Goal: Task Accomplishment & Management: Manage account settings

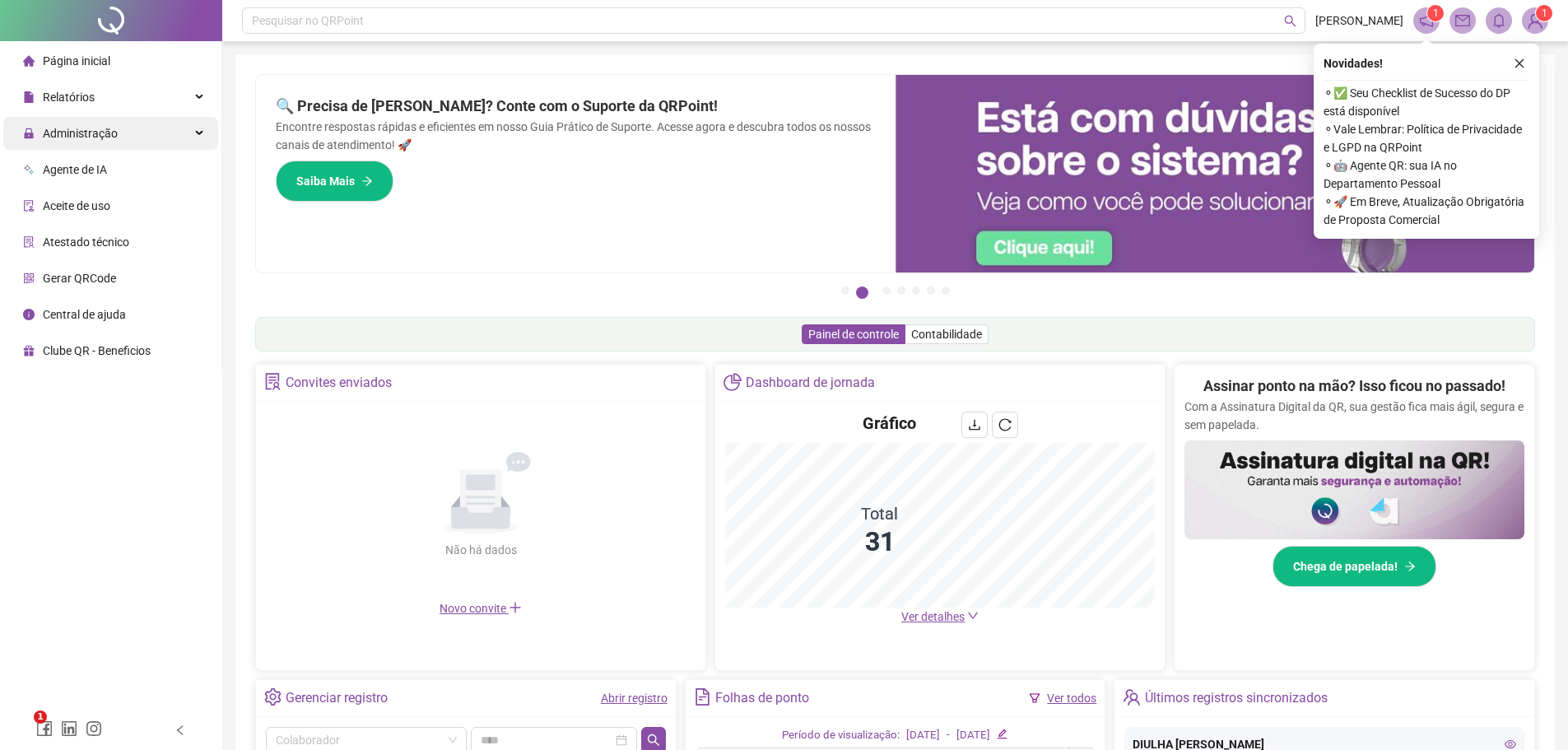
click at [78, 138] on span "Administração" at bounding box center [80, 133] width 75 height 13
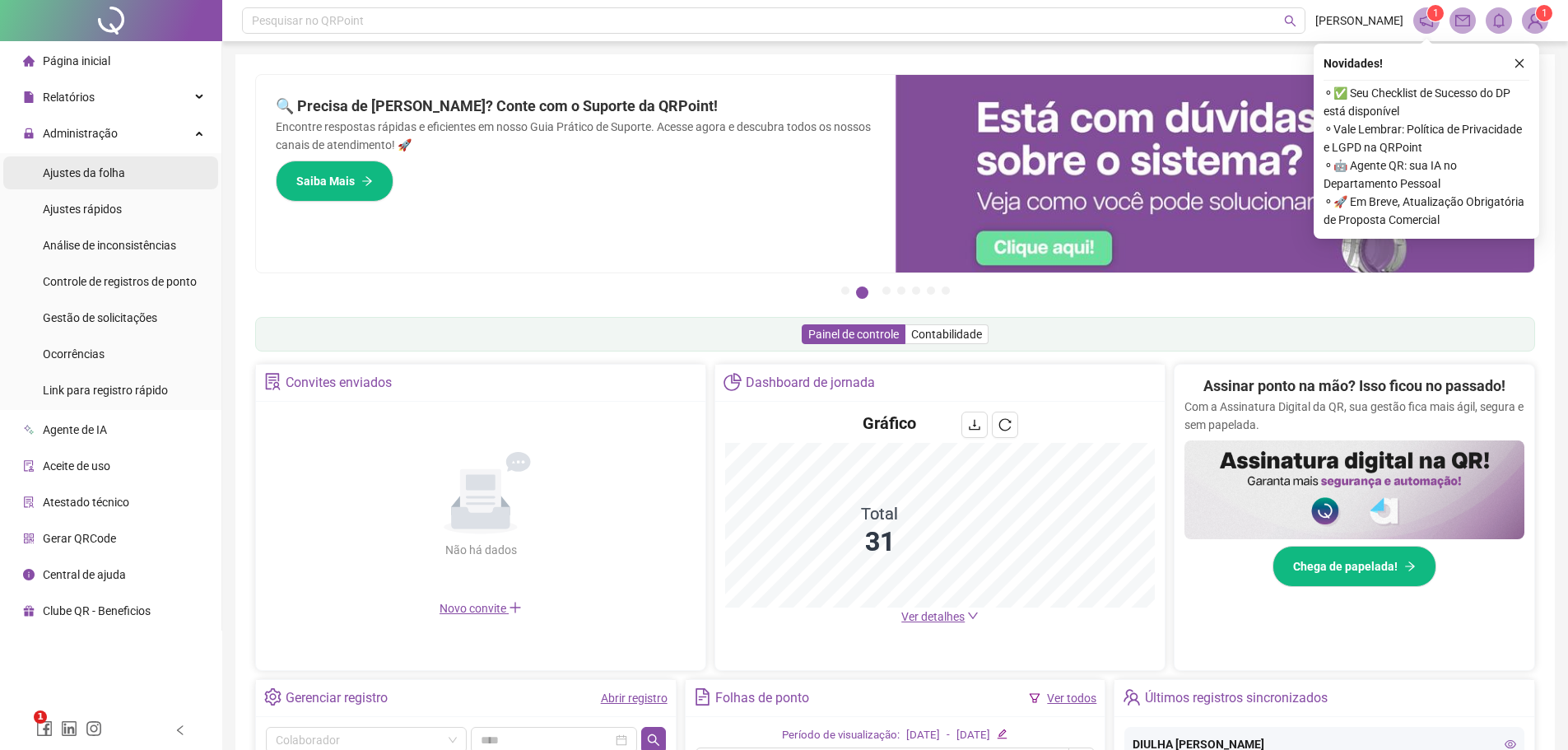
click at [91, 175] on span "Ajustes da folha" at bounding box center [84, 173] width 82 height 13
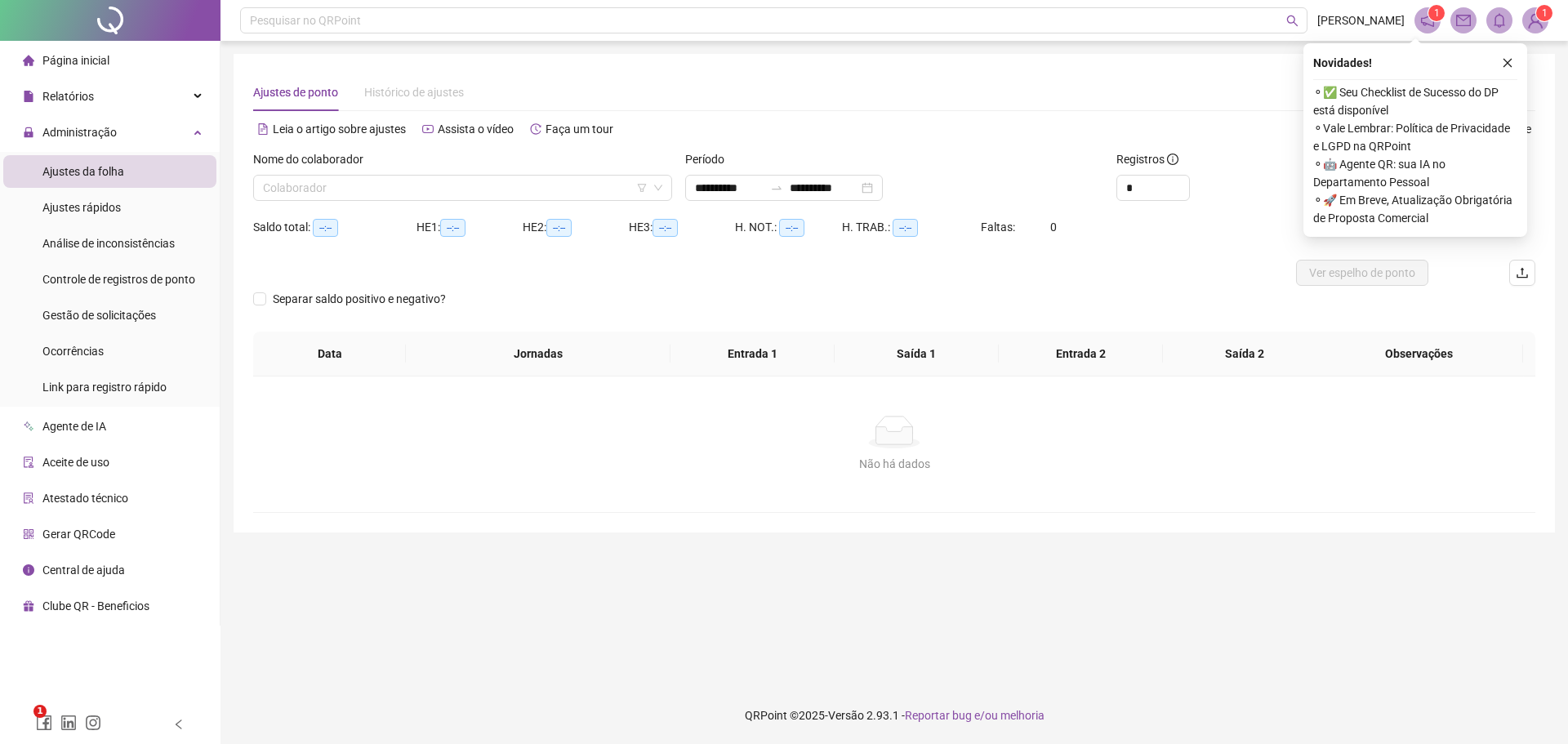
type input "**********"
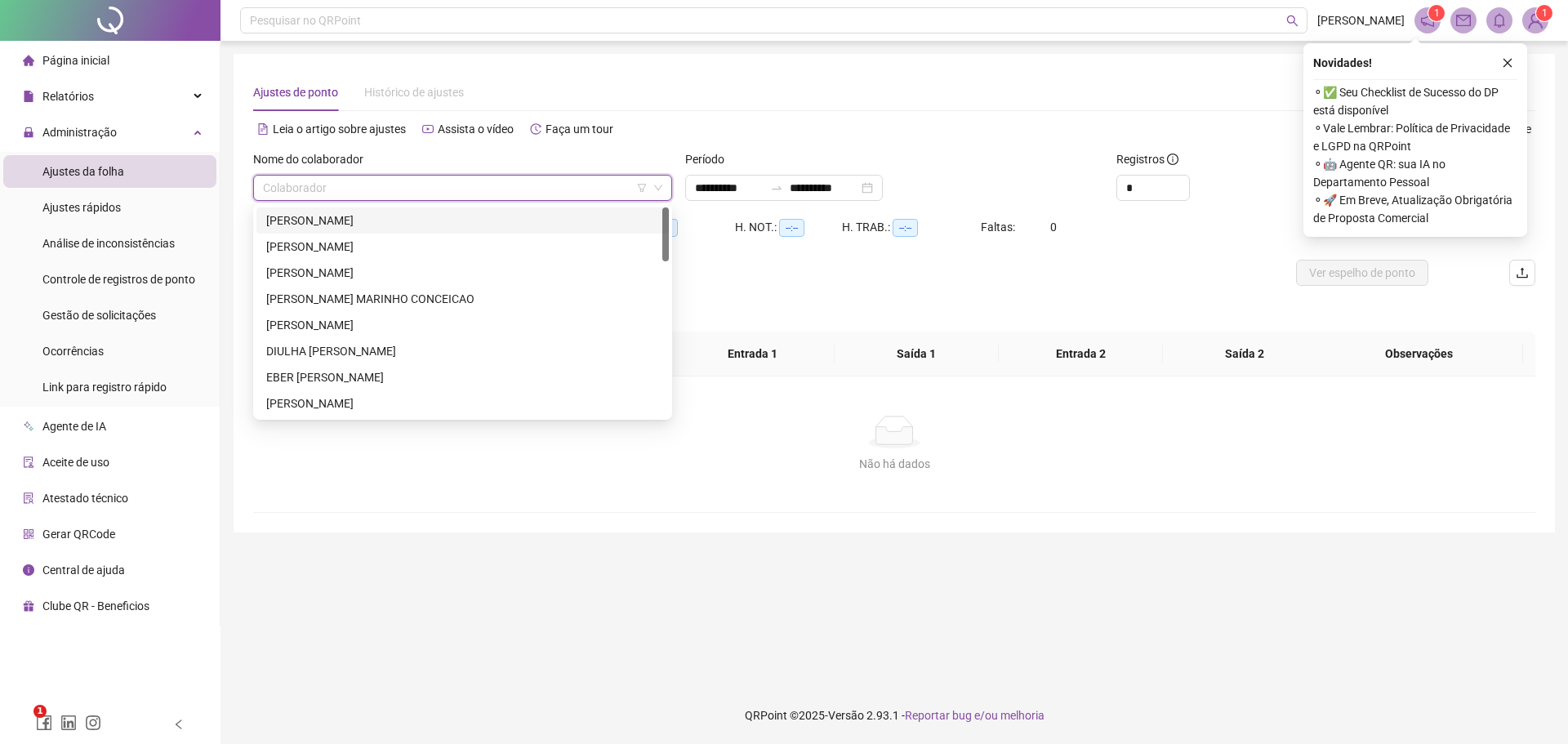
click at [386, 190] on input "search" at bounding box center [456, 188] width 385 height 25
click at [385, 217] on div "[PERSON_NAME]" at bounding box center [463, 220] width 393 height 18
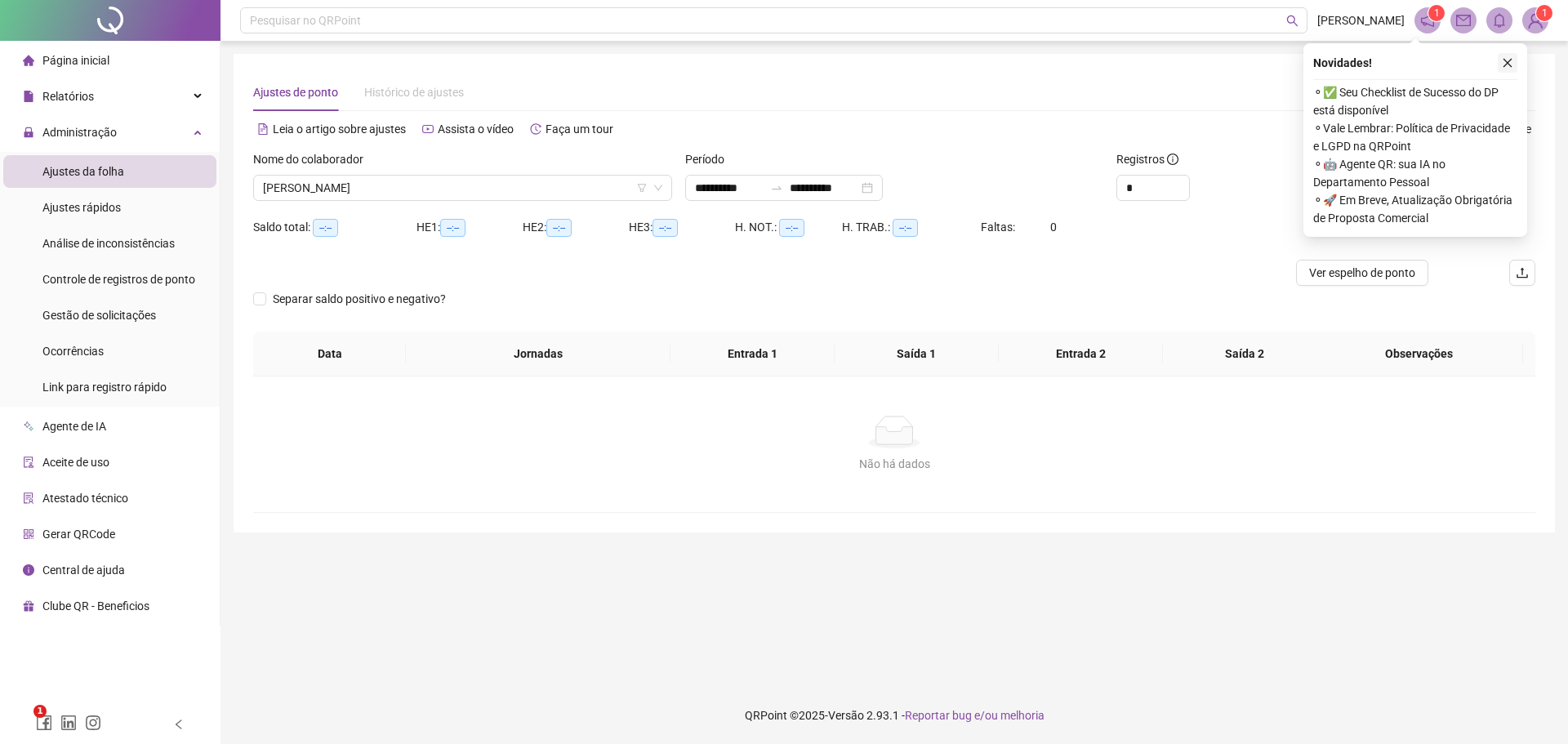
click at [1501, 62] on button "button" at bounding box center [1508, 63] width 20 height 20
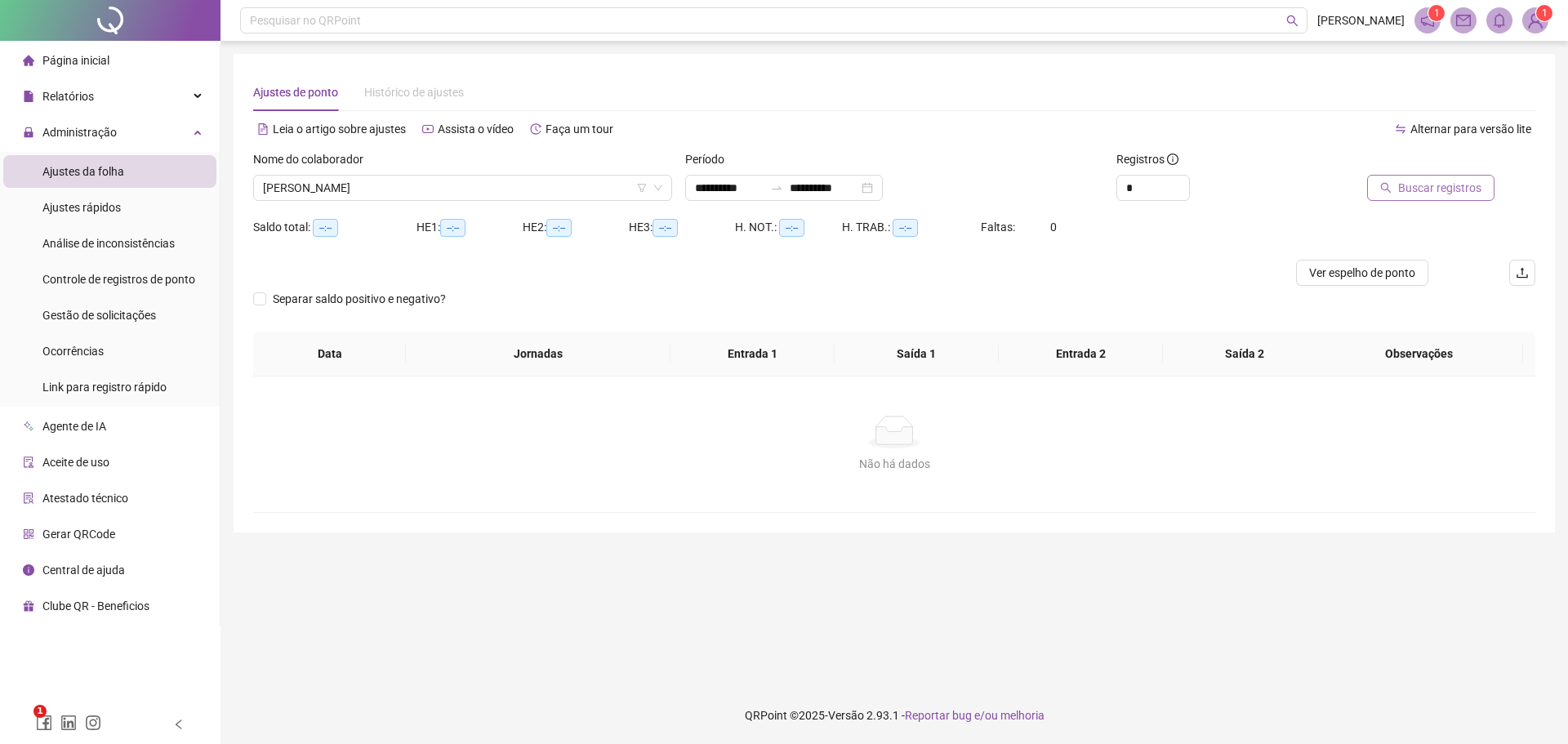
click at [1439, 187] on span "Buscar registros" at bounding box center [1440, 188] width 83 height 18
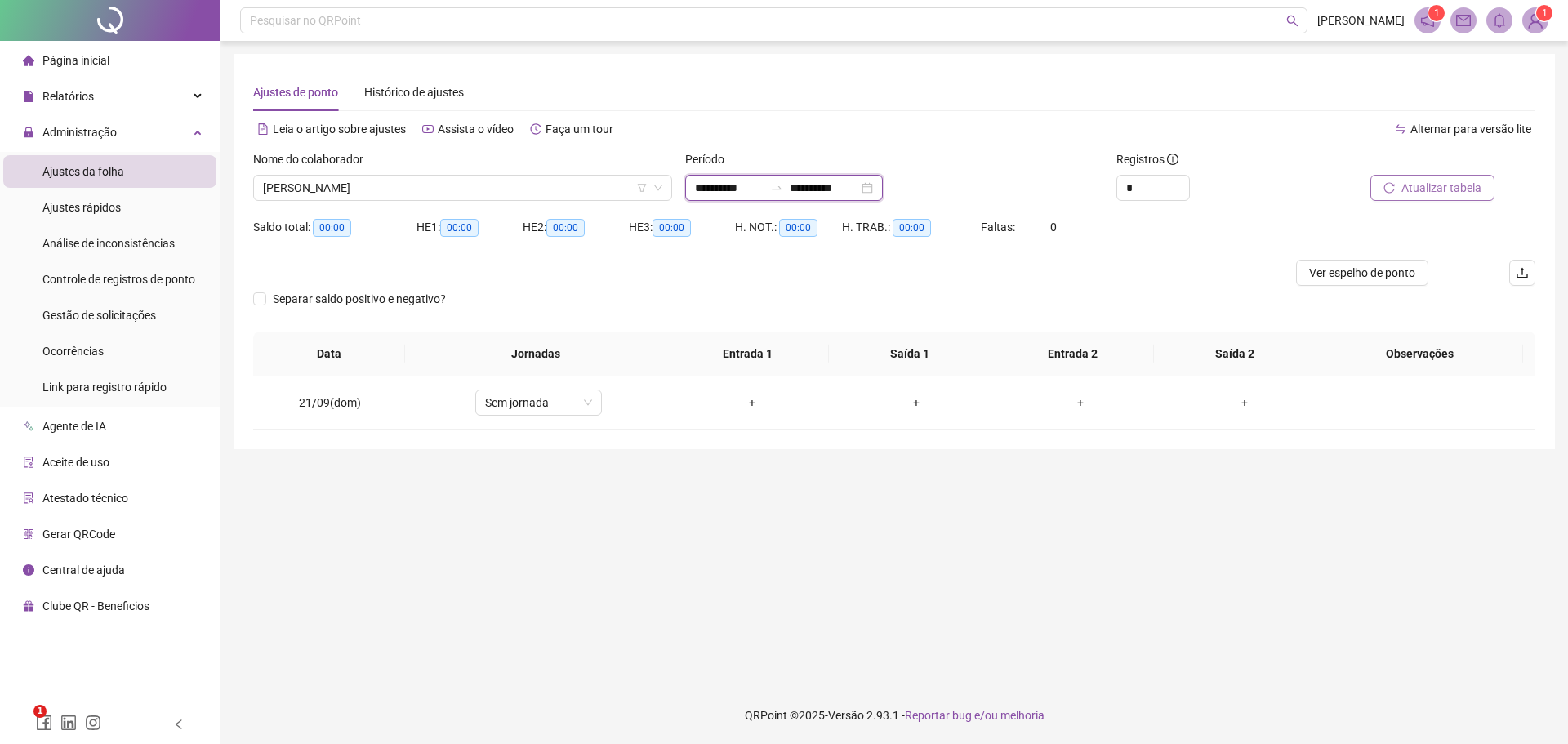
click at [712, 187] on input "**********" at bounding box center [728, 188] width 68 height 18
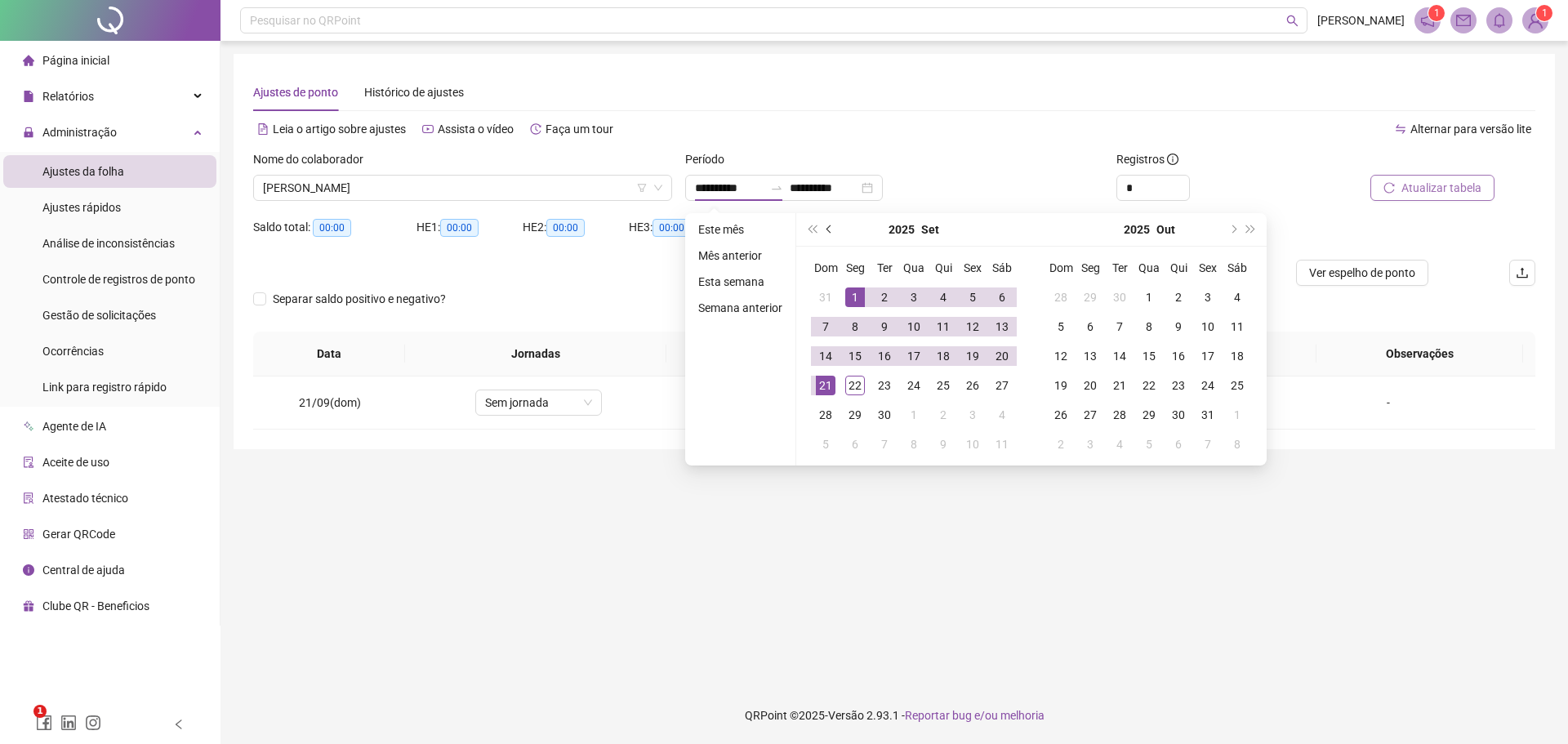
click at [825, 227] on button "prev-year" at bounding box center [830, 229] width 18 height 33
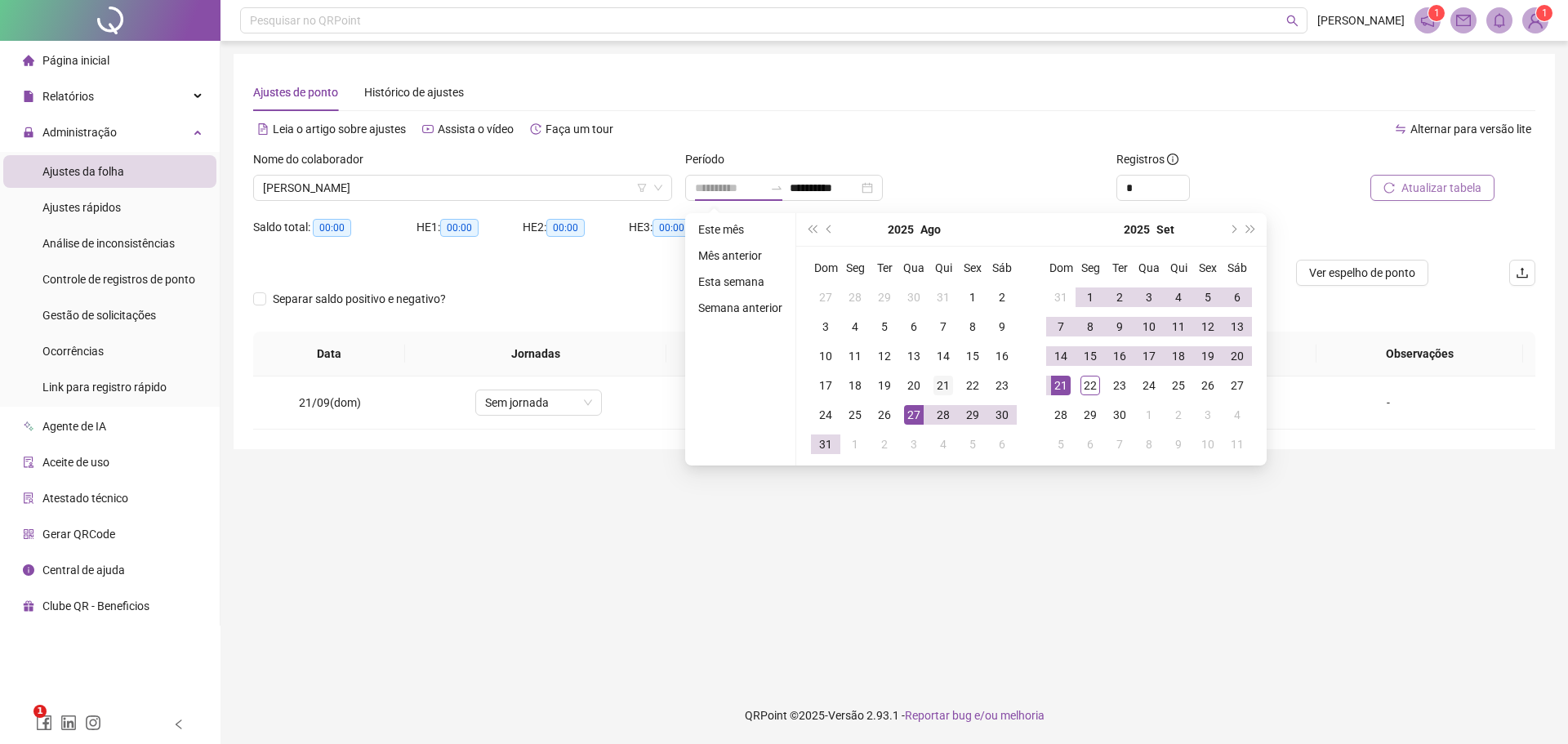
type input "**********"
click at [943, 381] on div "21" at bounding box center [944, 386] width 20 height 20
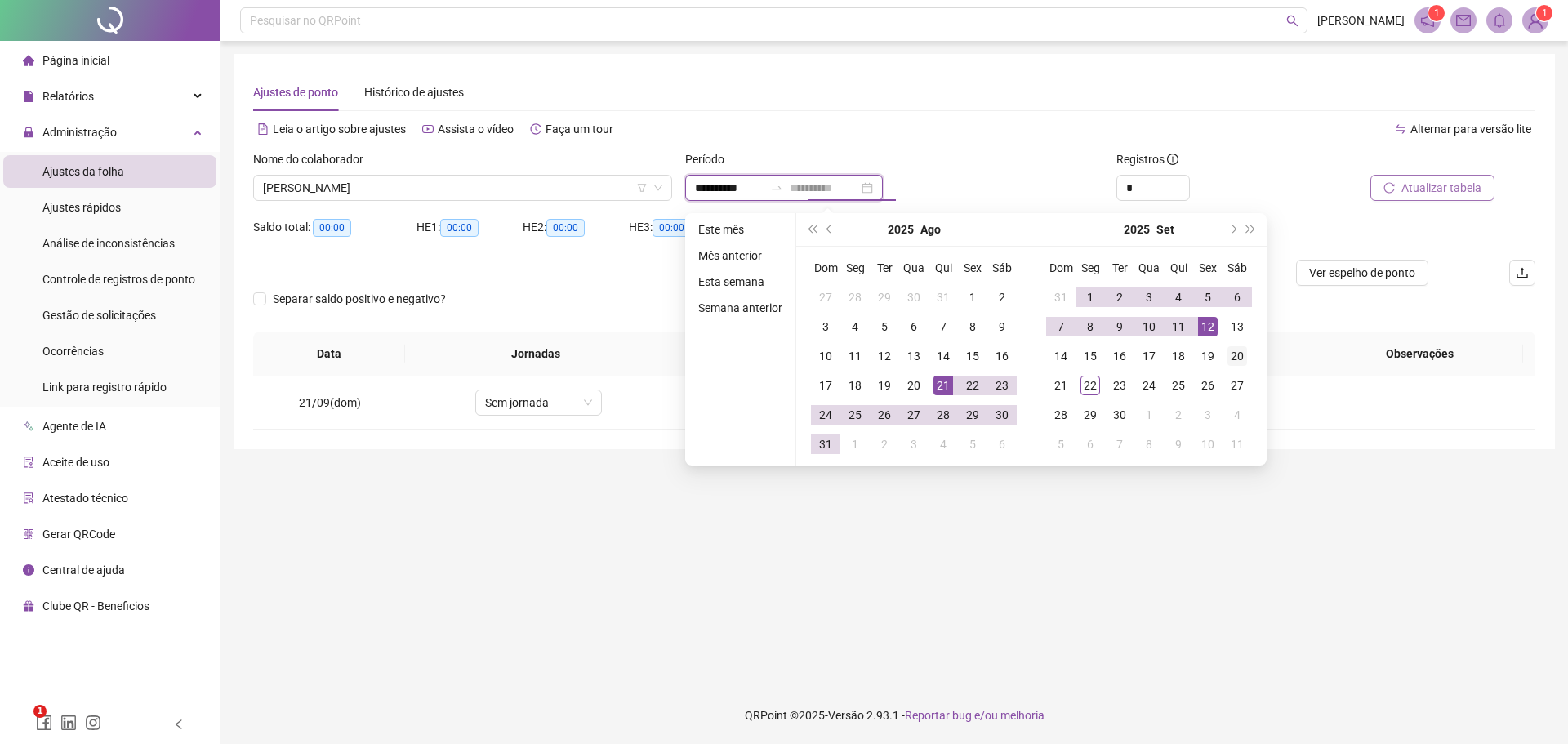
type input "**********"
click at [1238, 351] on div "20" at bounding box center [1237, 356] width 20 height 20
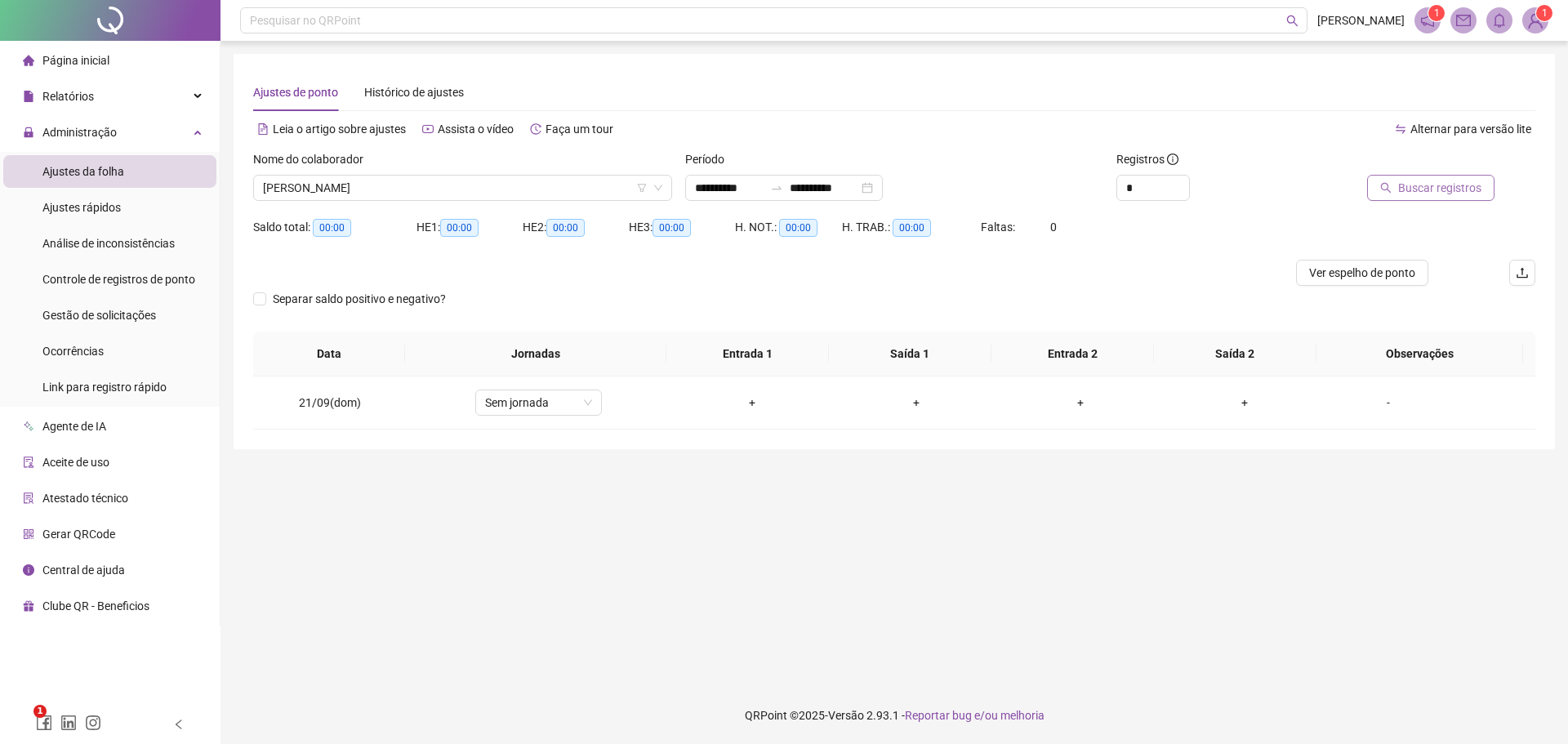
click at [1409, 187] on span "Buscar registros" at bounding box center [1440, 188] width 83 height 18
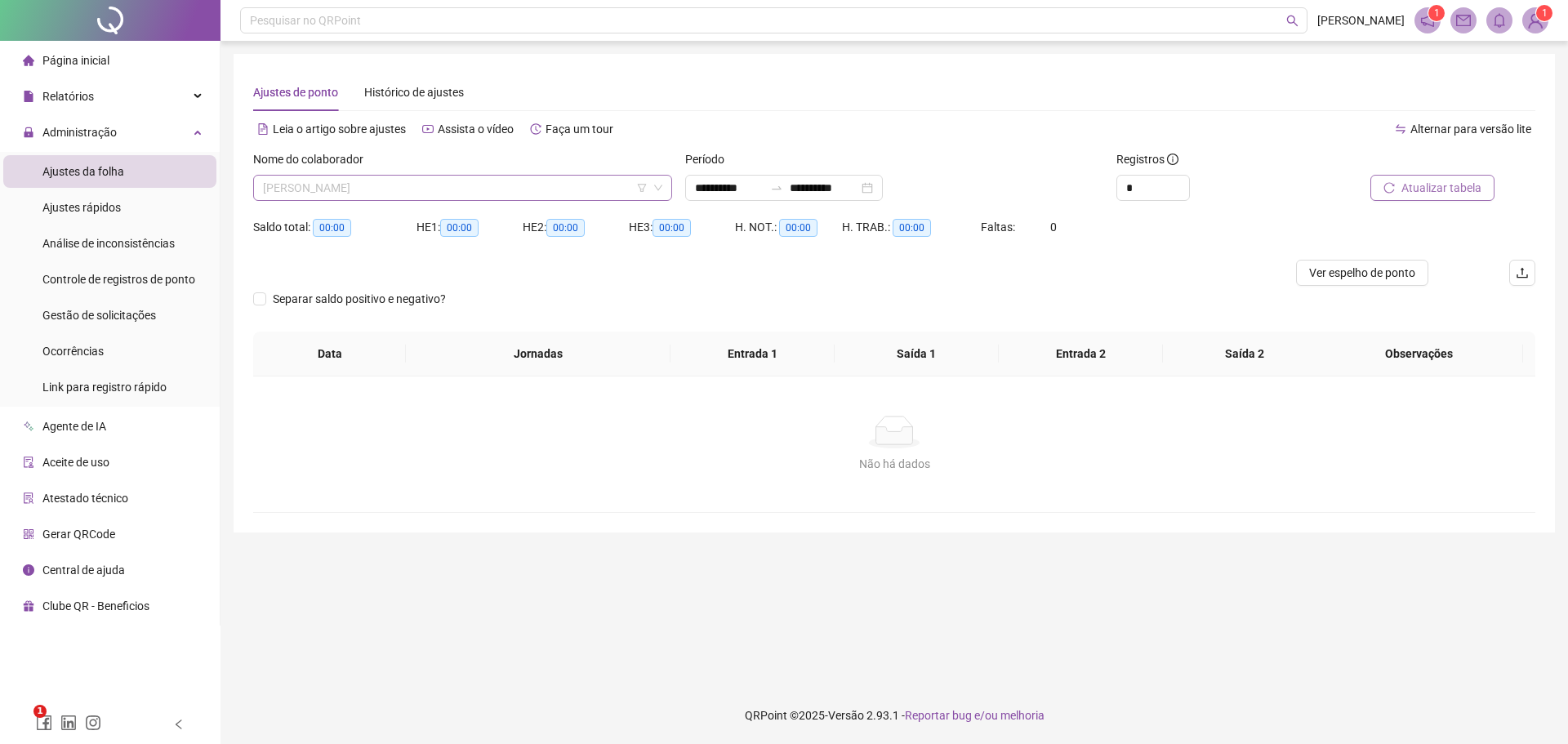
click at [594, 190] on span "[PERSON_NAME]" at bounding box center [463, 188] width 400 height 25
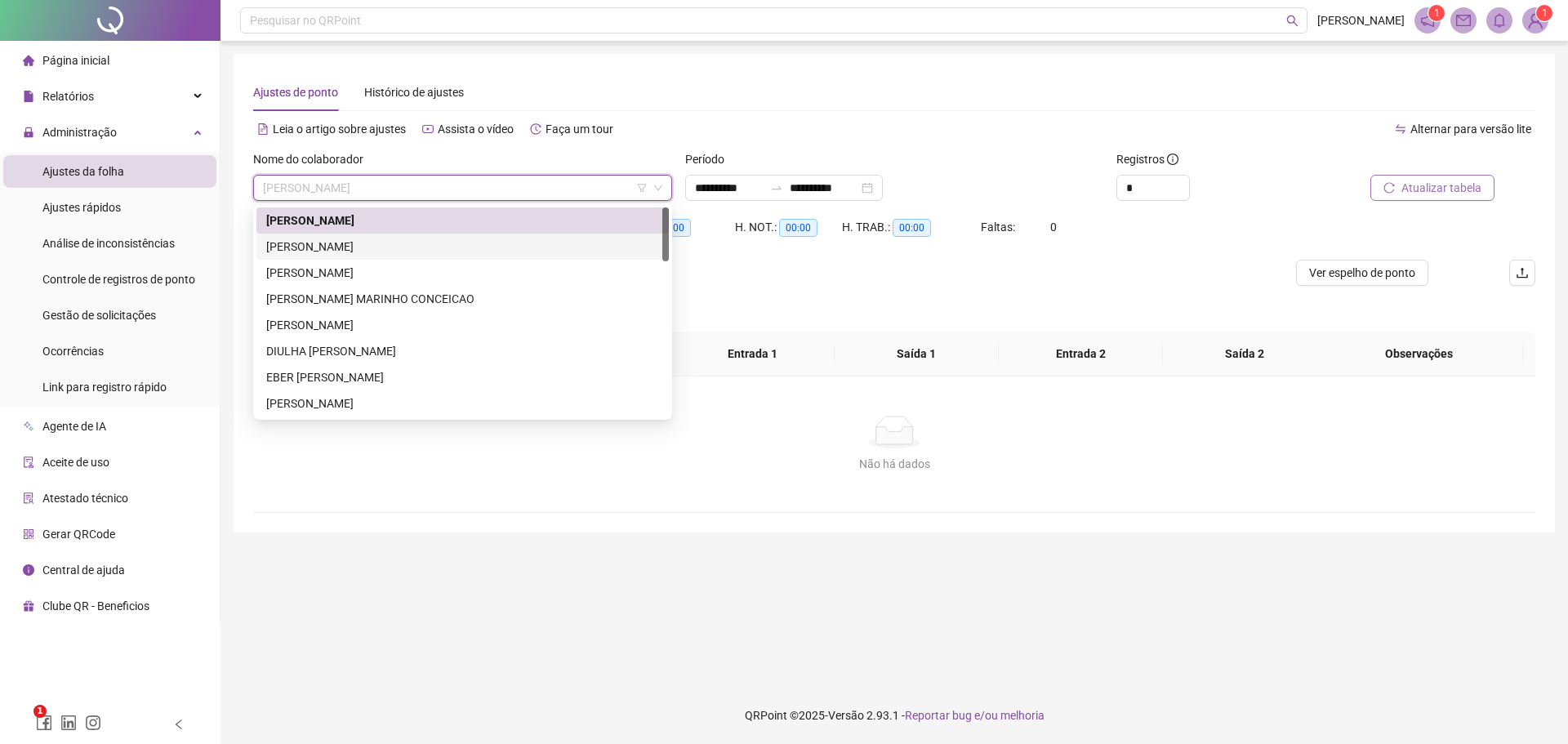
click at [408, 245] on div "[PERSON_NAME]" at bounding box center [463, 247] width 393 height 18
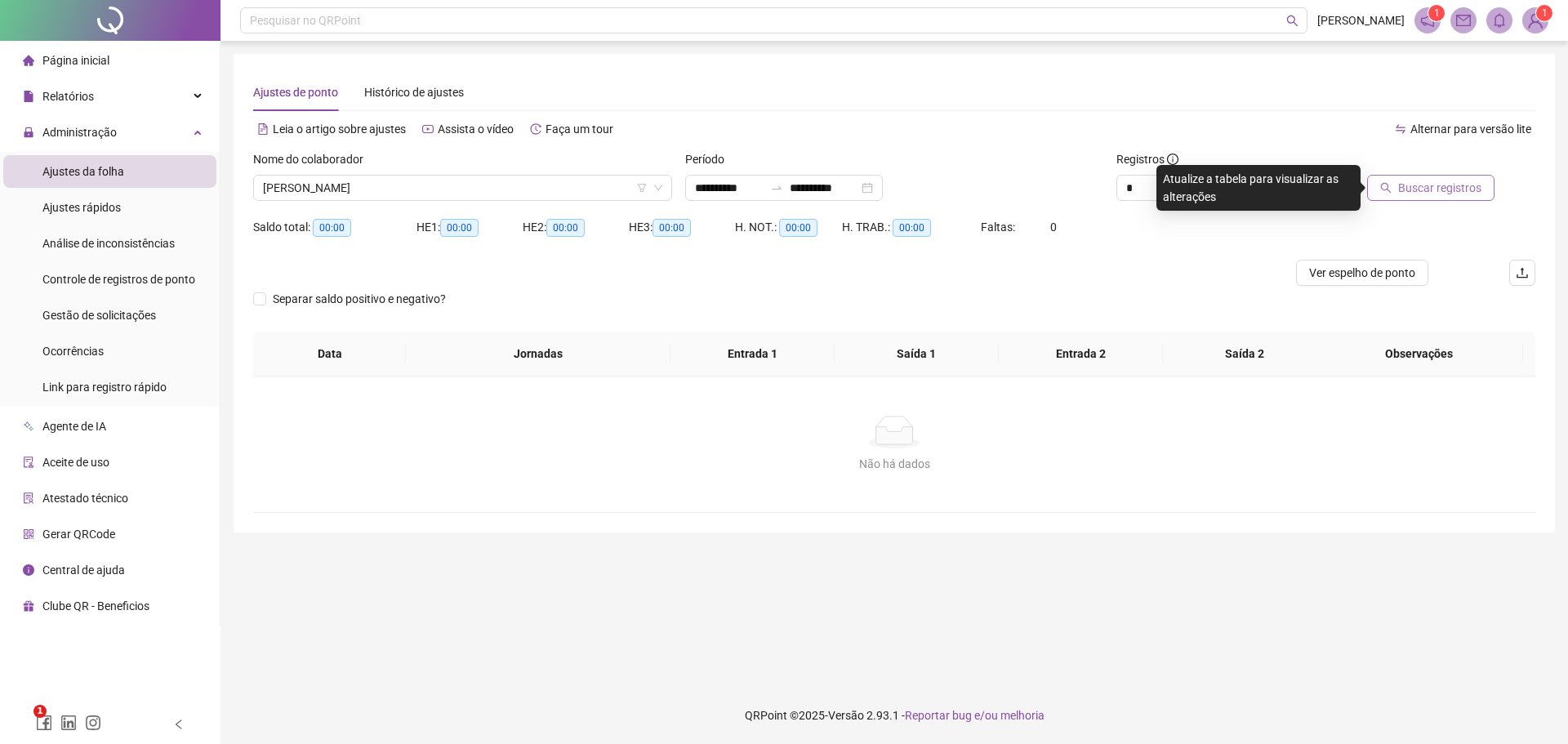
click at [1418, 187] on span "Buscar registros" at bounding box center [1440, 188] width 83 height 18
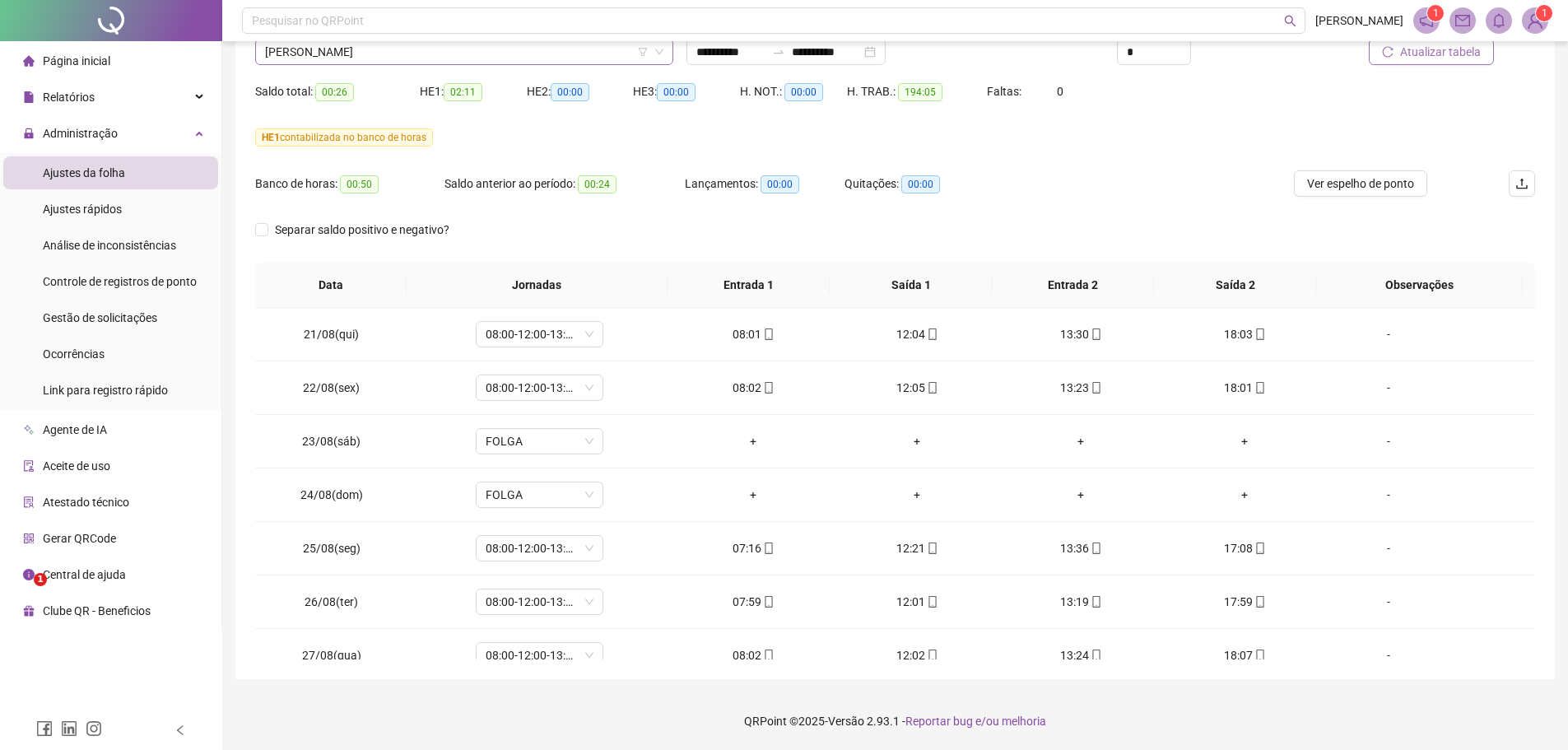
click at [485, 54] on span "[PERSON_NAME]" at bounding box center [464, 52] width 398 height 25
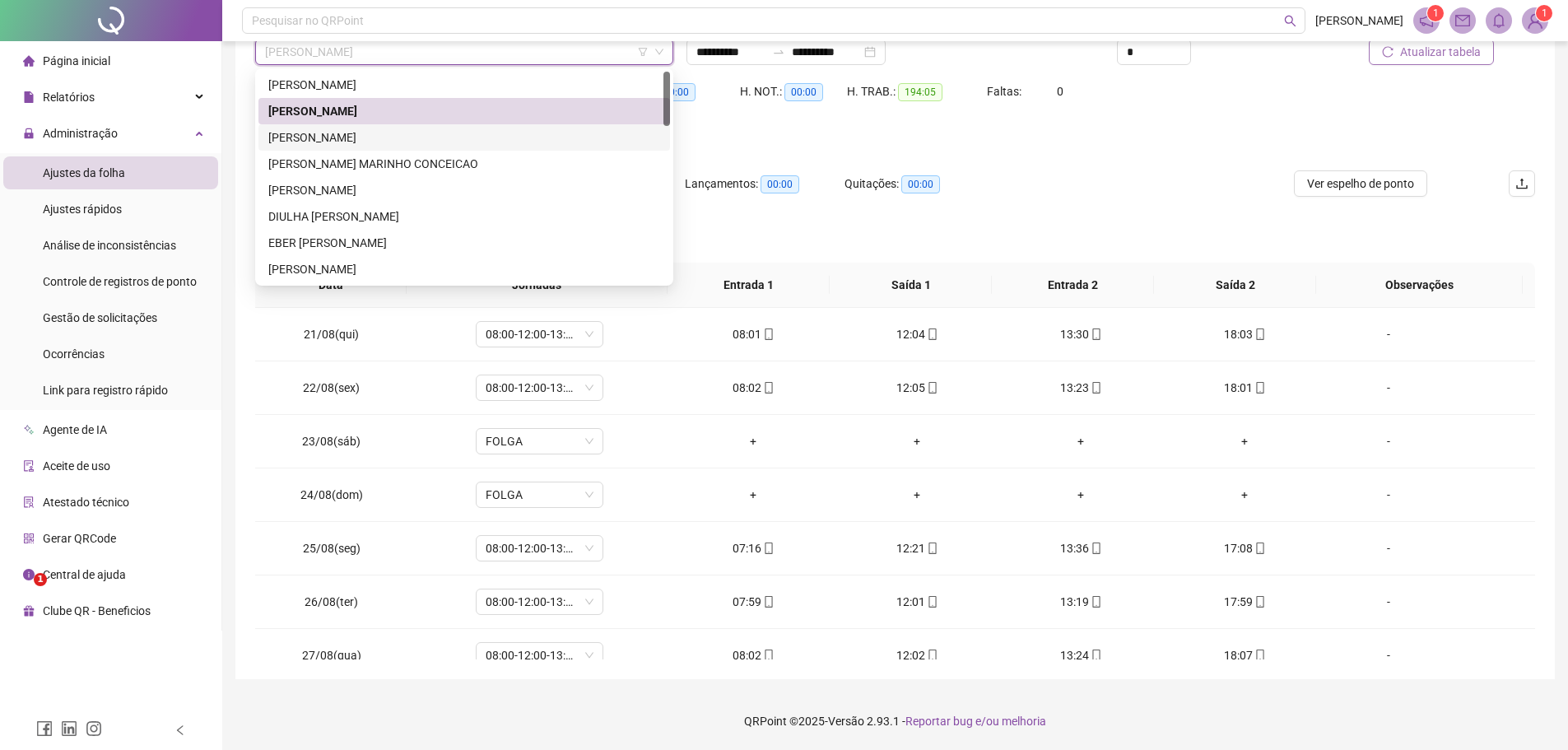
click at [420, 135] on div "[PERSON_NAME]" at bounding box center [464, 138] width 392 height 18
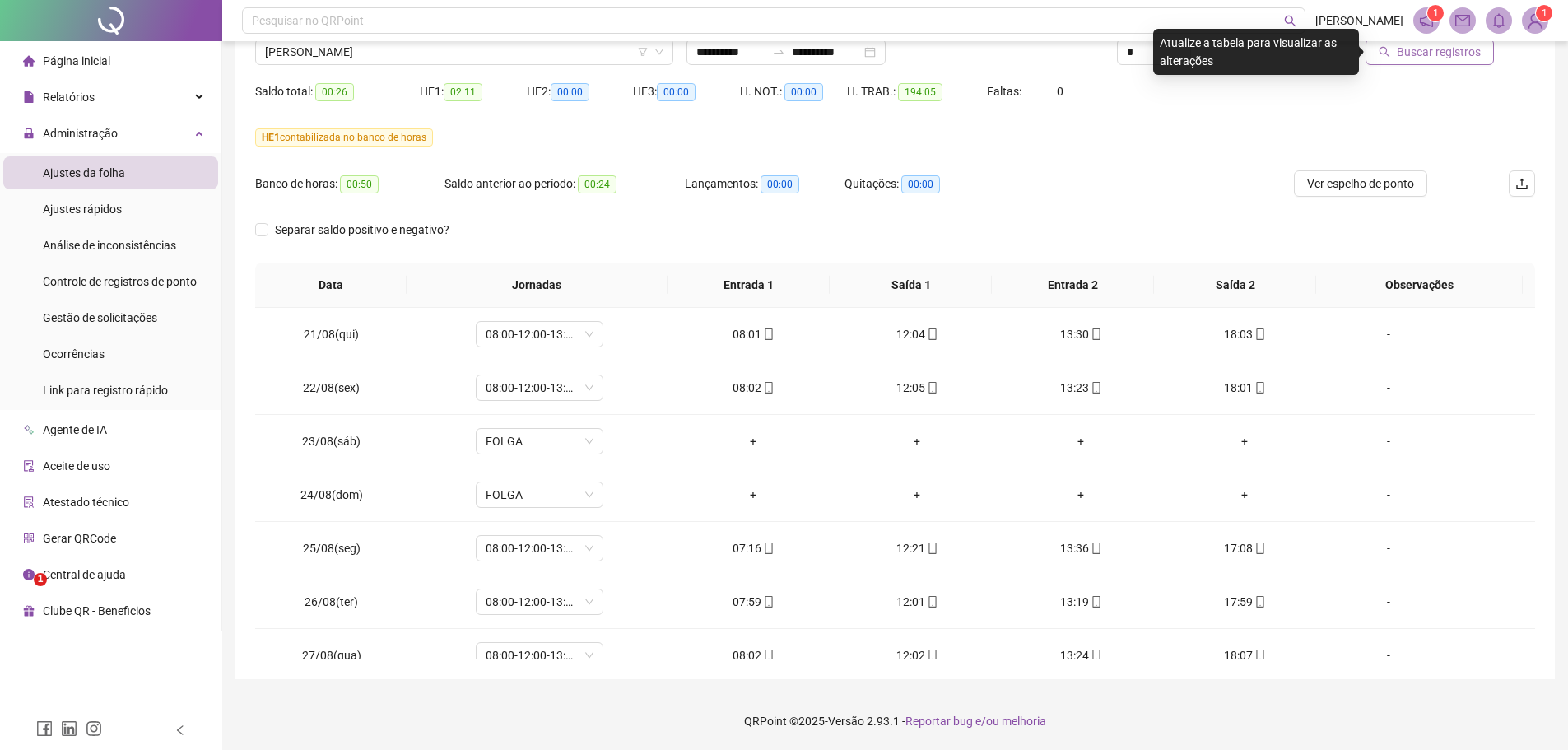
click at [1450, 60] on span "Buscar registros" at bounding box center [1438, 52] width 84 height 18
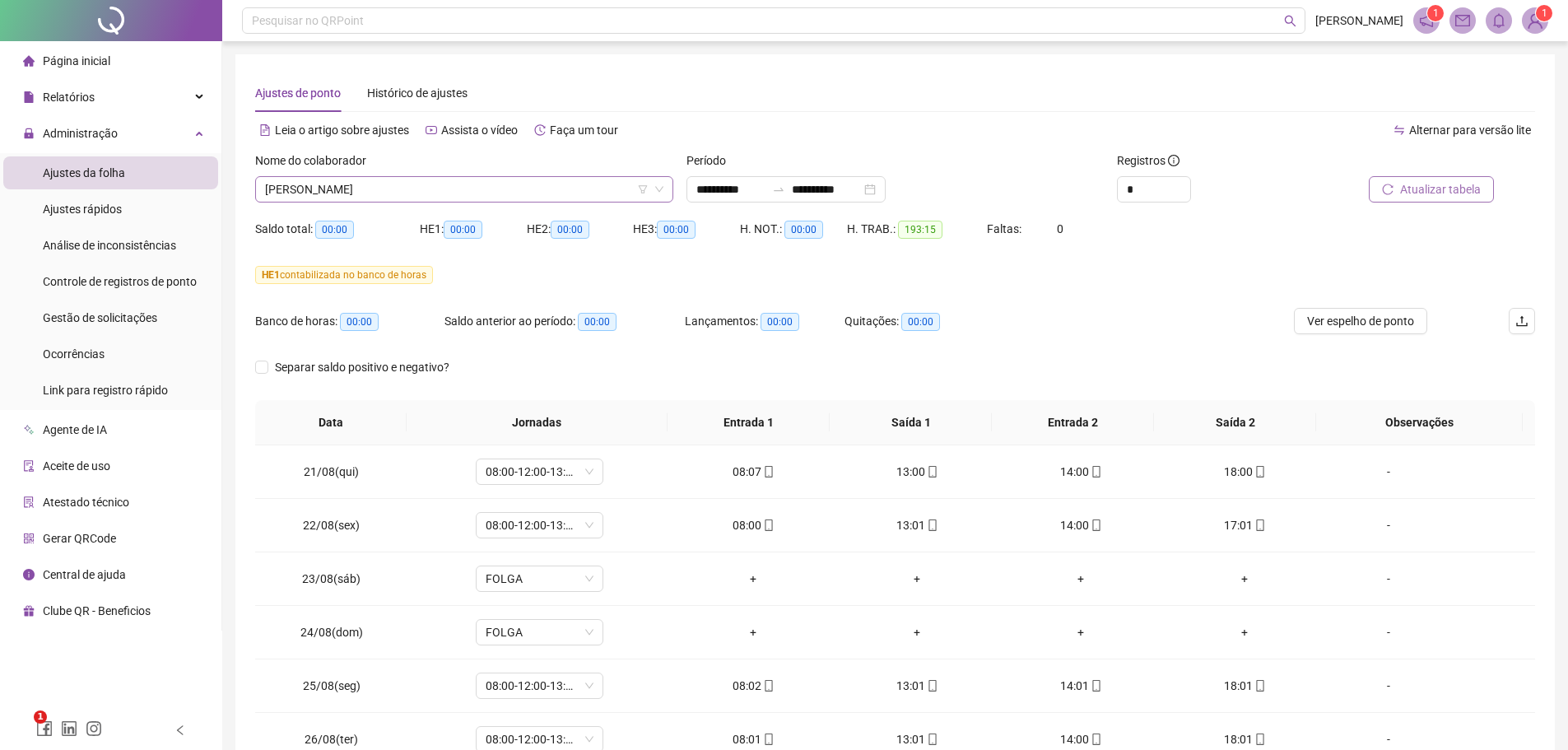
click at [451, 188] on span "[PERSON_NAME]" at bounding box center [464, 190] width 398 height 25
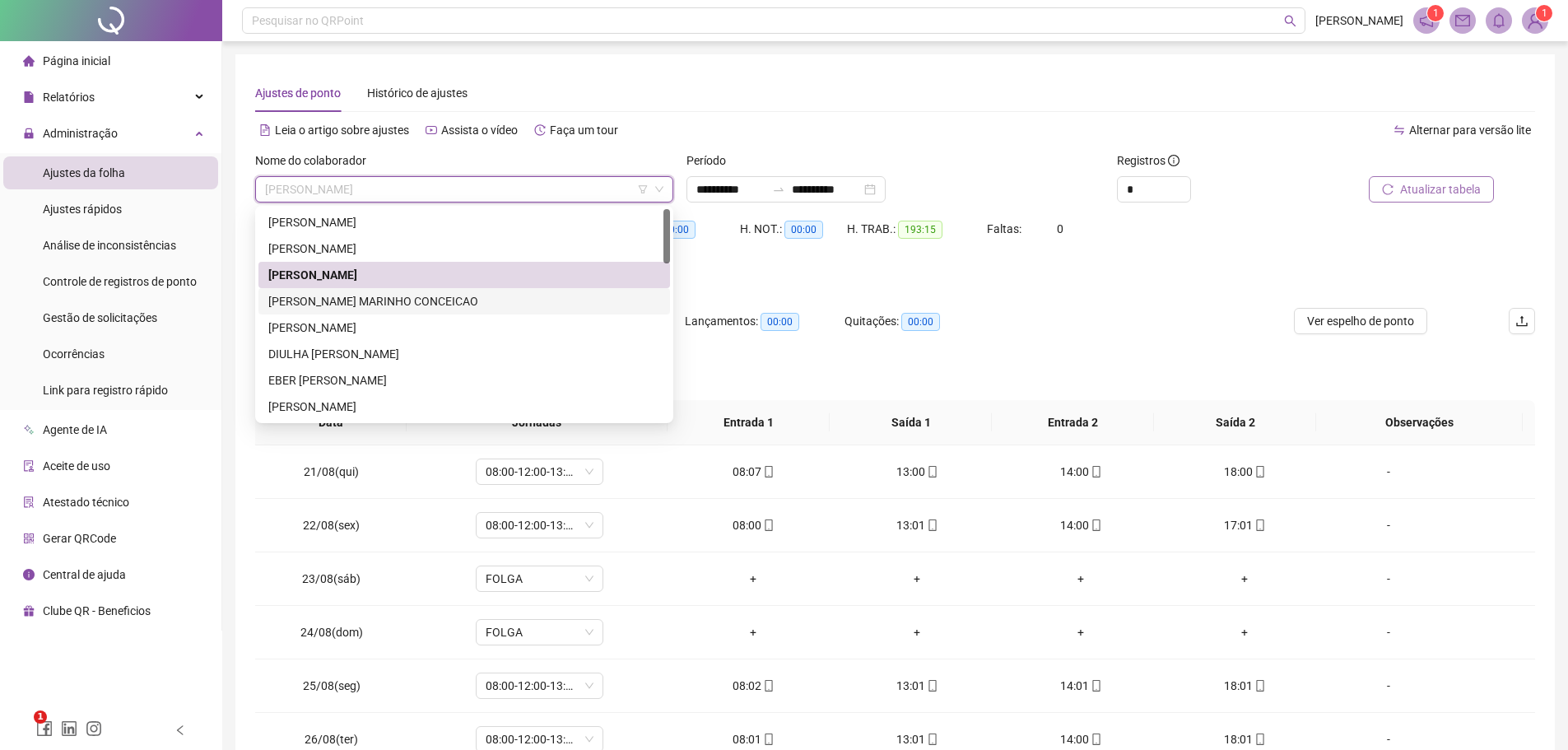
click at [394, 299] on div "[PERSON_NAME] MARINHO CONCEICAO" at bounding box center [464, 302] width 392 height 18
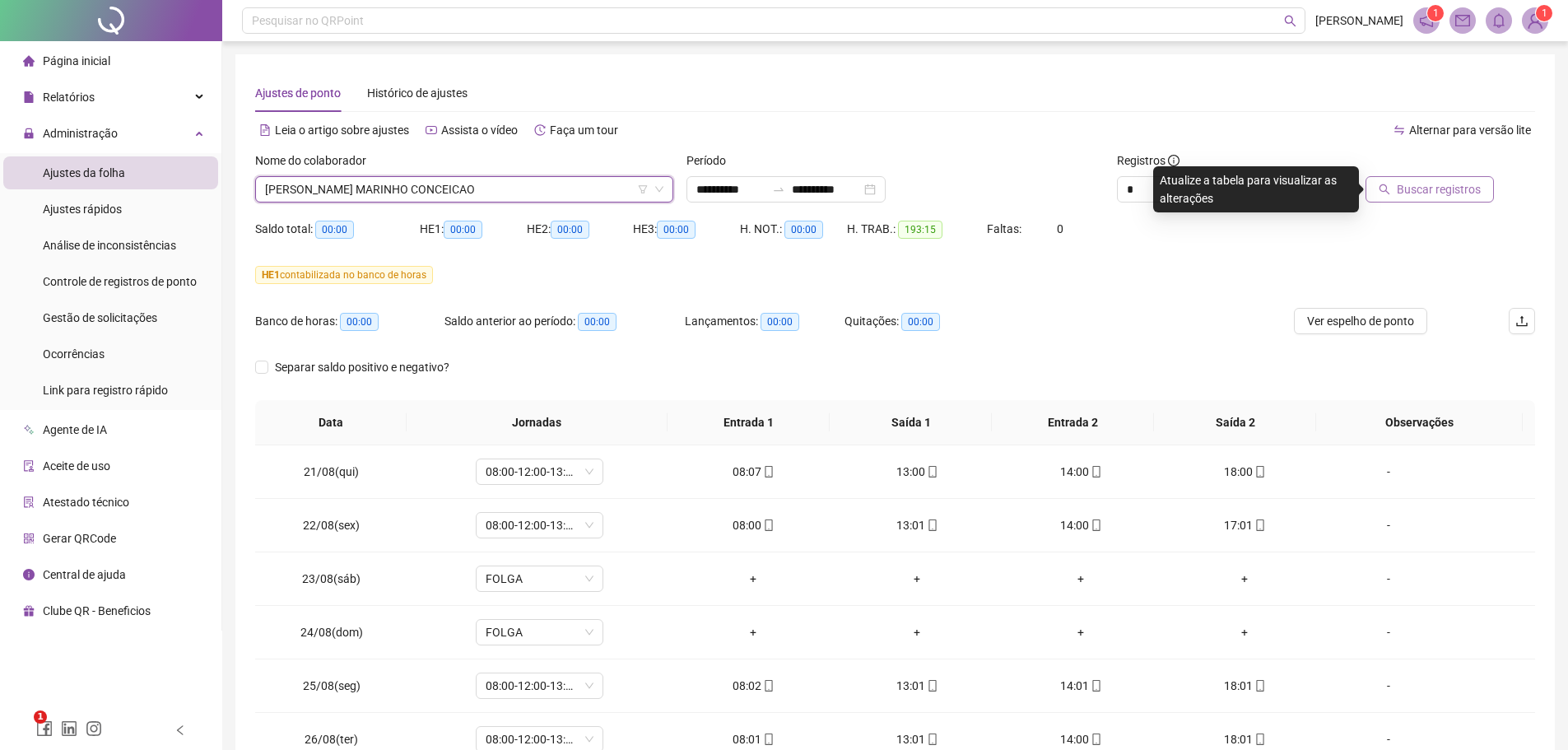
click at [1415, 186] on span "Buscar registros" at bounding box center [1438, 190] width 84 height 18
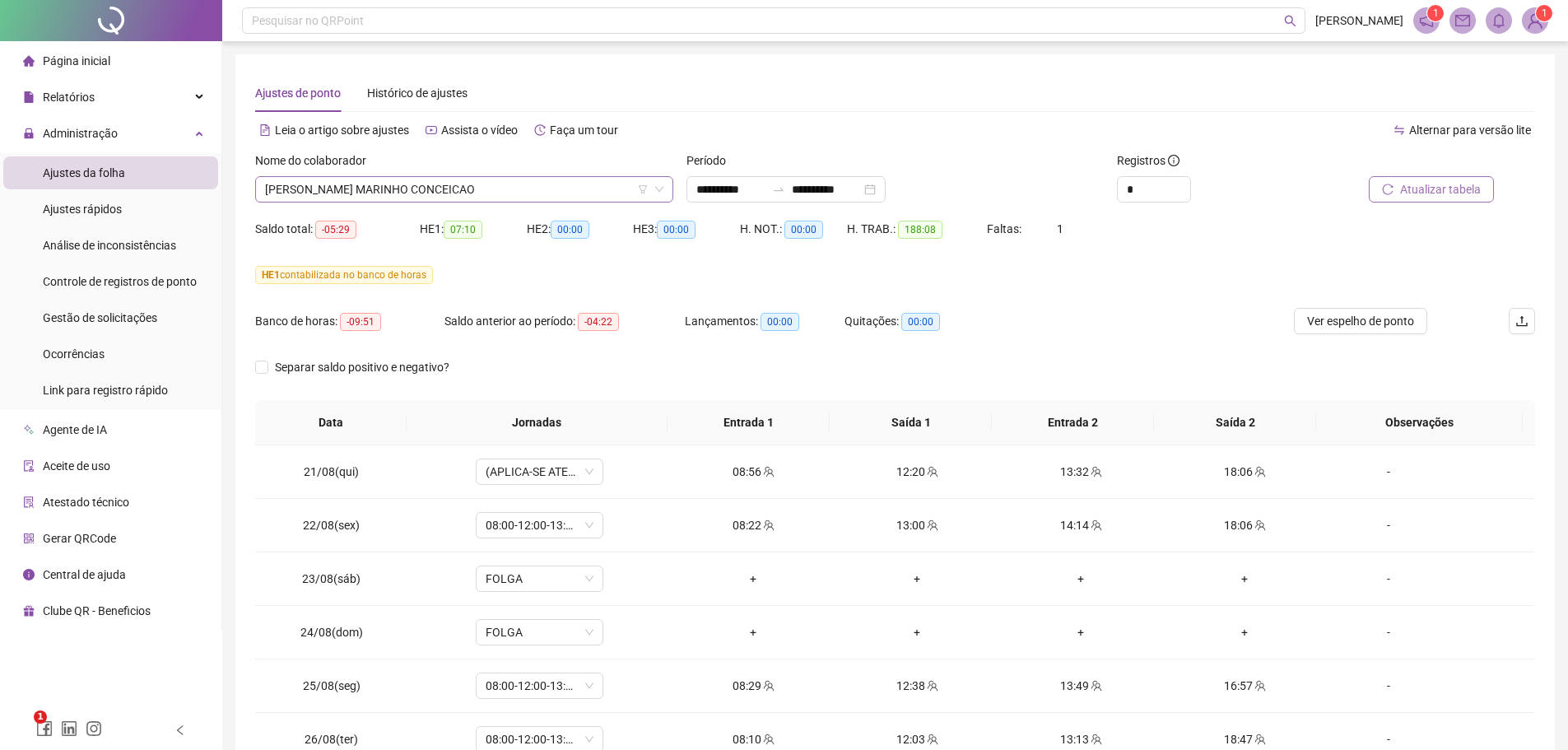
click at [661, 185] on icon "down" at bounding box center [659, 190] width 10 height 10
click at [485, 187] on span "[PERSON_NAME] MARINHO CONCEICAO" at bounding box center [464, 190] width 398 height 25
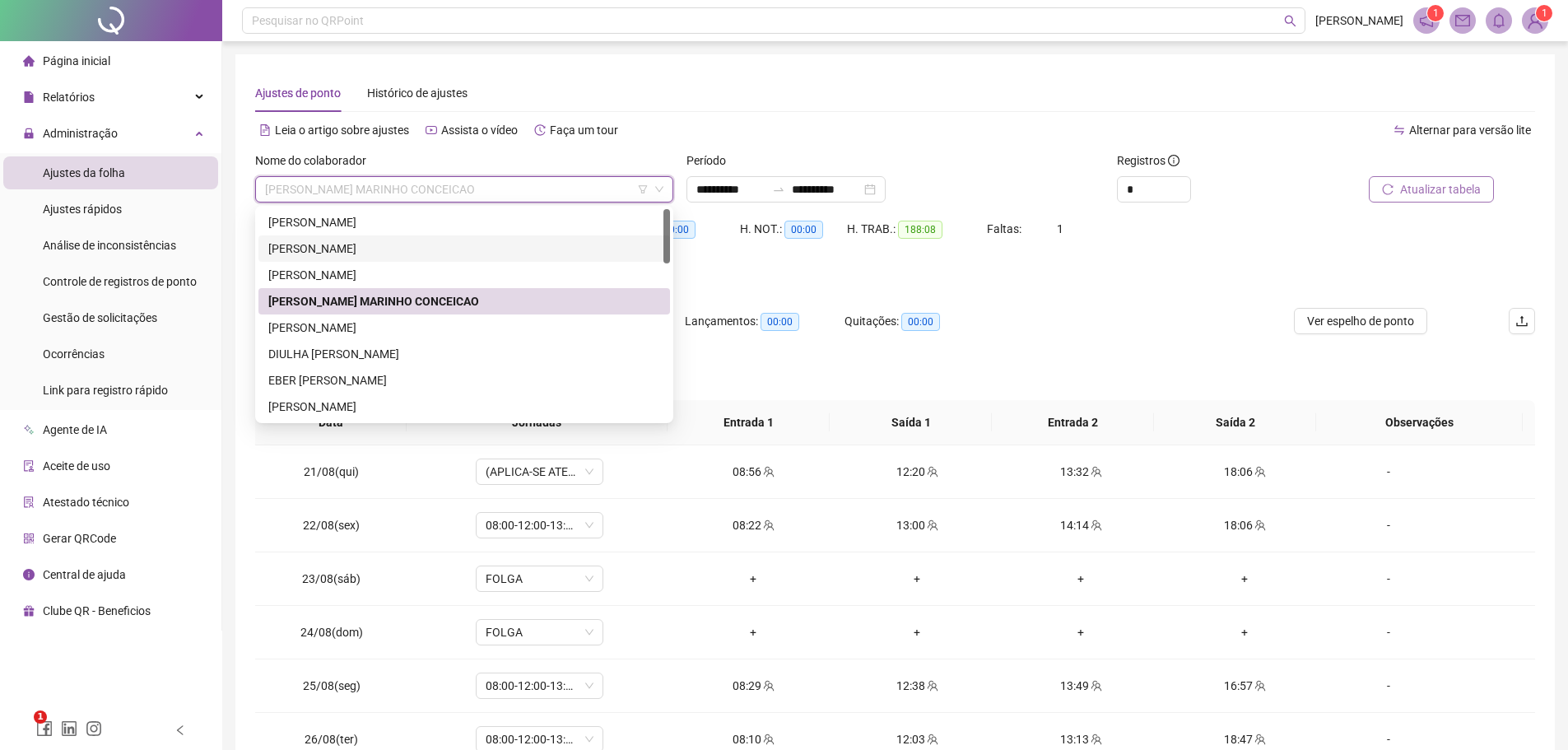
click at [424, 247] on div "[PERSON_NAME]" at bounding box center [464, 249] width 392 height 18
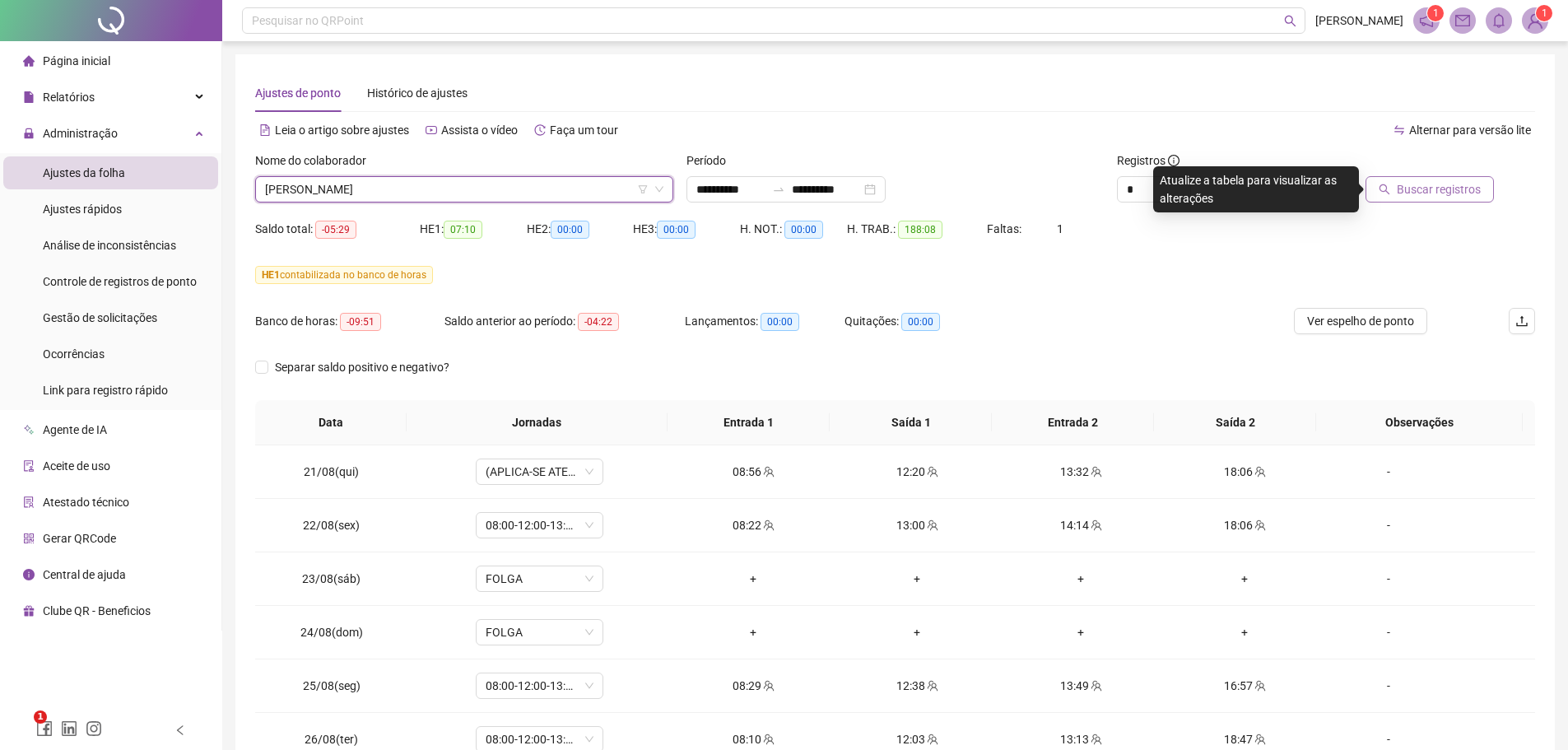
click at [1382, 270] on div "HE 1 contabilizada no banco de horas" at bounding box center [895, 275] width 1280 height 18
drag, startPoint x: 1363, startPoint y: 324, endPoint x: 1442, endPoint y: 250, distance: 108.2
click at [1442, 250] on form "**********" at bounding box center [895, 276] width 1280 height 249
click at [1433, 191] on span "Buscar registros" at bounding box center [1438, 190] width 84 height 18
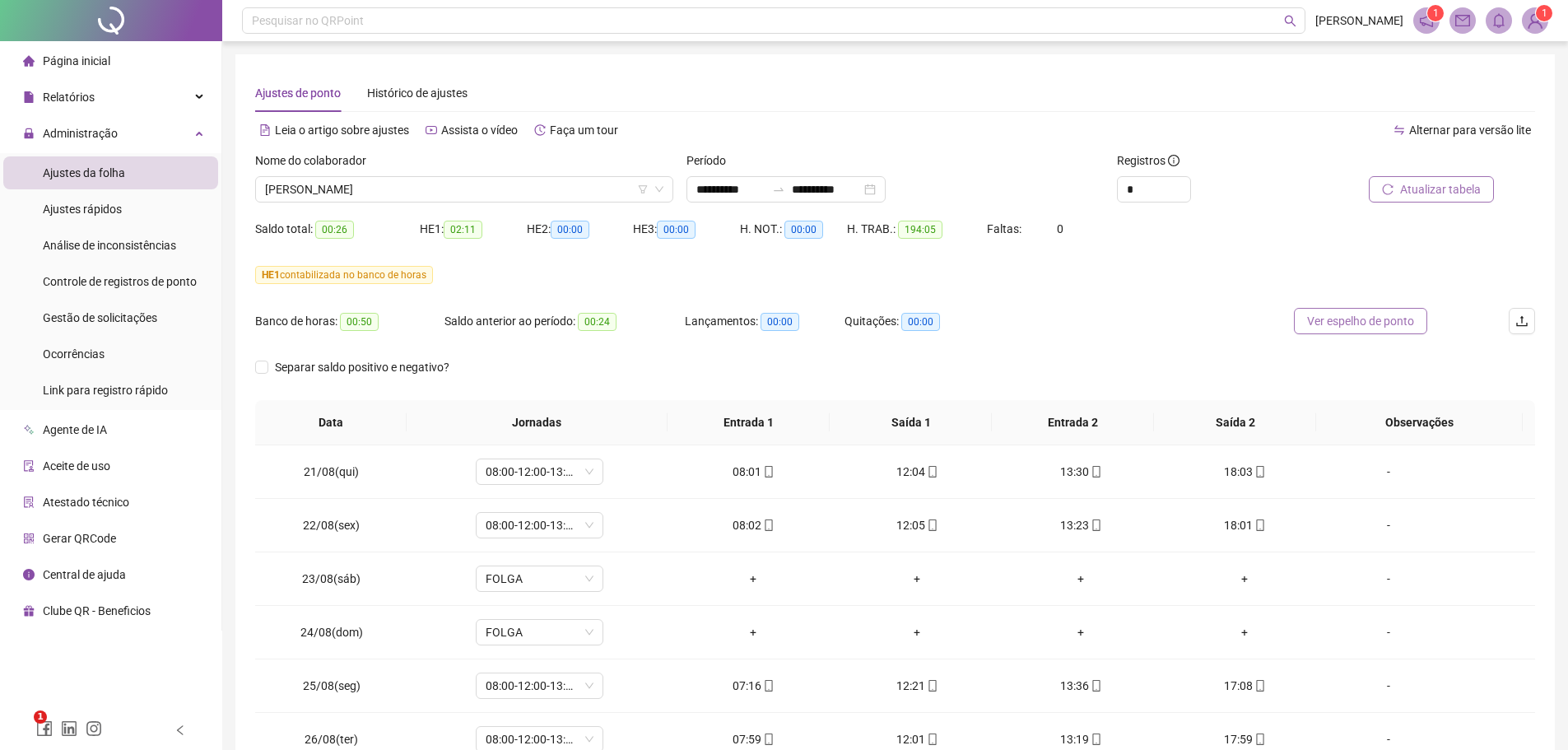
click at [1349, 320] on span "Ver espelho de ponto" at bounding box center [1360, 322] width 107 height 18
click at [448, 188] on span "[PERSON_NAME]" at bounding box center [464, 190] width 398 height 25
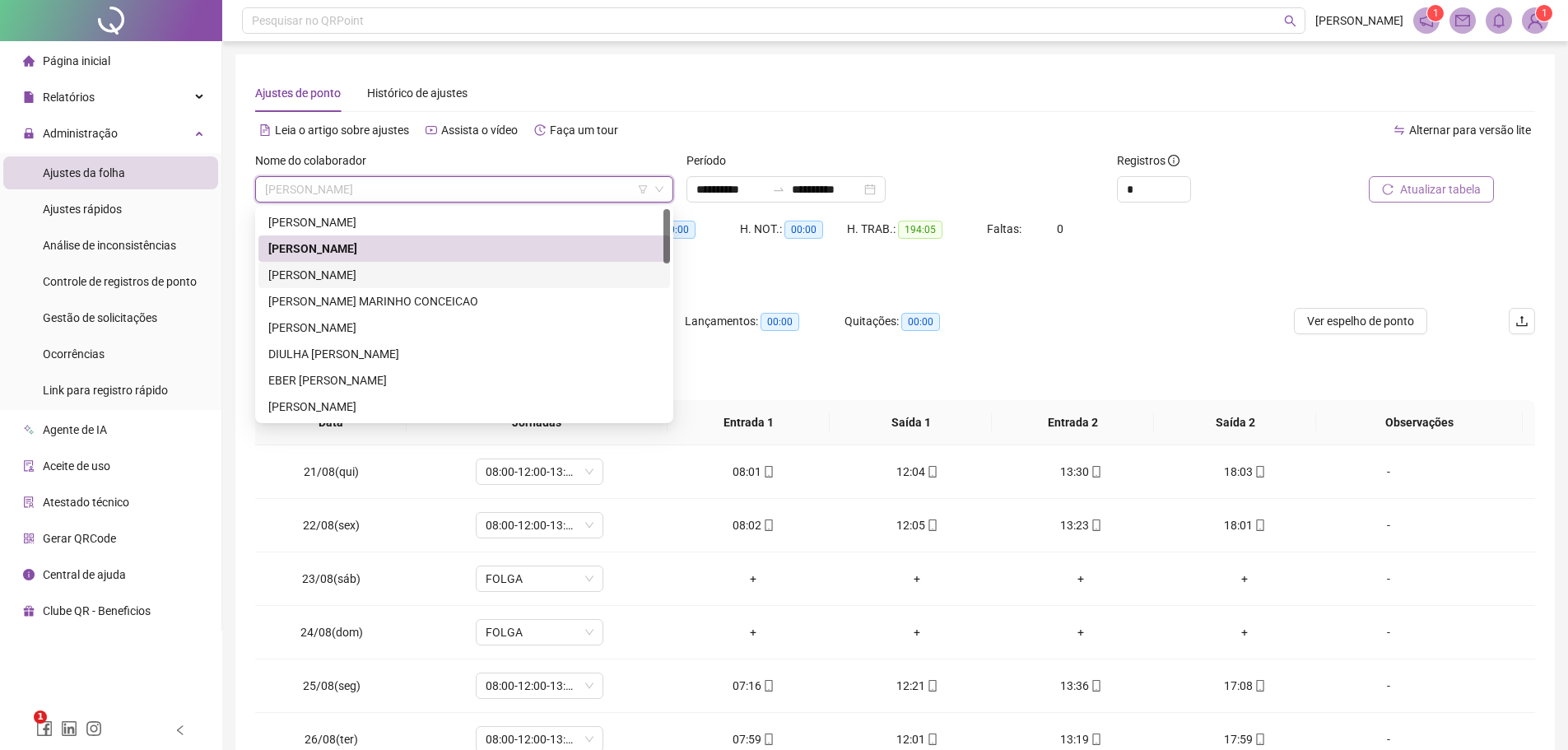
click at [396, 273] on div "[PERSON_NAME]" at bounding box center [464, 275] width 392 height 18
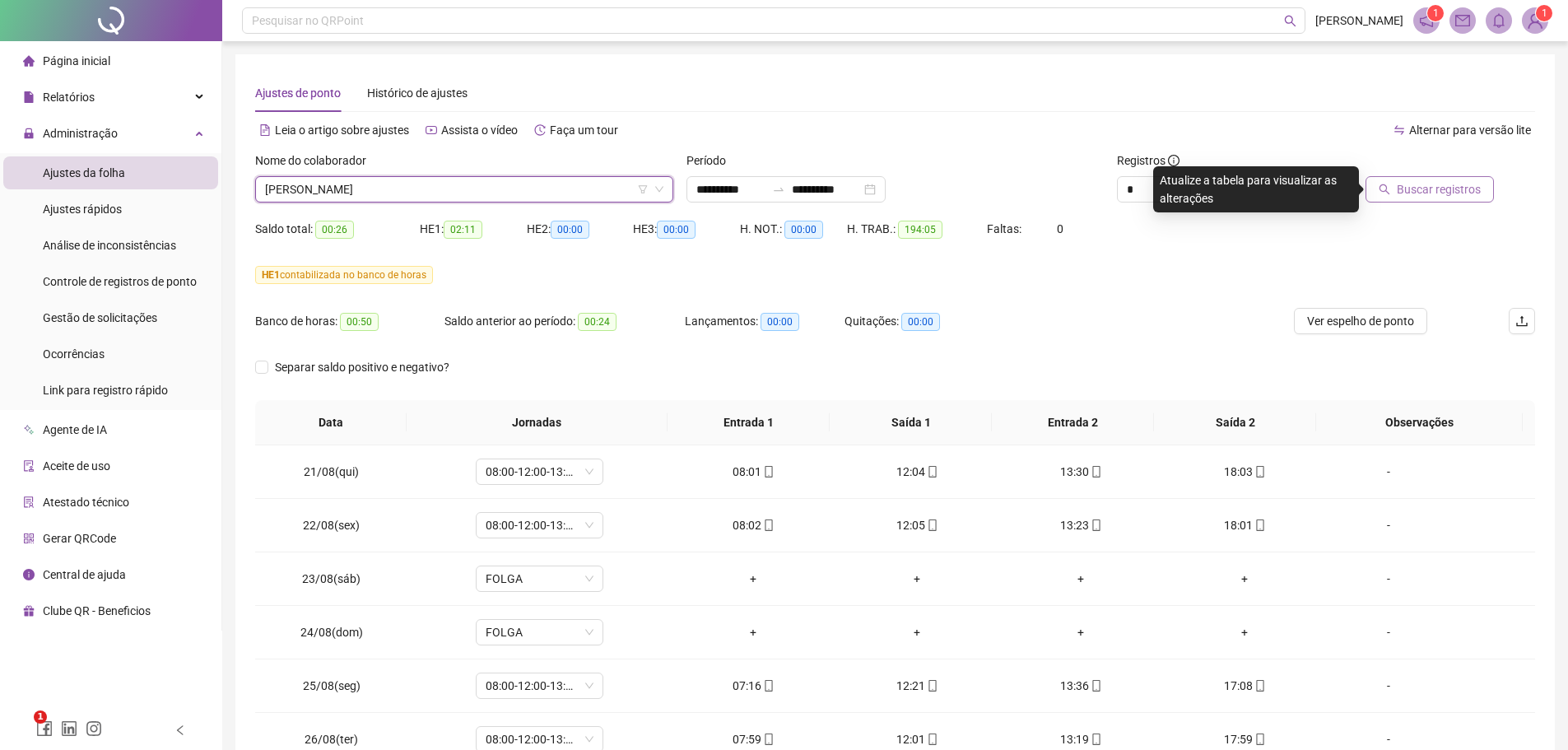
click at [1427, 186] on span "Buscar registros" at bounding box center [1438, 190] width 84 height 18
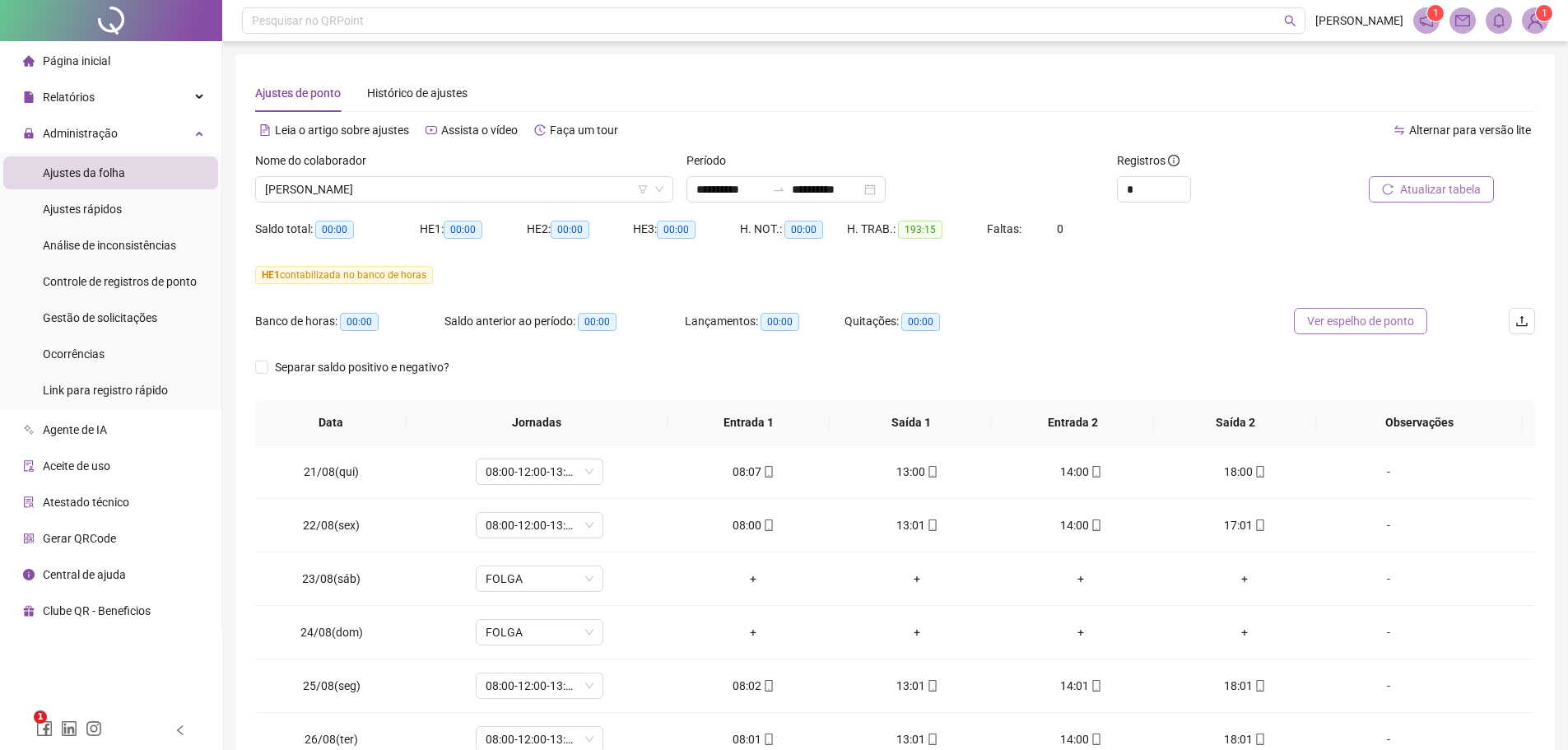
click at [1343, 325] on span "Ver espelho de ponto" at bounding box center [1360, 322] width 107 height 18
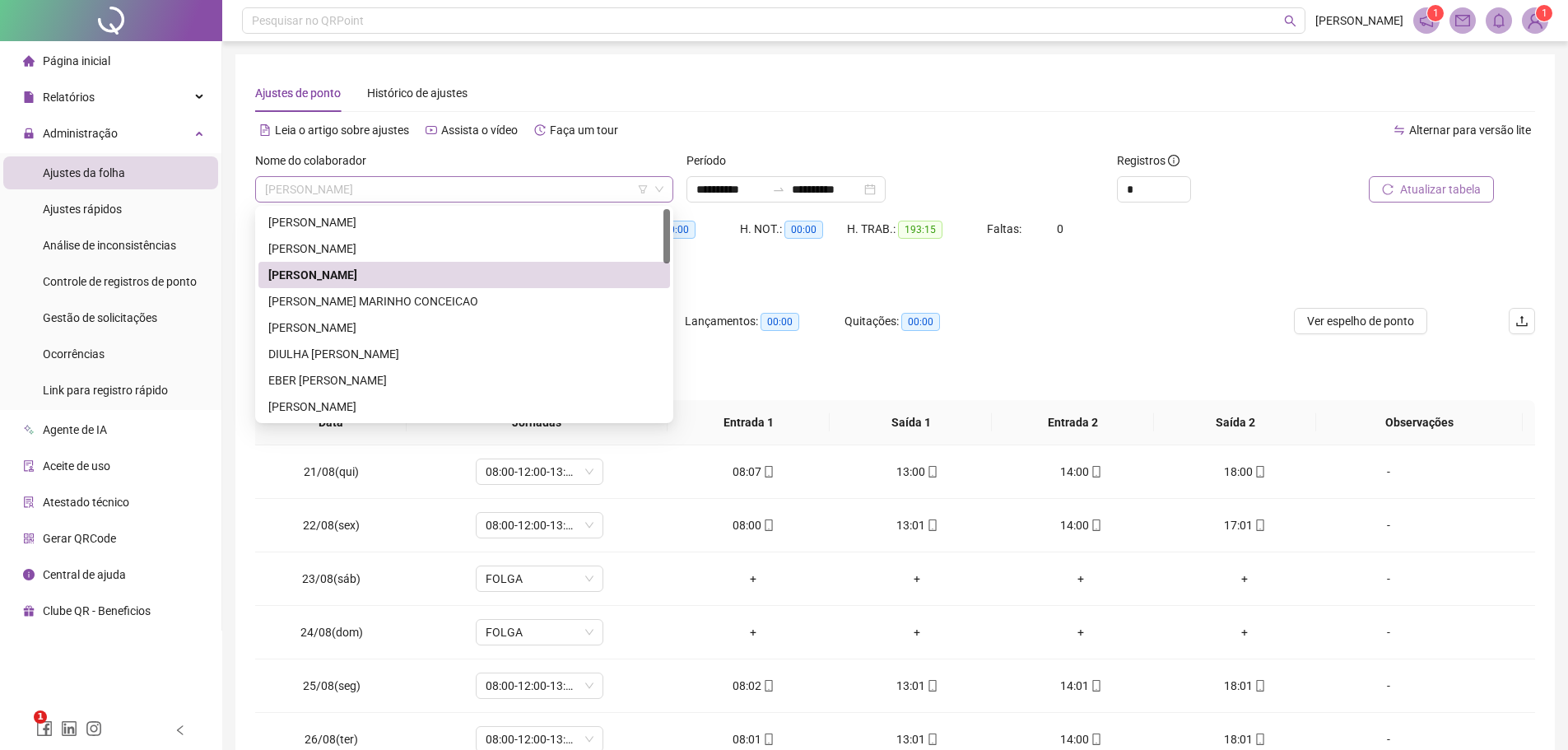
click at [424, 181] on span "[PERSON_NAME]" at bounding box center [464, 190] width 398 height 25
click at [380, 302] on div "[PERSON_NAME] MARINHO CONCEICAO" at bounding box center [464, 302] width 392 height 18
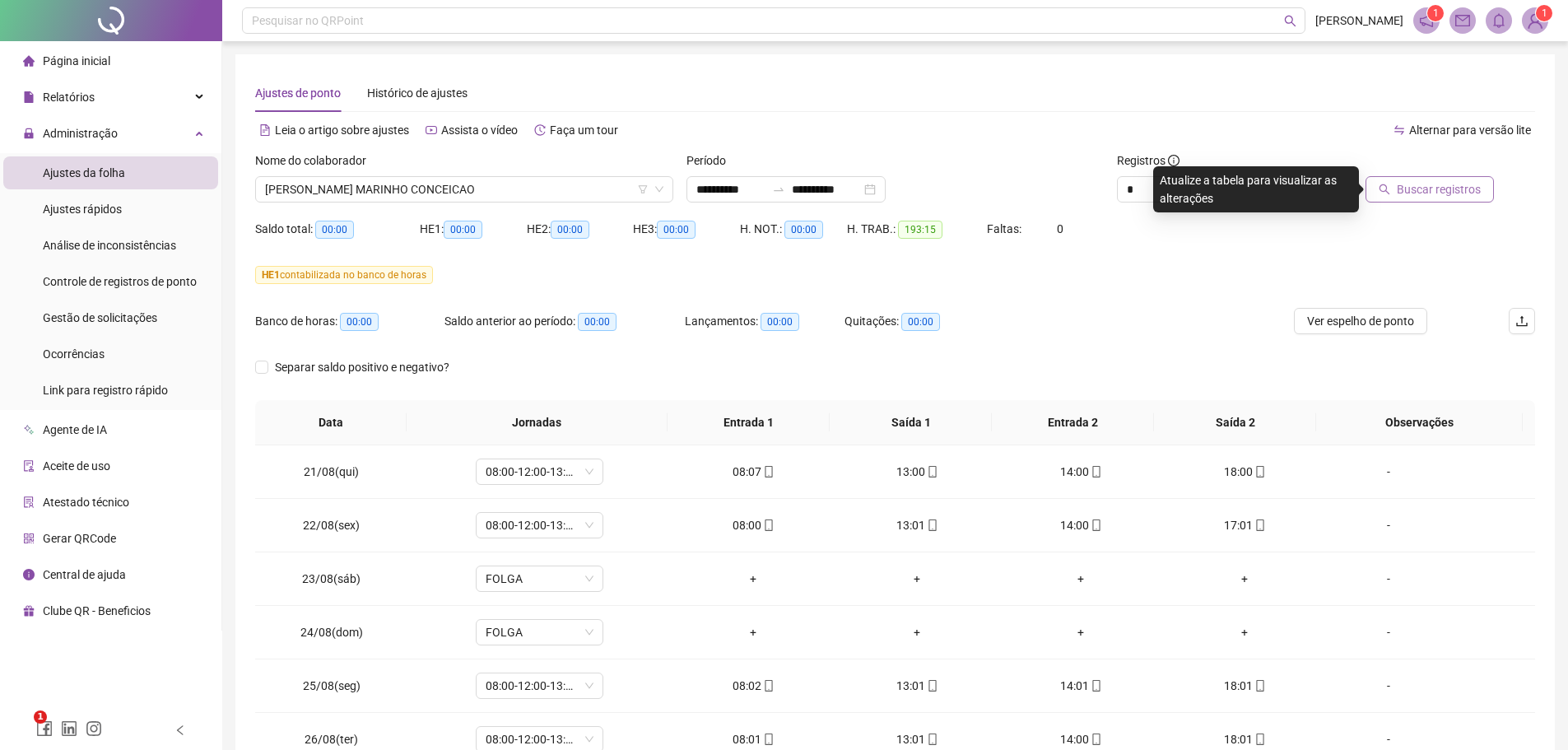
click at [1428, 200] on button "Buscar registros" at bounding box center [1429, 190] width 128 height 27
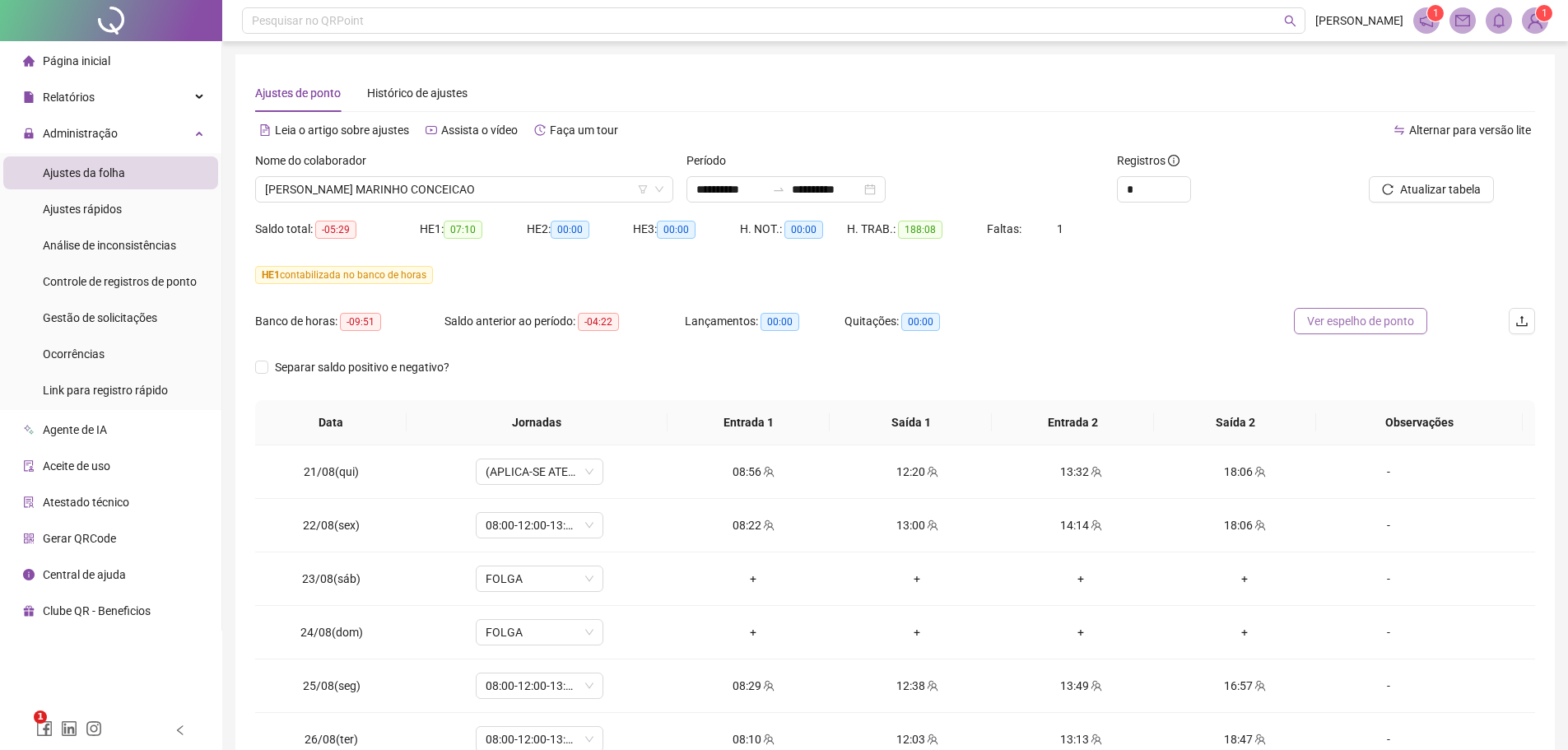
click at [1348, 329] on span "Ver espelho de ponto" at bounding box center [1360, 322] width 107 height 18
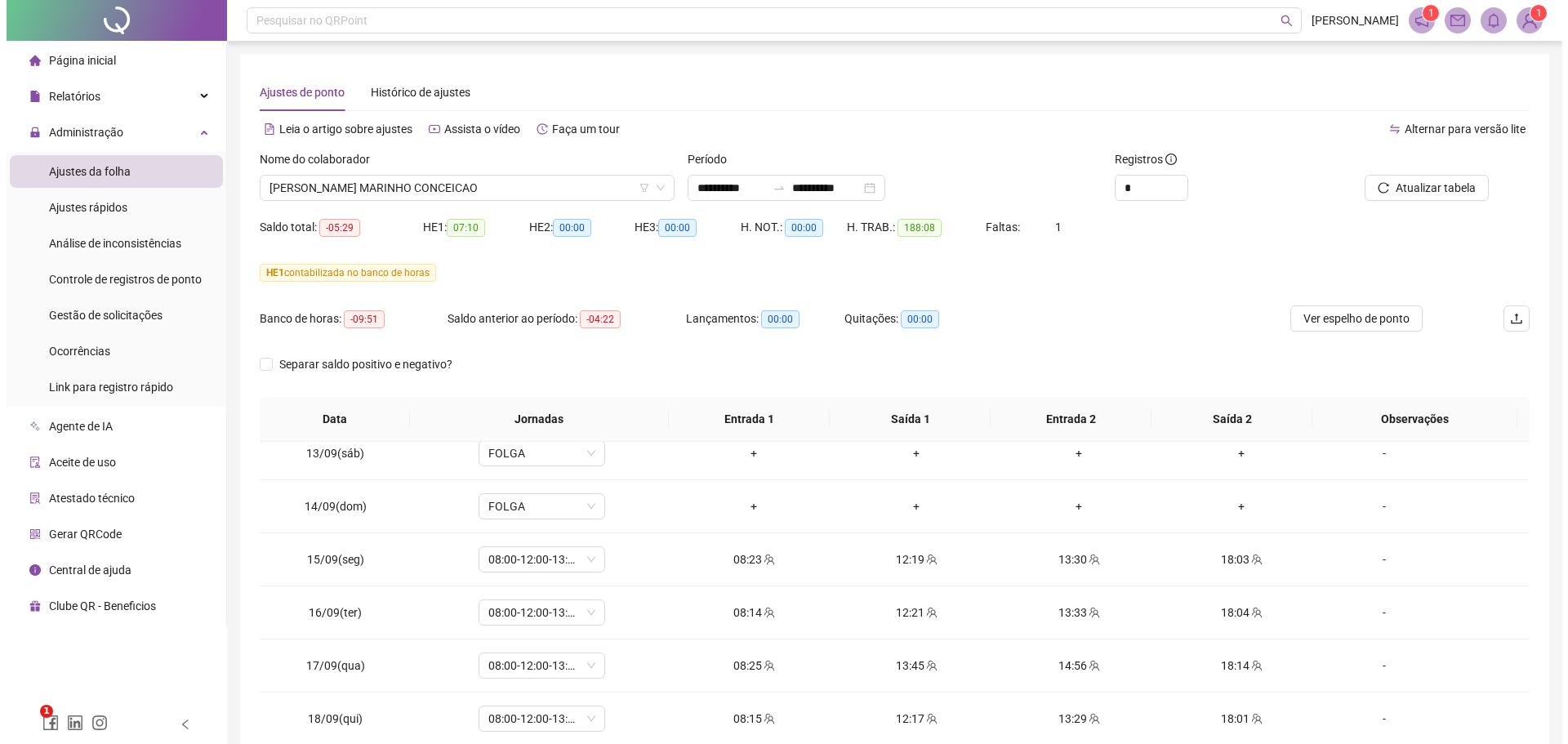
scroll to position [1297, 0]
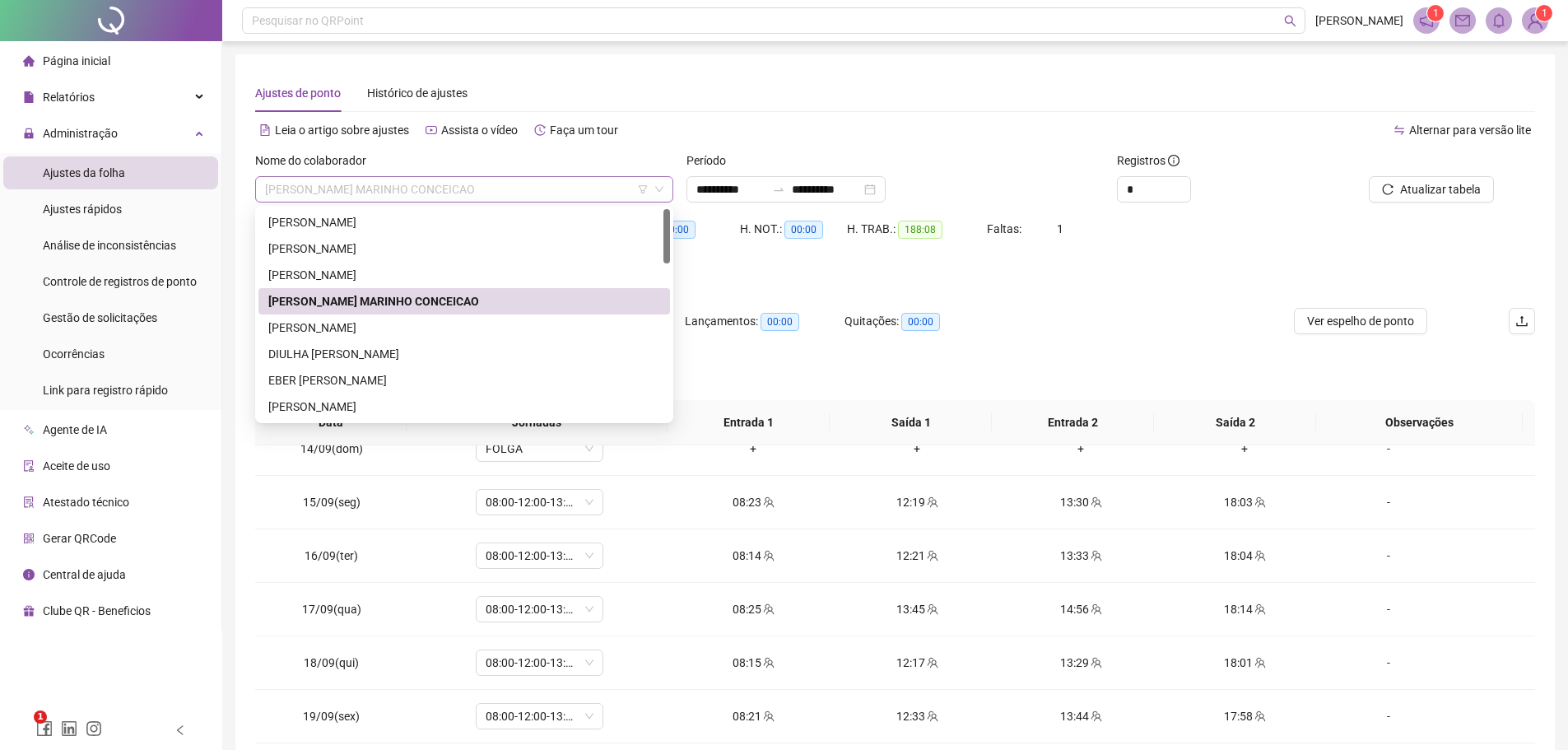
click at [492, 190] on span "[PERSON_NAME] MARINHO CONCEICAO" at bounding box center [464, 190] width 398 height 25
click at [399, 330] on div "[PERSON_NAME]" at bounding box center [464, 327] width 392 height 18
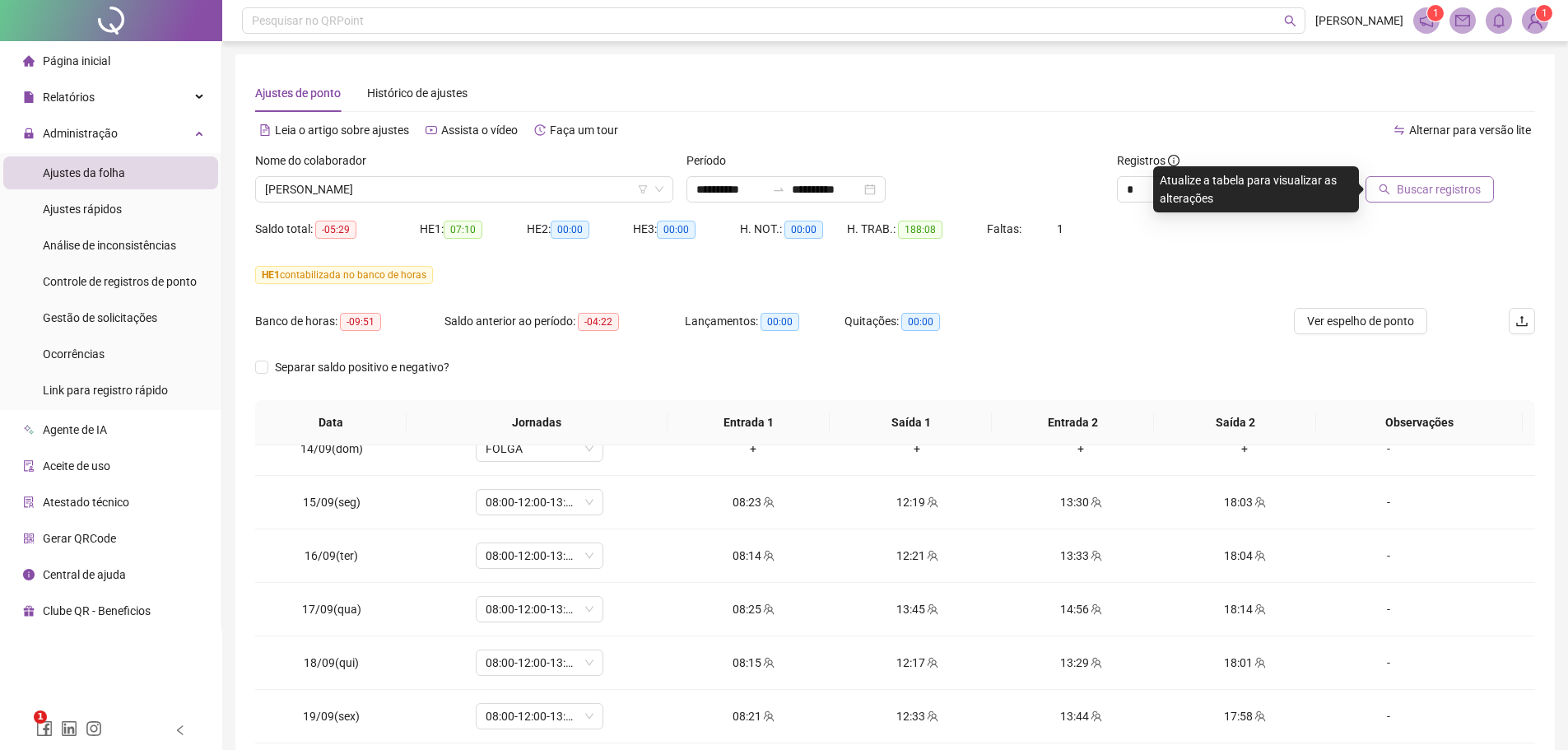
click at [1412, 191] on span "Buscar registros" at bounding box center [1438, 190] width 84 height 18
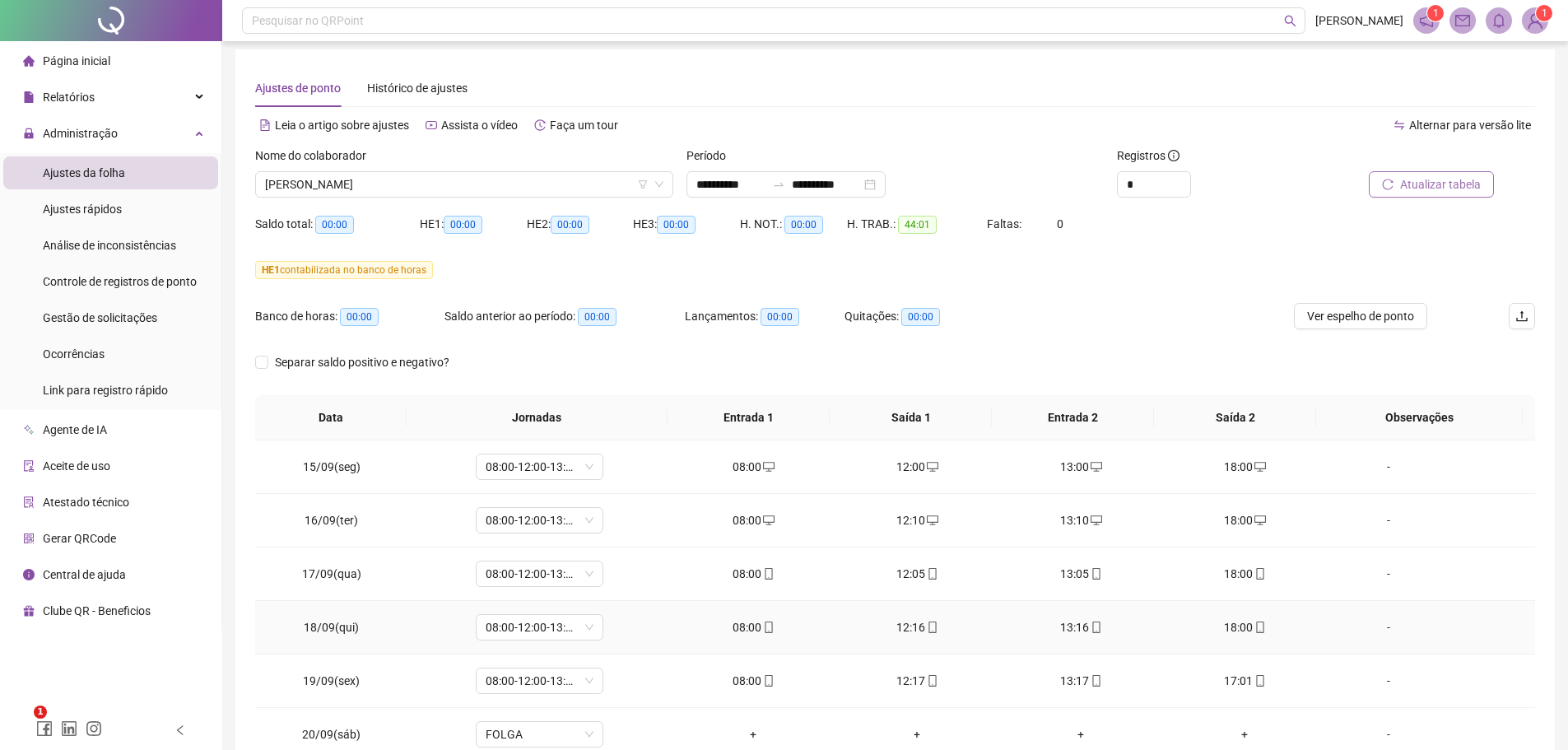
scroll to position [0, 0]
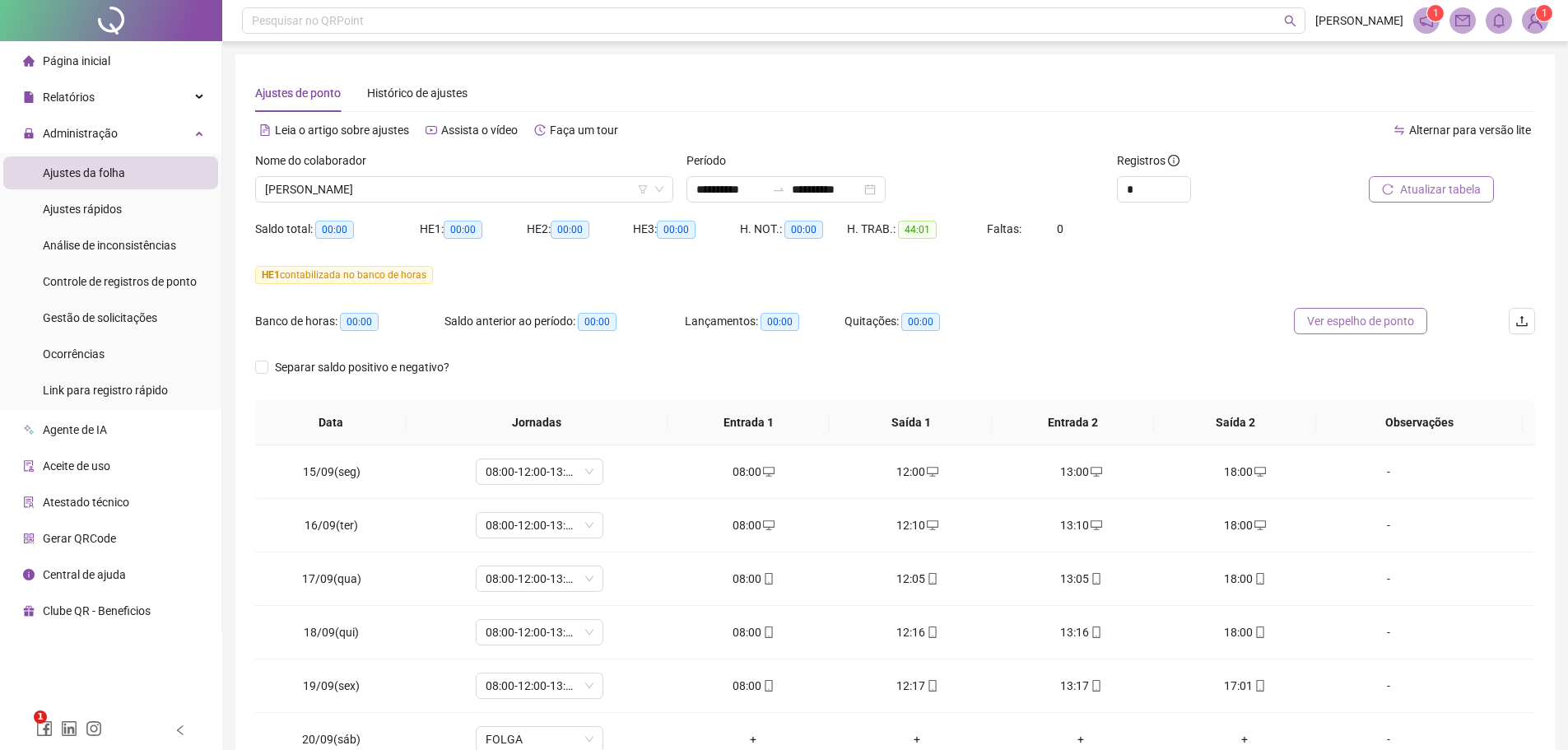
click at [1328, 320] on span "Ver espelho de ponto" at bounding box center [1360, 322] width 107 height 18
click at [461, 189] on span "[PERSON_NAME]" at bounding box center [464, 190] width 398 height 25
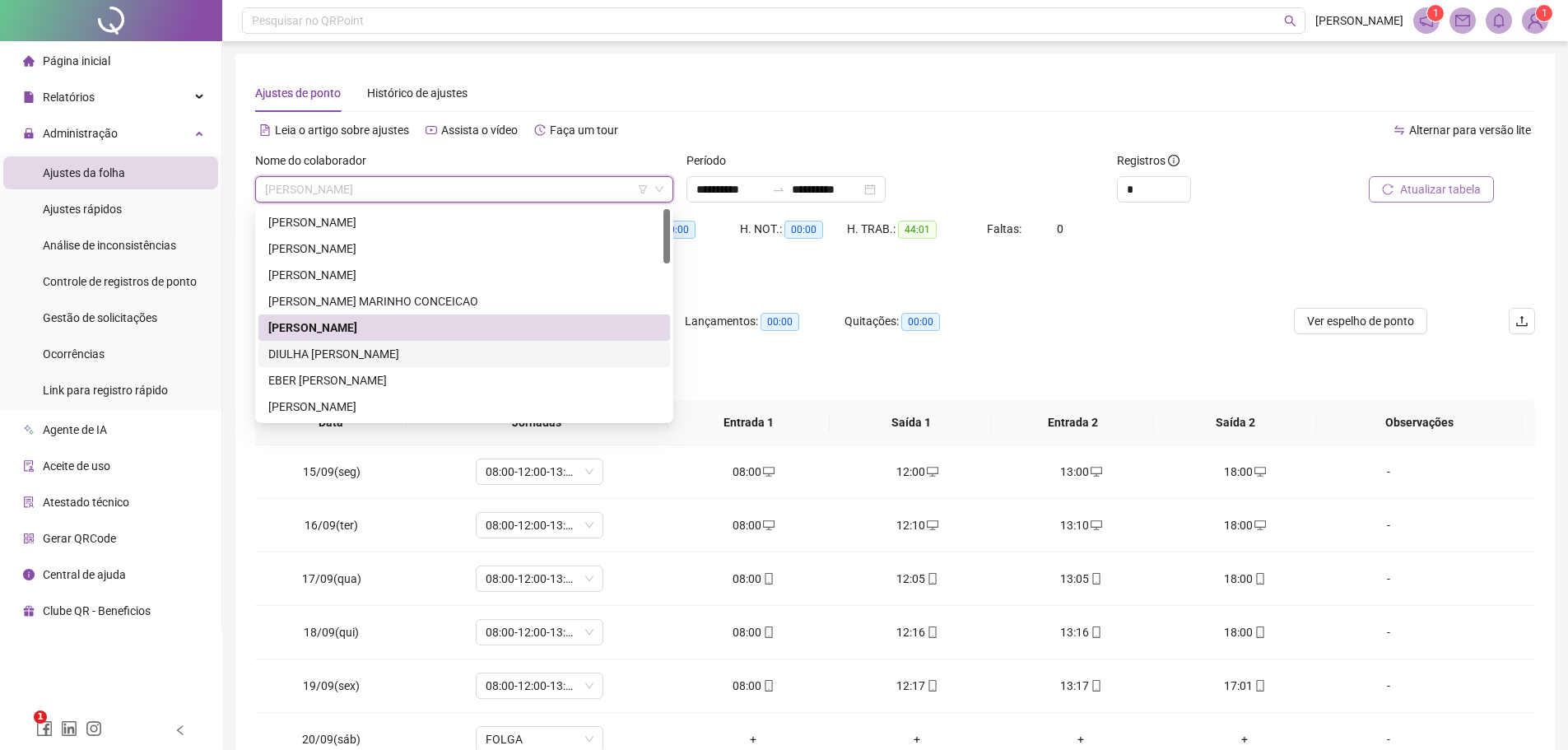
click at [371, 355] on div "DIULHA [PERSON_NAME]" at bounding box center [464, 354] width 392 height 18
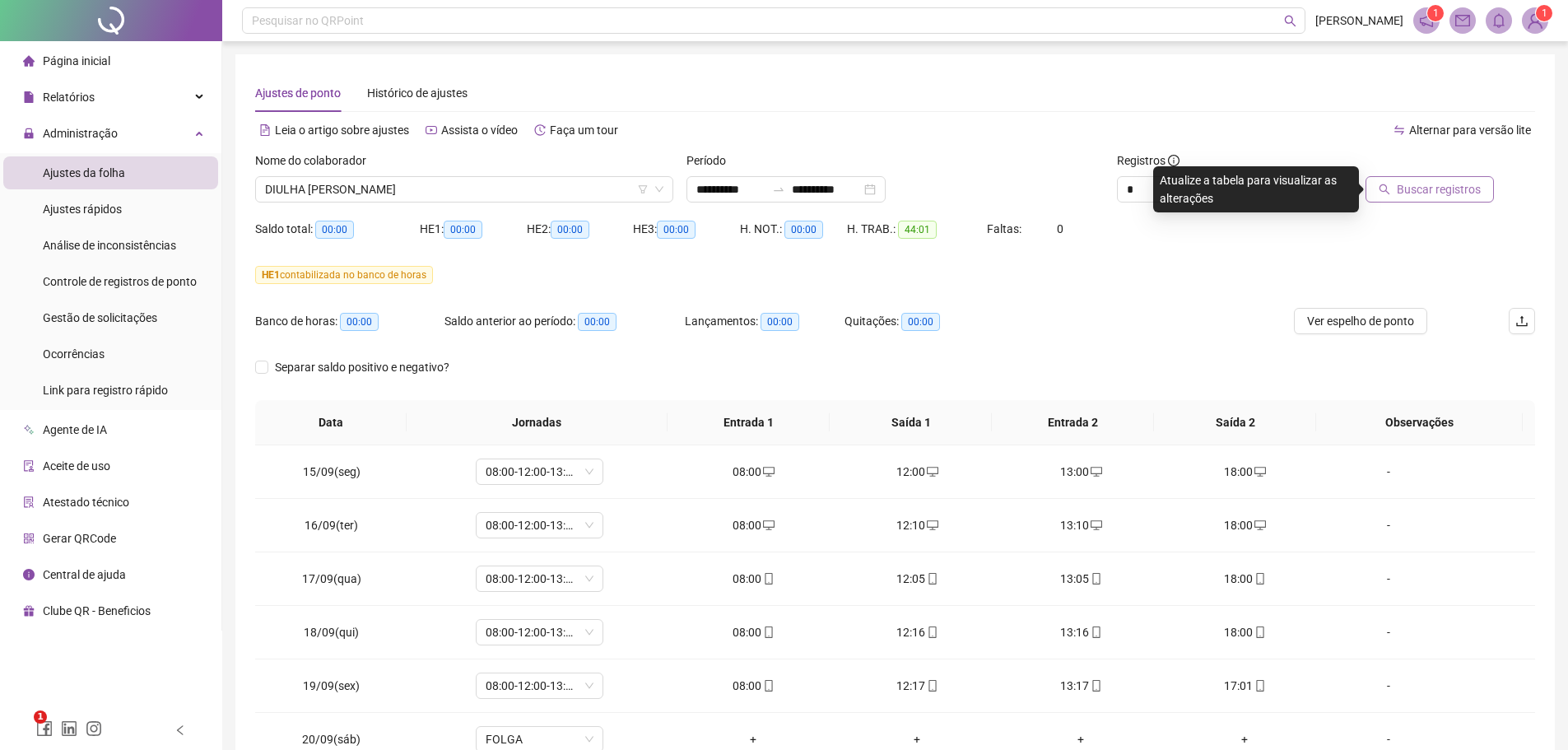
click at [1411, 187] on span "Buscar registros" at bounding box center [1438, 190] width 84 height 18
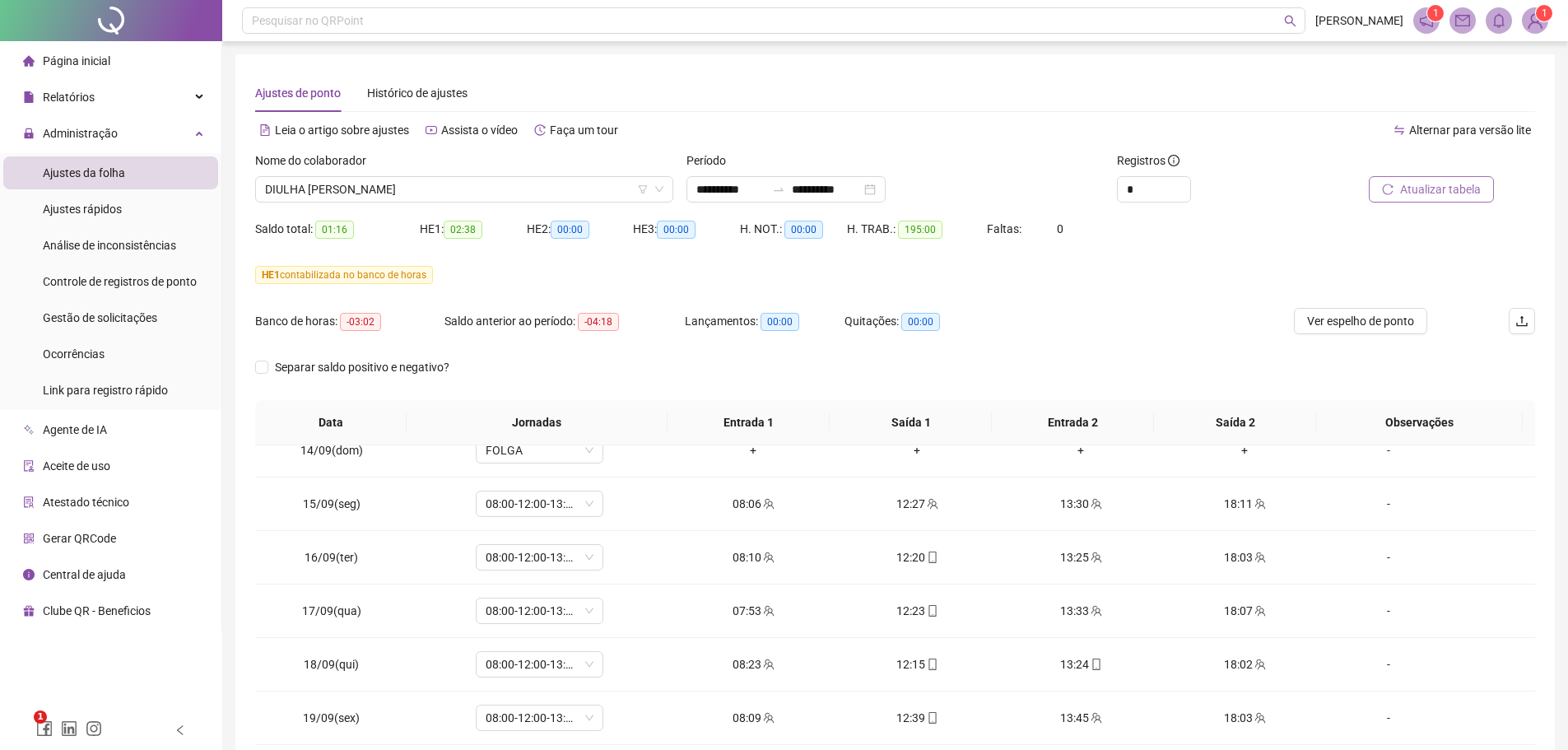
scroll to position [1308, 0]
click at [1333, 324] on span "Ver espelho de ponto" at bounding box center [1360, 322] width 107 height 18
click at [450, 189] on span "DIULHA [PERSON_NAME]" at bounding box center [464, 190] width 398 height 25
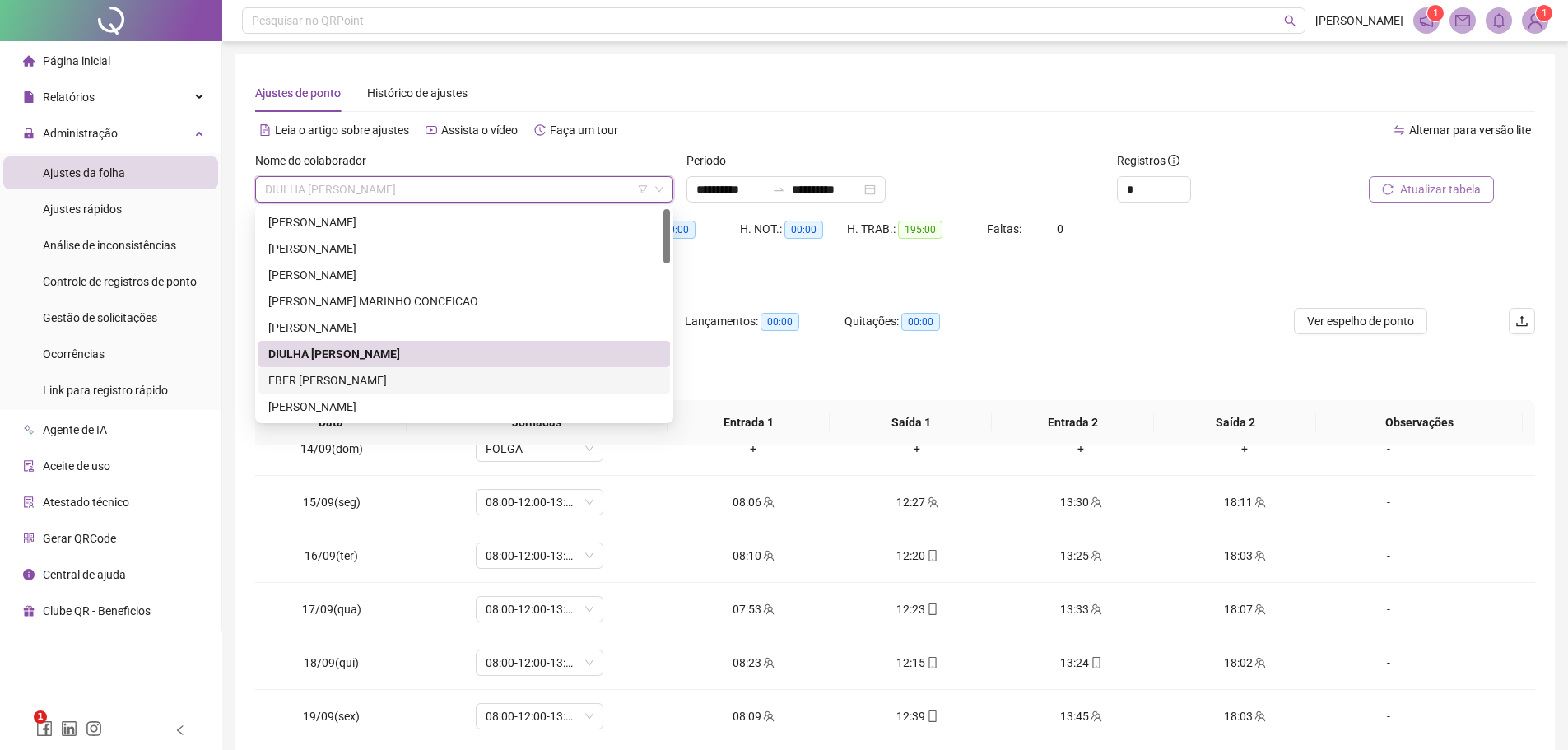
click at [398, 380] on div "EBER [PERSON_NAME]" at bounding box center [464, 380] width 392 height 18
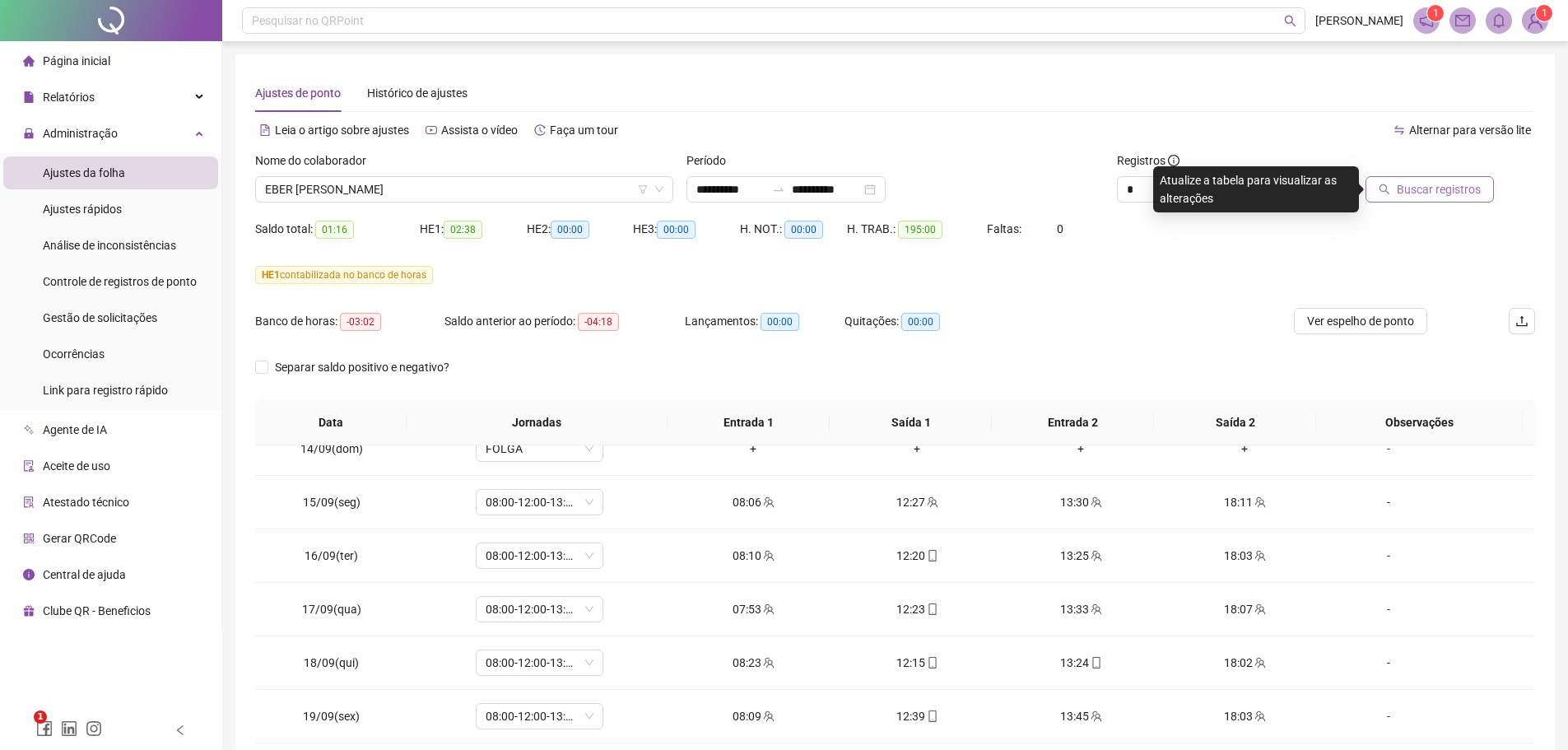
click at [1412, 190] on span "Buscar registros" at bounding box center [1438, 190] width 84 height 18
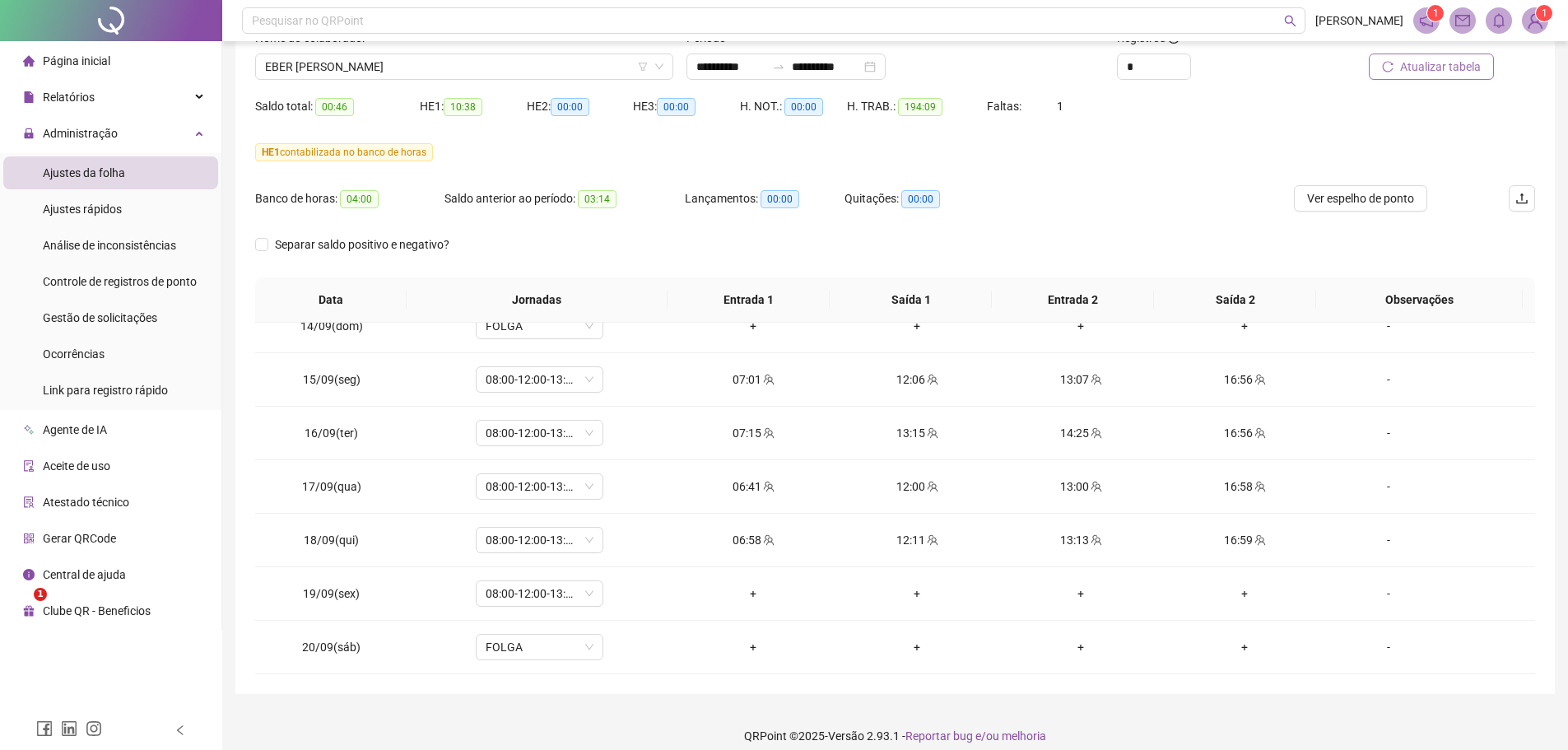
scroll to position [138, 0]
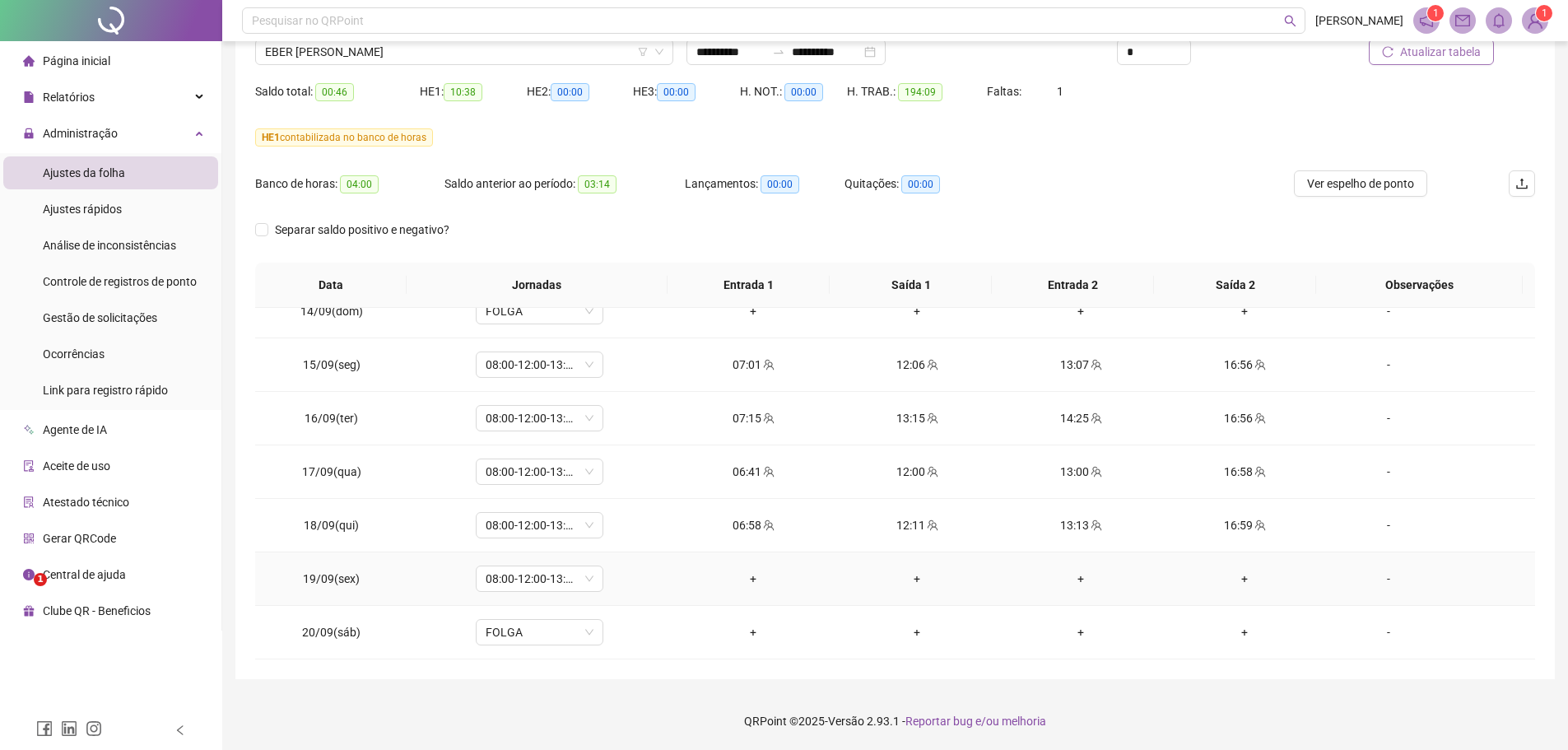
click at [1378, 581] on div "-" at bounding box center [1387, 578] width 97 height 18
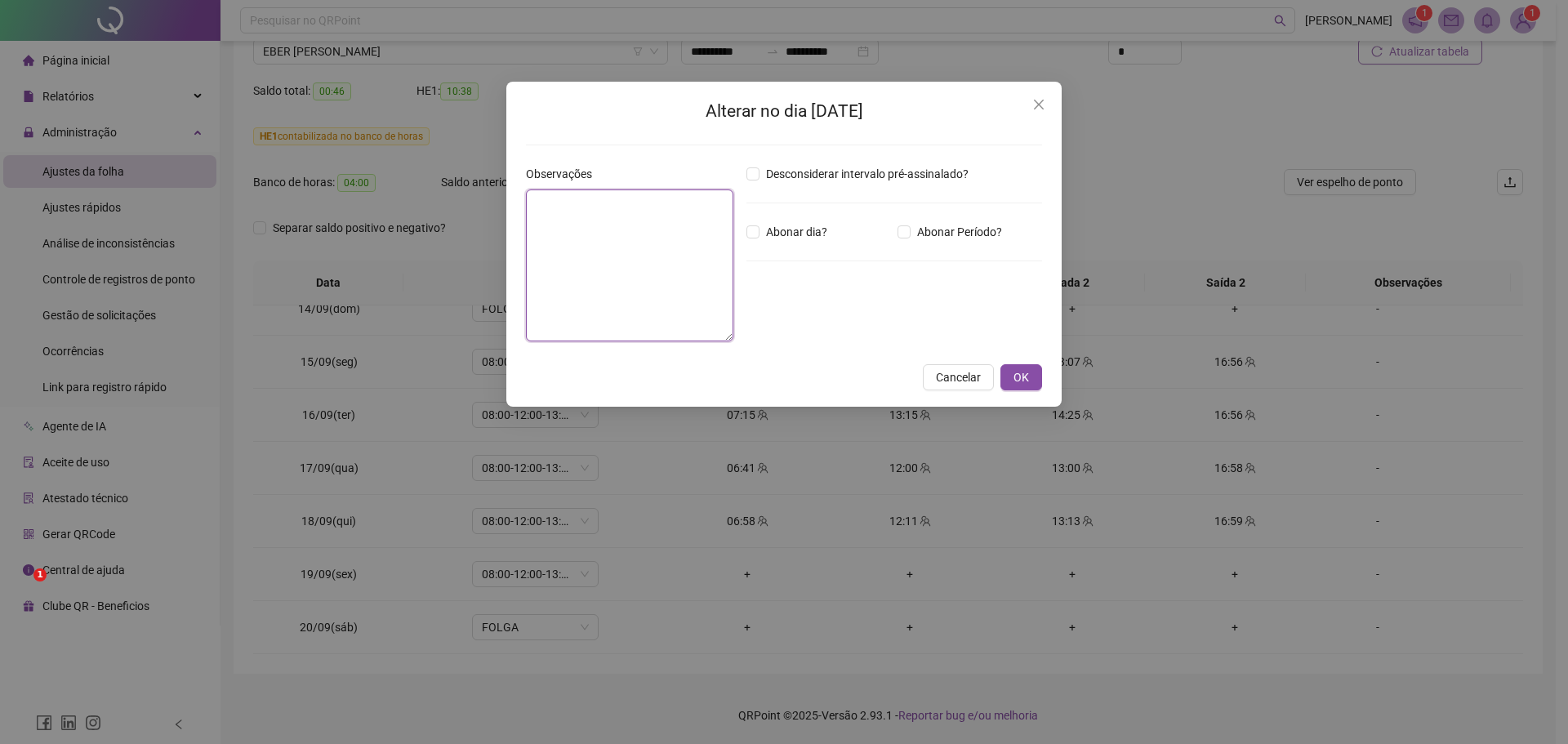
click at [636, 229] on textarea at bounding box center [630, 265] width 207 height 152
type textarea "**********"
click at [1018, 379] on span "OK" at bounding box center [1021, 377] width 16 height 18
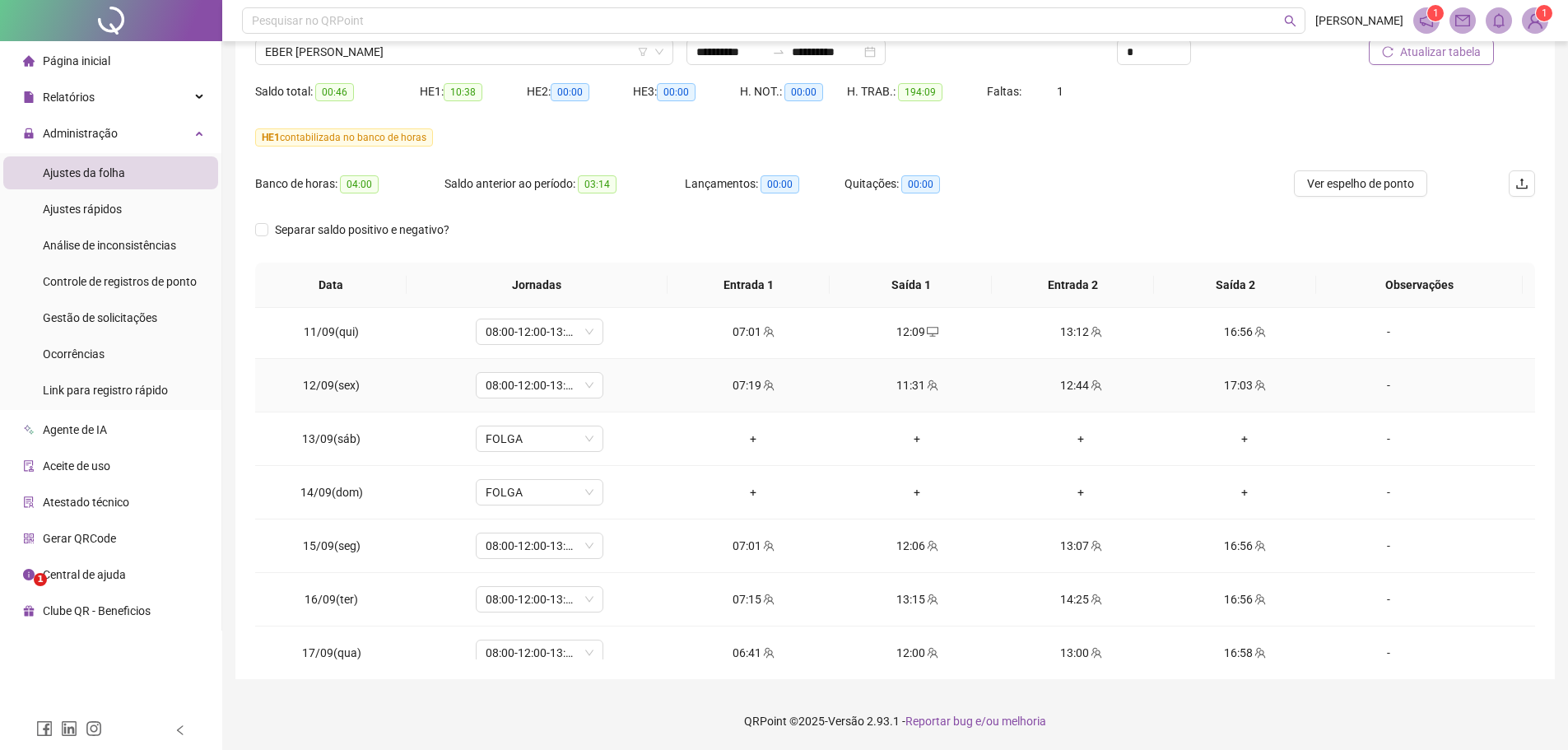
scroll to position [1308, 0]
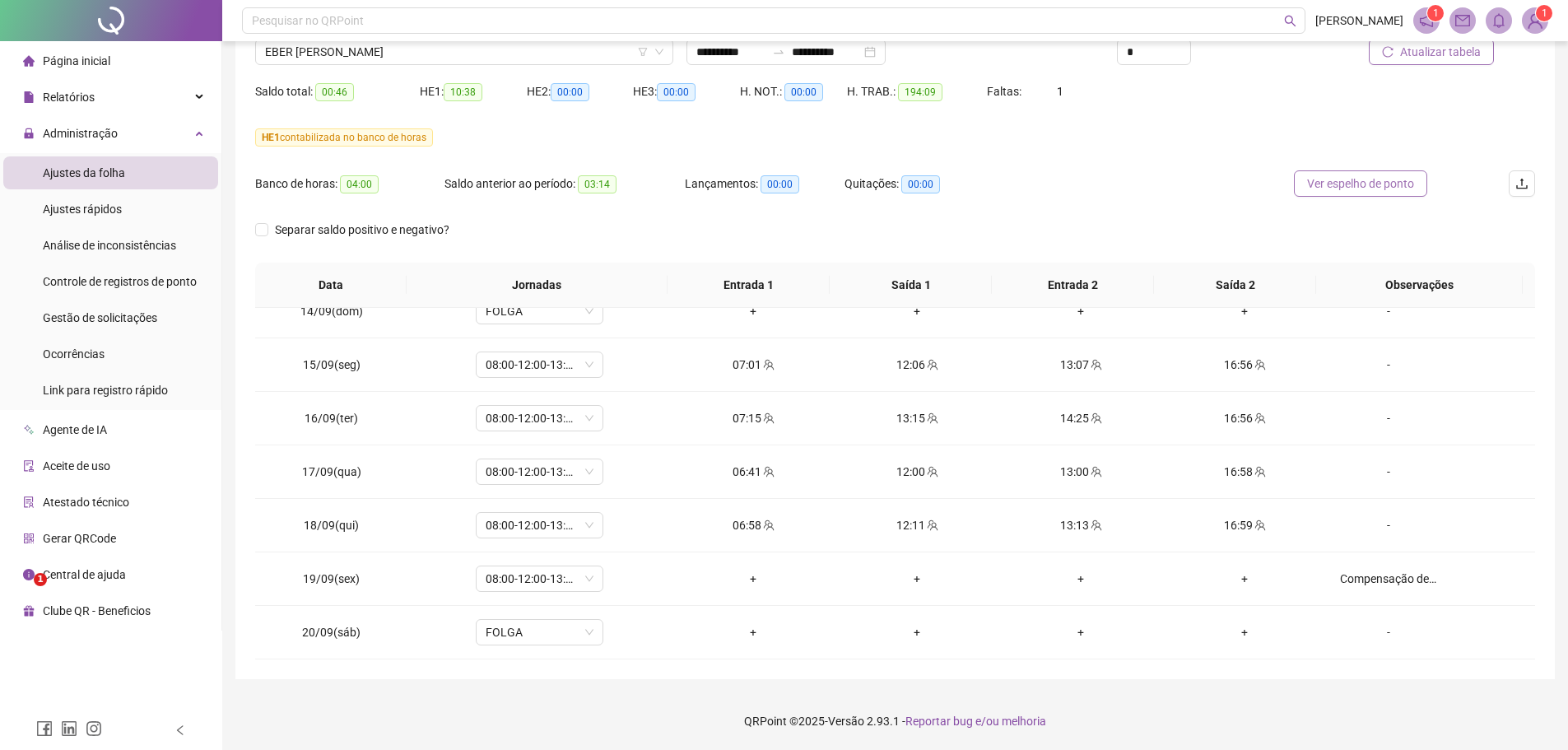
click at [1322, 182] on span "Ver espelho de ponto" at bounding box center [1360, 184] width 107 height 18
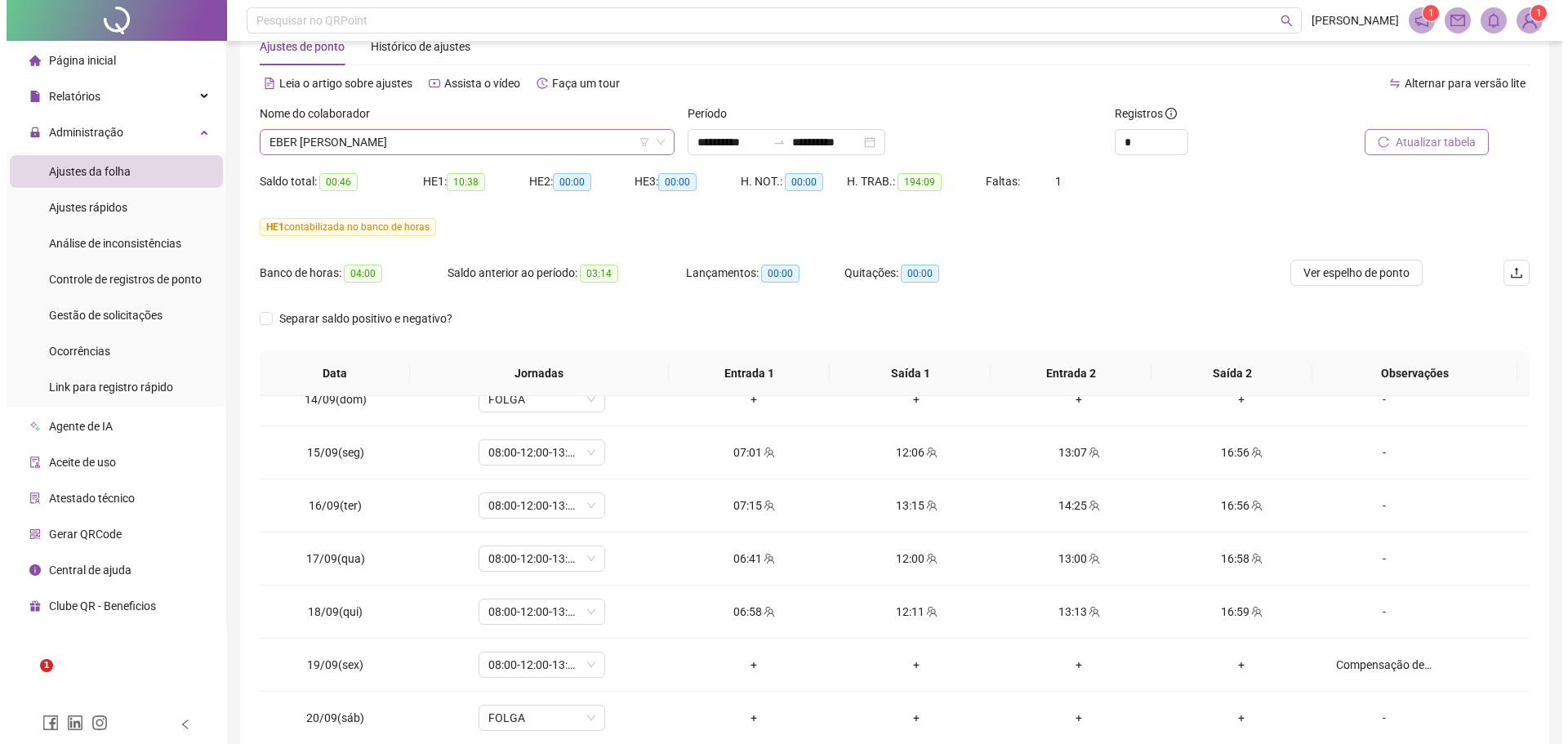
scroll to position [0, 0]
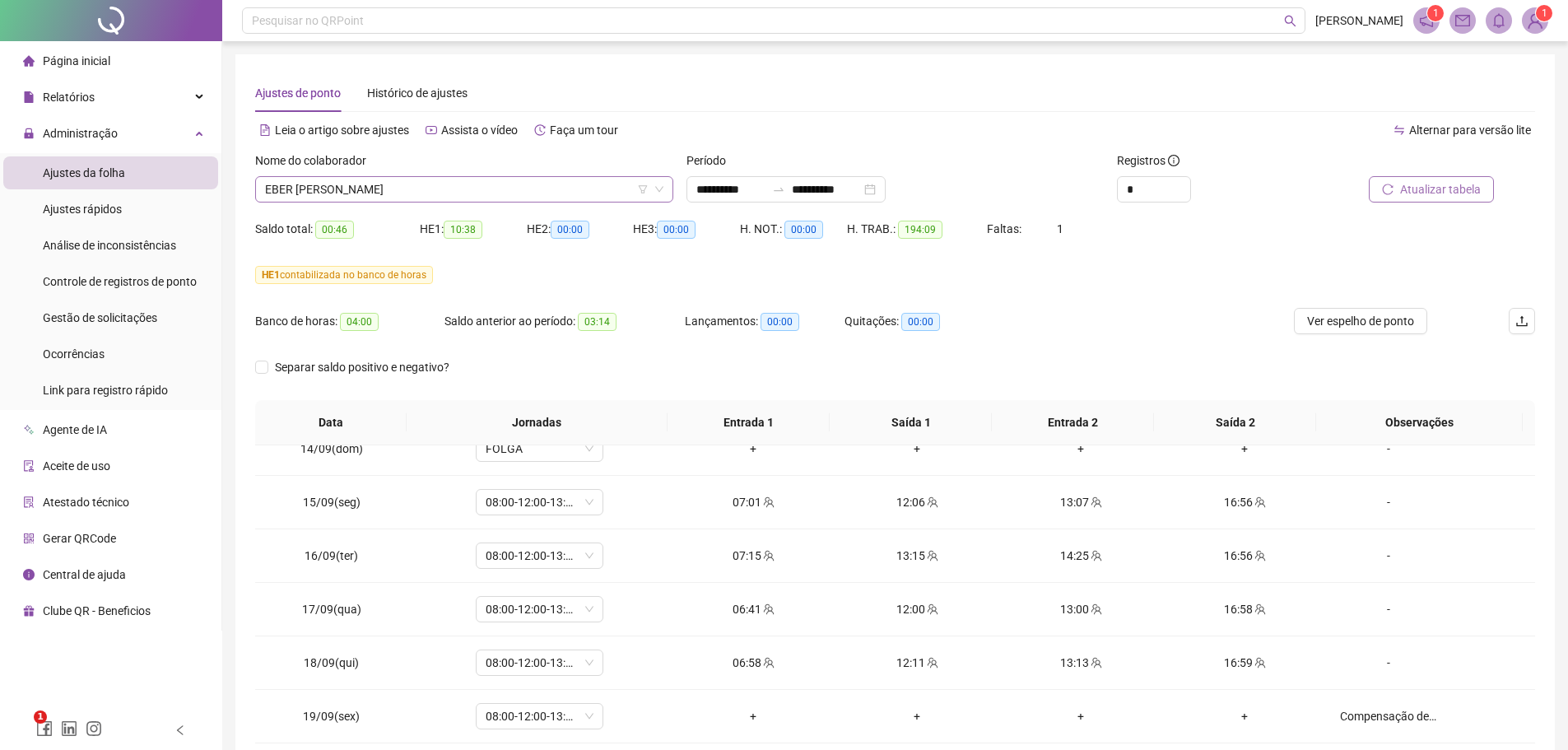
click at [441, 194] on span "EBER [PERSON_NAME]" at bounding box center [464, 190] width 398 height 25
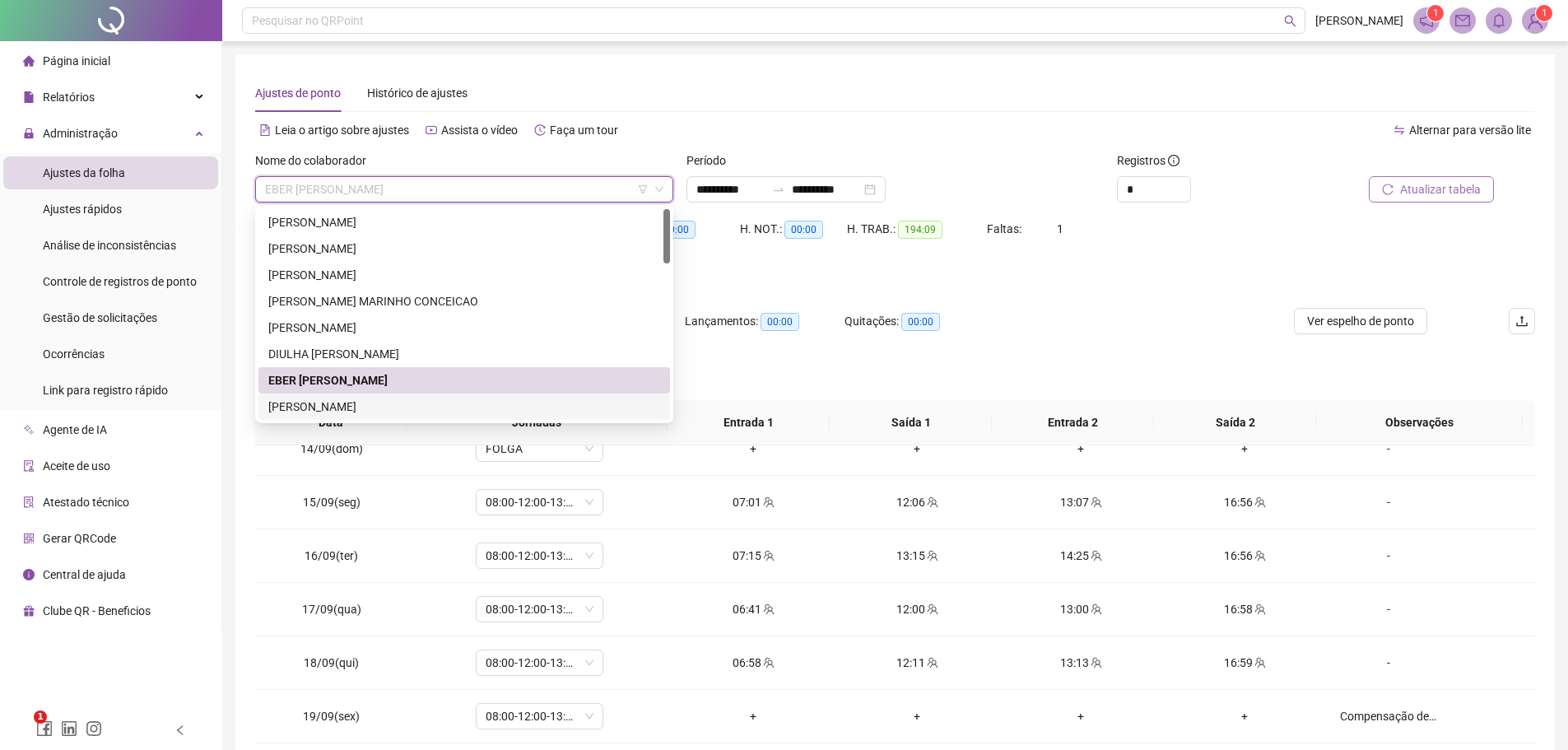
click at [352, 409] on div "[PERSON_NAME]" at bounding box center [464, 407] width 392 height 18
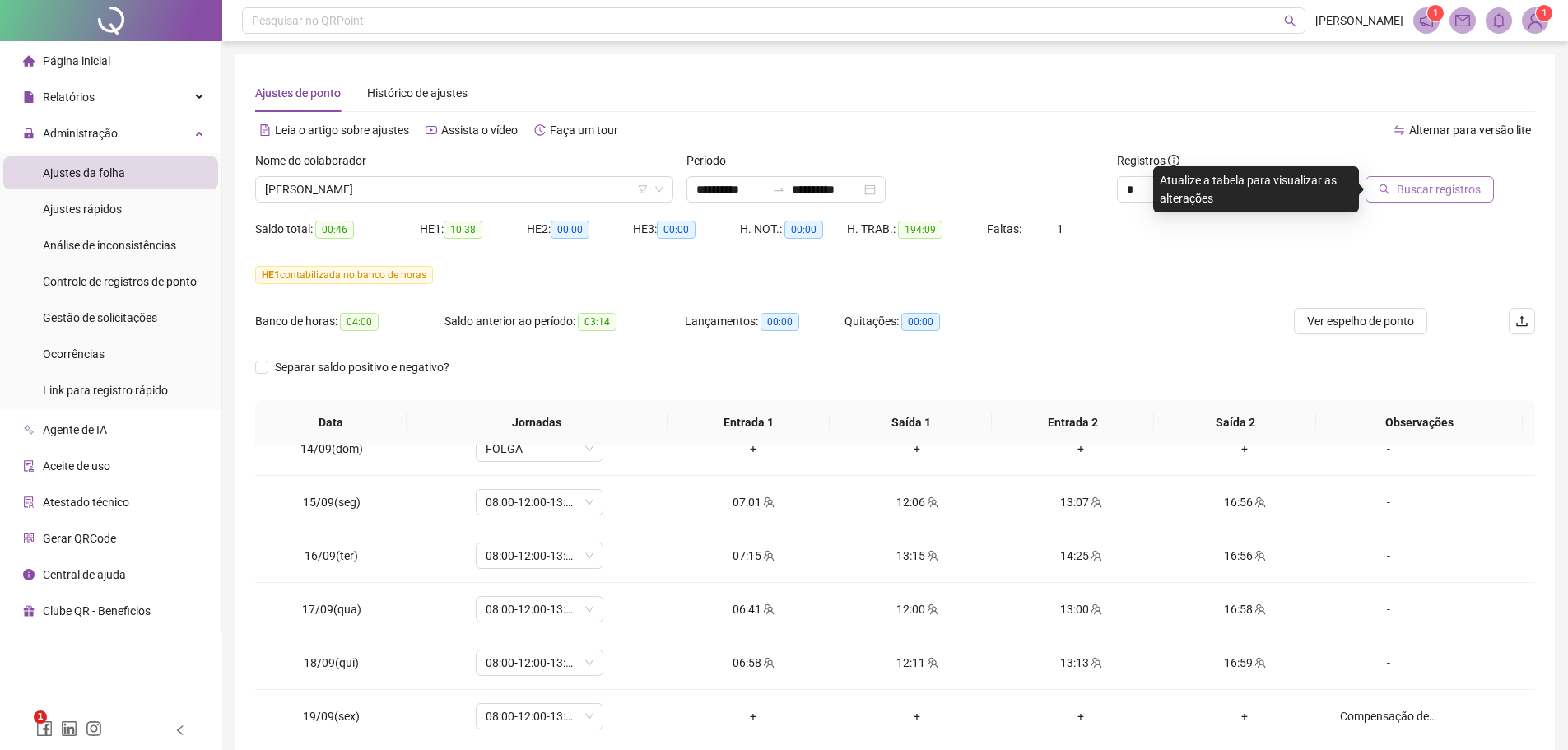
click at [1411, 183] on span "Buscar registros" at bounding box center [1438, 190] width 84 height 18
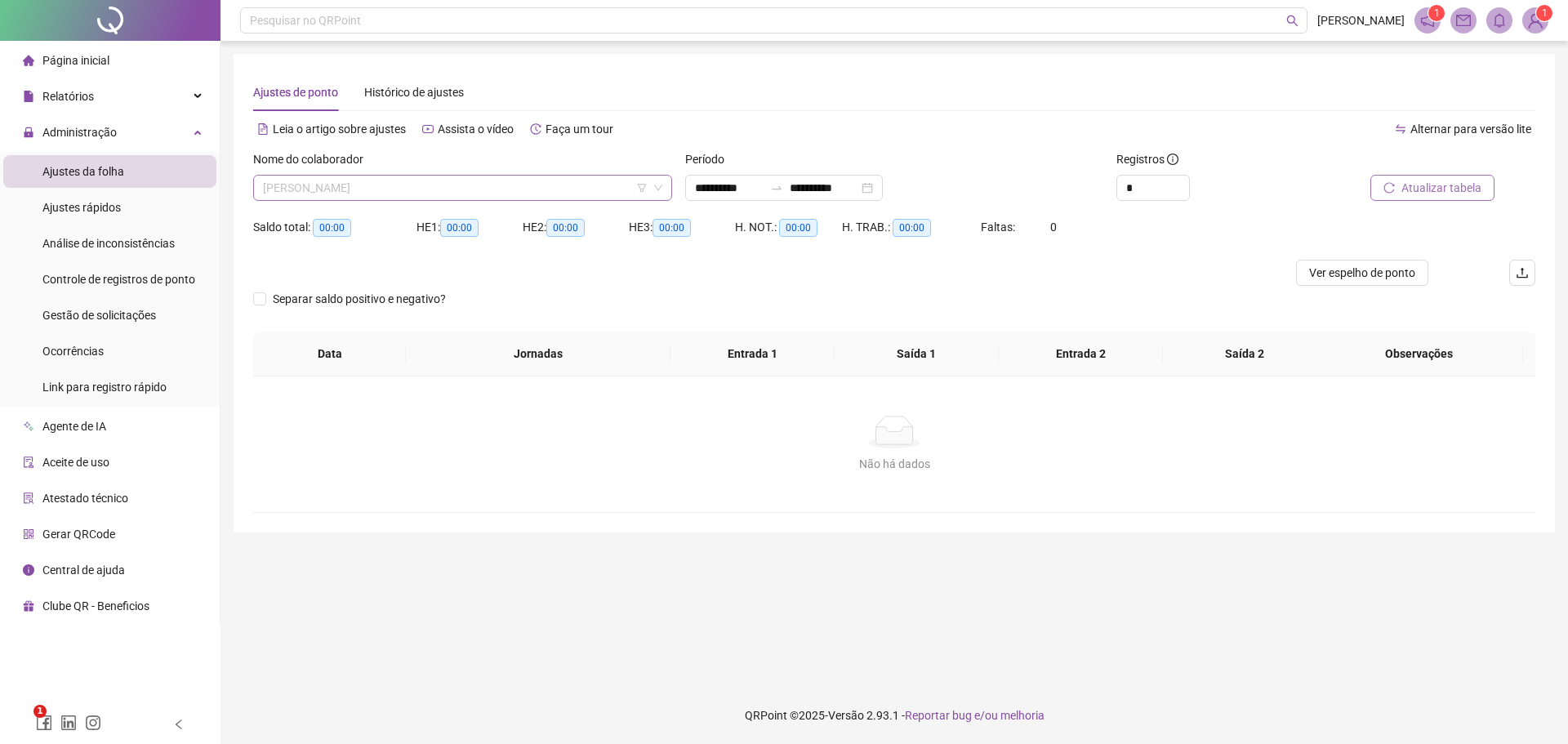
click at [401, 194] on span "[PERSON_NAME]" at bounding box center [463, 188] width 400 height 25
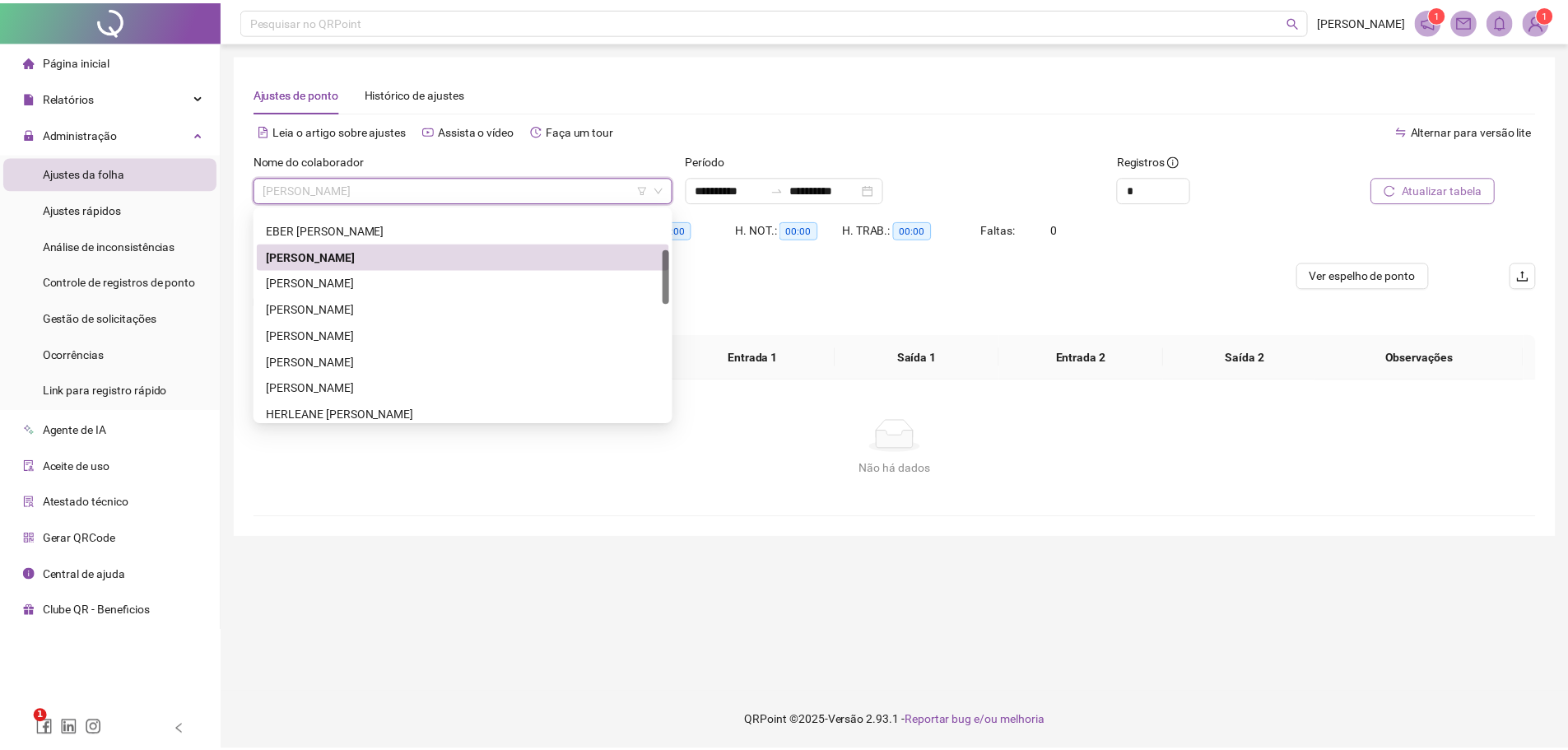
scroll to position [153, 0]
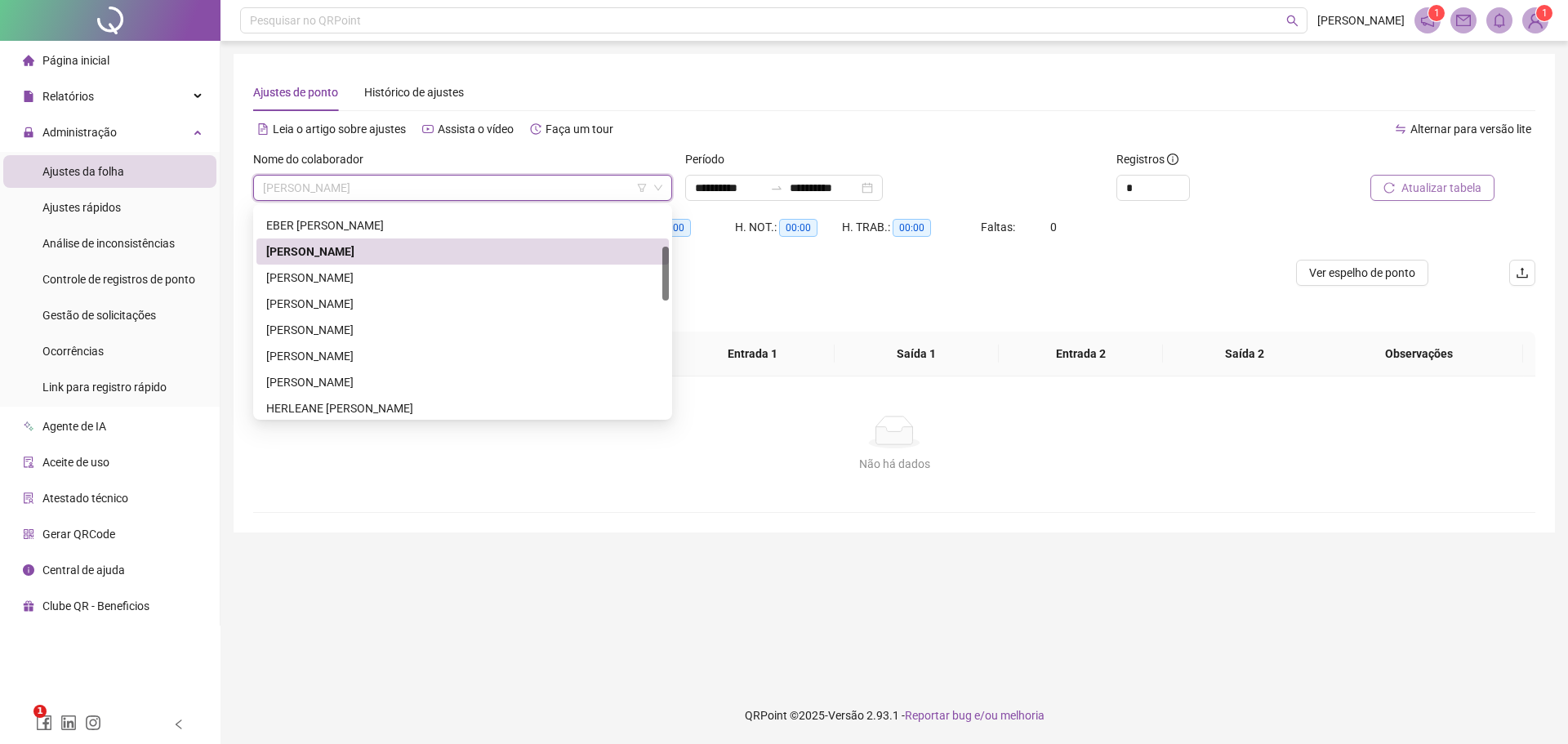
drag, startPoint x: 664, startPoint y: 229, endPoint x: 668, endPoint y: 269, distance: 40.2
click at [668, 269] on div at bounding box center [666, 274] width 7 height 54
click at [369, 273] on div "[PERSON_NAME]" at bounding box center [463, 278] width 393 height 18
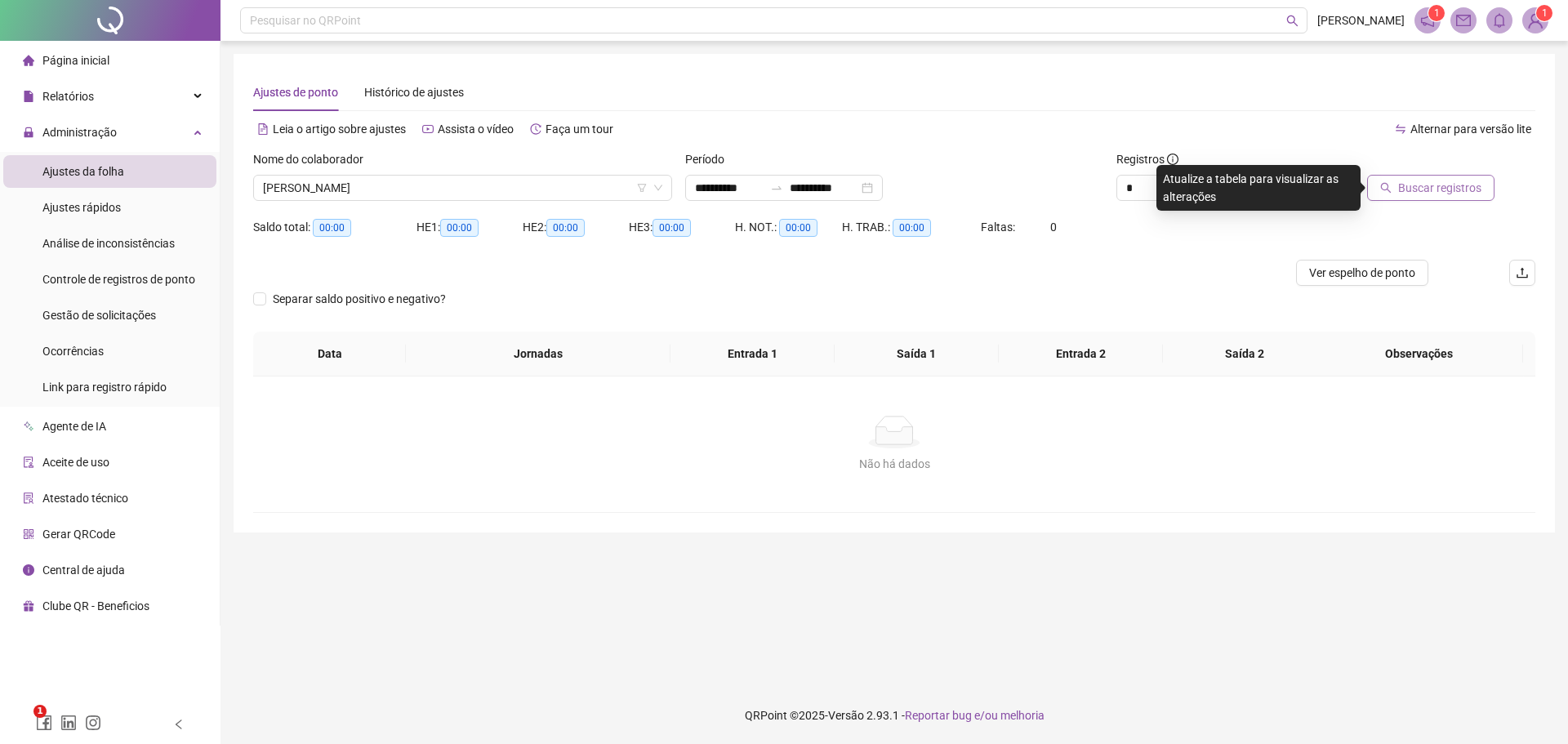
click at [1447, 188] on span "Buscar registros" at bounding box center [1440, 188] width 83 height 18
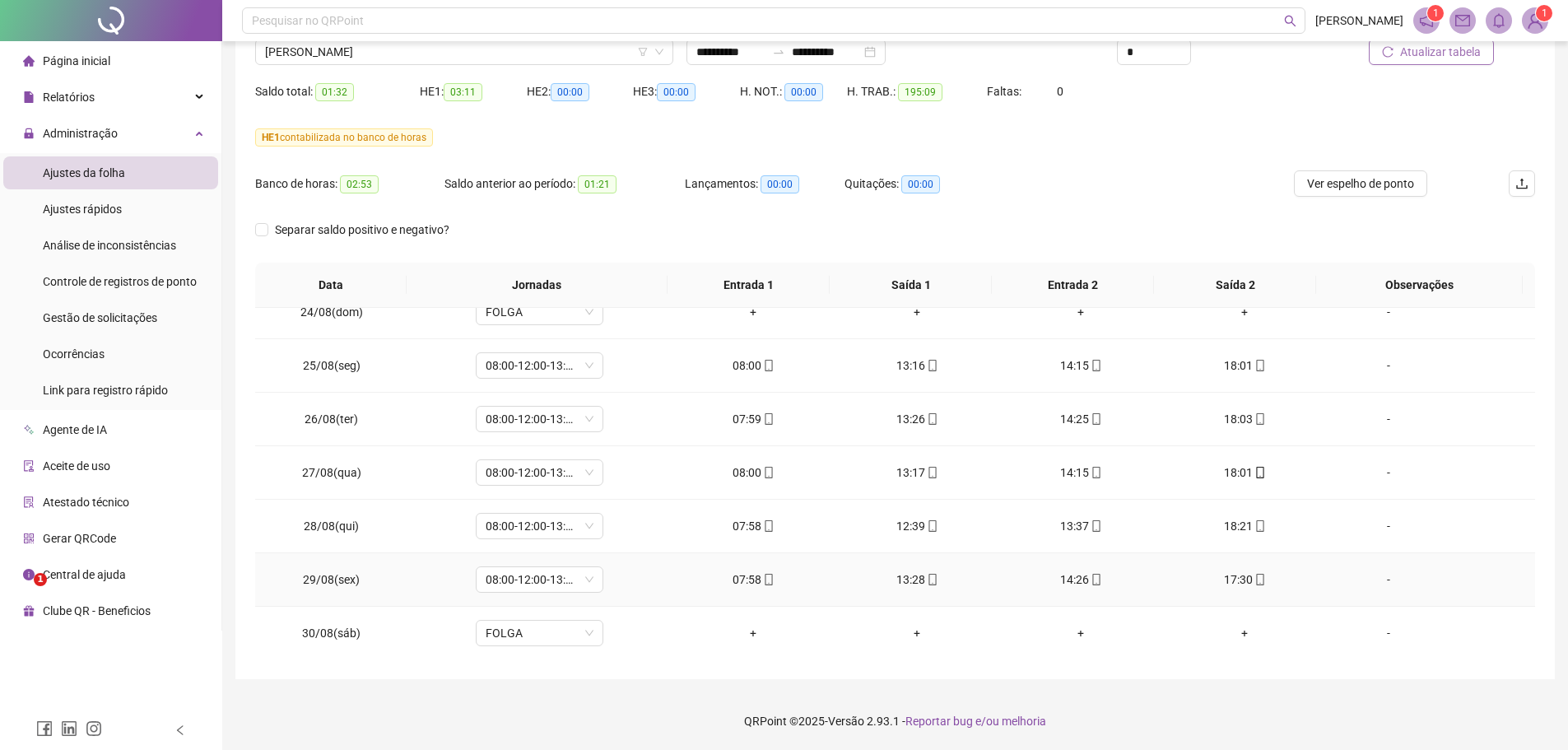
scroll to position [0, 0]
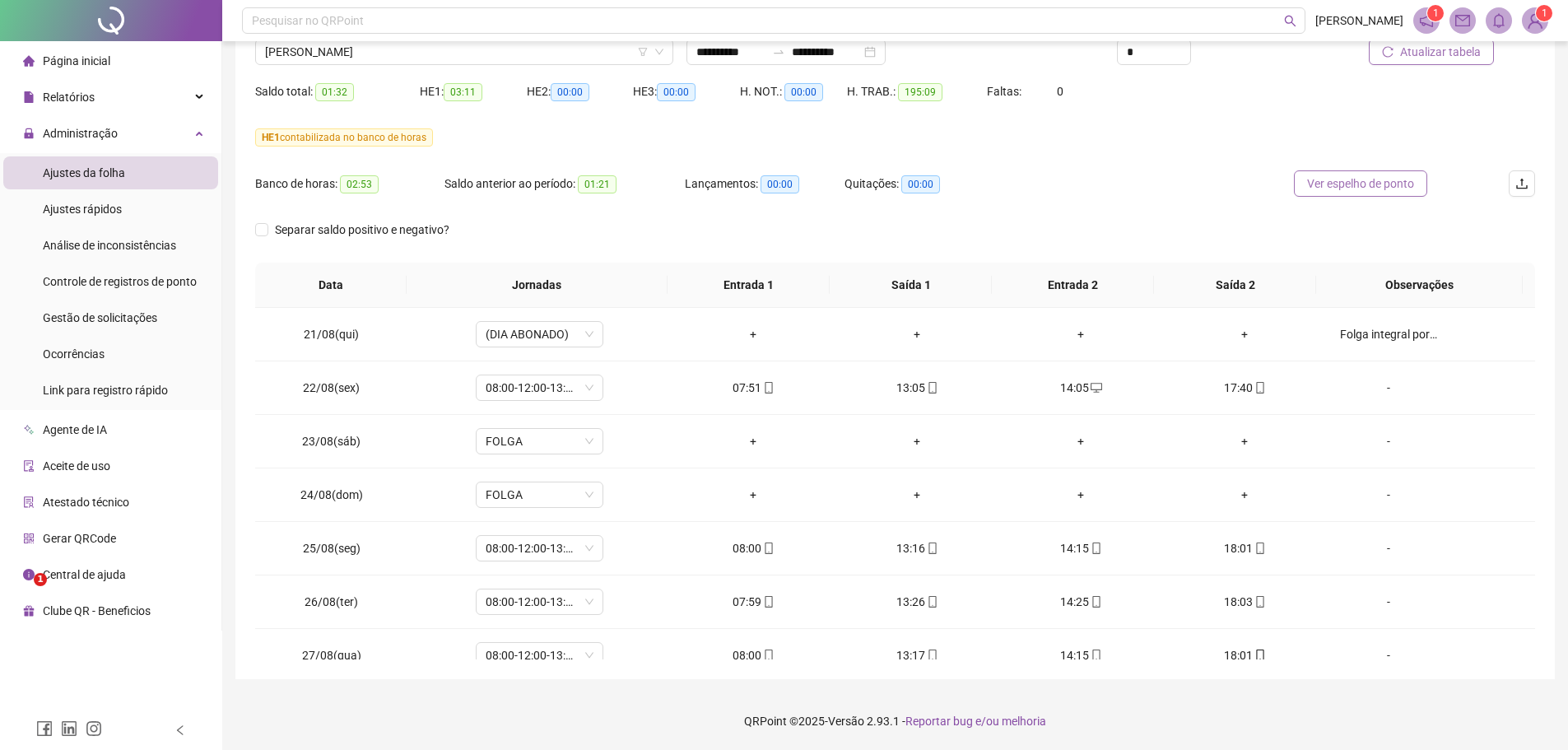
click at [1318, 185] on span "Ver espelho de ponto" at bounding box center [1360, 184] width 107 height 18
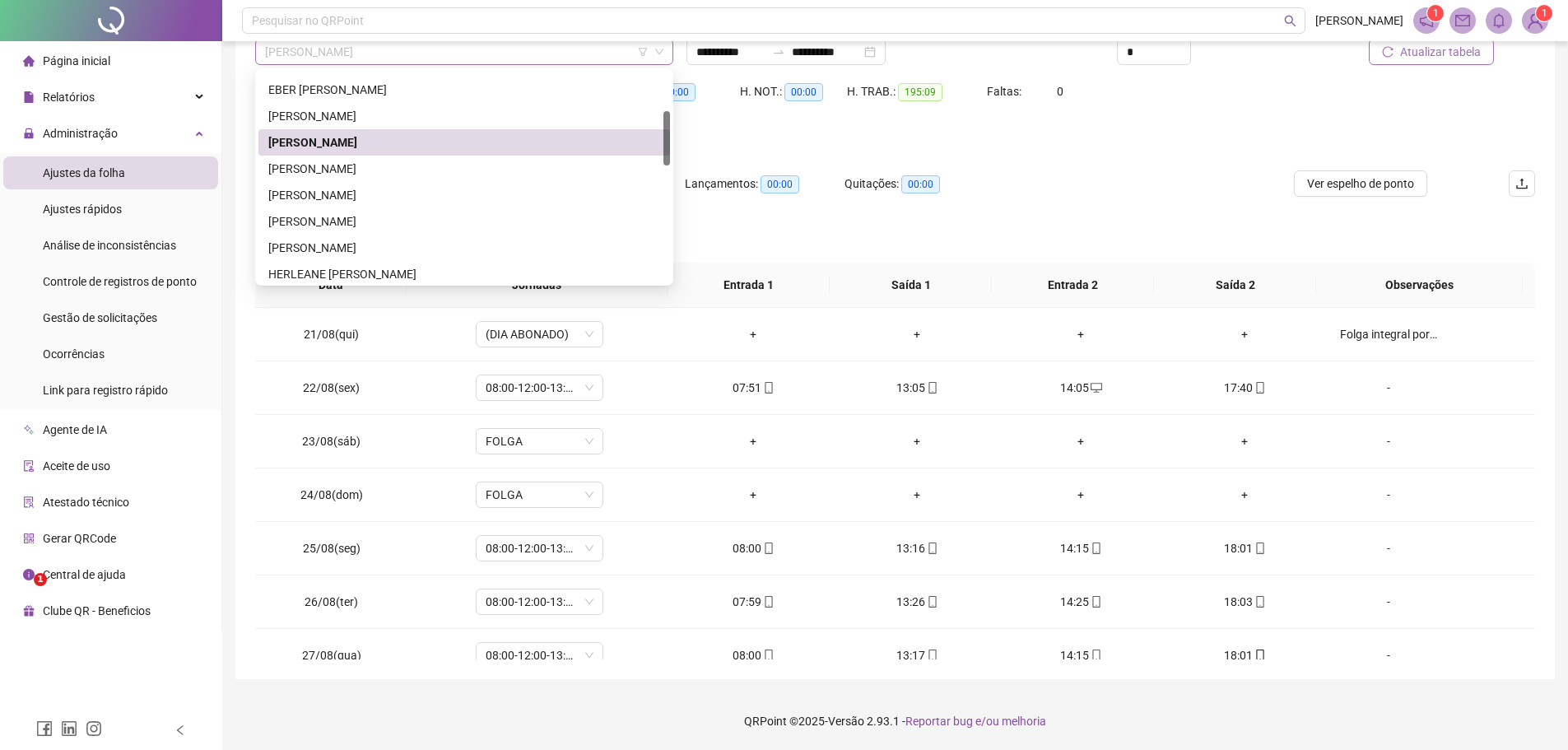
click at [406, 56] on span "[PERSON_NAME]" at bounding box center [464, 52] width 398 height 25
click at [374, 167] on div "[PERSON_NAME]" at bounding box center [464, 169] width 392 height 18
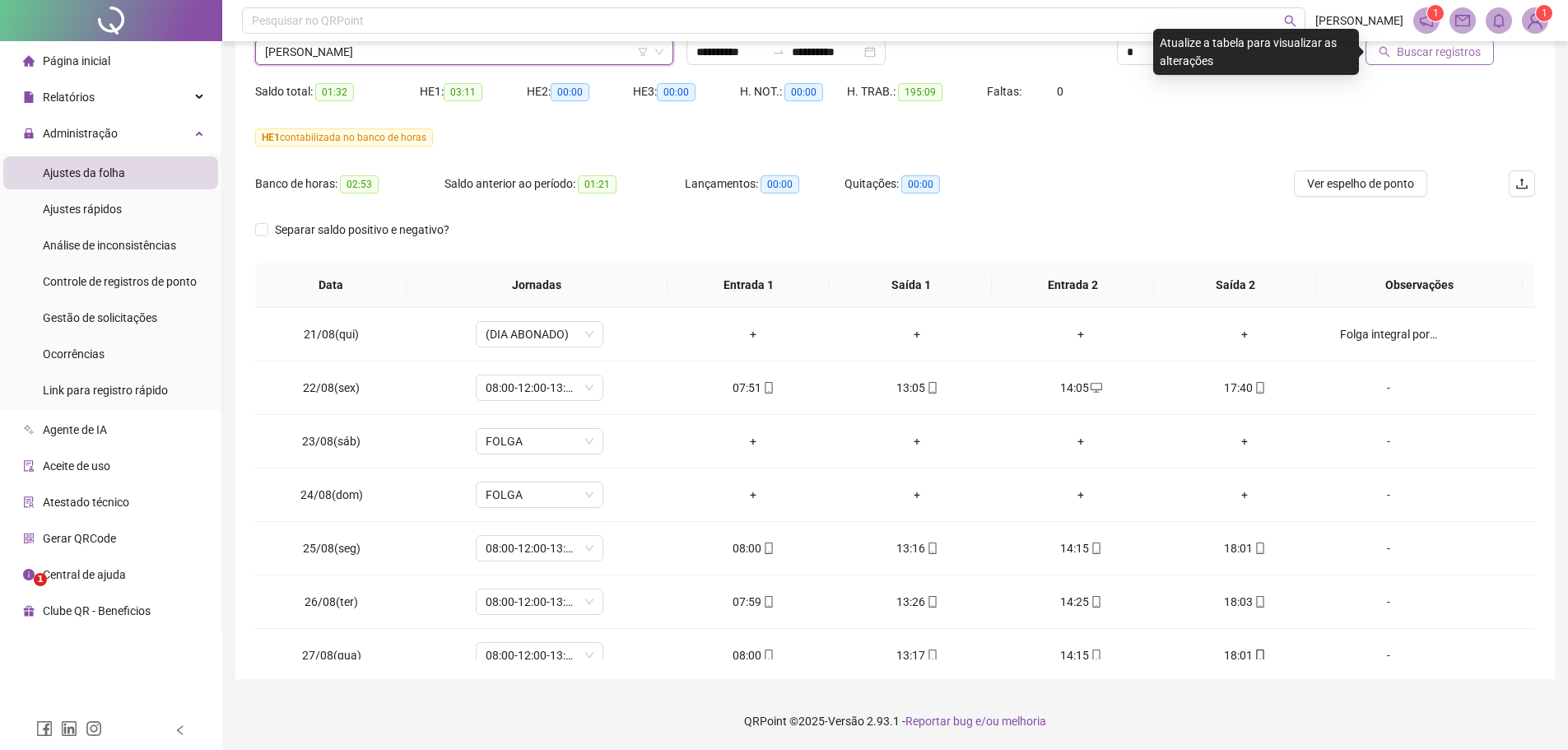
click at [1411, 50] on span "Buscar registros" at bounding box center [1438, 52] width 84 height 18
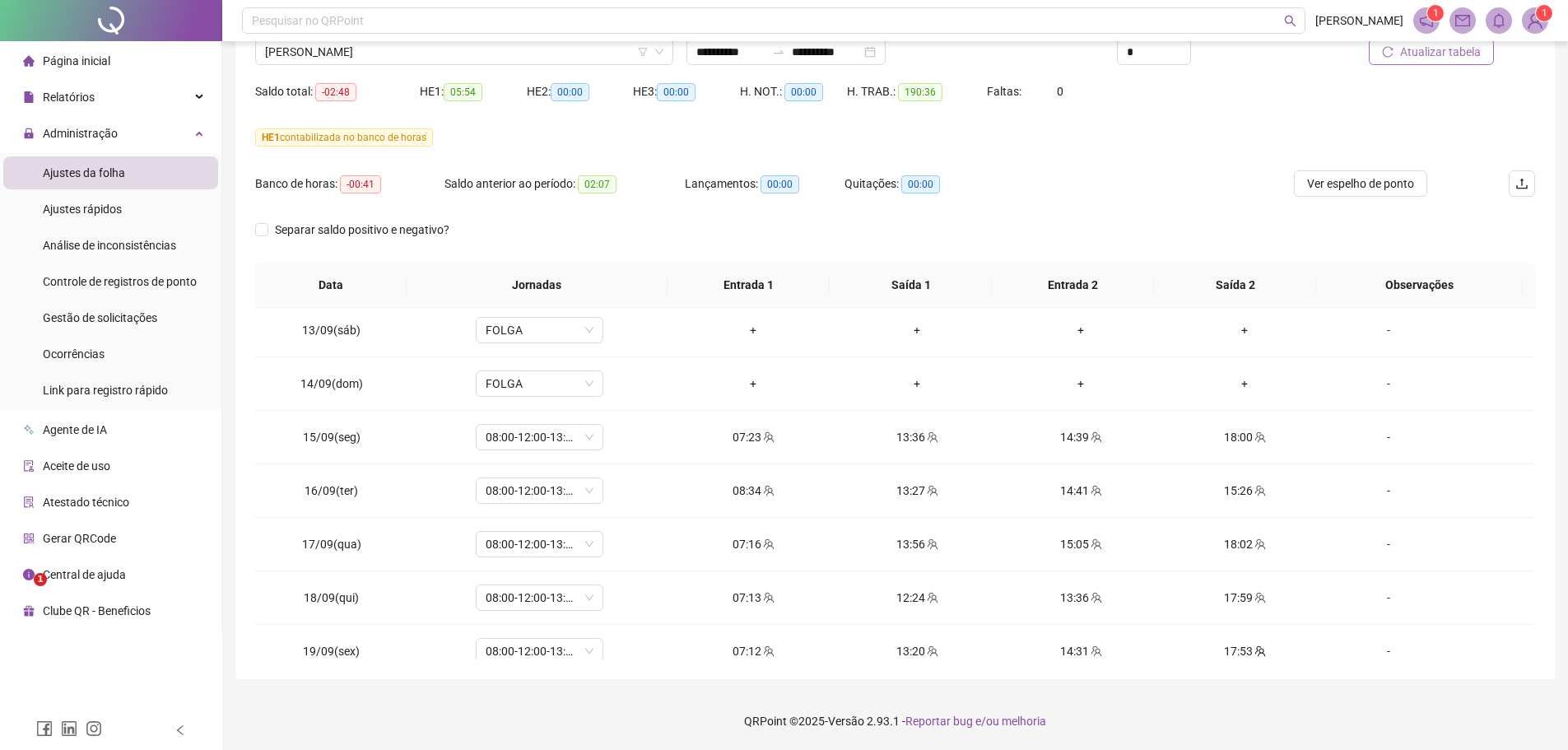
scroll to position [1308, 0]
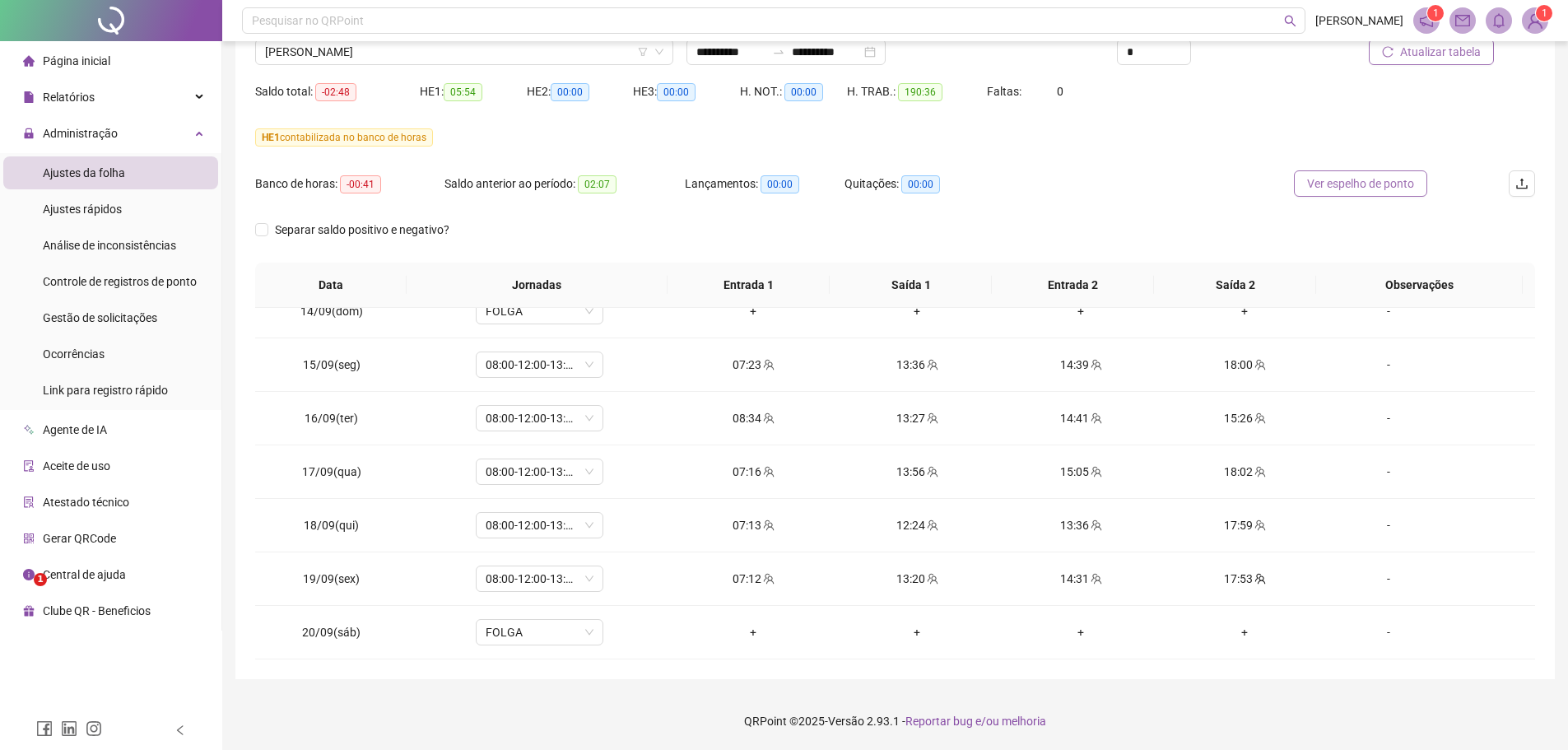
click at [1326, 182] on span "Ver espelho de ponto" at bounding box center [1360, 184] width 107 height 18
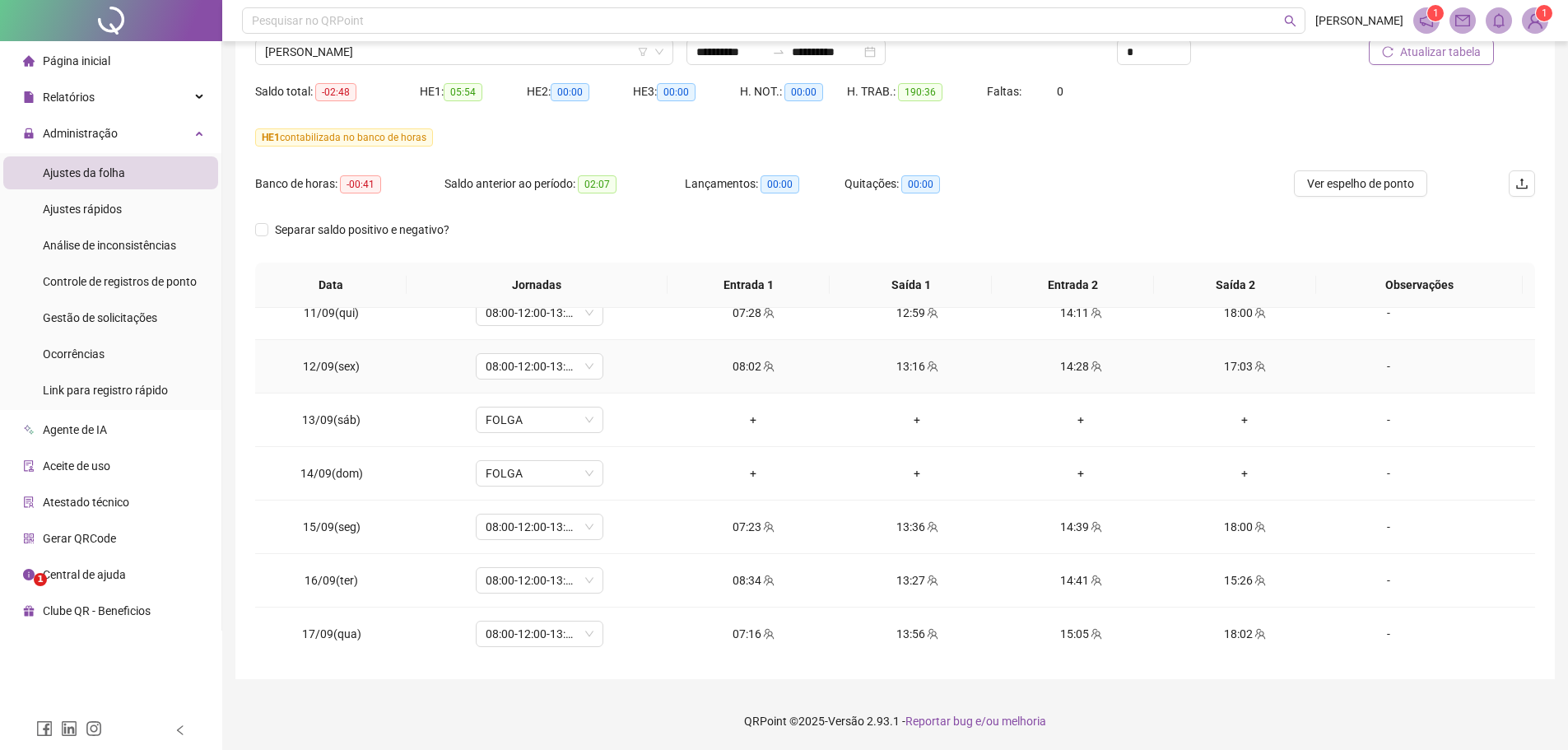
scroll to position [1143, 0]
click at [489, 48] on span "[PERSON_NAME]" at bounding box center [464, 52] width 398 height 25
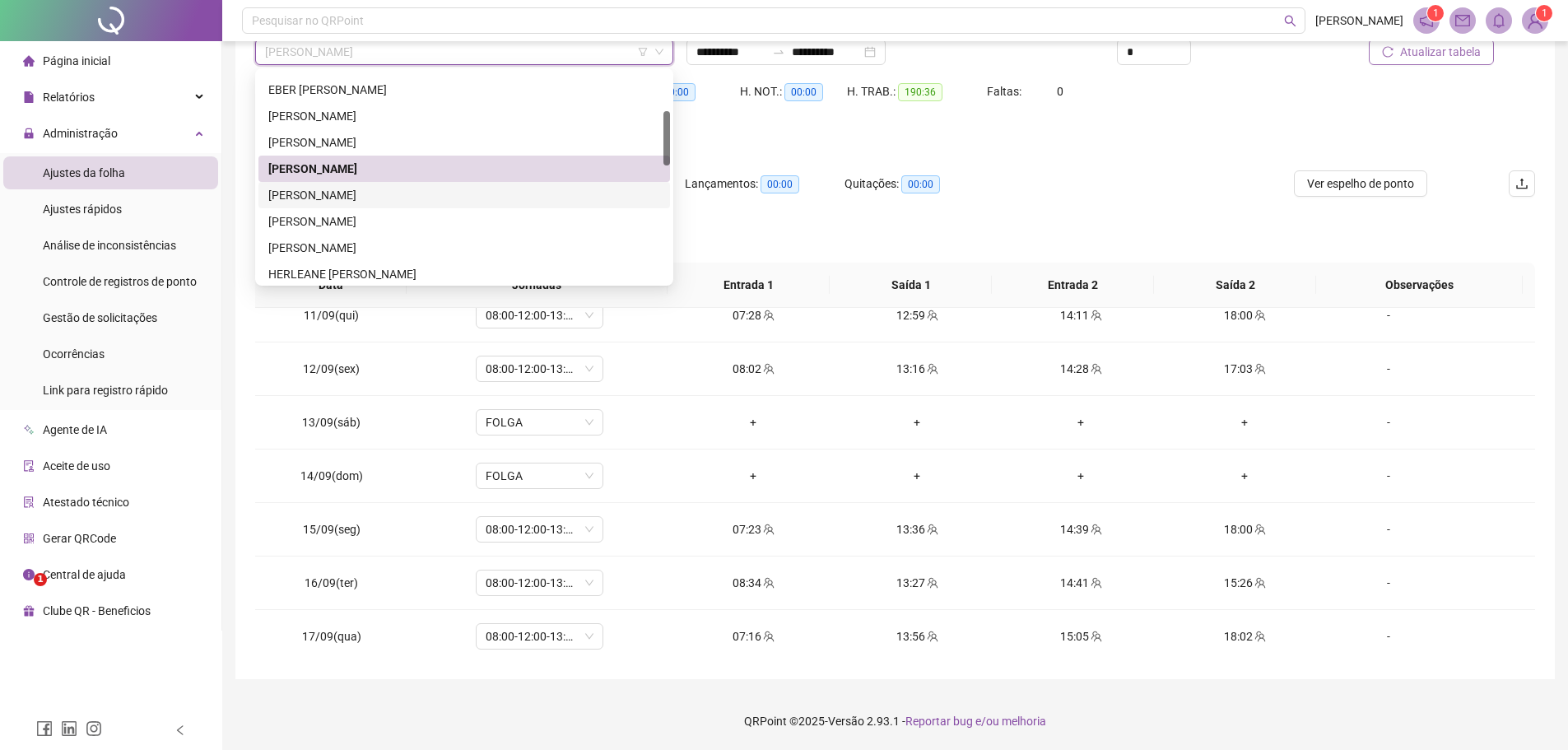
click at [416, 200] on div "[PERSON_NAME]" at bounding box center [464, 196] width 392 height 18
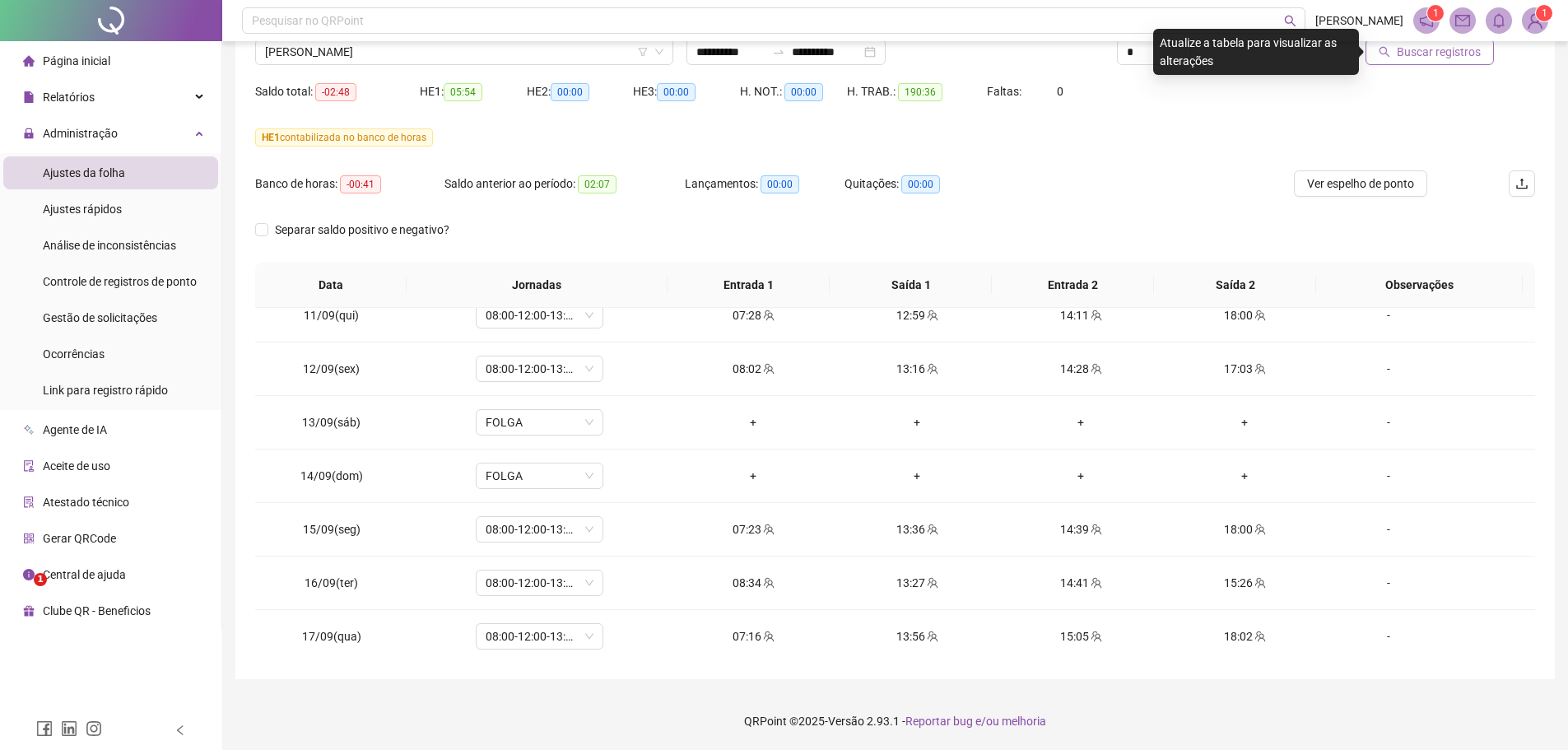
click at [1404, 53] on span "Buscar registros" at bounding box center [1438, 52] width 84 height 18
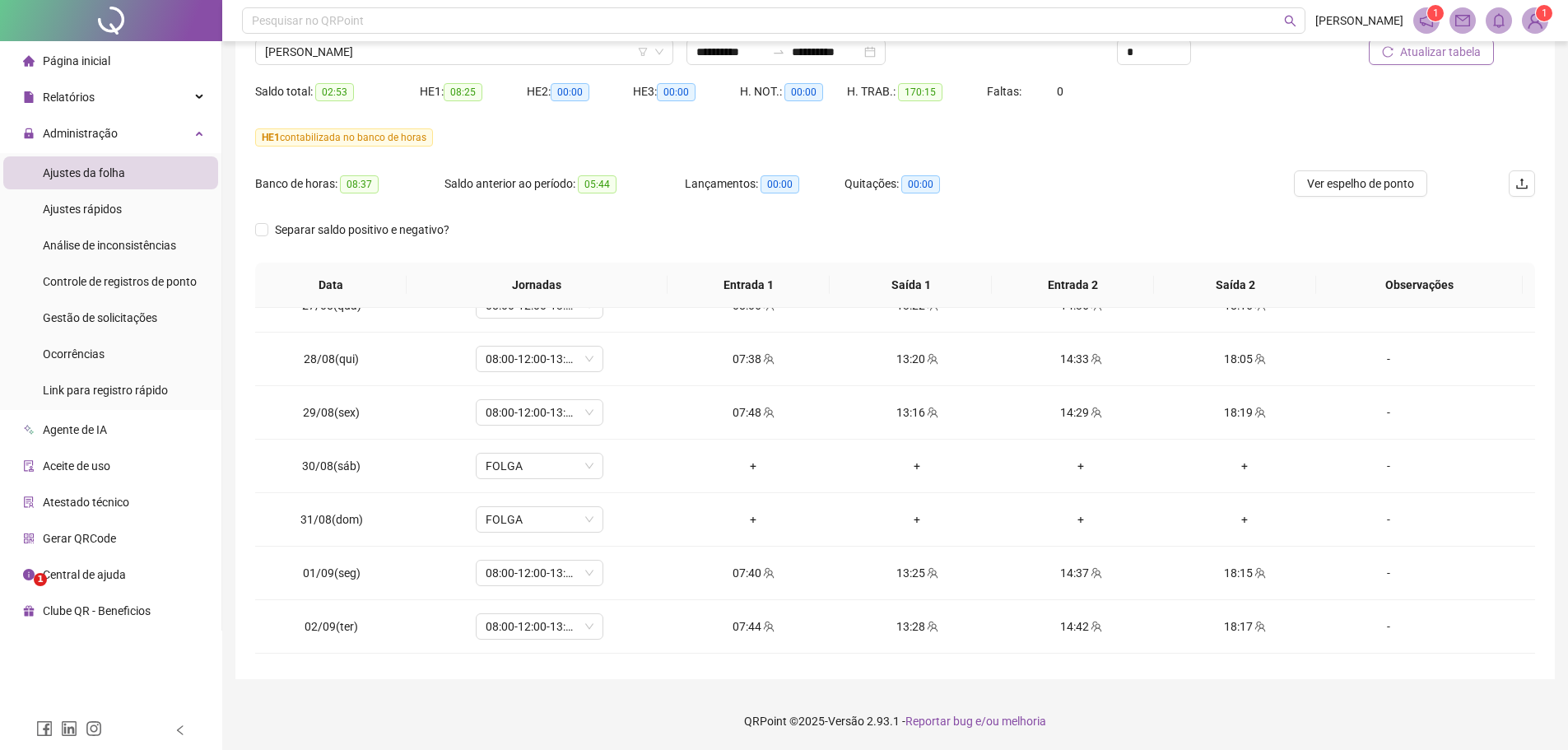
scroll to position [319, 0]
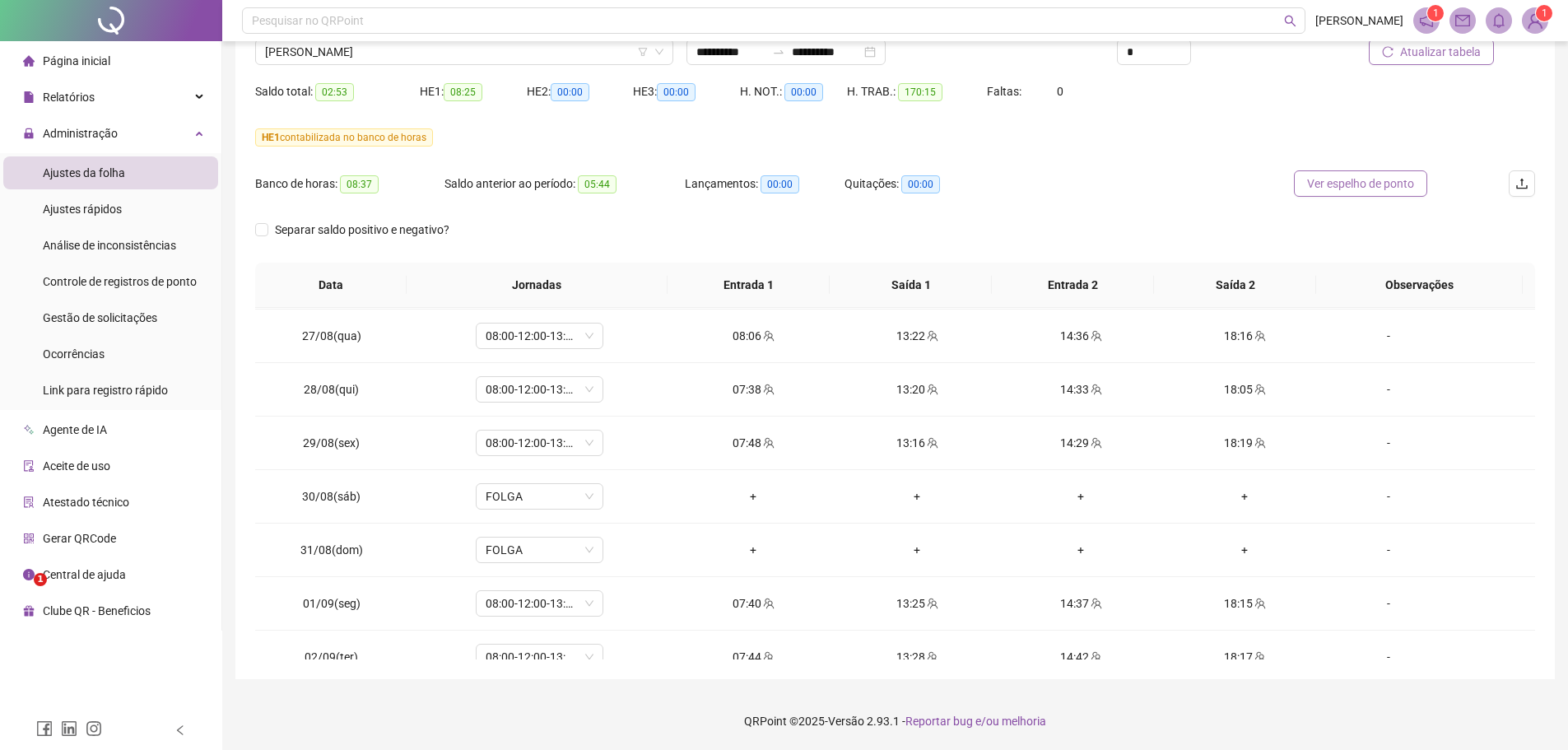
click at [1321, 182] on span "Ver espelho de ponto" at bounding box center [1360, 184] width 107 height 18
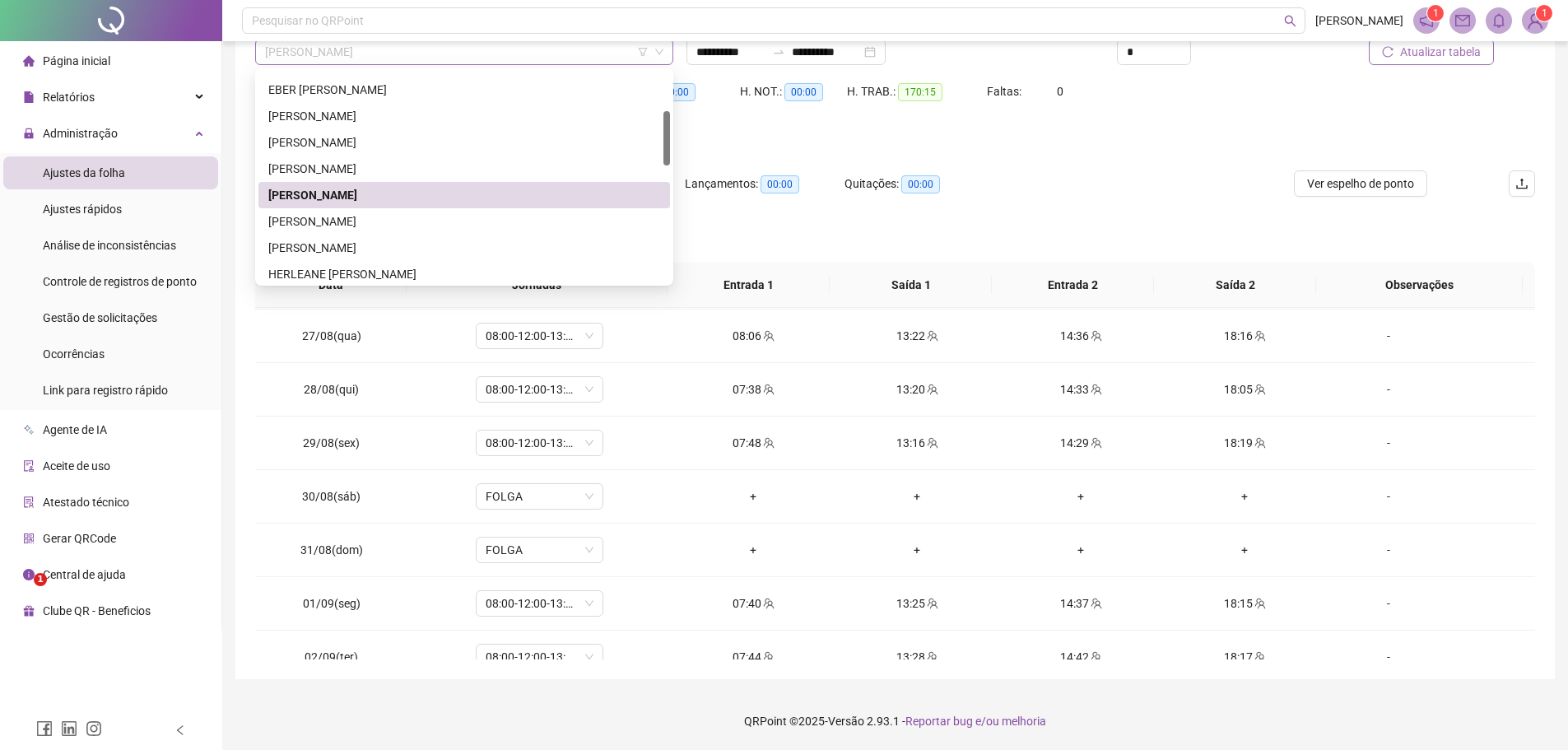
click at [423, 48] on span "[PERSON_NAME]" at bounding box center [464, 52] width 398 height 25
click at [364, 226] on div "[PERSON_NAME]" at bounding box center [464, 221] width 392 height 18
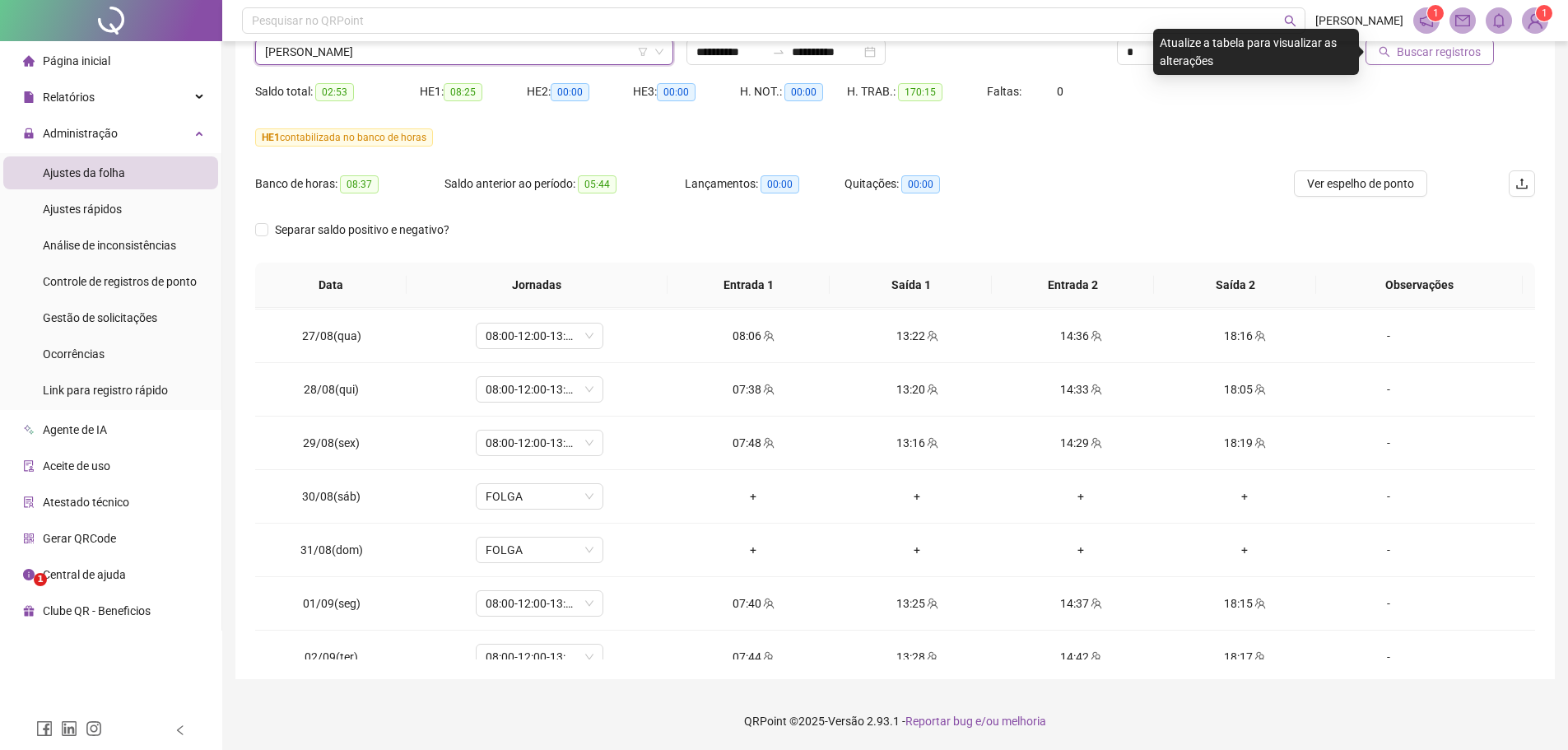
click at [1409, 52] on span "Buscar registros" at bounding box center [1438, 52] width 84 height 18
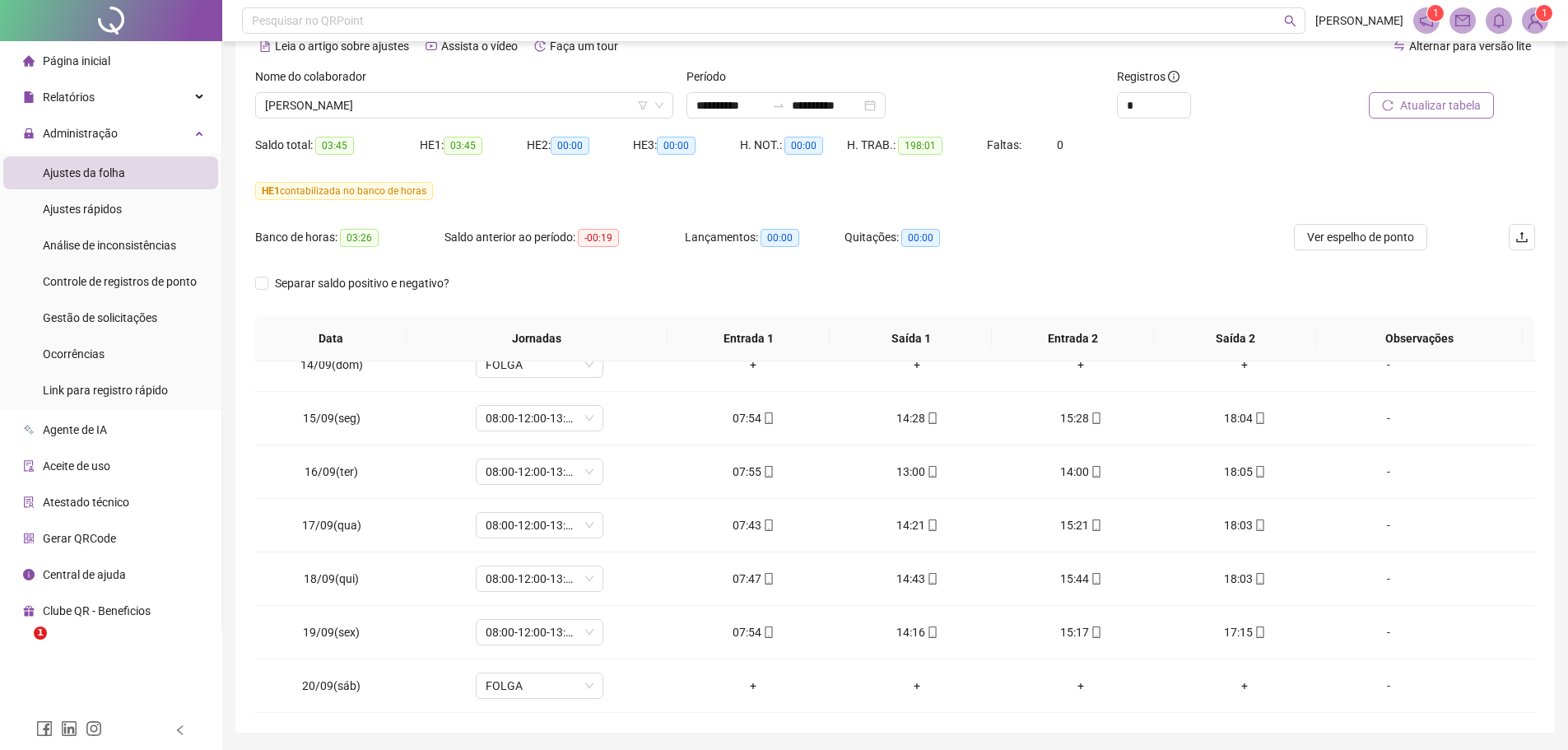
scroll to position [56, 0]
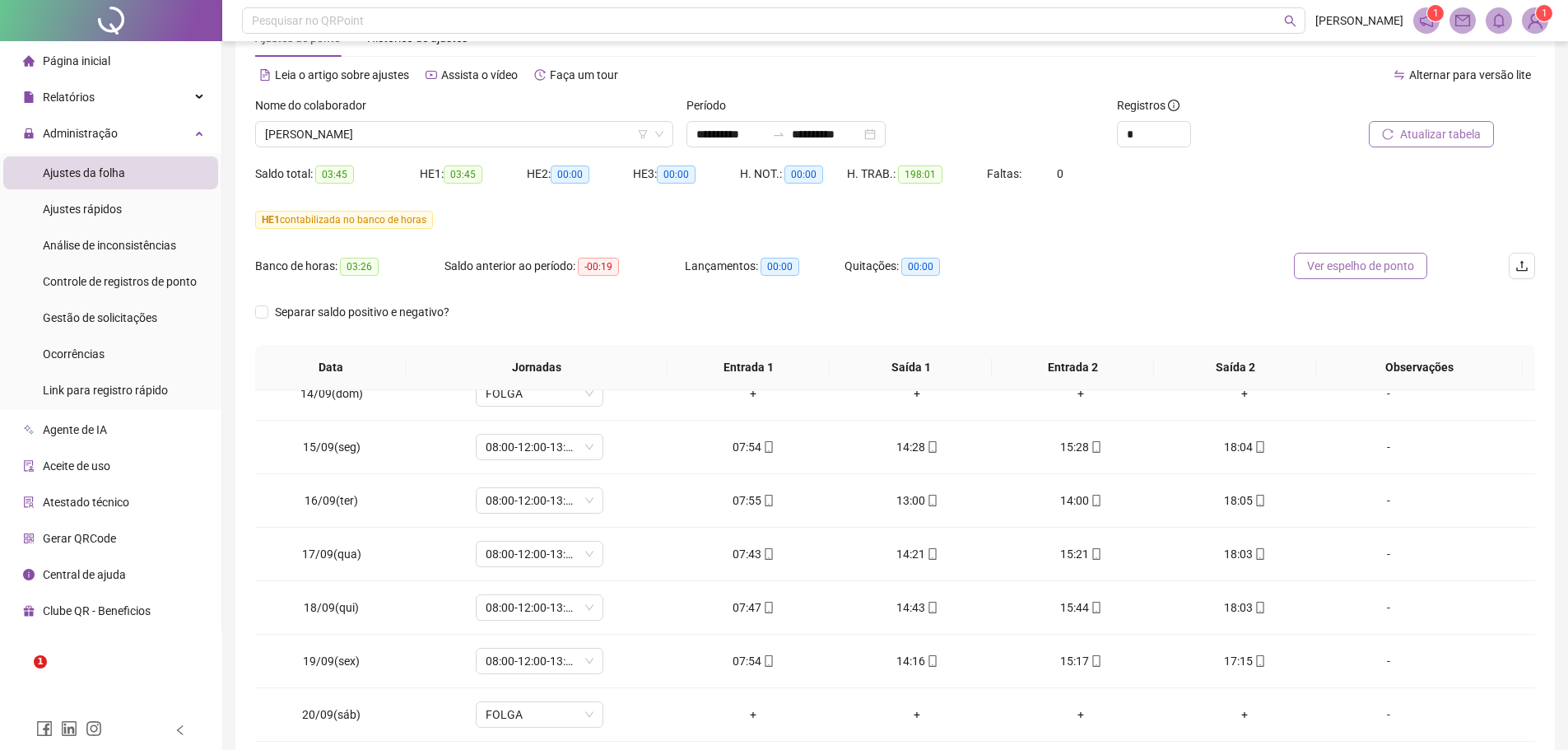
click at [1359, 264] on span "Ver espelho de ponto" at bounding box center [1360, 266] width 107 height 18
click at [395, 131] on span "[PERSON_NAME]" at bounding box center [464, 134] width 398 height 25
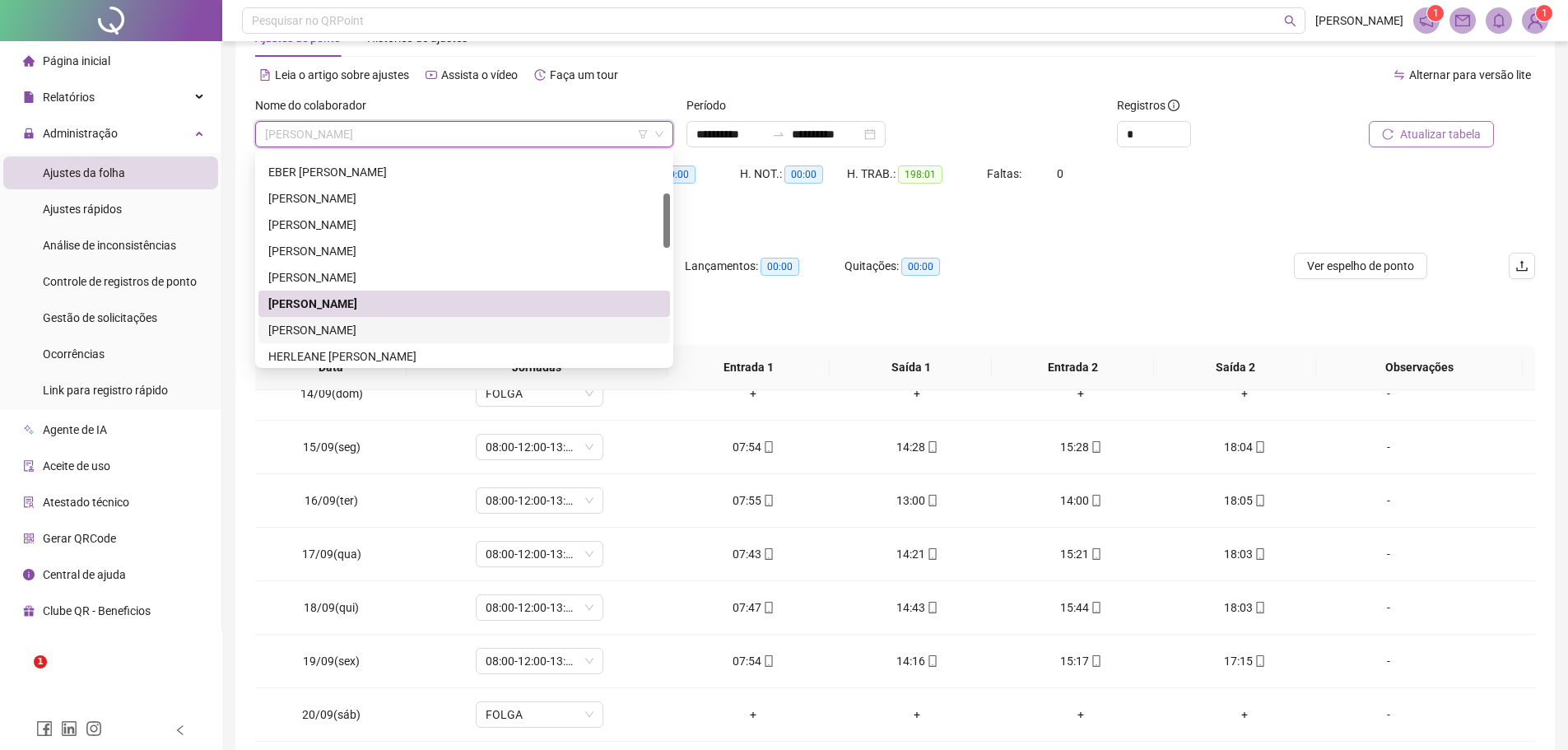
click at [287, 328] on div "[PERSON_NAME]" at bounding box center [464, 330] width 392 height 18
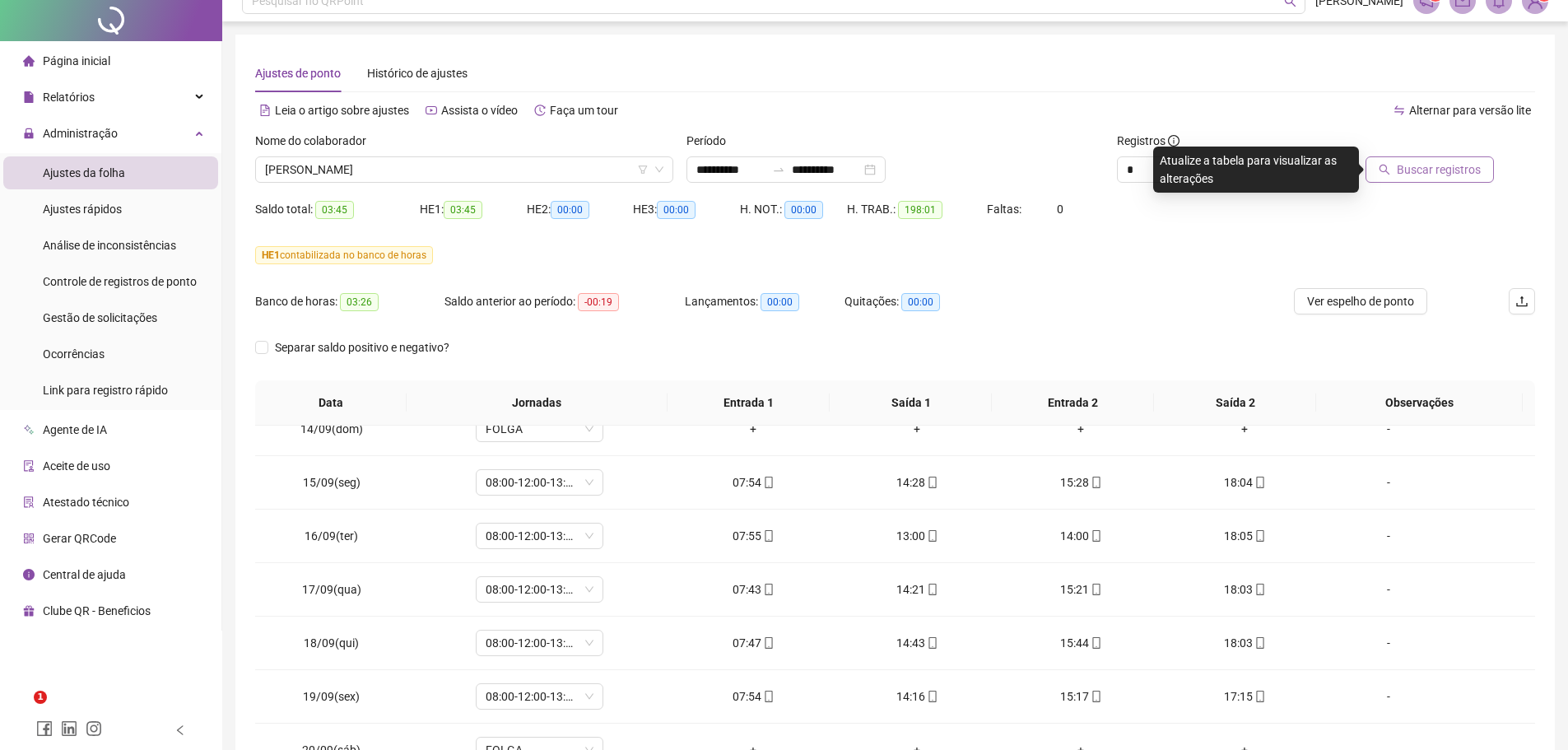
scroll to position [0, 0]
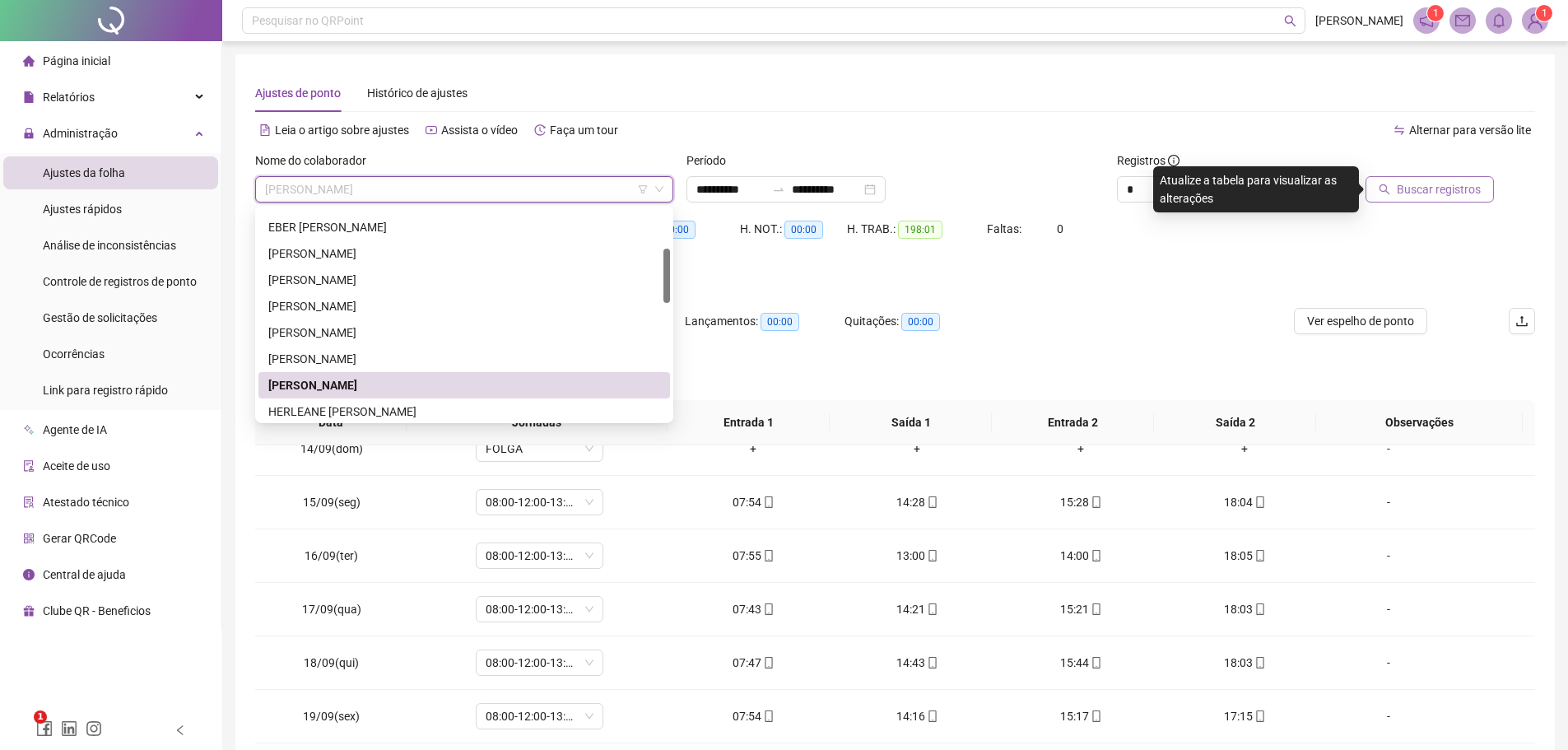
click at [470, 188] on span "[PERSON_NAME]" at bounding box center [464, 190] width 398 height 25
click at [385, 410] on div "HERLEANE [PERSON_NAME]" at bounding box center [464, 412] width 392 height 18
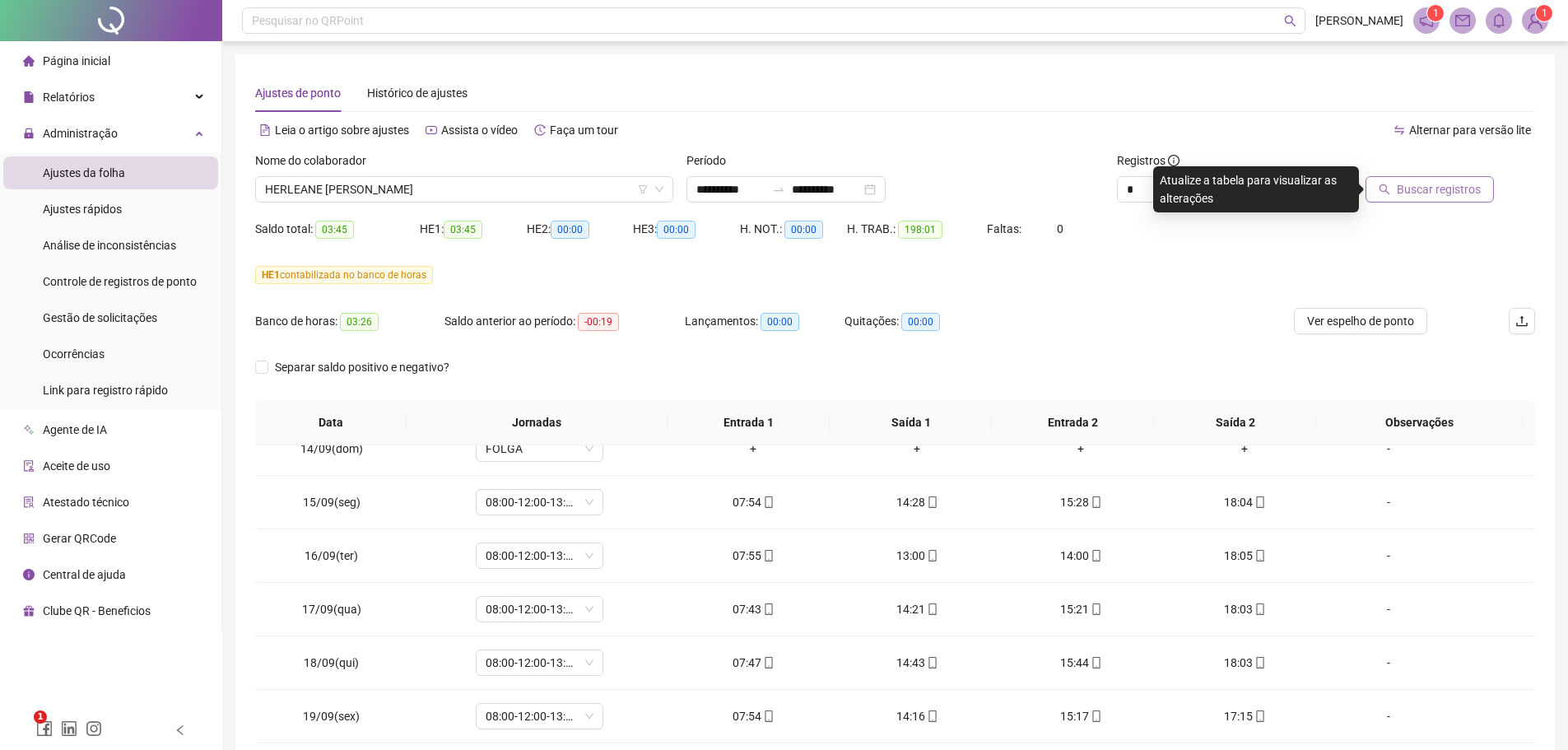
click at [1407, 192] on span "Buscar registros" at bounding box center [1438, 190] width 84 height 18
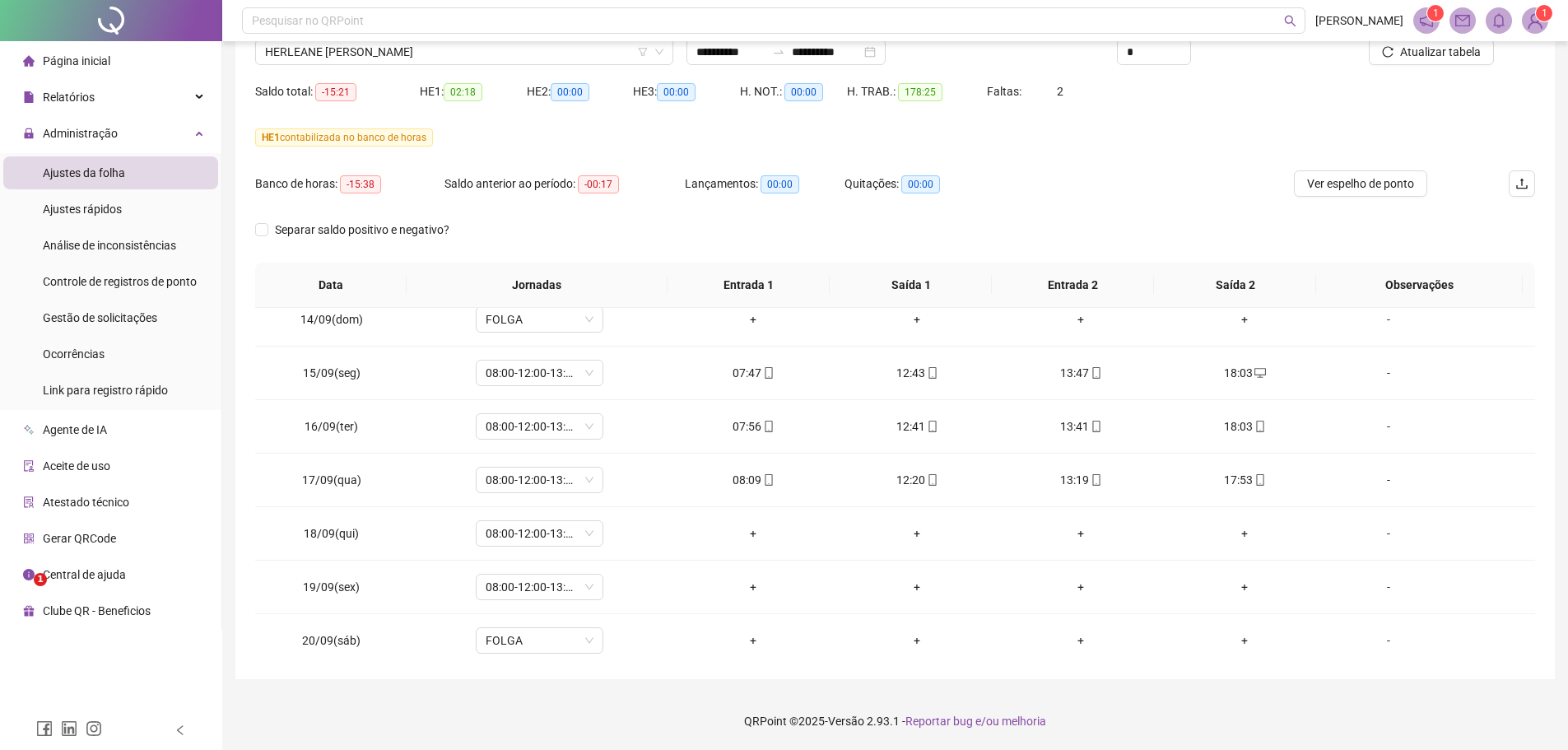
scroll to position [1308, 0]
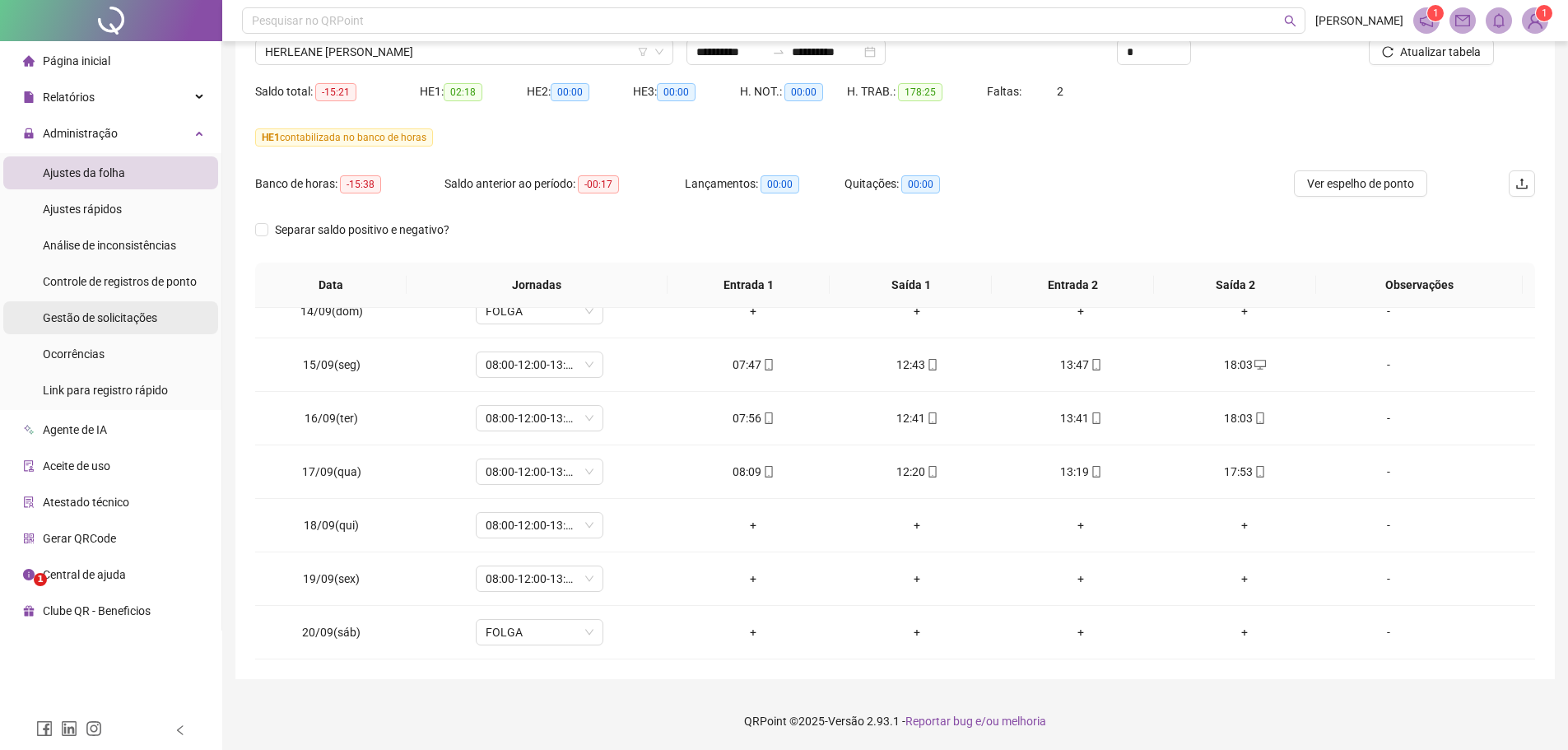
click at [84, 316] on span "Gestão de solicitações" at bounding box center [100, 318] width 114 height 13
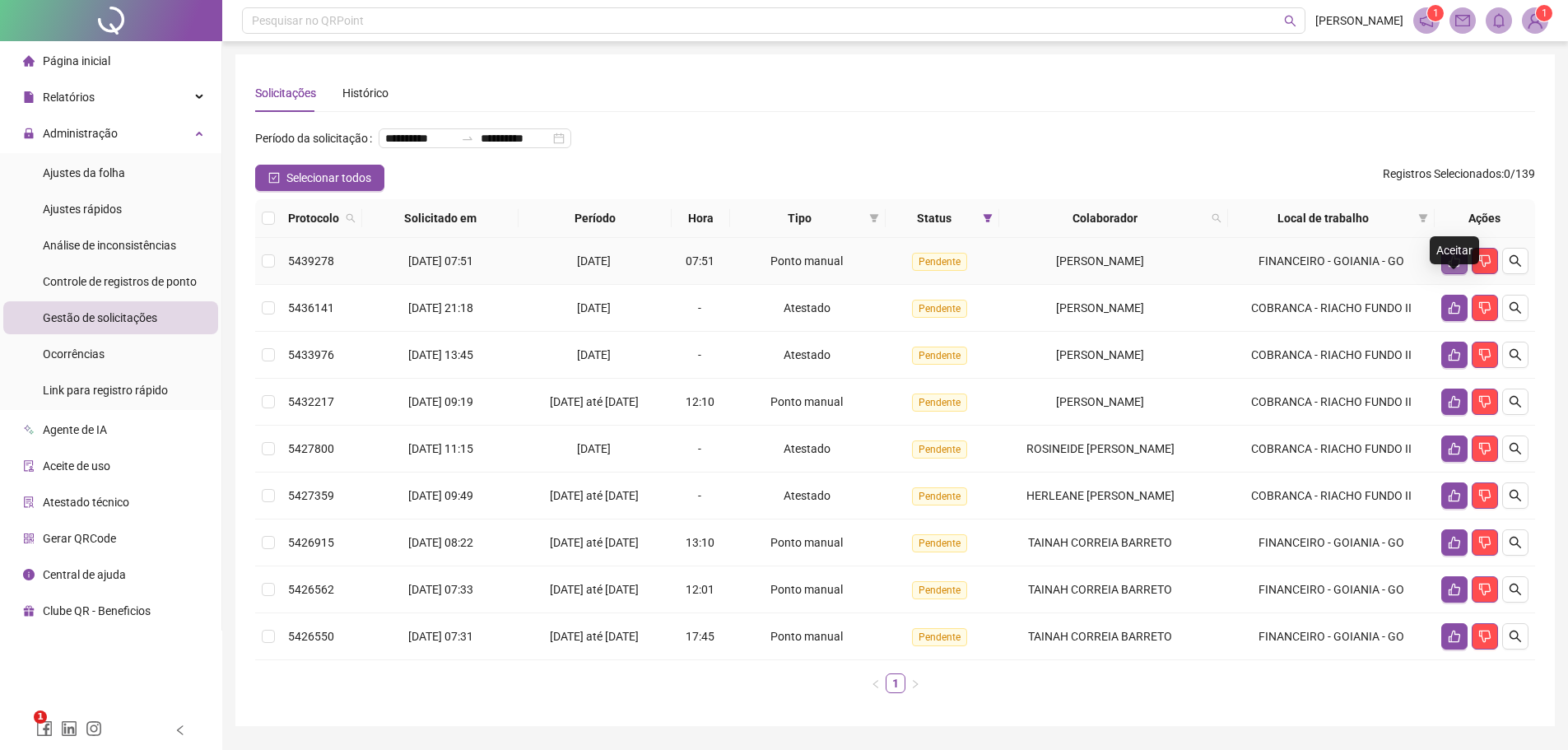
click at [1453, 268] on icon "like" at bounding box center [1454, 261] width 12 height 12
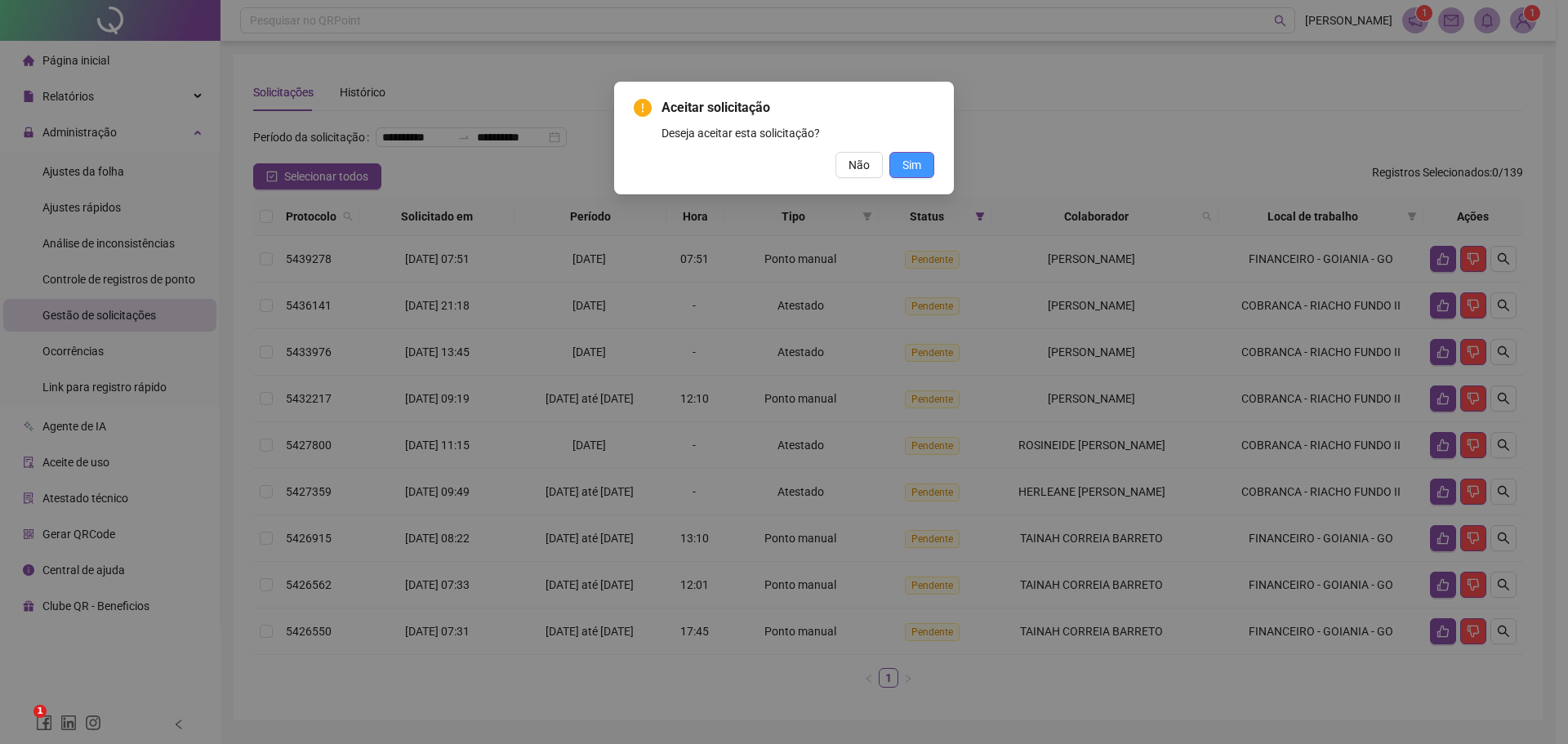
click at [904, 168] on span "Sim" at bounding box center [912, 165] width 19 height 18
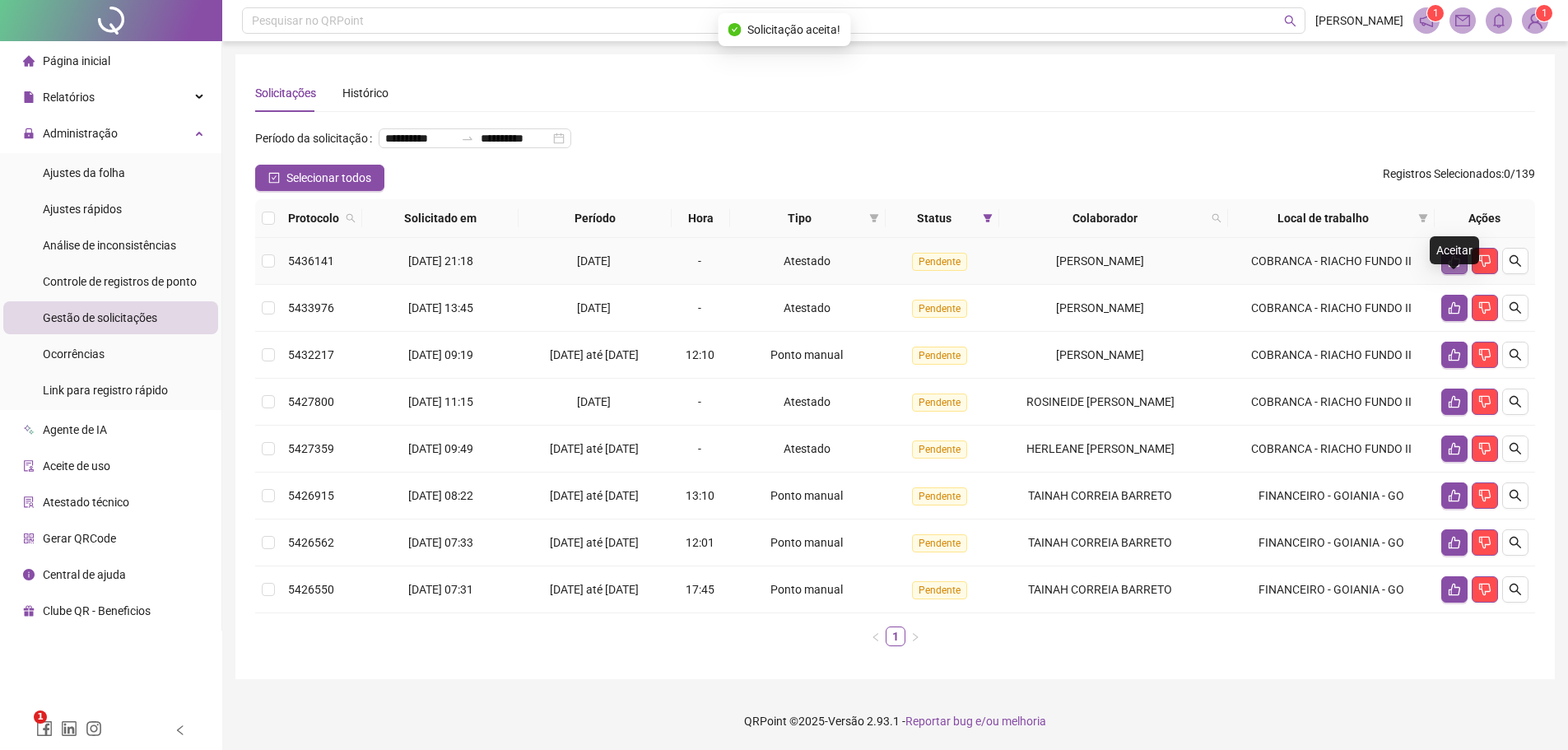
click at [1456, 268] on icon "like" at bounding box center [1455, 261] width 13 height 13
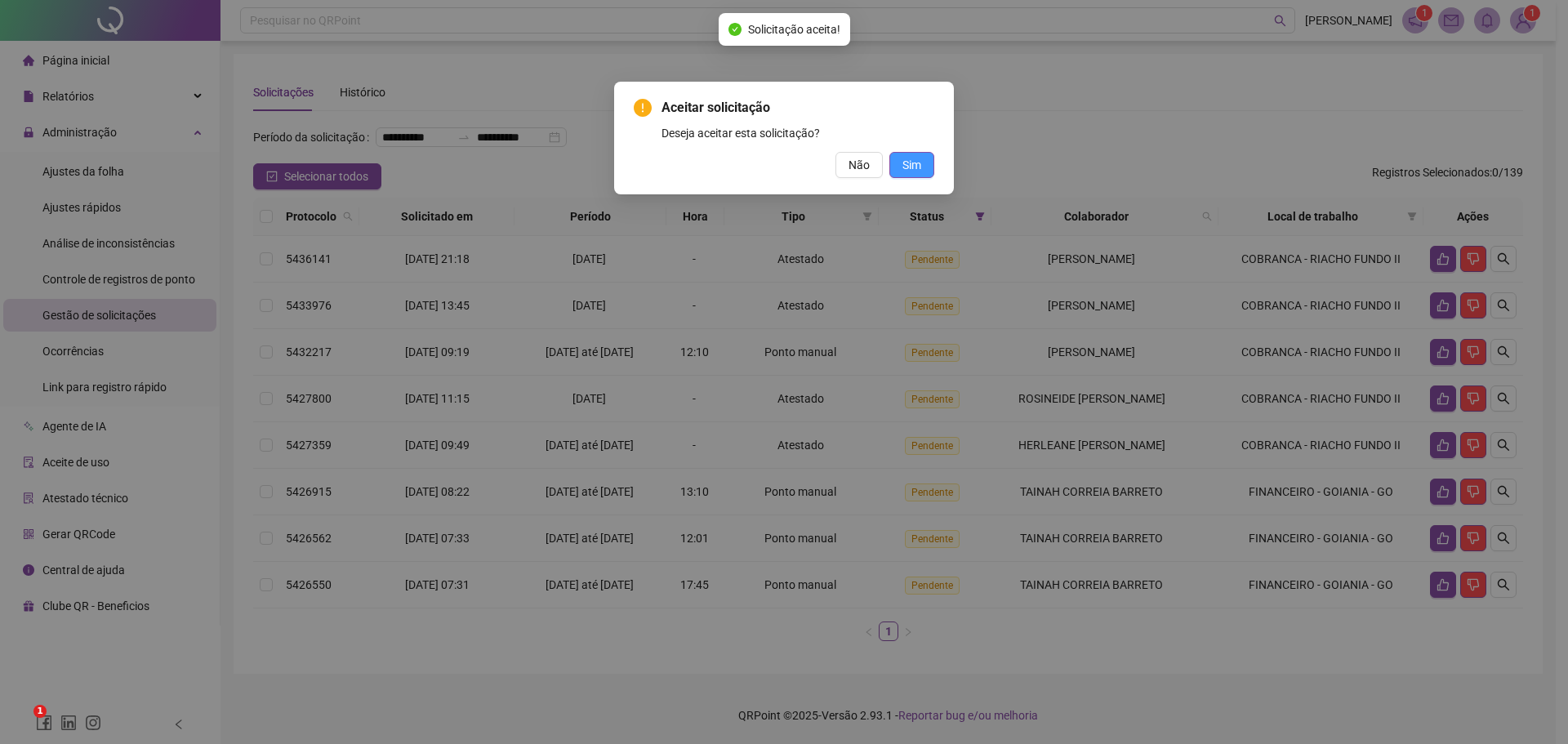
click at [912, 161] on span "Sim" at bounding box center [912, 165] width 19 height 18
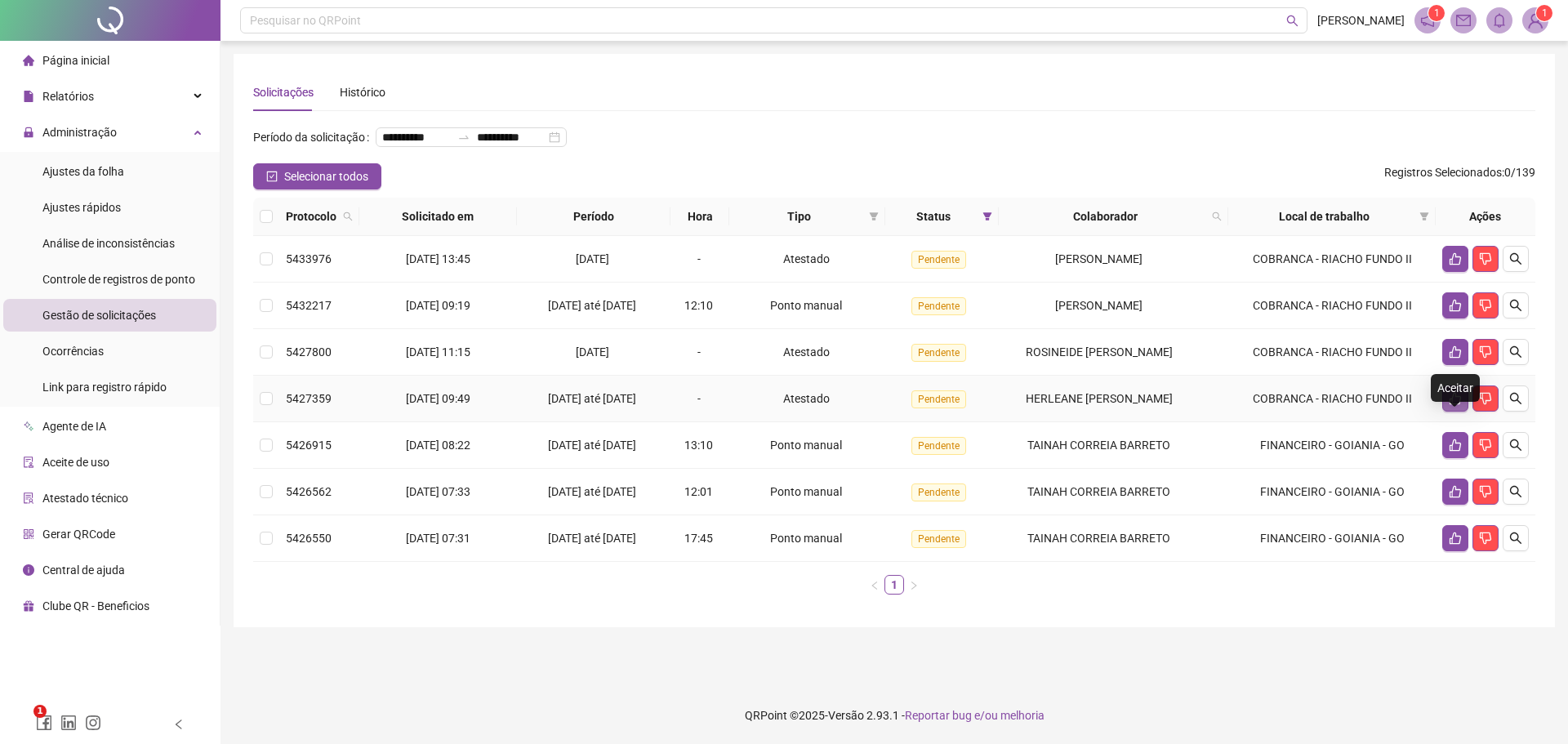
click at [1449, 405] on icon "like" at bounding box center [1455, 399] width 13 height 13
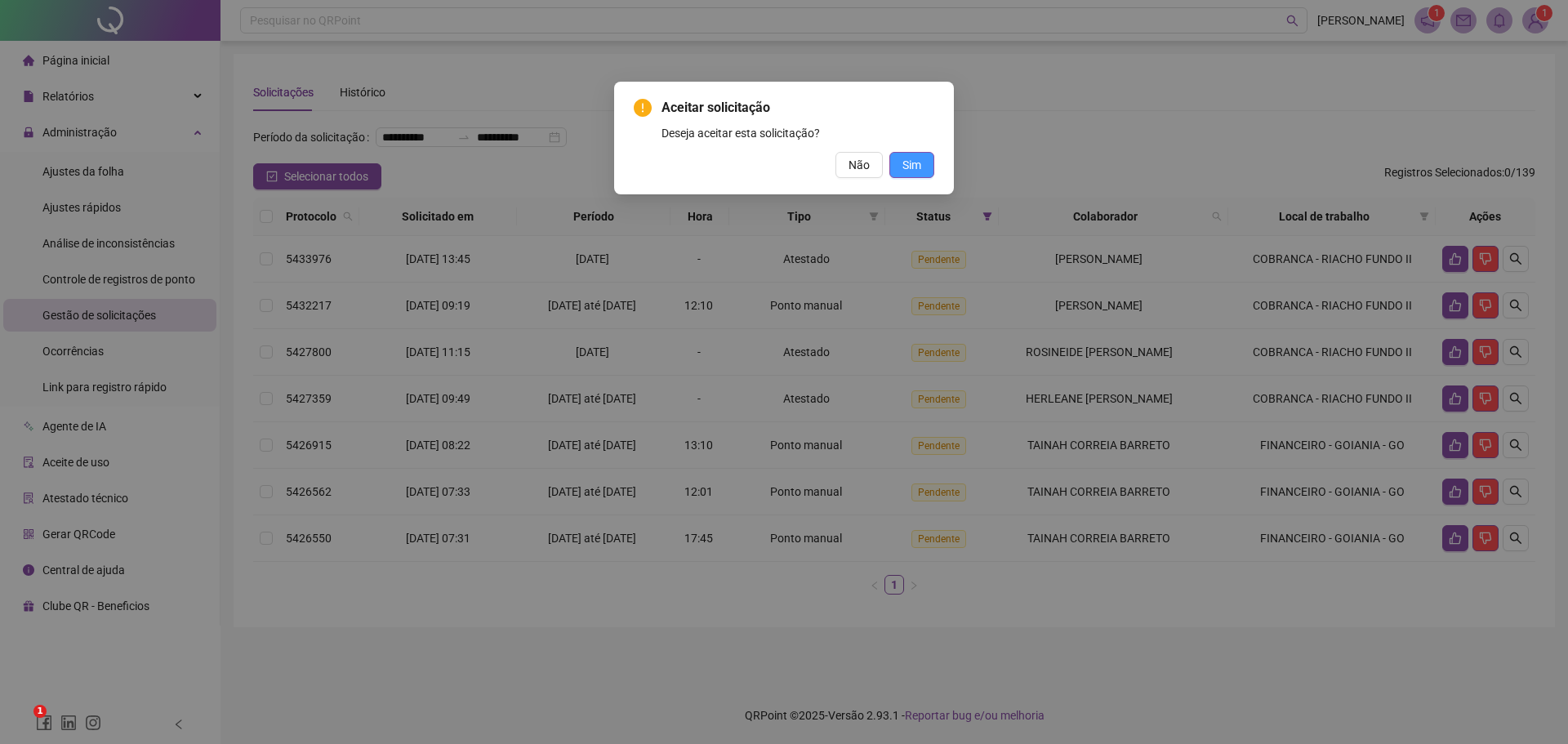
click at [920, 164] on span "Sim" at bounding box center [912, 165] width 19 height 18
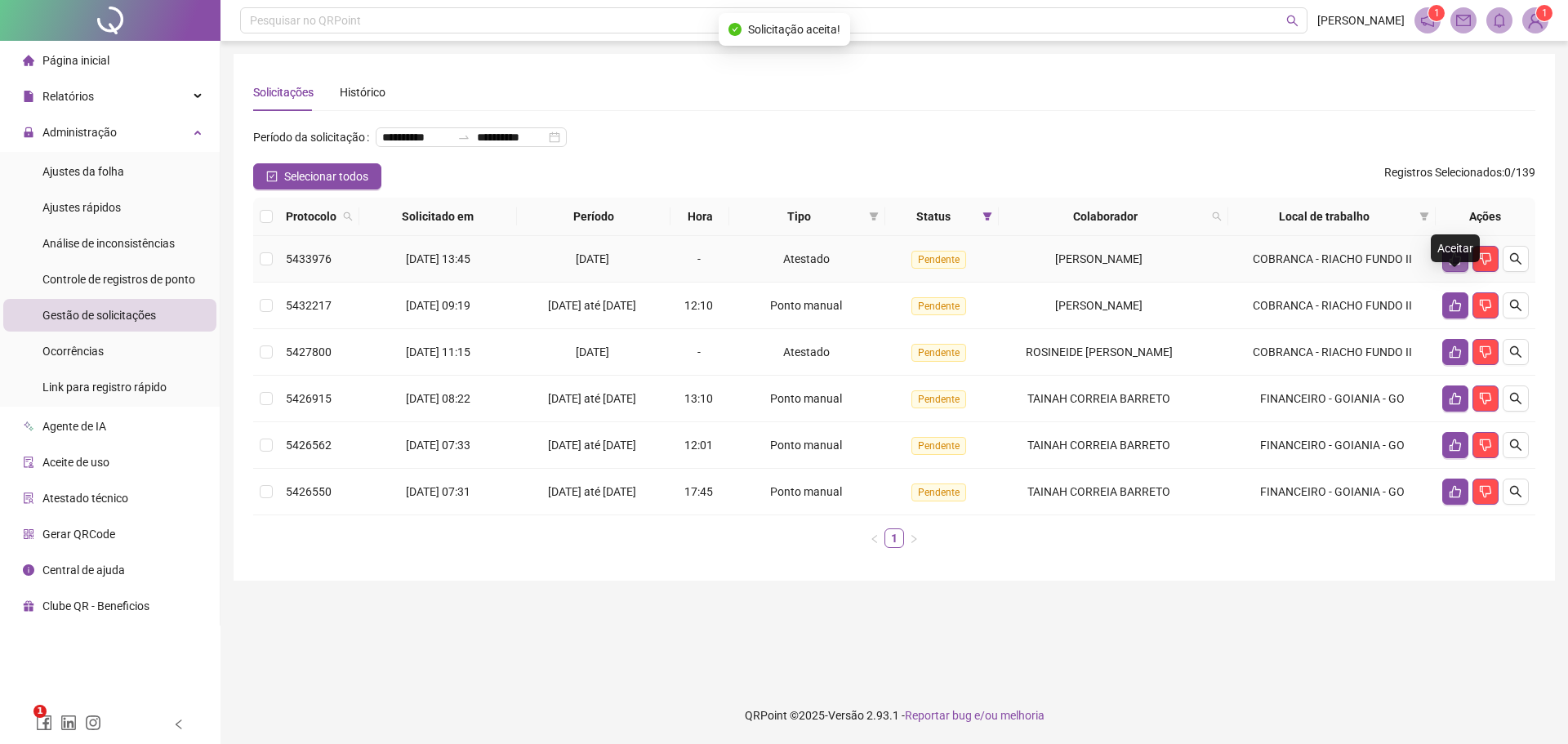
click at [1450, 266] on icon "like" at bounding box center [1455, 259] width 12 height 12
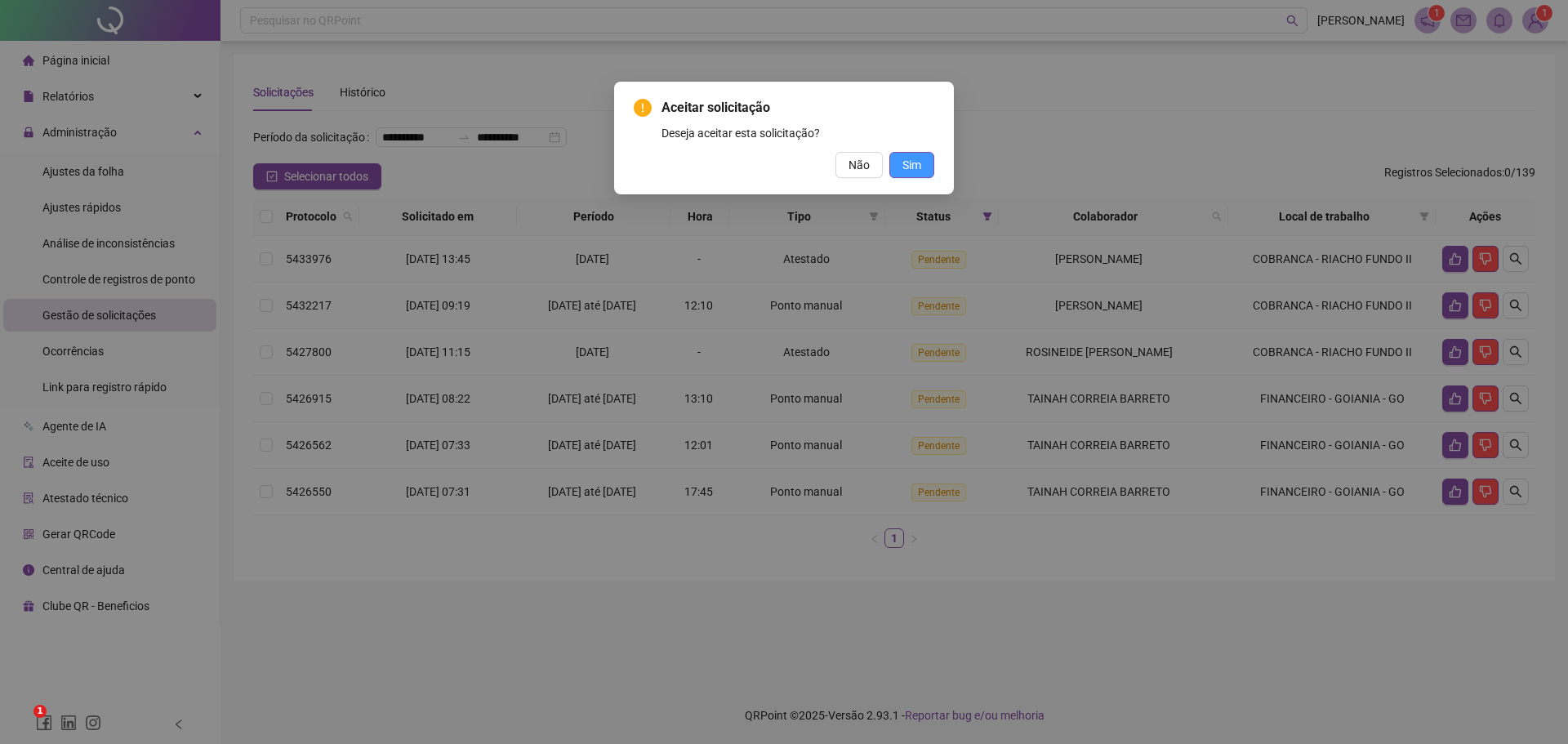
click at [913, 160] on span "Sim" at bounding box center [912, 165] width 19 height 18
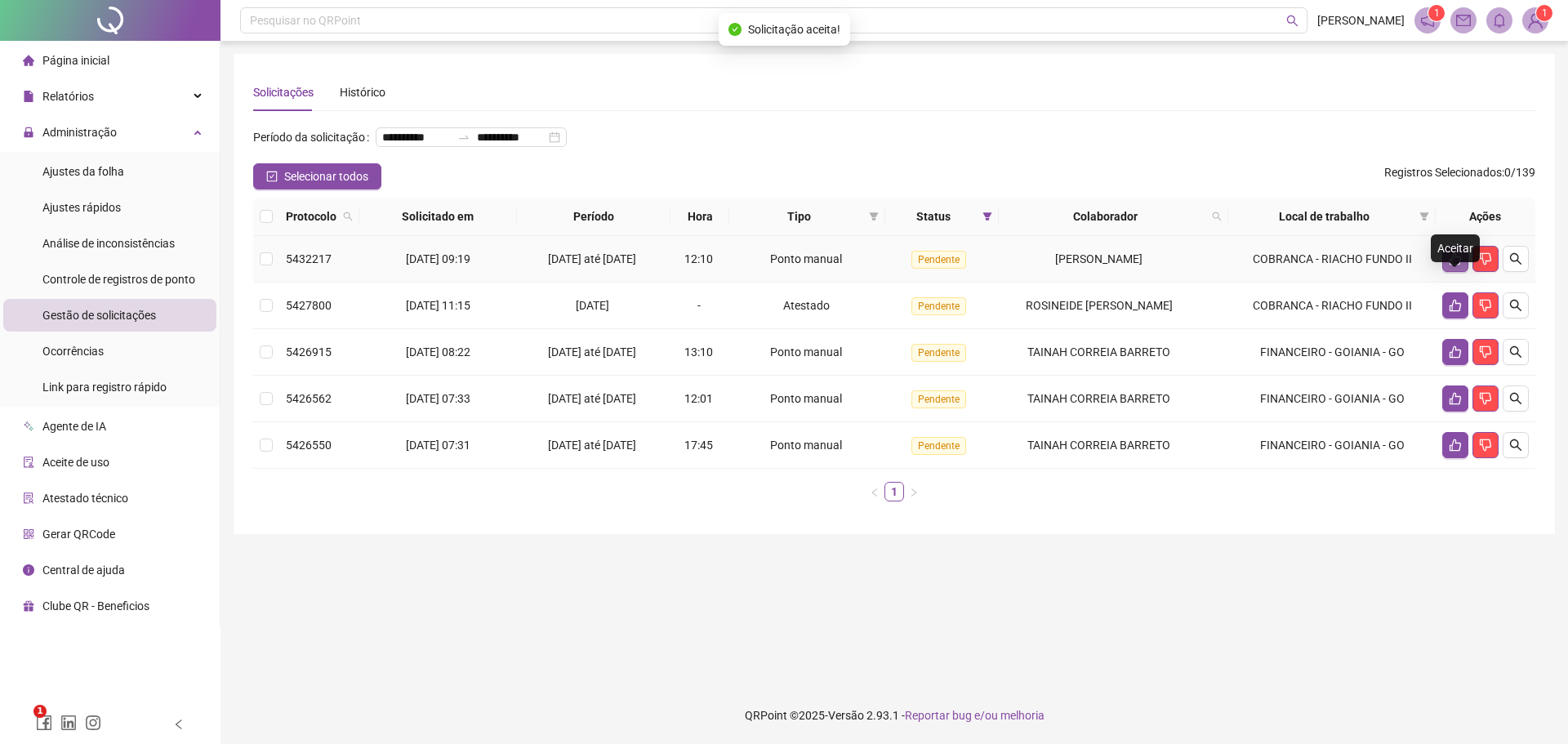
click at [1450, 266] on icon "like" at bounding box center [1455, 259] width 12 height 12
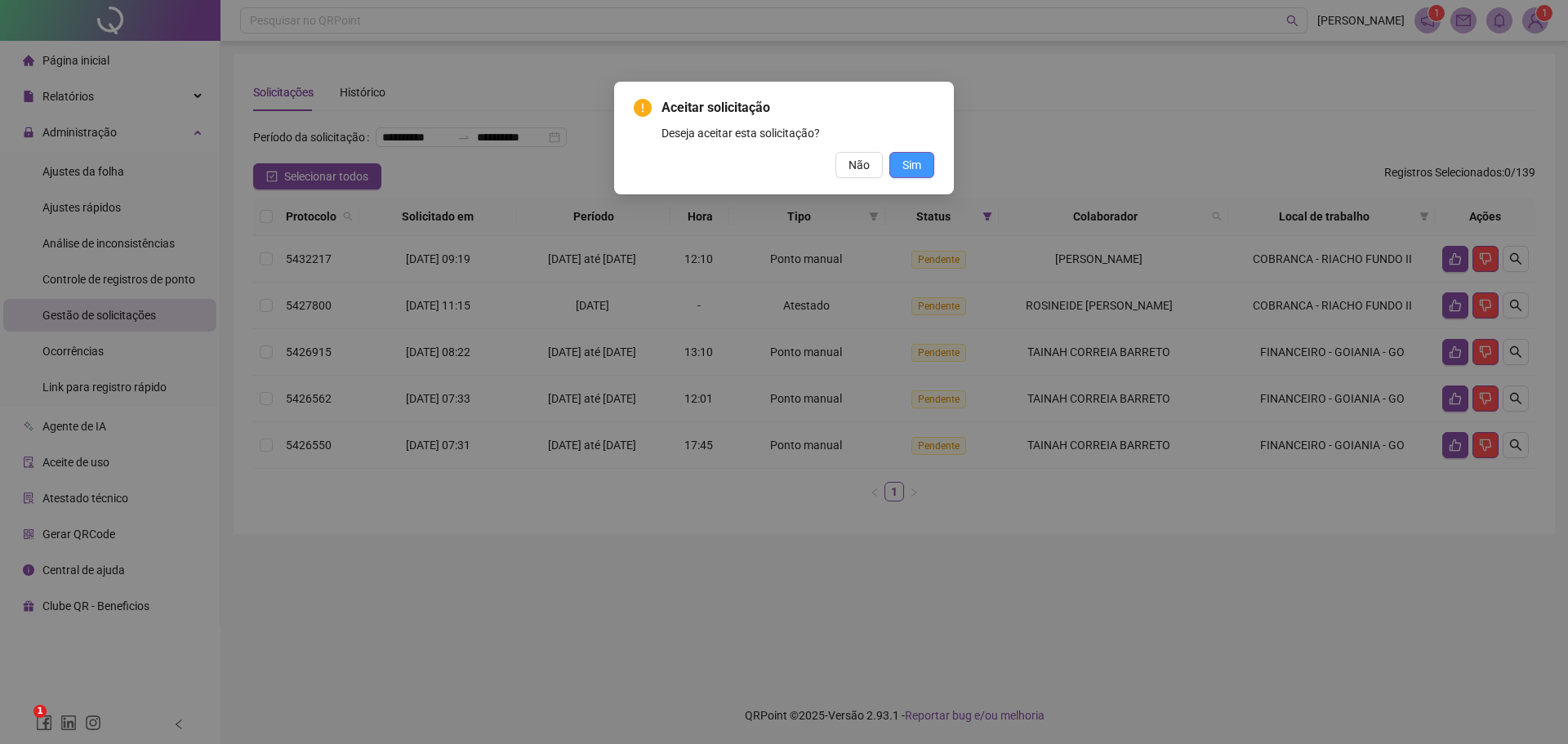
click at [904, 164] on span "Sim" at bounding box center [912, 165] width 19 height 18
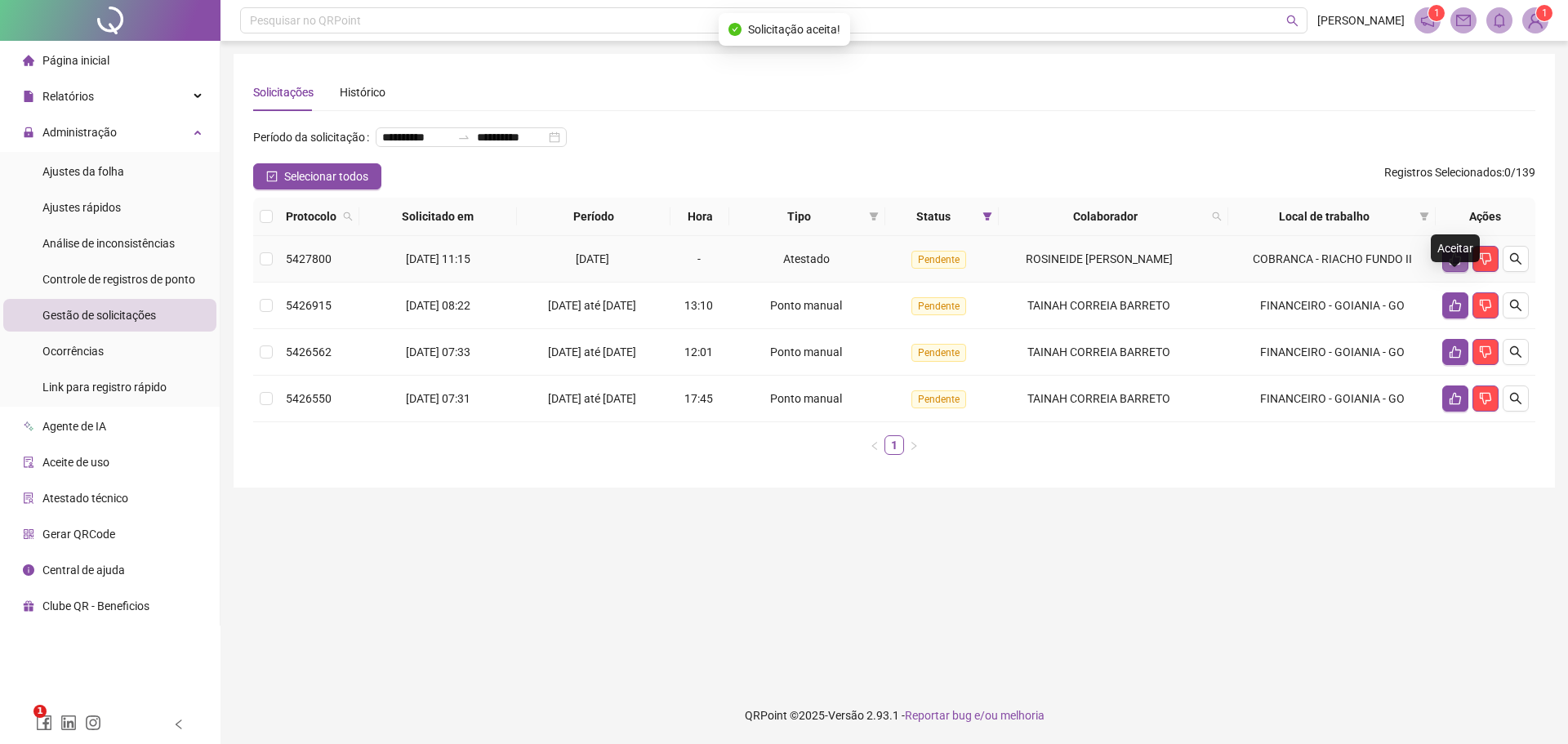
click at [1451, 266] on icon "like" at bounding box center [1455, 259] width 12 height 12
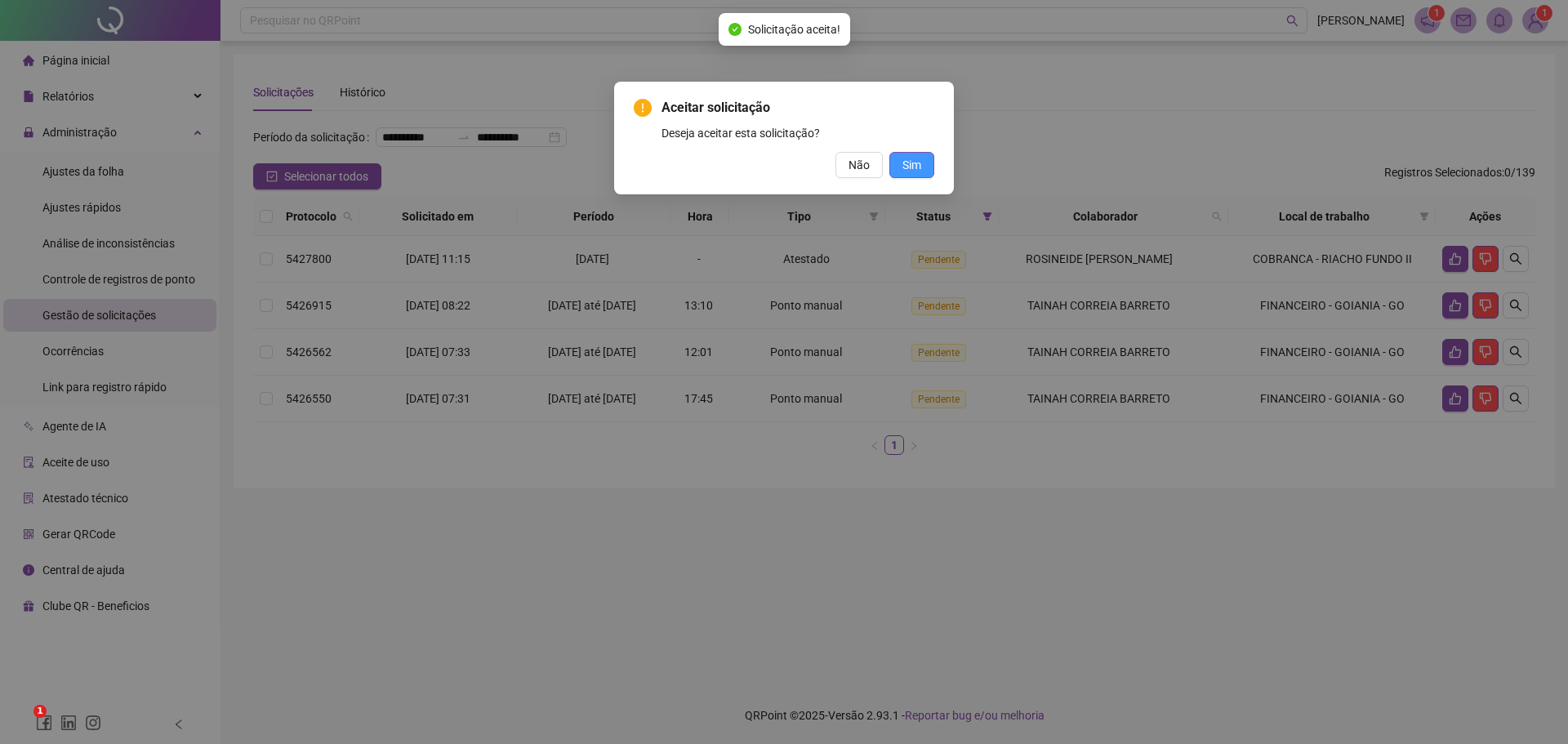
click at [918, 164] on span "Sim" at bounding box center [912, 165] width 19 height 18
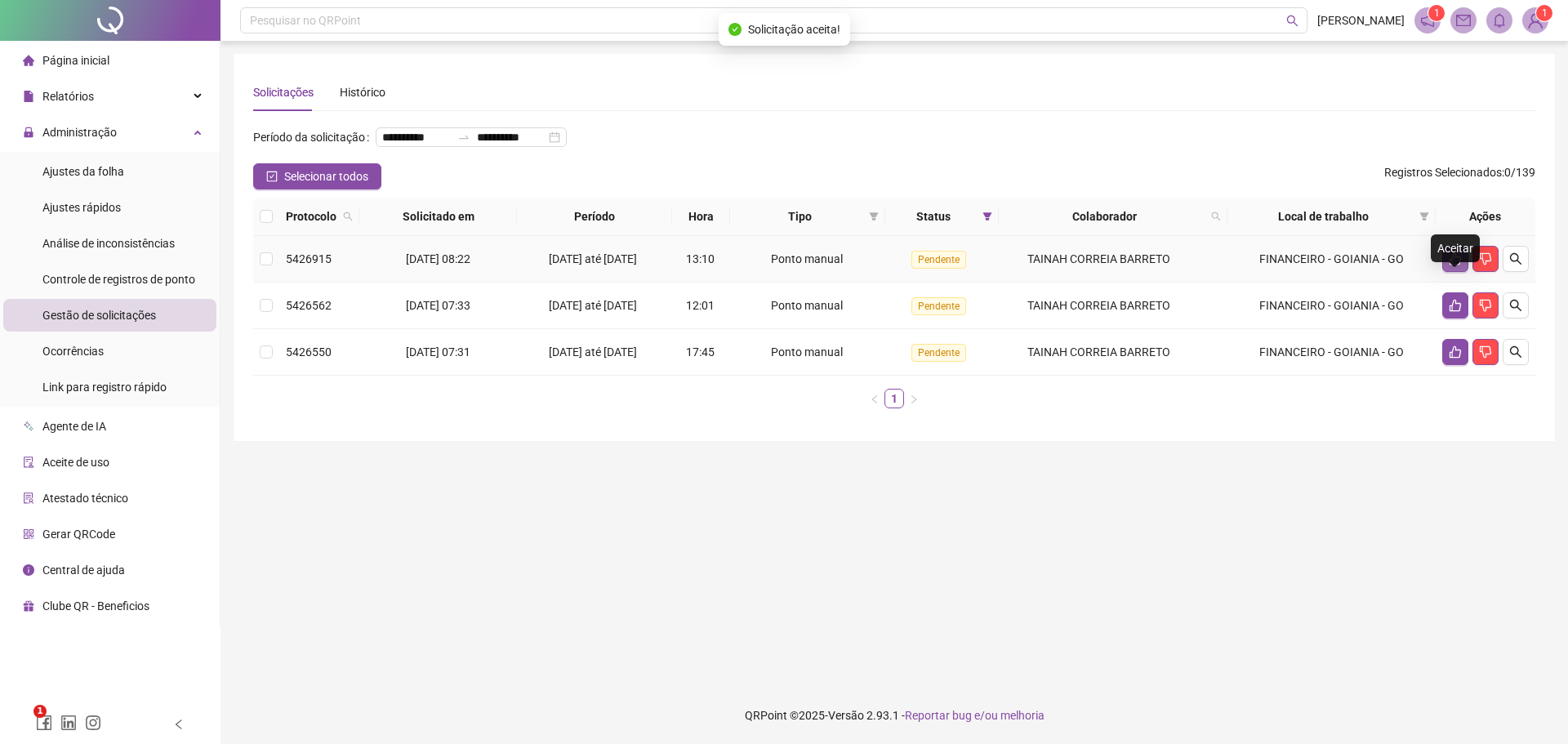
click at [1450, 266] on icon "like" at bounding box center [1455, 259] width 12 height 12
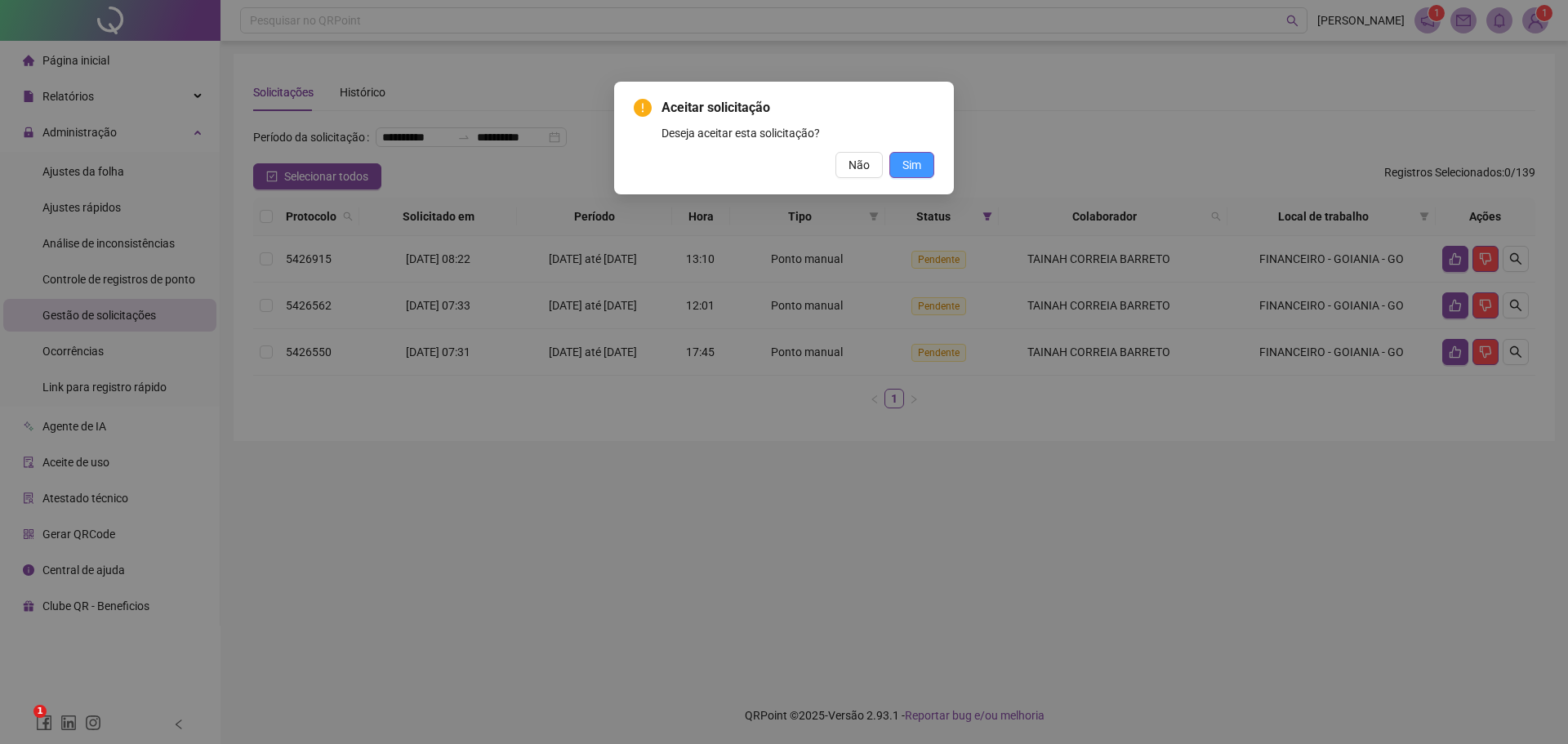
click at [905, 164] on span "Sim" at bounding box center [912, 165] width 19 height 18
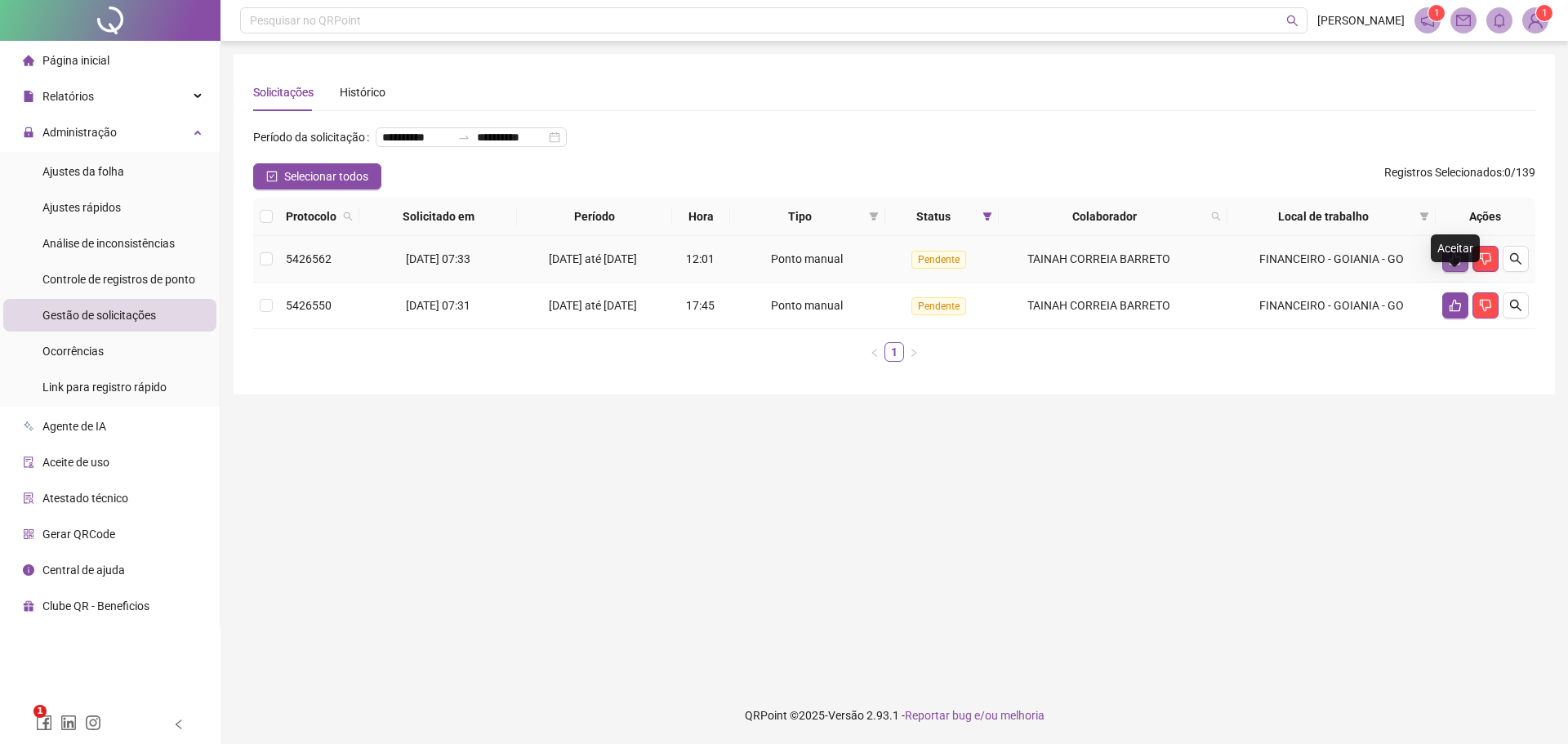
click at [1451, 266] on icon "like" at bounding box center [1455, 259] width 13 height 13
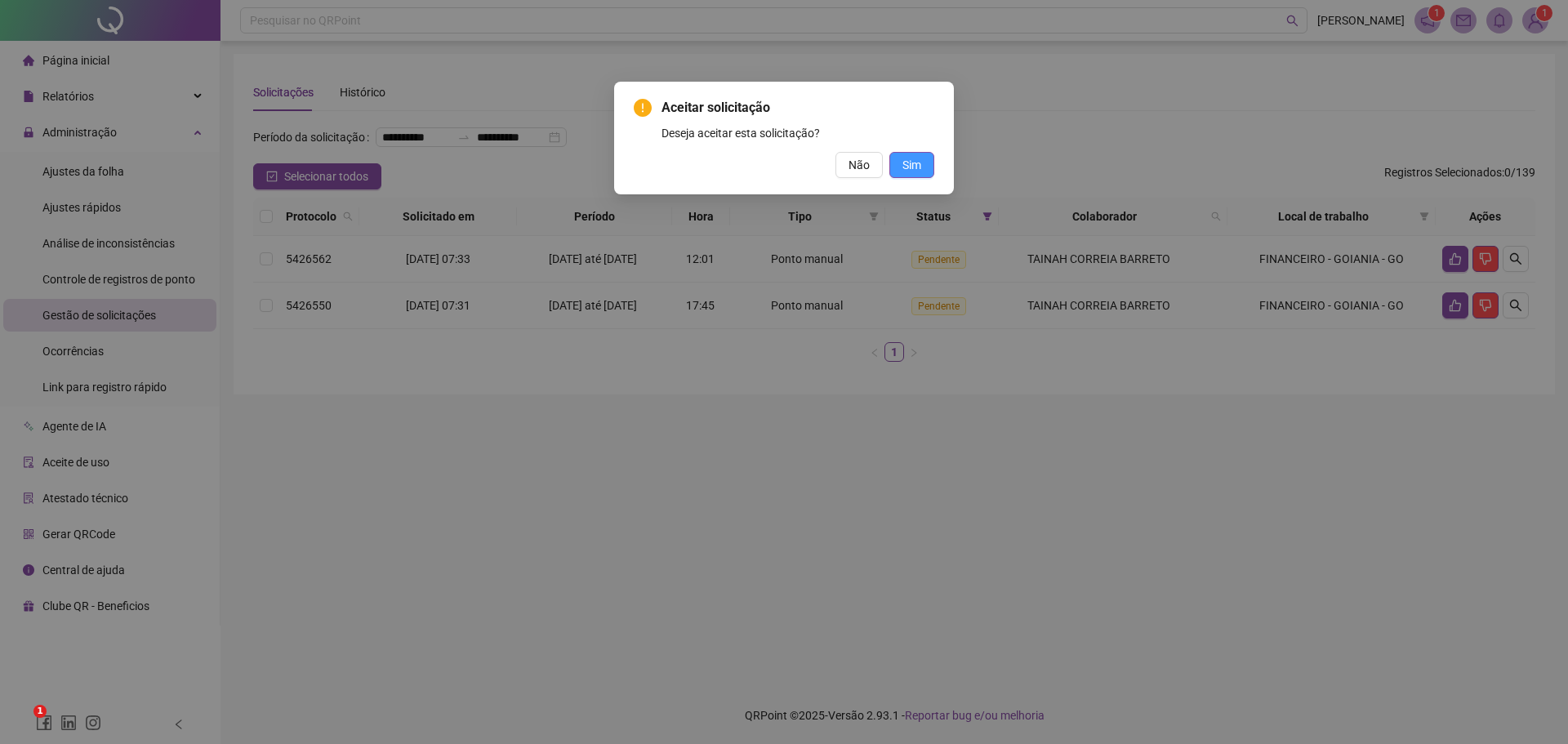
click at [925, 166] on button "Sim" at bounding box center [912, 165] width 45 height 26
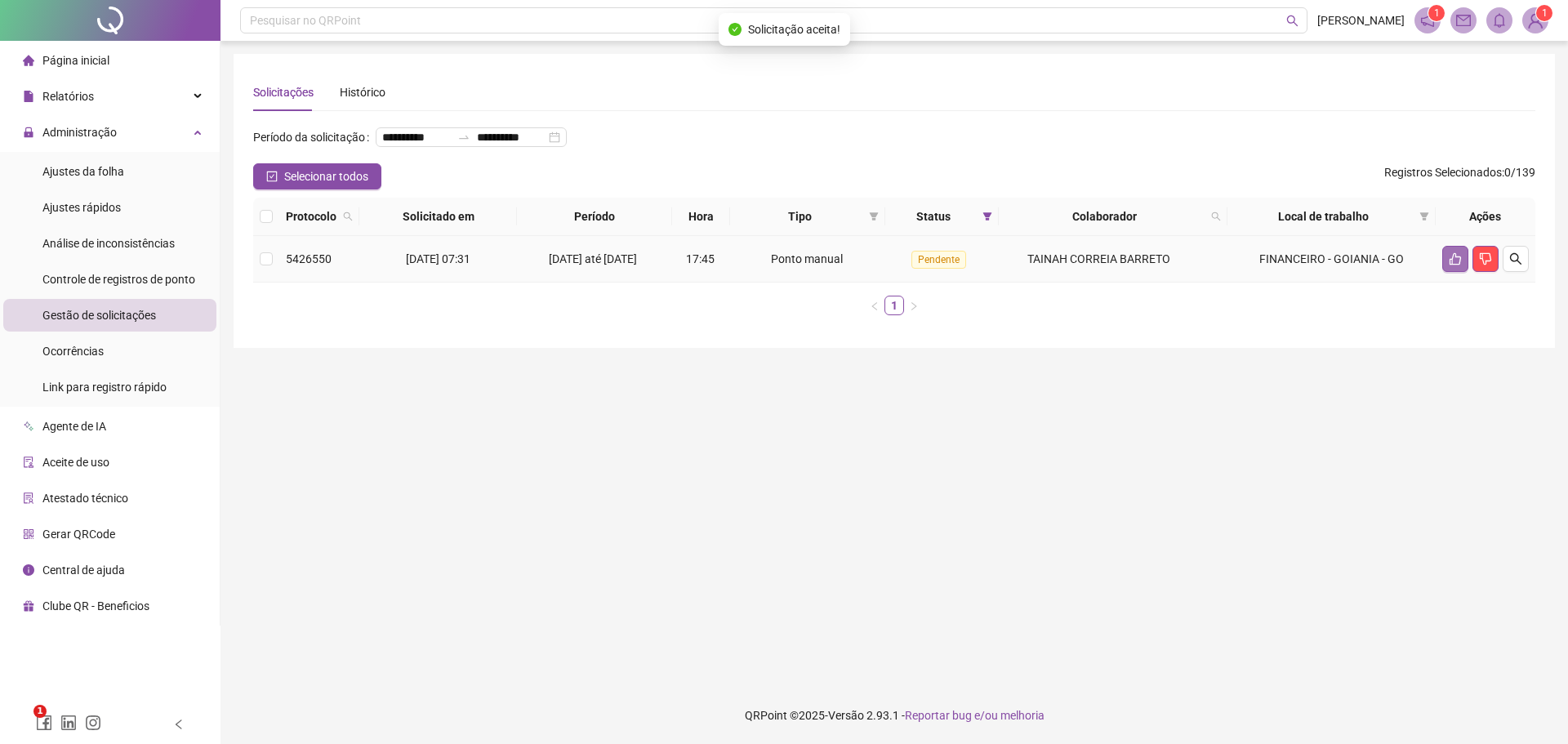
click at [1458, 266] on icon "like" at bounding box center [1455, 259] width 13 height 13
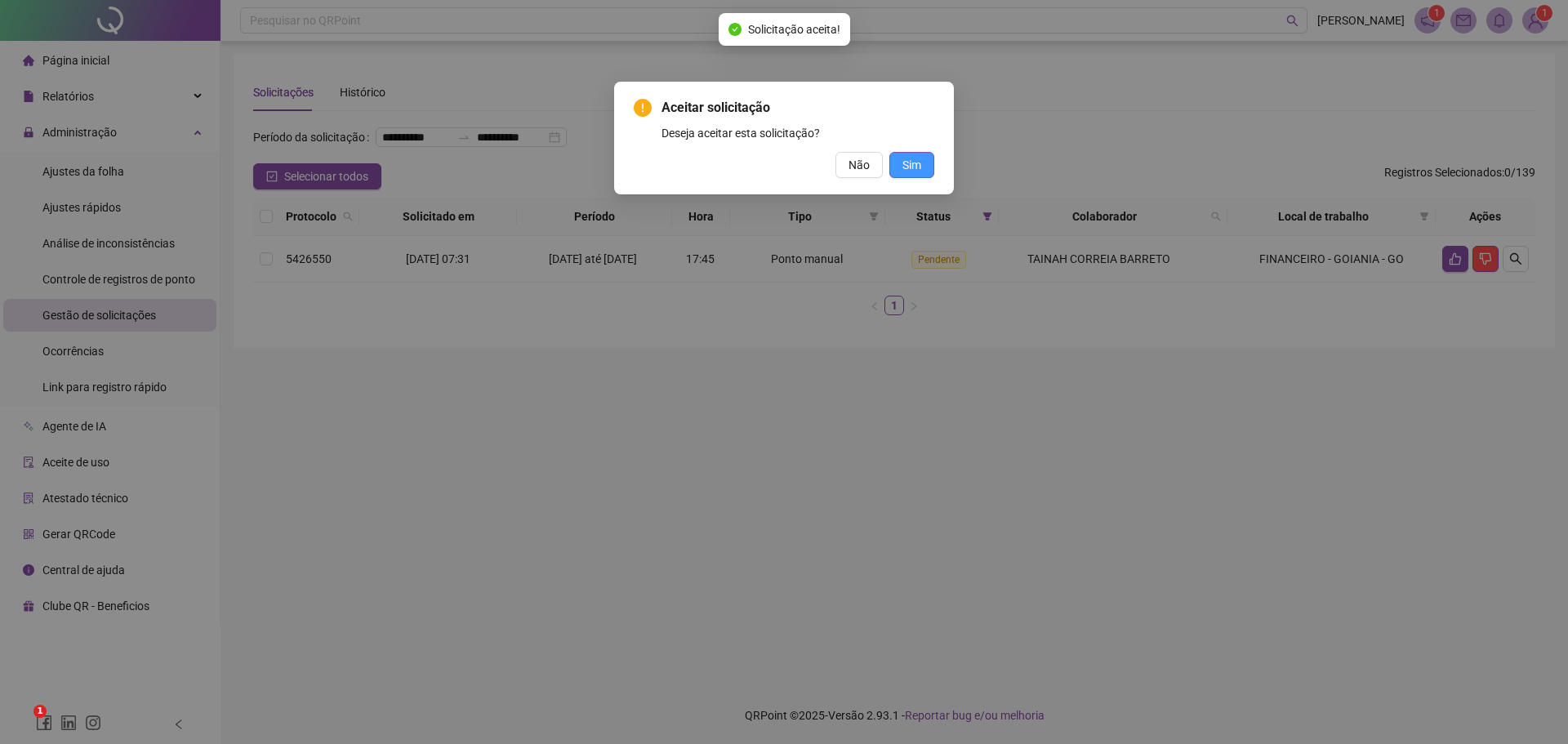
click at [908, 167] on span "Sim" at bounding box center [912, 165] width 19 height 18
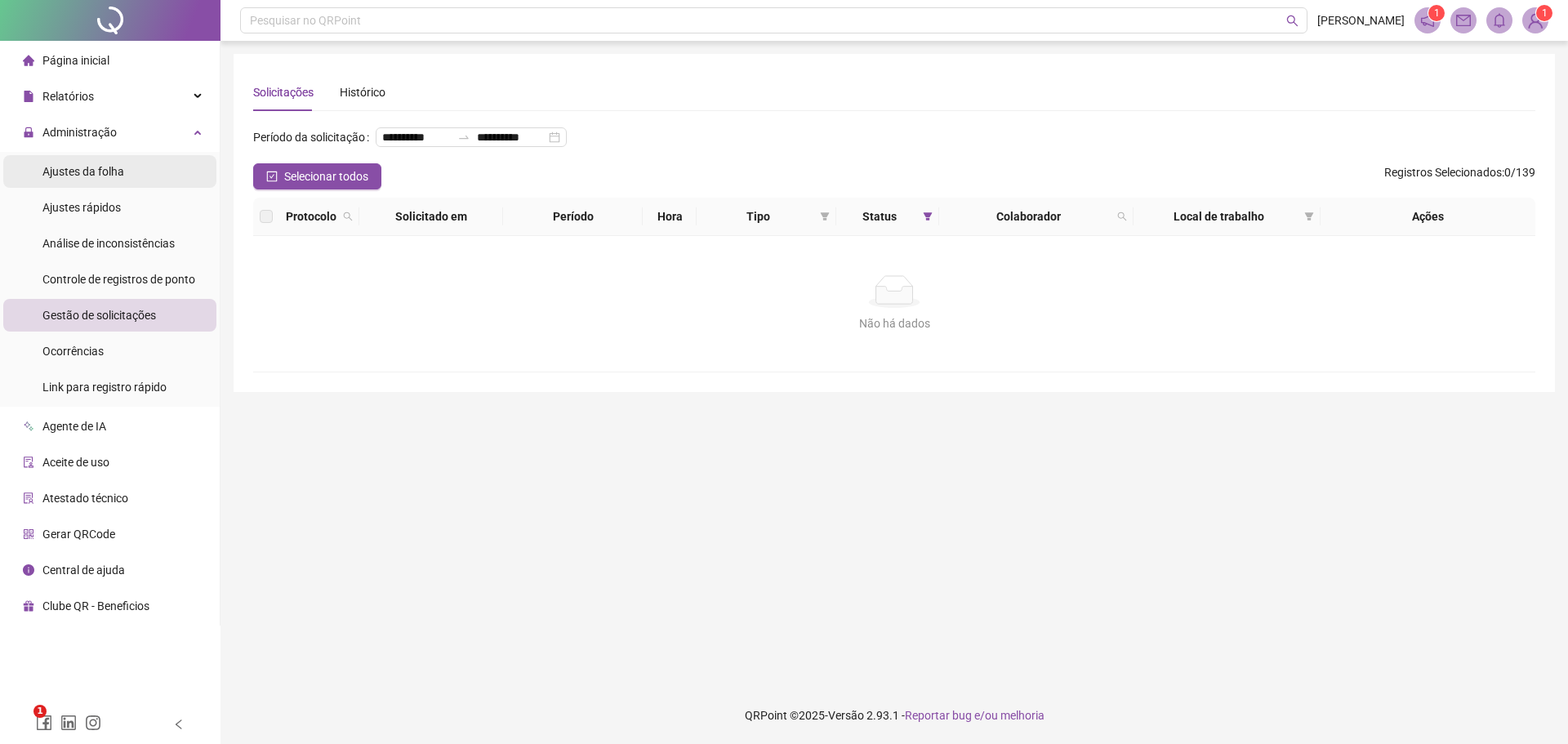
click at [88, 172] on span "Ajustes da folha" at bounding box center [83, 172] width 81 height 13
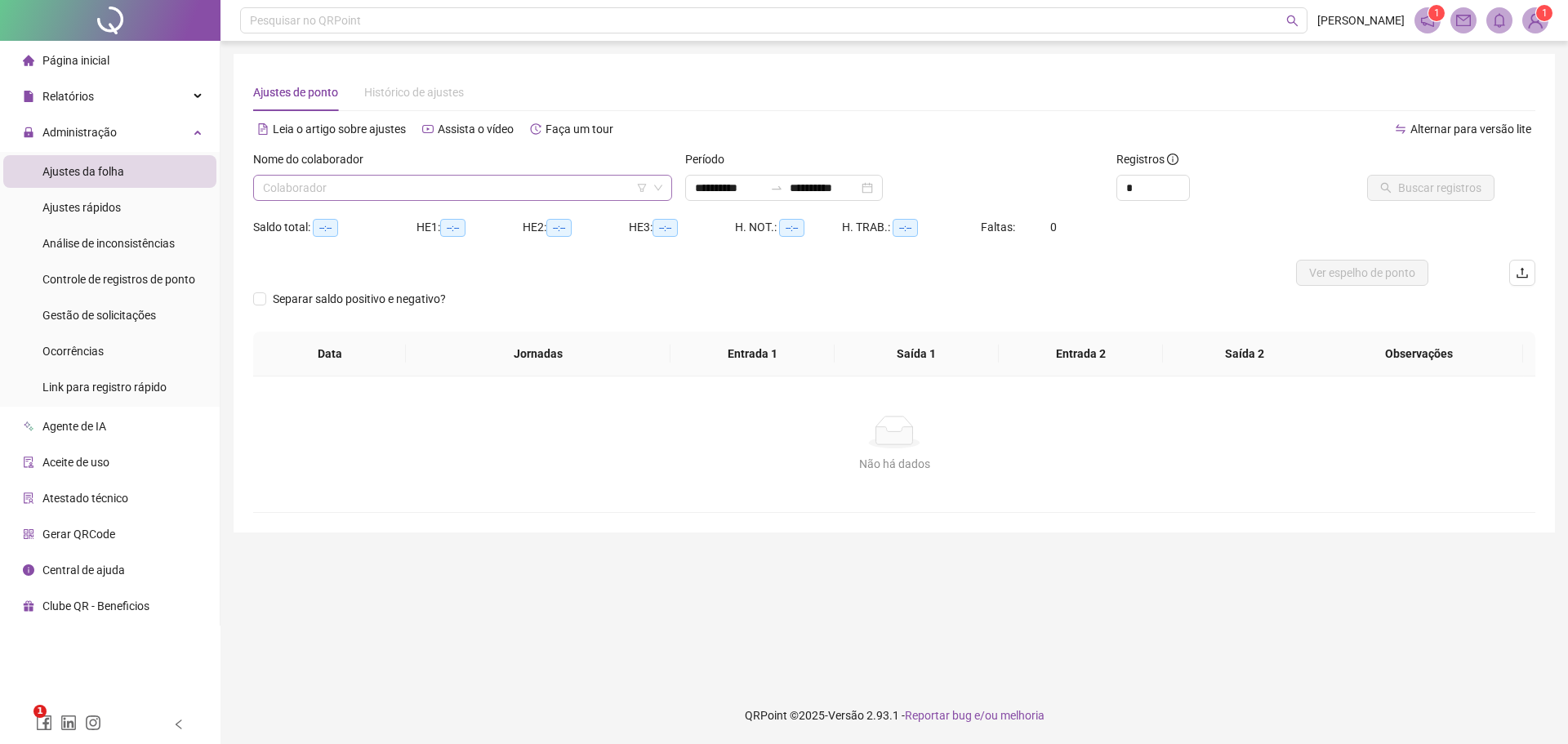
click at [400, 192] on input "search" at bounding box center [456, 188] width 385 height 25
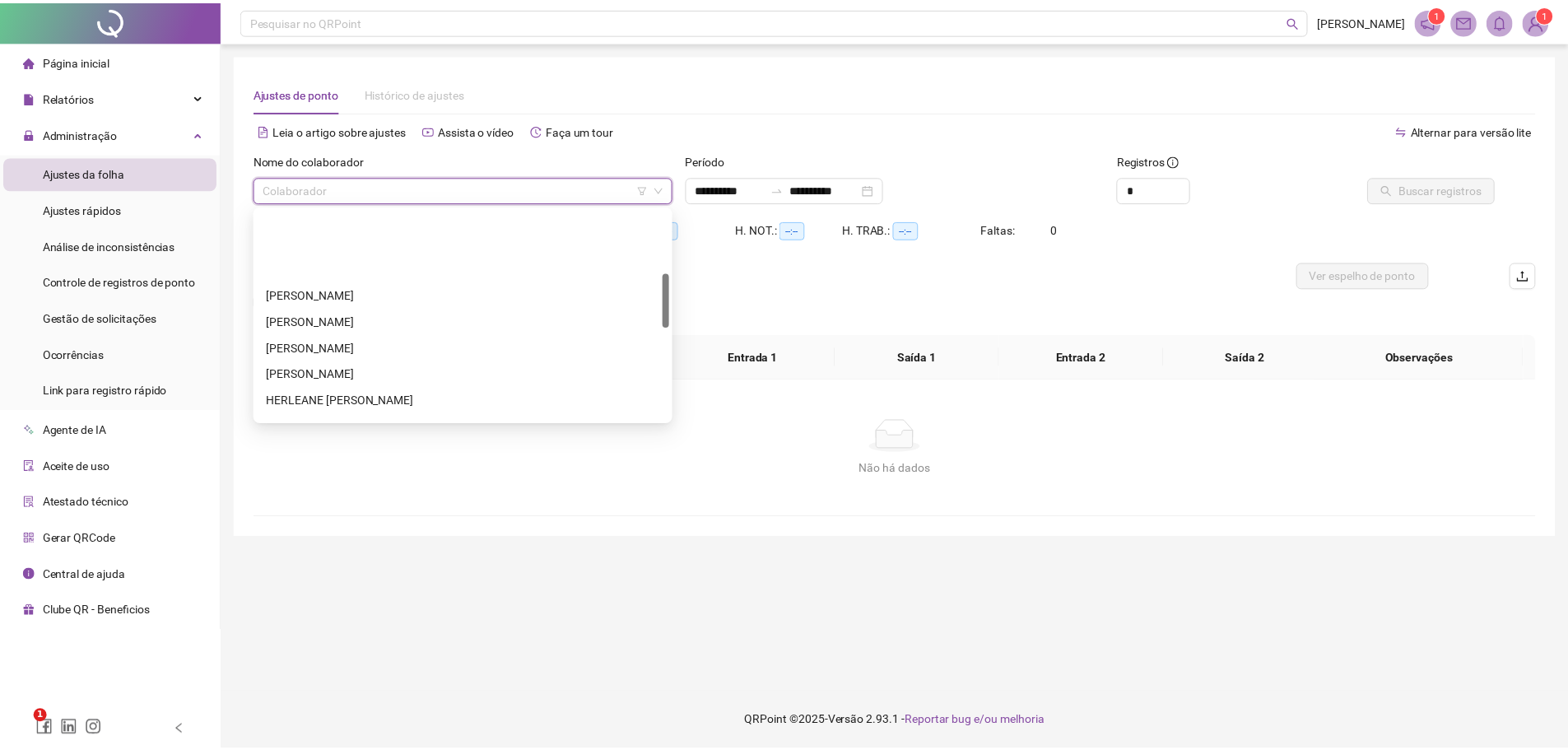
scroll to position [247, 0]
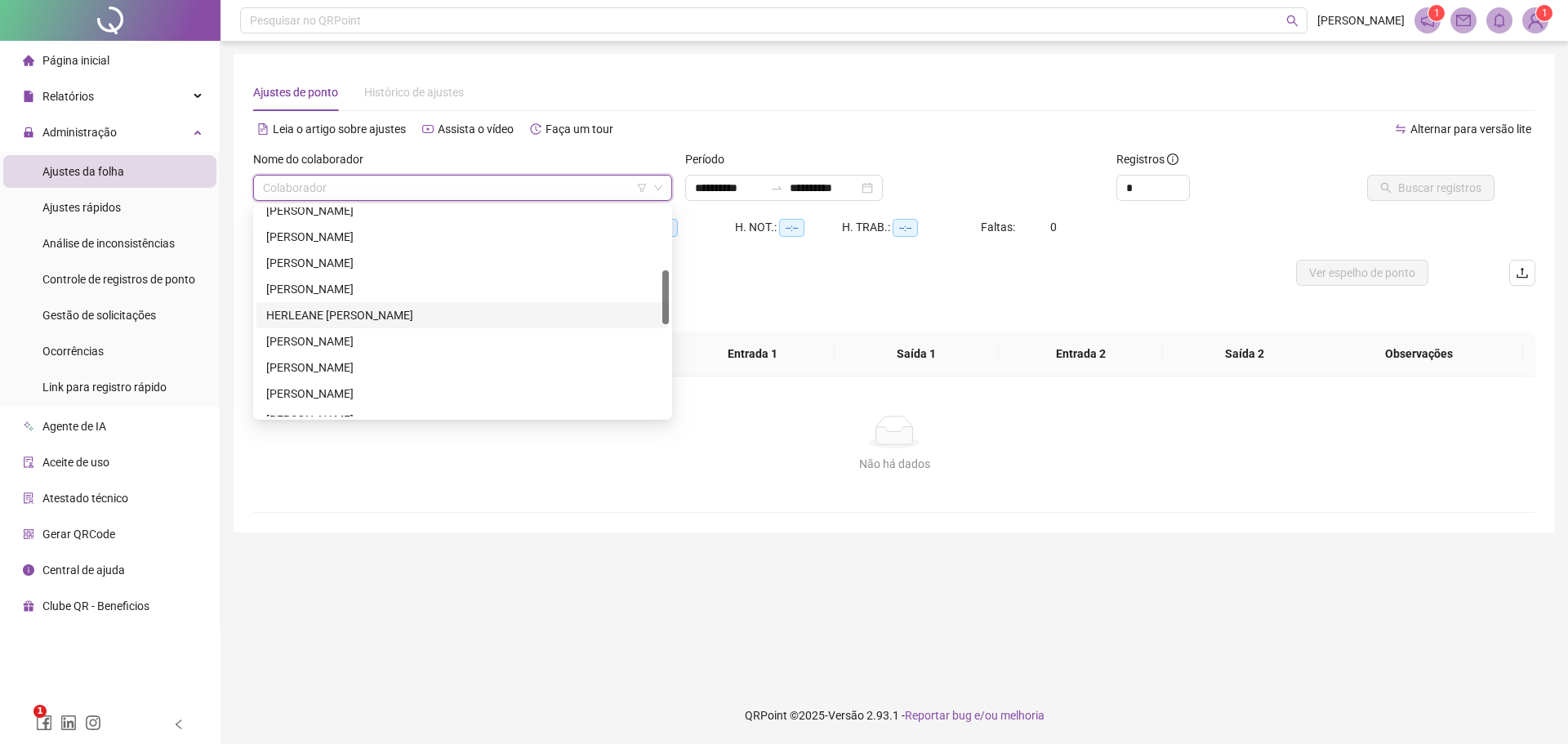
click at [311, 320] on div "HERLEANE [PERSON_NAME]" at bounding box center [463, 316] width 393 height 18
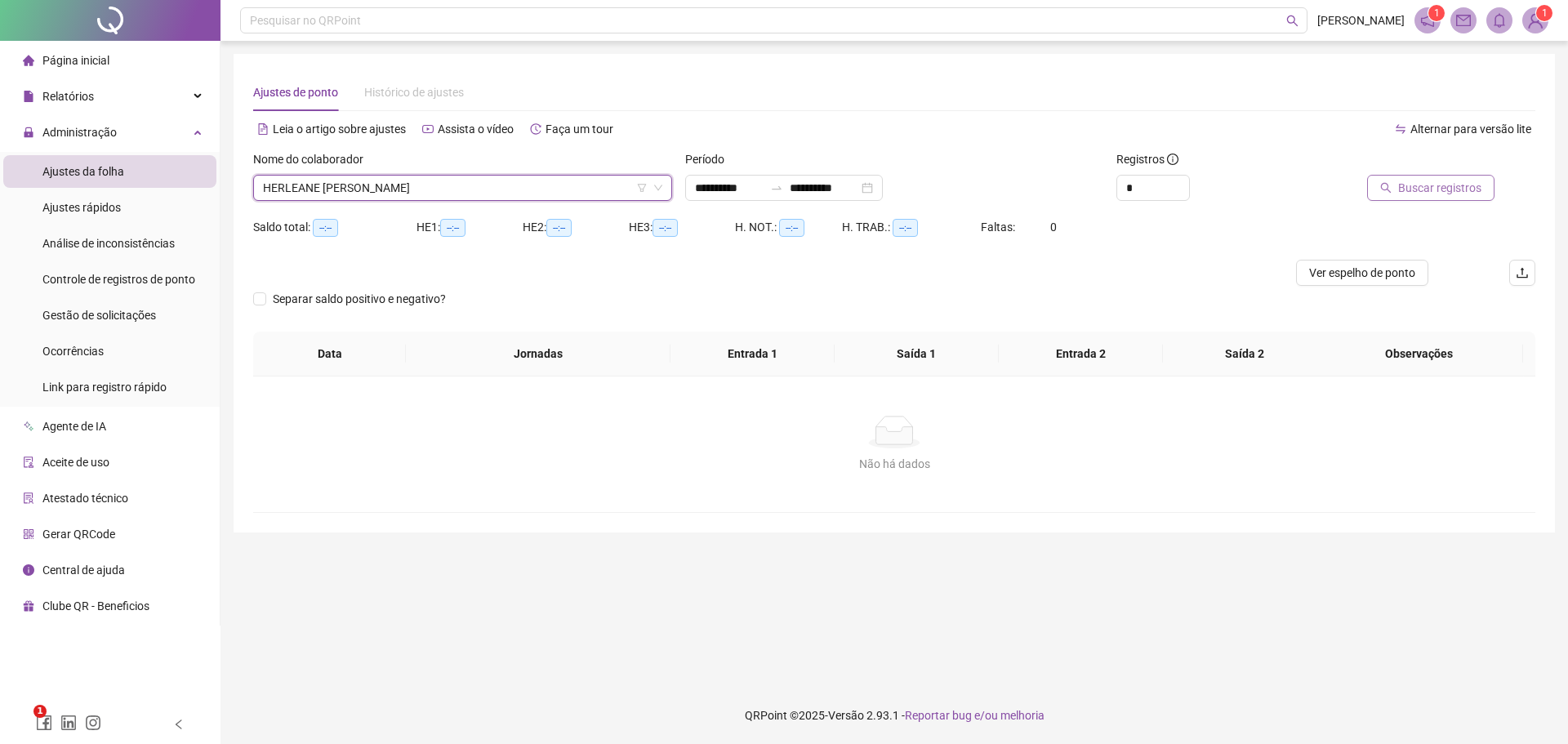
click at [1414, 192] on span "Buscar registros" at bounding box center [1440, 188] width 83 height 18
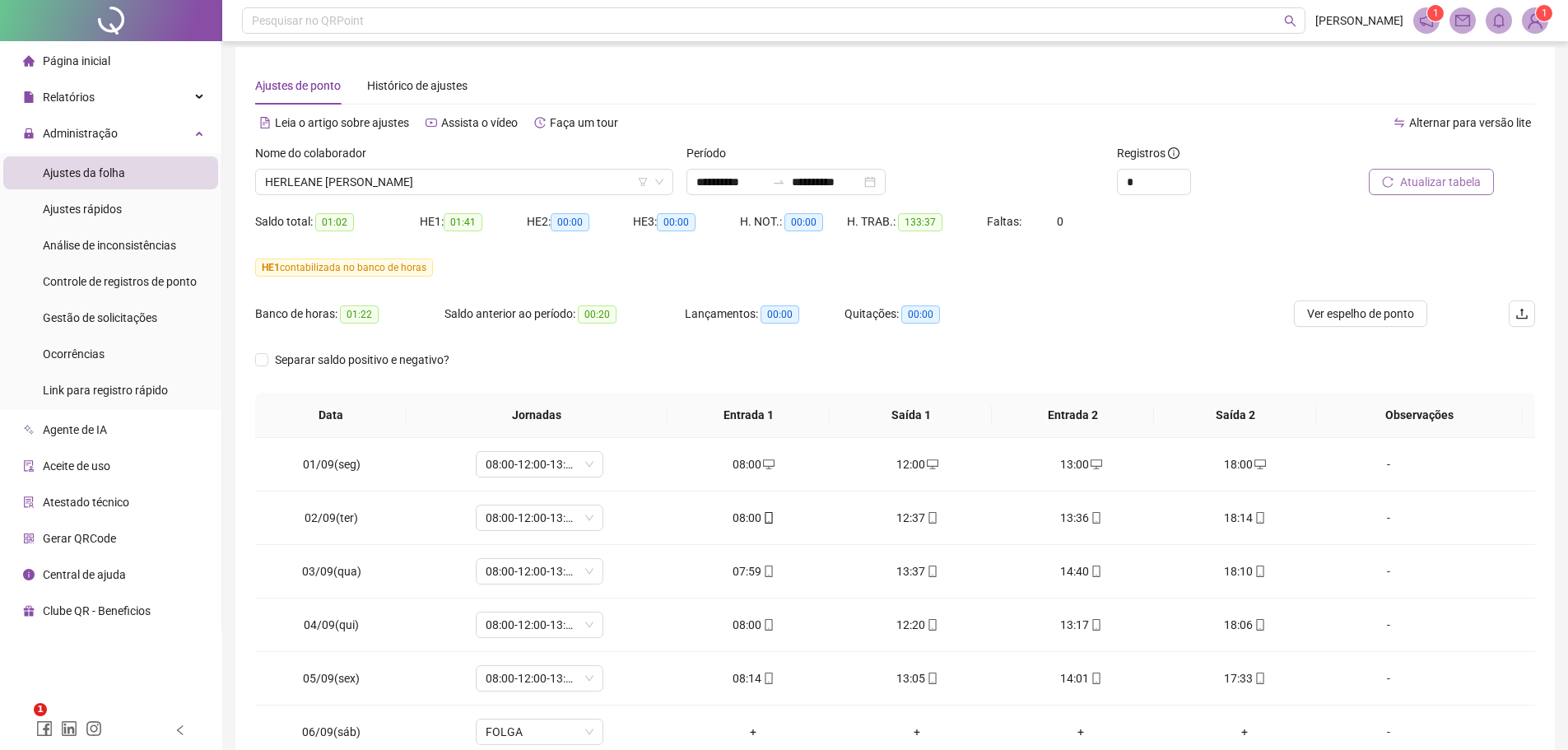
scroll to position [0, 0]
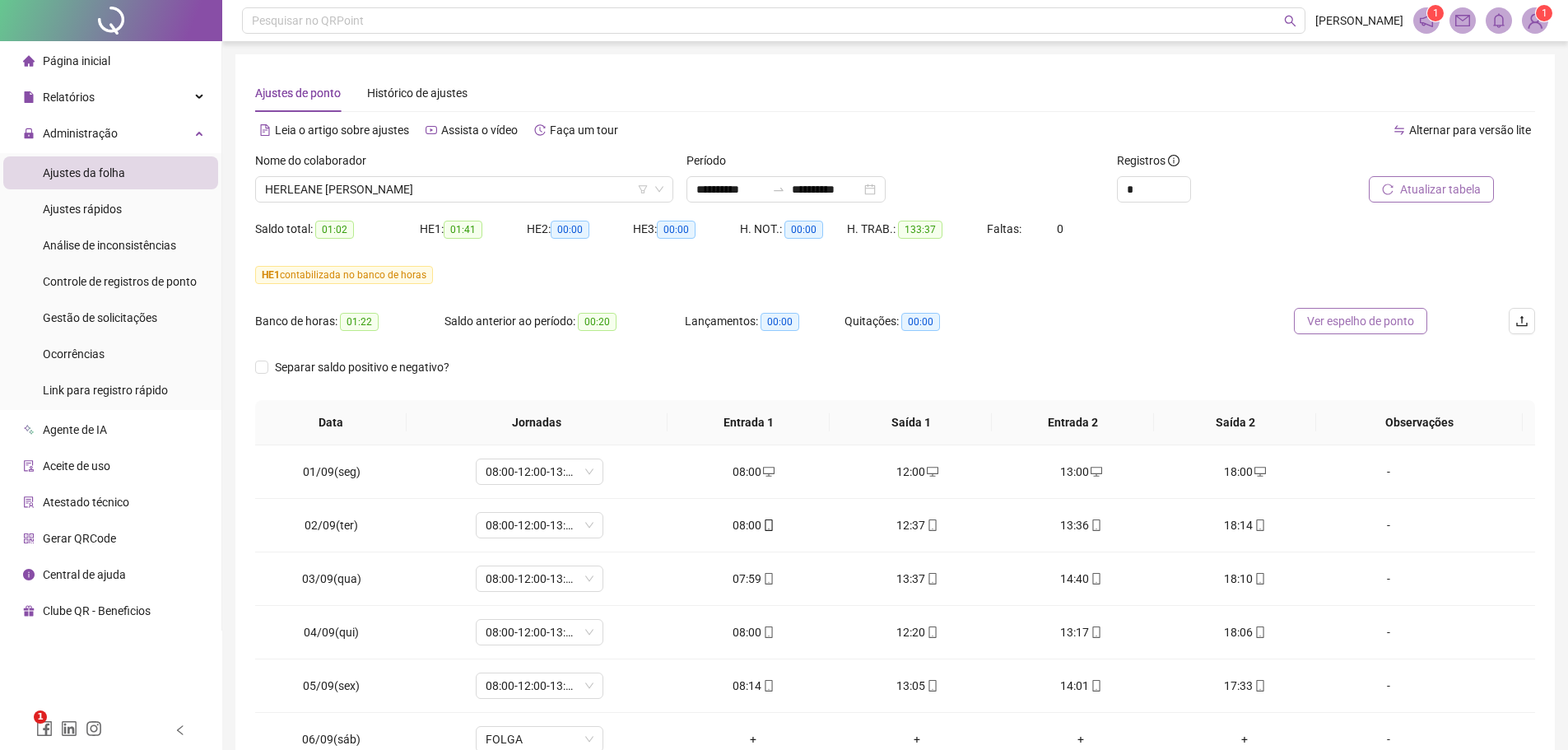
click at [1322, 322] on span "Ver espelho de ponto" at bounding box center [1360, 322] width 107 height 18
click at [711, 189] on input "**********" at bounding box center [730, 190] width 69 height 18
click at [709, 181] on input "**********" at bounding box center [730, 190] width 69 height 18
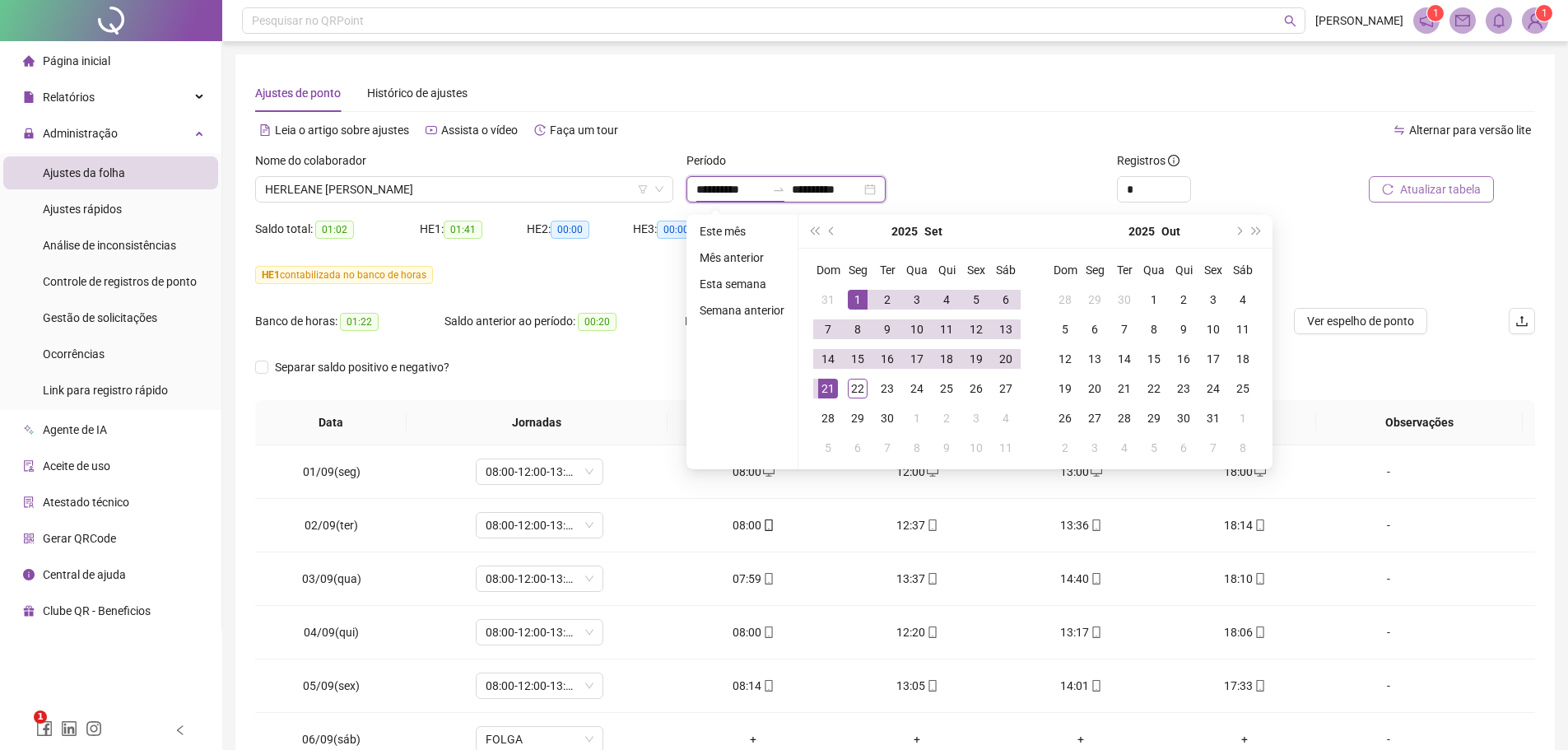
type input "**********"
click at [829, 227] on span "prev-year" at bounding box center [832, 231] width 8 height 8
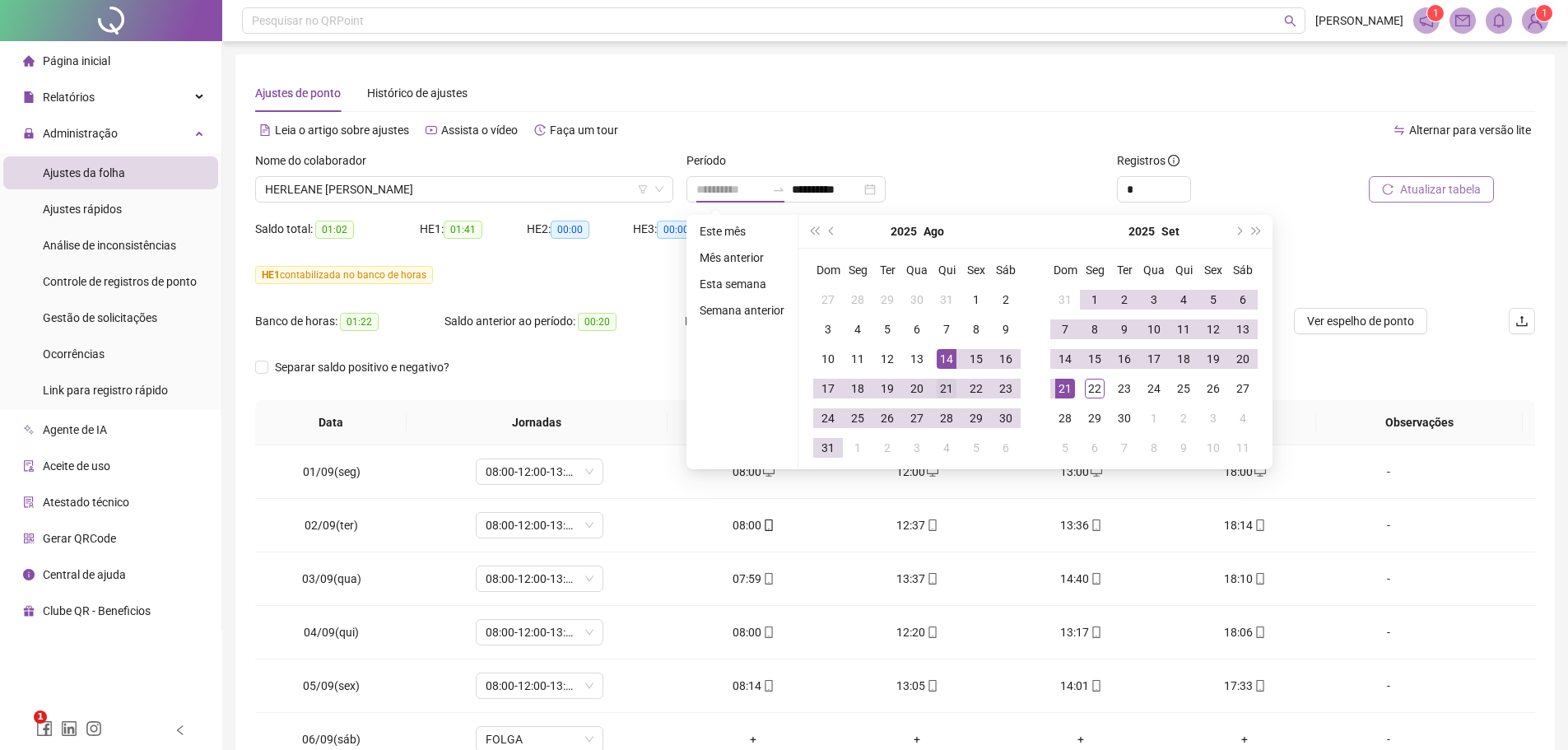
type input "**********"
click at [943, 394] on div "21" at bounding box center [947, 389] width 20 height 20
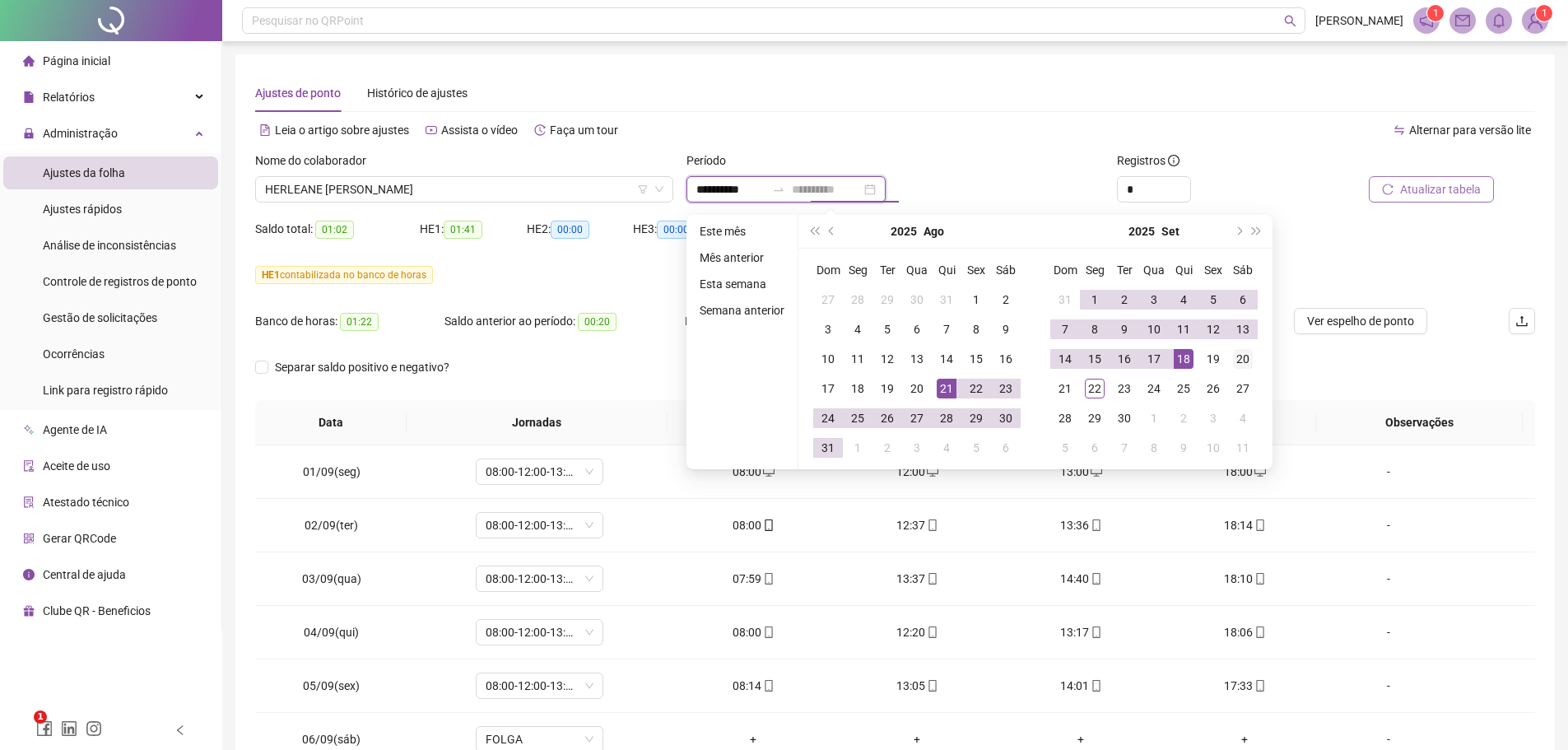
type input "**********"
click at [1245, 359] on div "20" at bounding box center [1242, 359] width 20 height 20
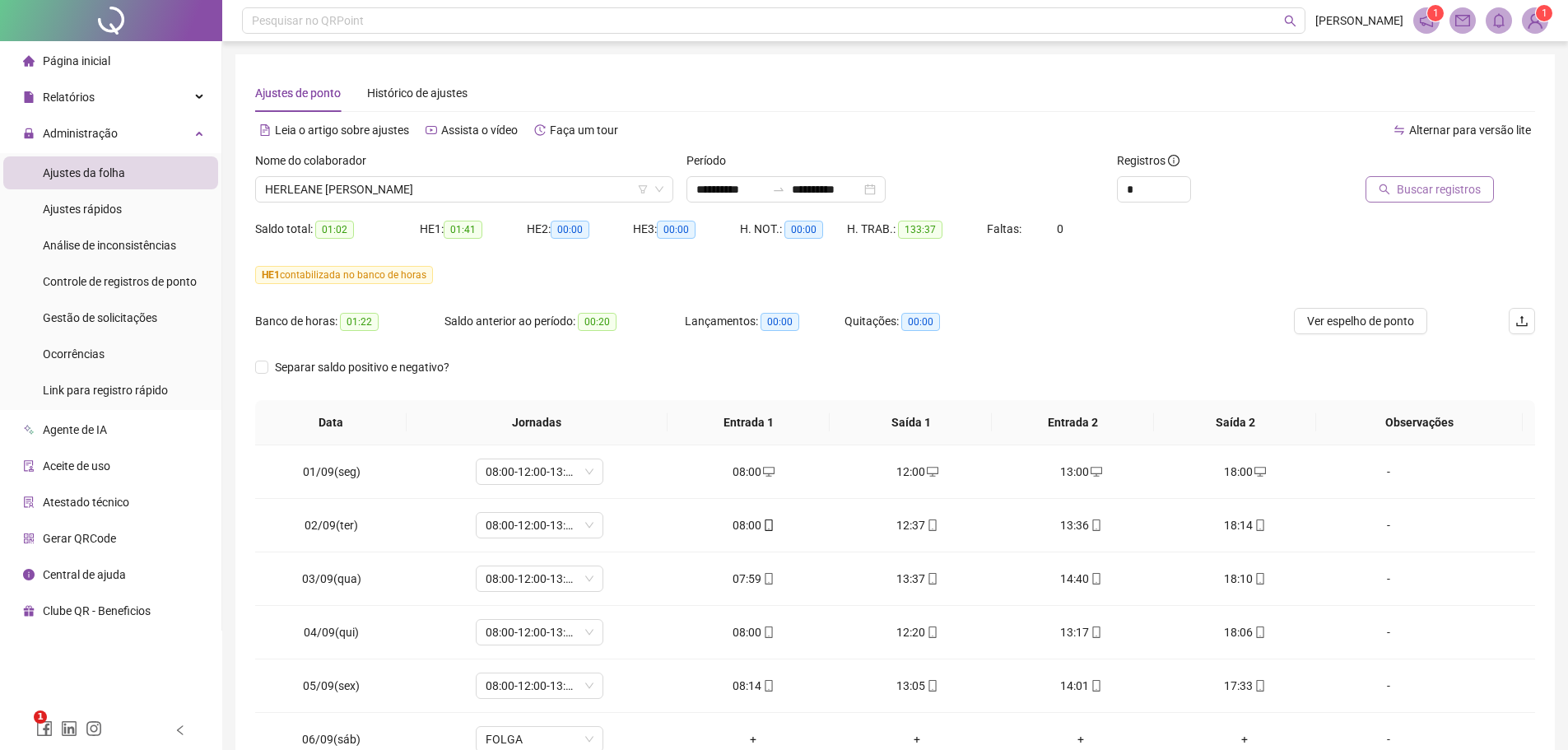
click at [1425, 187] on span "Buscar registros" at bounding box center [1438, 190] width 84 height 18
click at [1335, 322] on span "Ver espelho de ponto" at bounding box center [1360, 322] width 107 height 18
click at [468, 191] on span "HERLEANE [PERSON_NAME]" at bounding box center [464, 190] width 398 height 25
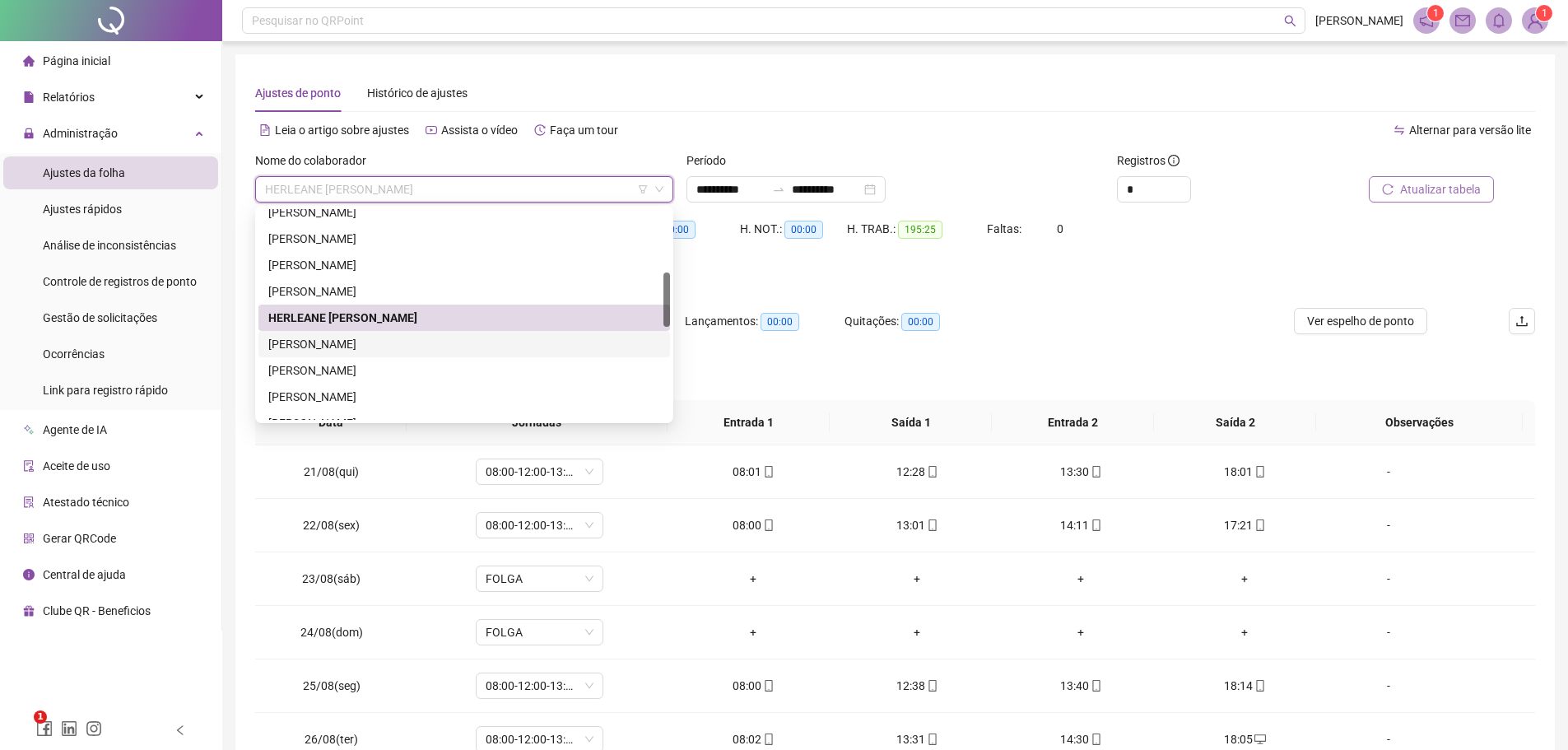
click at [364, 344] on div "[PERSON_NAME]" at bounding box center [464, 344] width 392 height 18
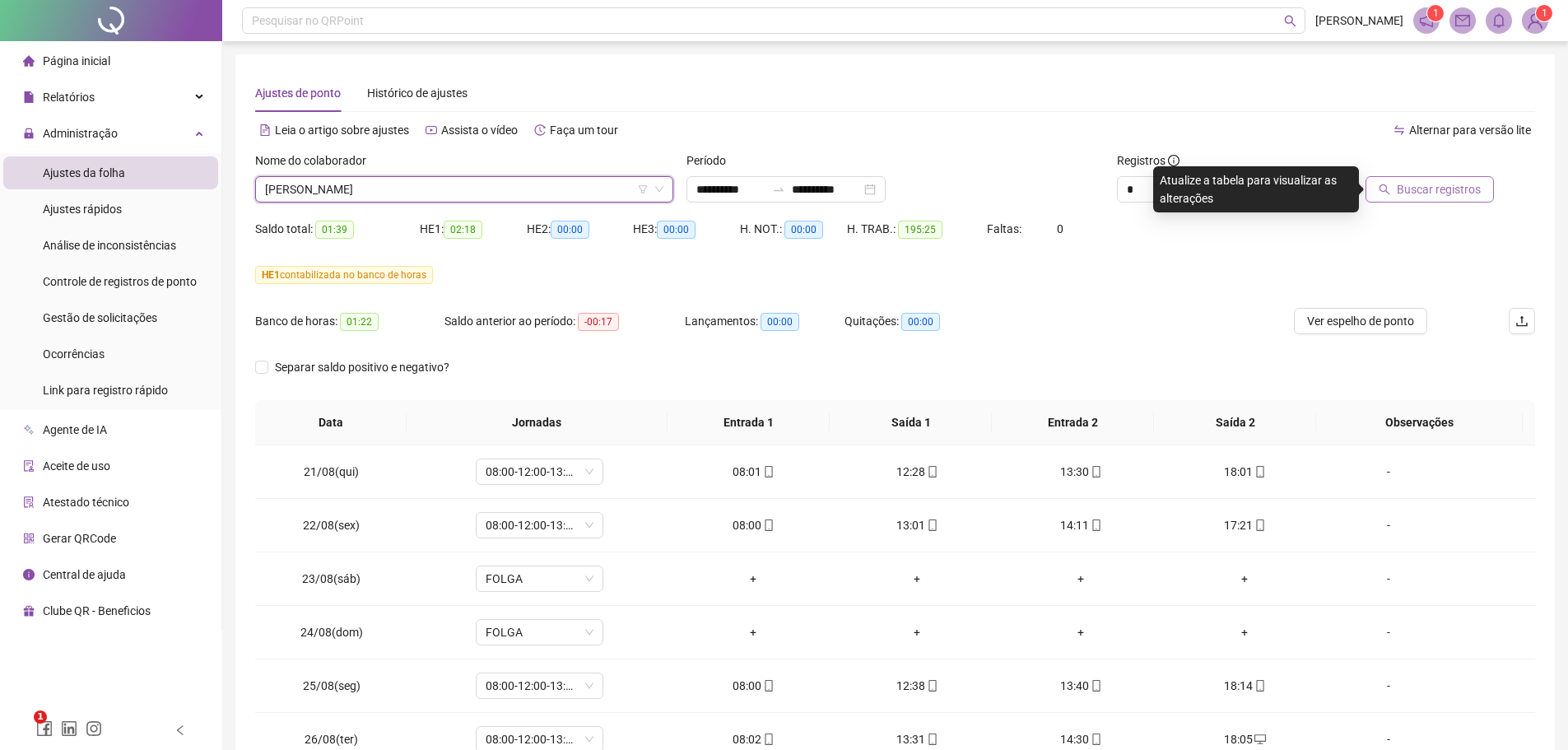
click at [1415, 189] on span "Buscar registros" at bounding box center [1438, 190] width 84 height 18
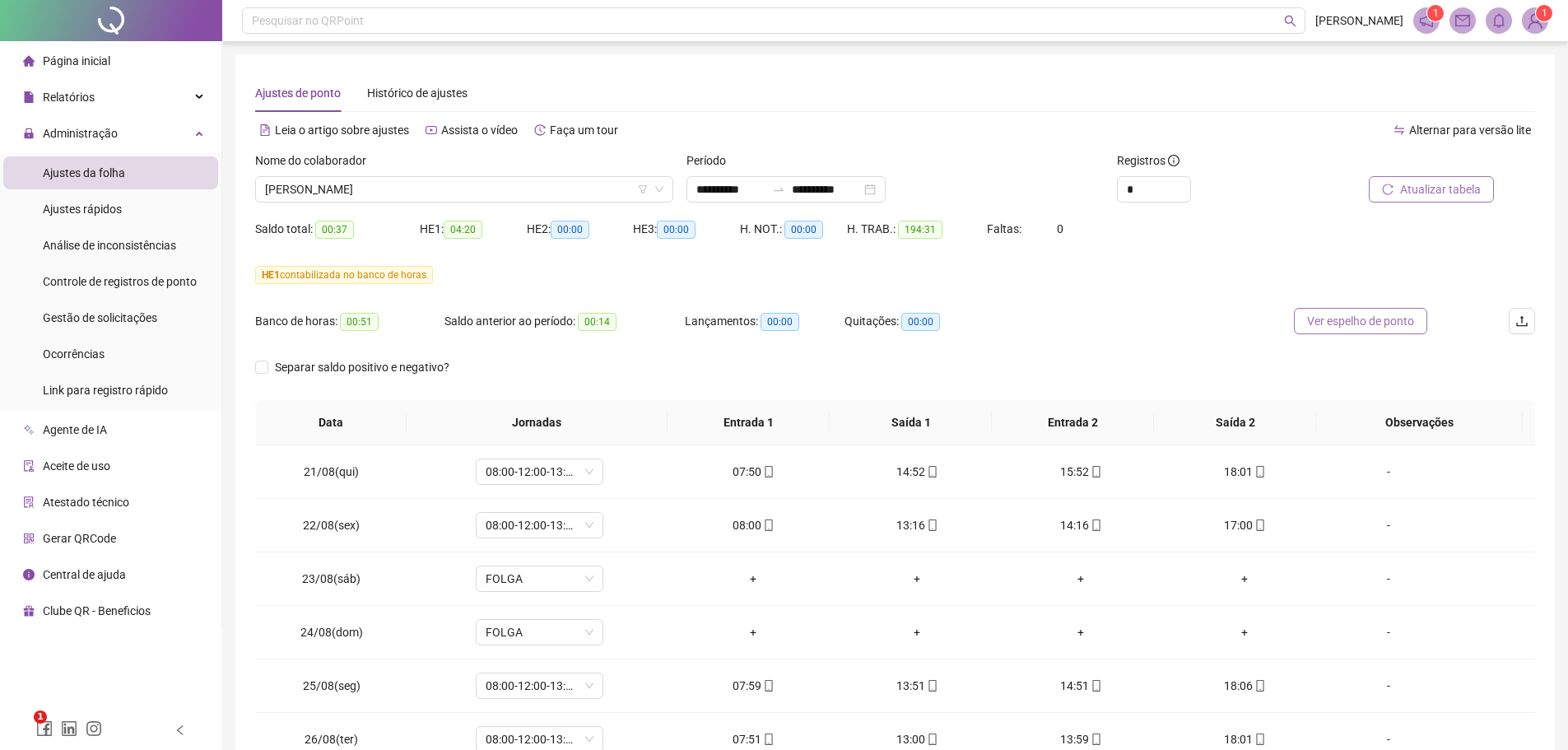
click at [1334, 322] on span "Ver espelho de ponto" at bounding box center [1360, 322] width 107 height 18
click at [431, 187] on span "[PERSON_NAME]" at bounding box center [464, 190] width 398 height 25
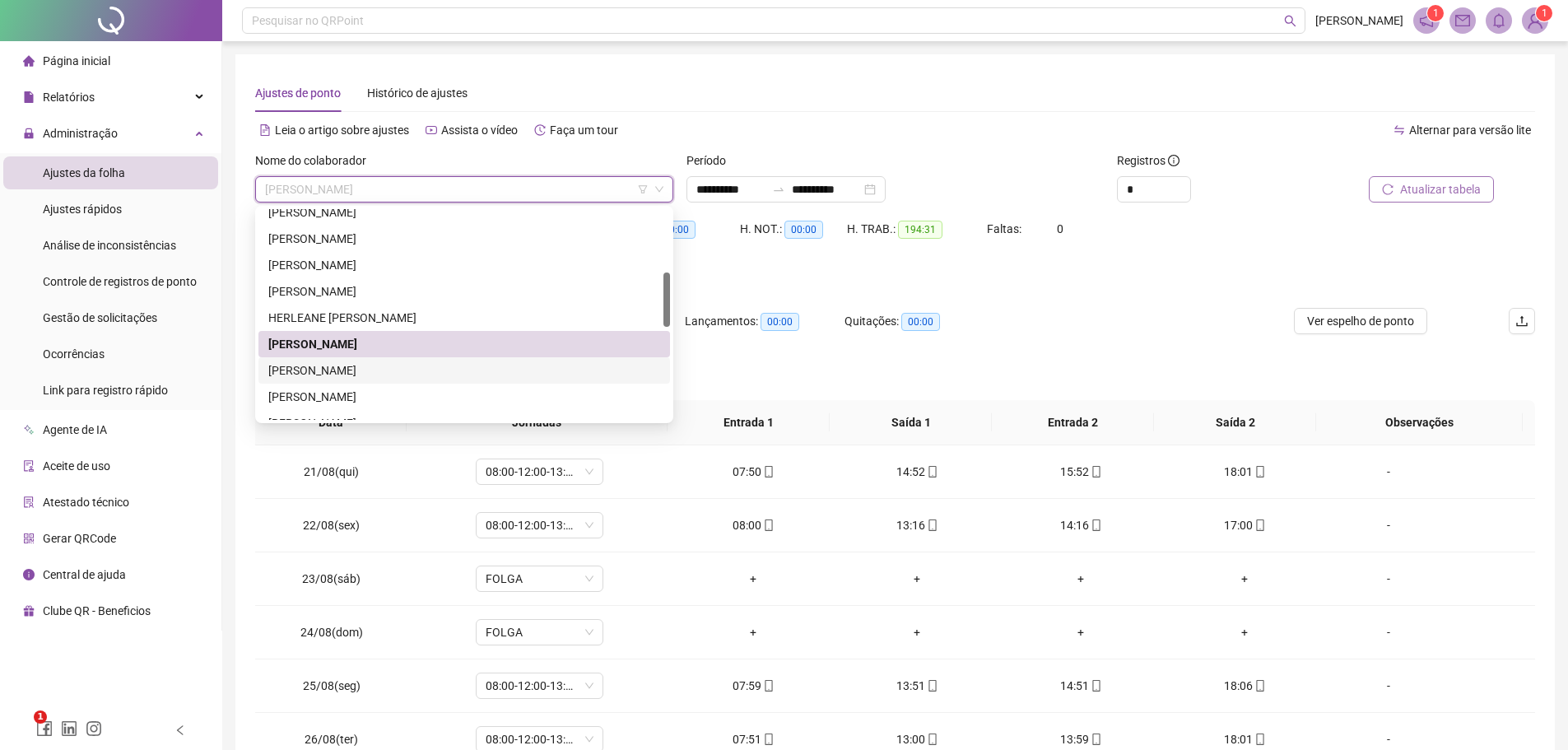
click at [361, 372] on div "[PERSON_NAME]" at bounding box center [464, 370] width 392 height 18
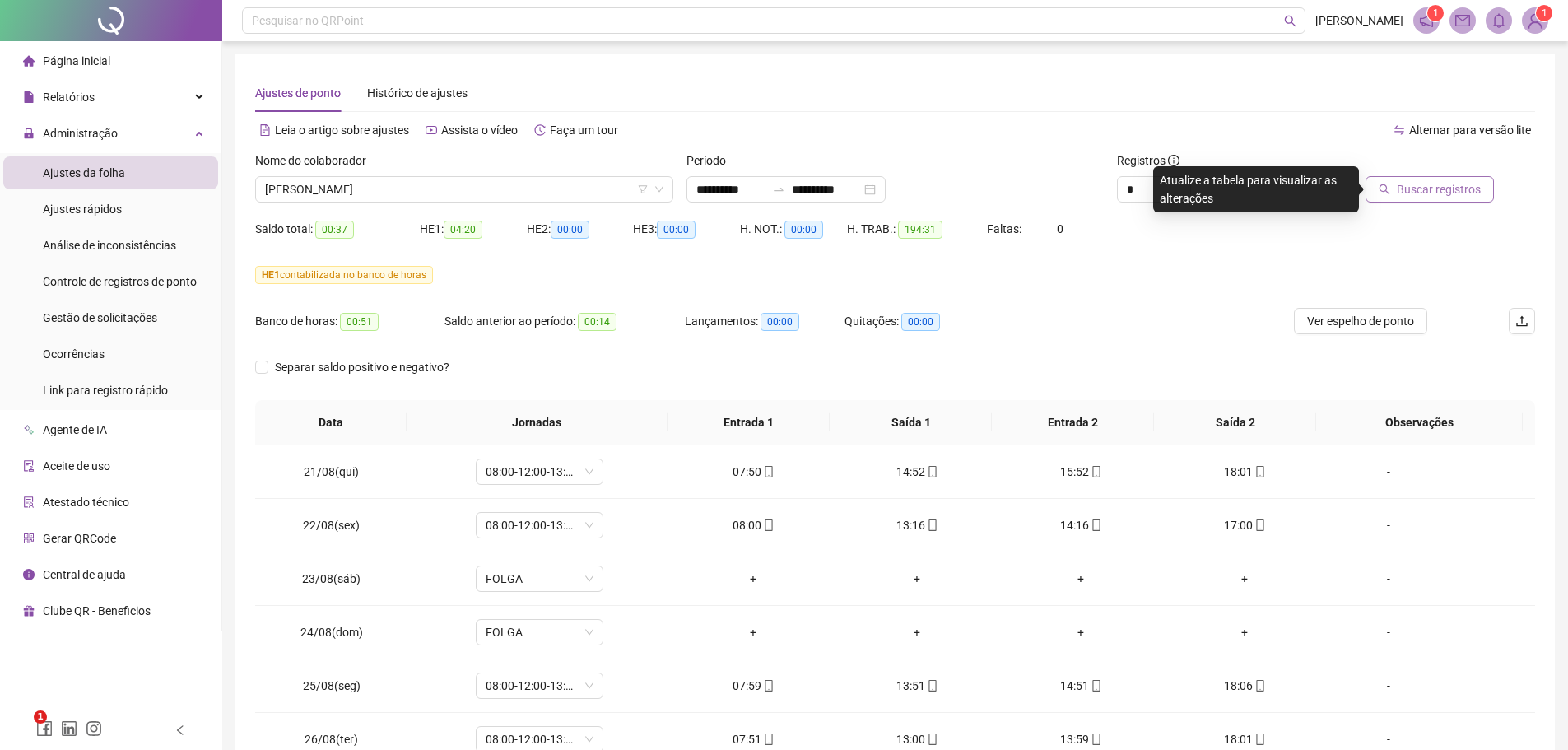
click at [1407, 186] on span "Buscar registros" at bounding box center [1438, 190] width 84 height 18
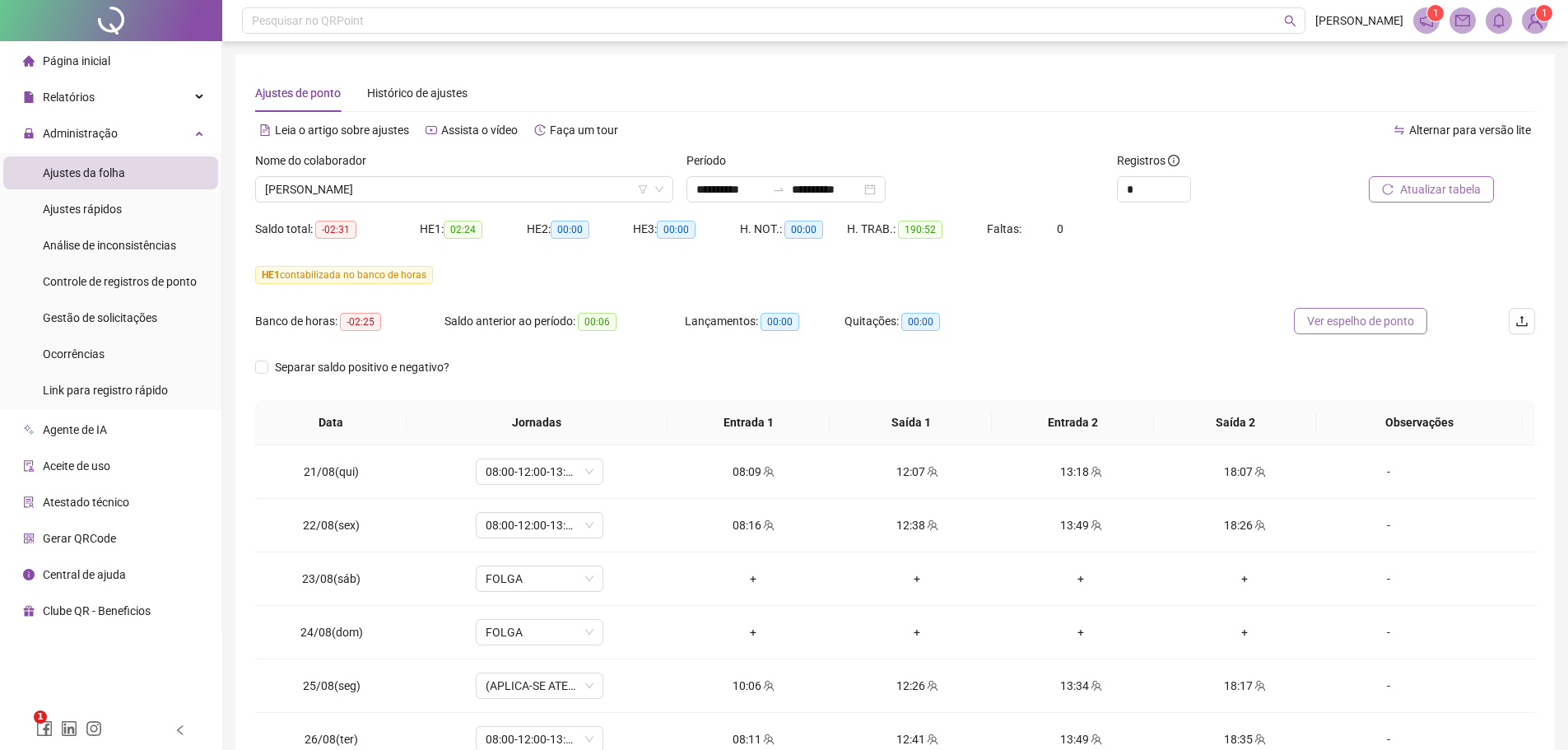
click at [1317, 323] on span "Ver espelho de ponto" at bounding box center [1360, 322] width 107 height 18
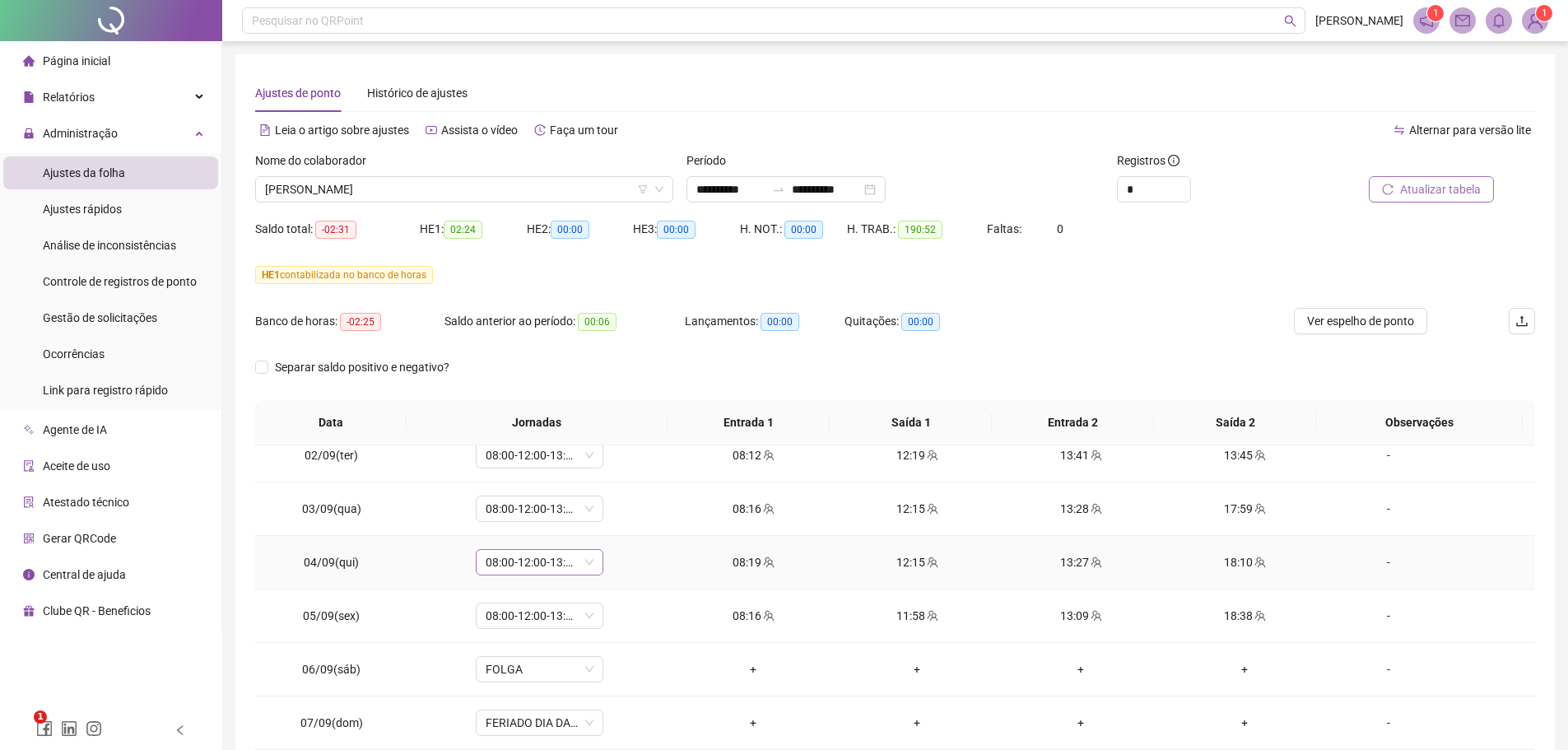
scroll to position [576, 0]
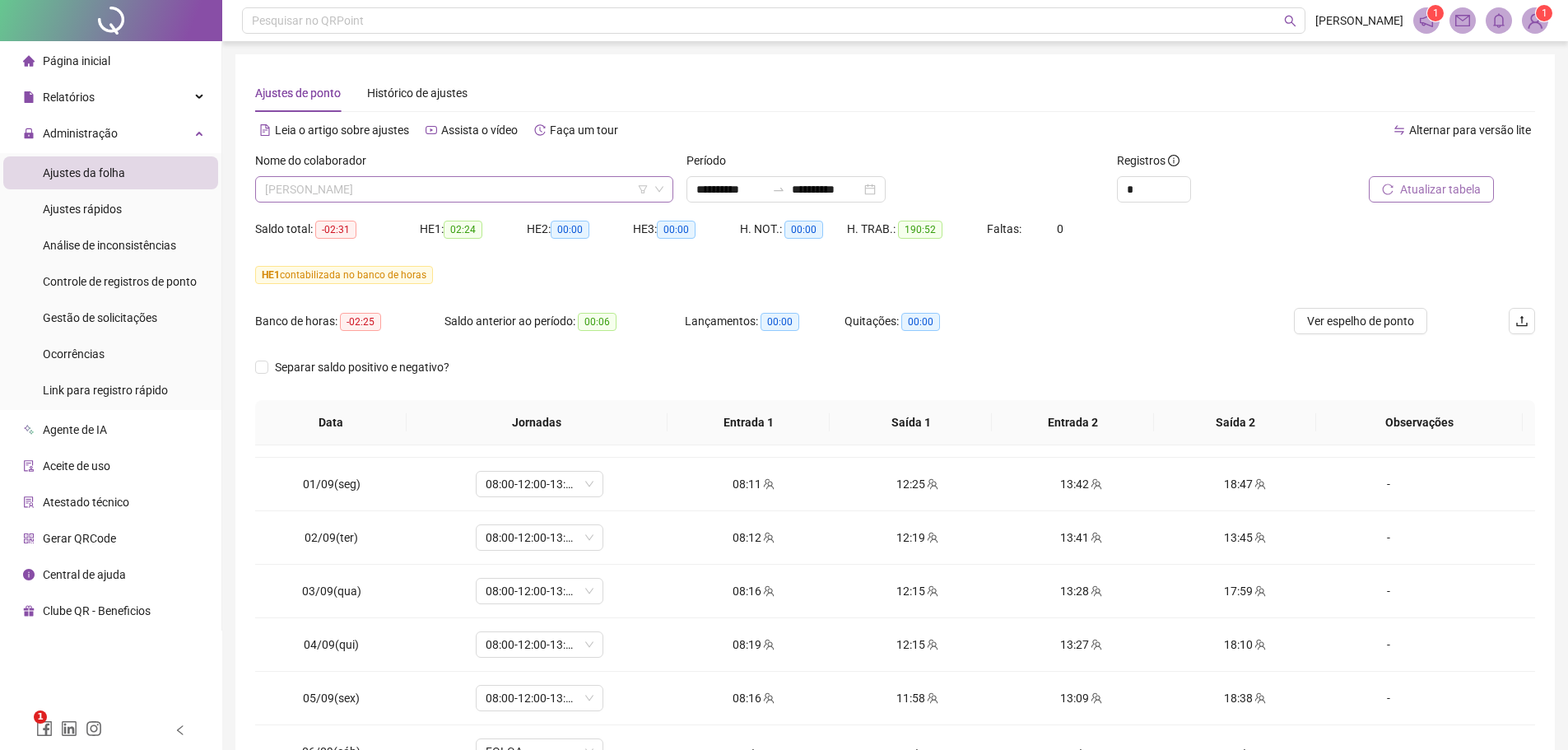
click at [418, 189] on span "[PERSON_NAME]" at bounding box center [464, 190] width 398 height 25
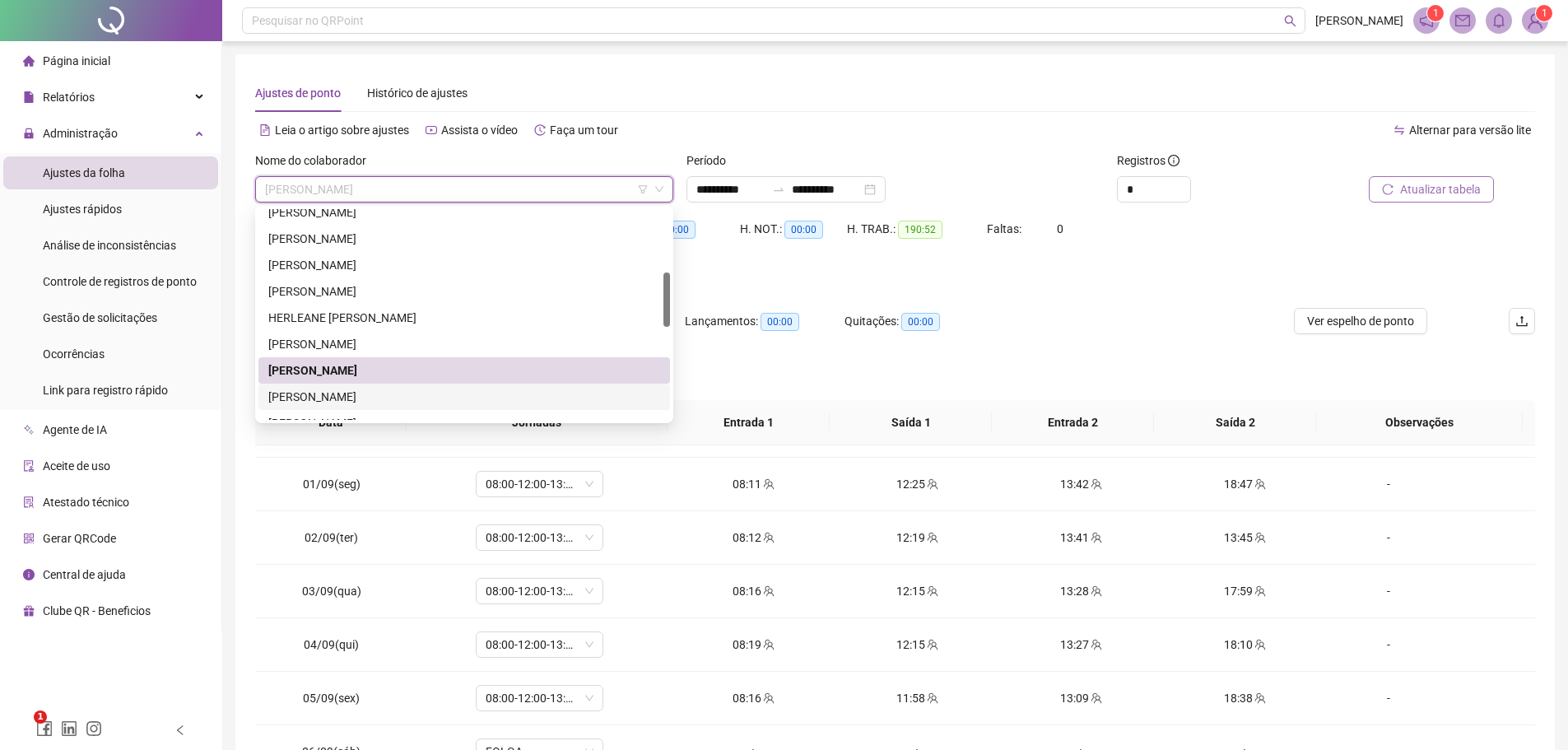
click at [358, 391] on div "[PERSON_NAME]" at bounding box center [464, 397] width 392 height 18
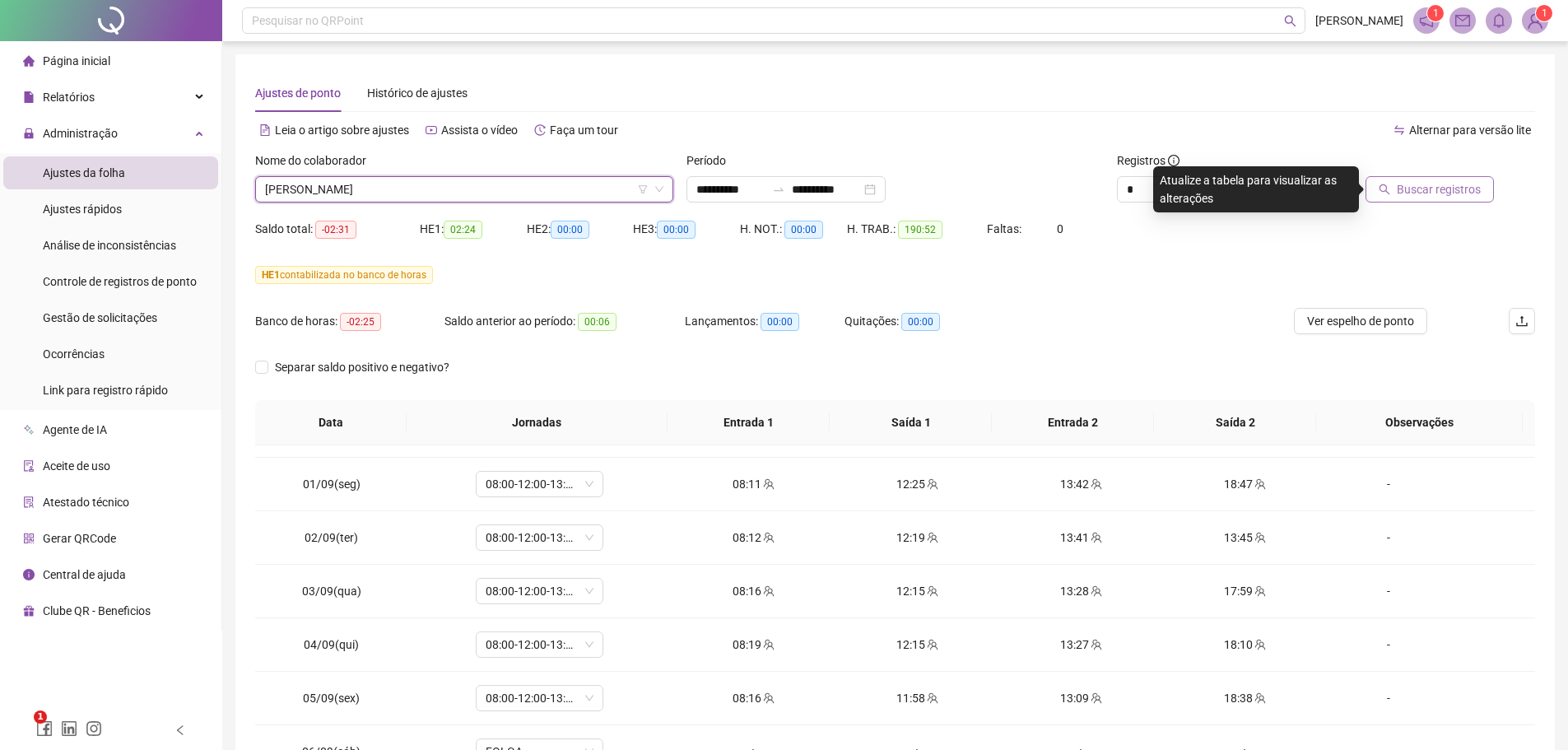
click at [1422, 190] on span "Buscar registros" at bounding box center [1438, 190] width 84 height 18
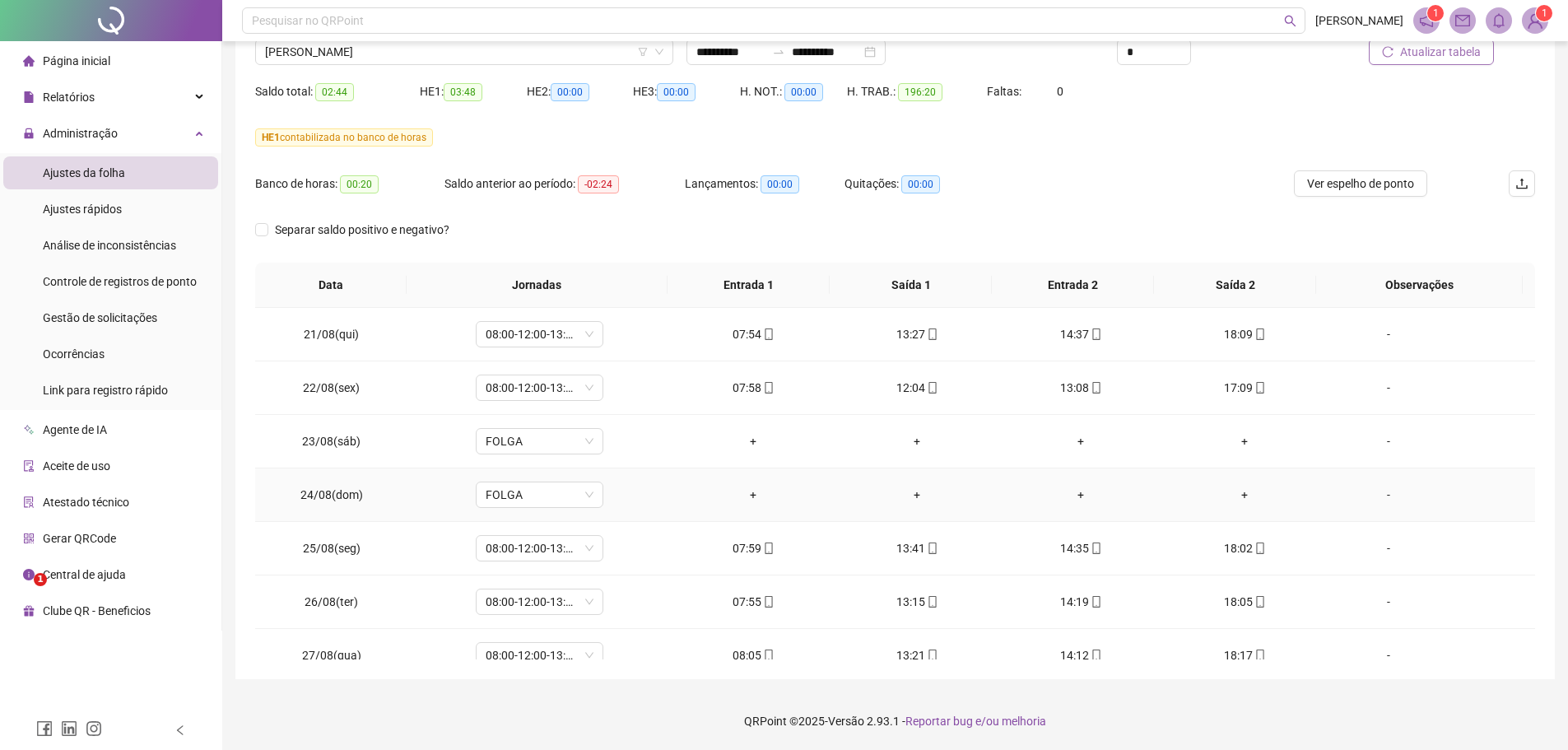
scroll to position [56, 0]
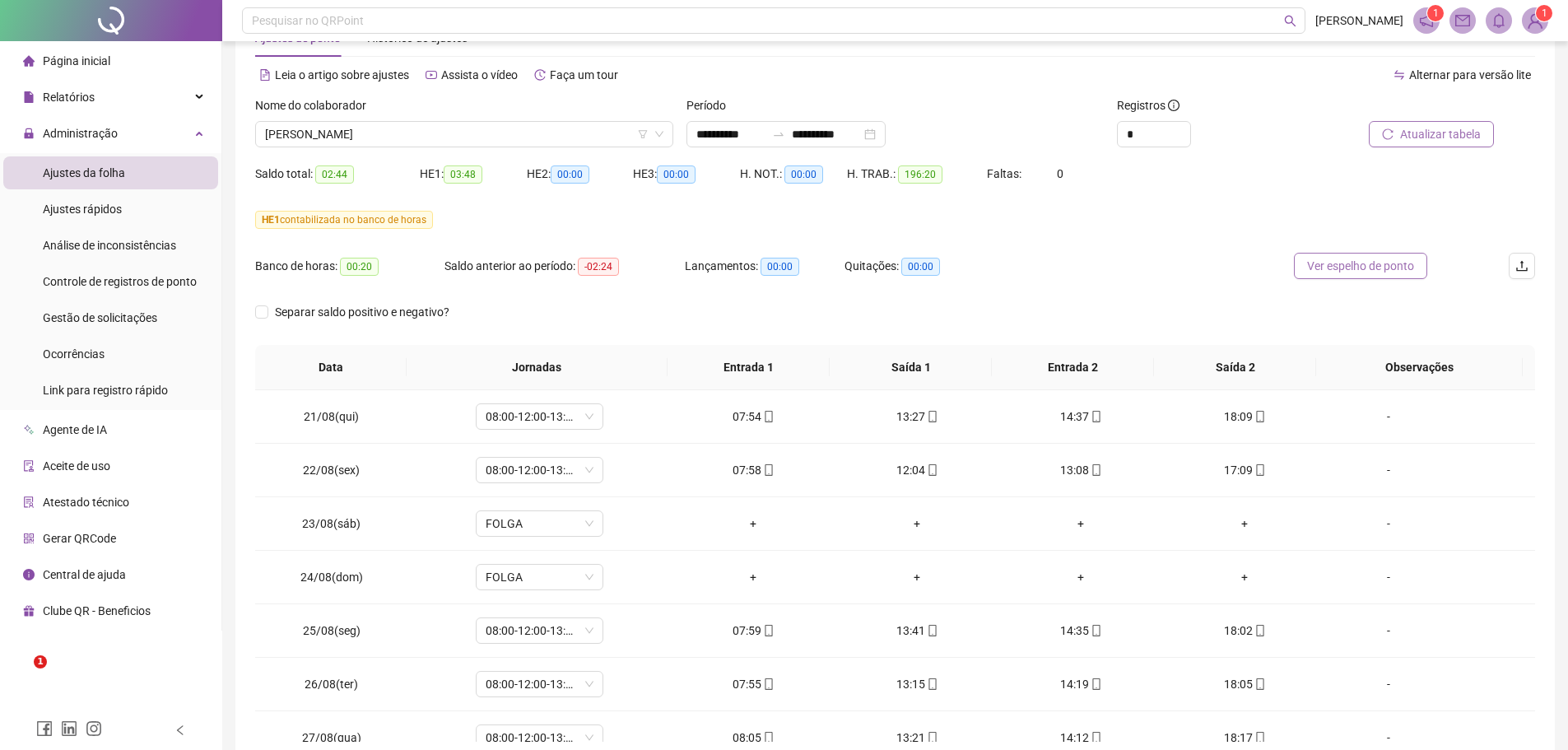
click at [1344, 264] on span "Ver espelho de ponto" at bounding box center [1360, 266] width 107 height 18
click at [430, 138] on span "[PERSON_NAME]" at bounding box center [464, 134] width 398 height 25
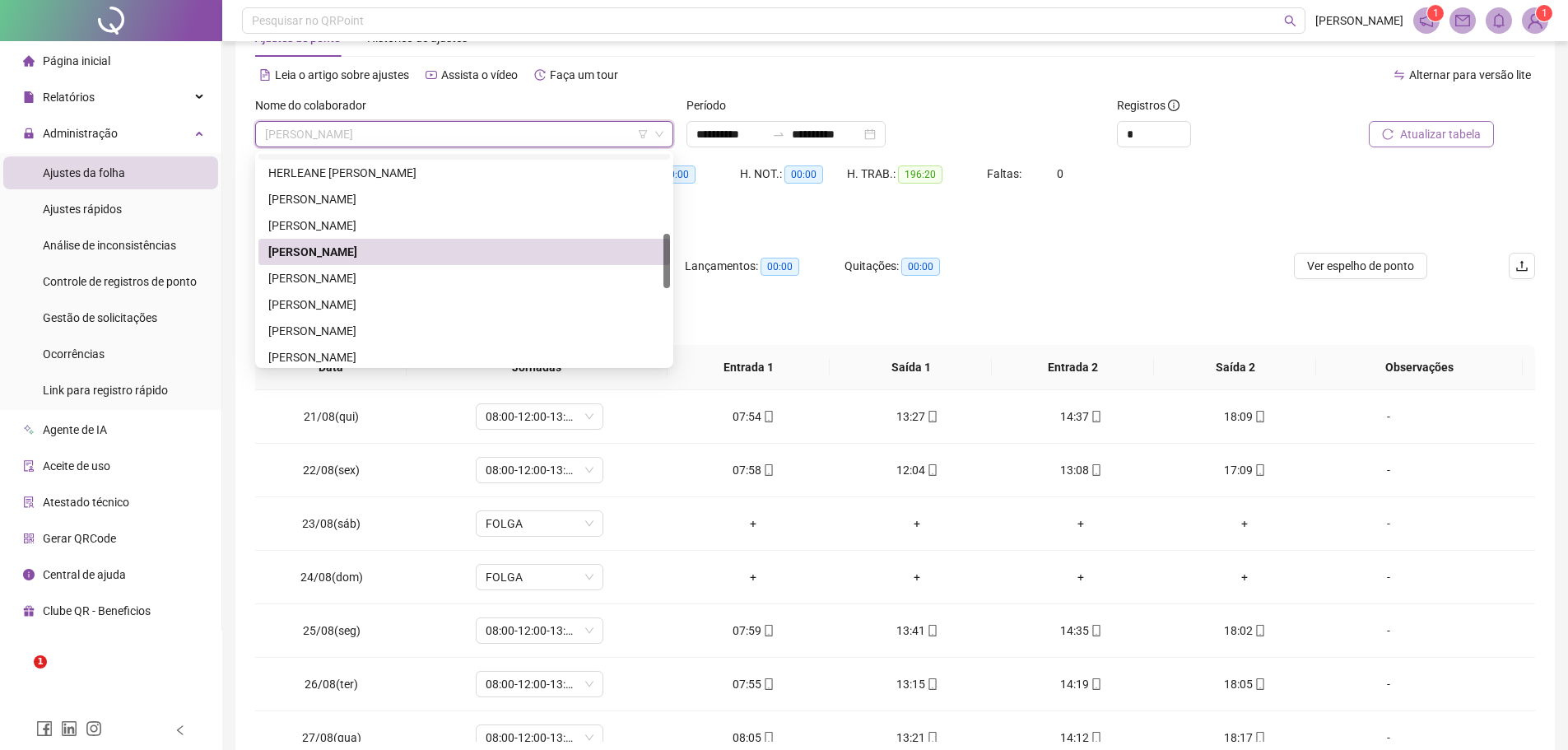
scroll to position [349, 0]
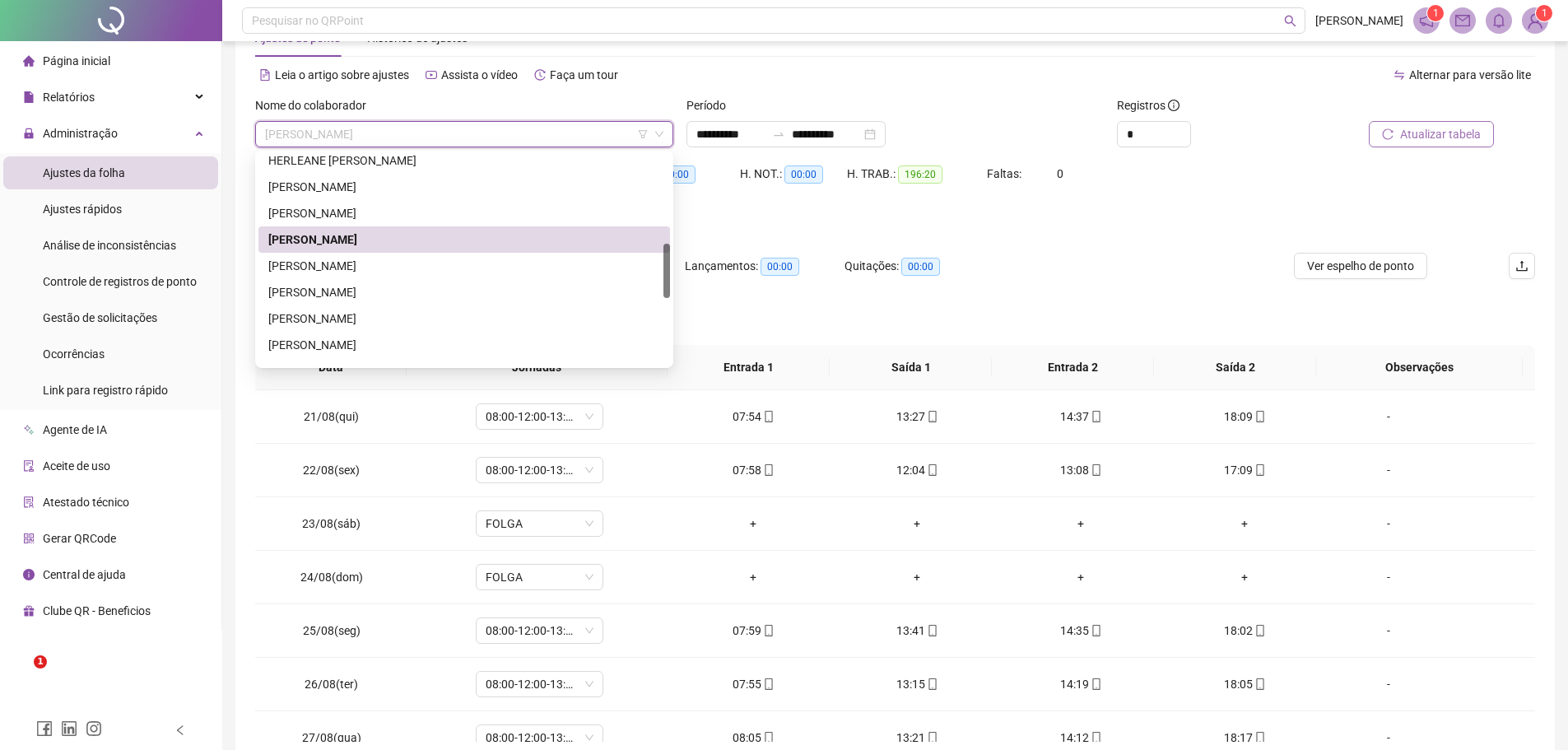
drag, startPoint x: 668, startPoint y: 244, endPoint x: 669, endPoint y: 270, distance: 26.0
click at [669, 270] on div at bounding box center [667, 271] width 7 height 55
click at [401, 266] on div "[PERSON_NAME]" at bounding box center [464, 266] width 392 height 18
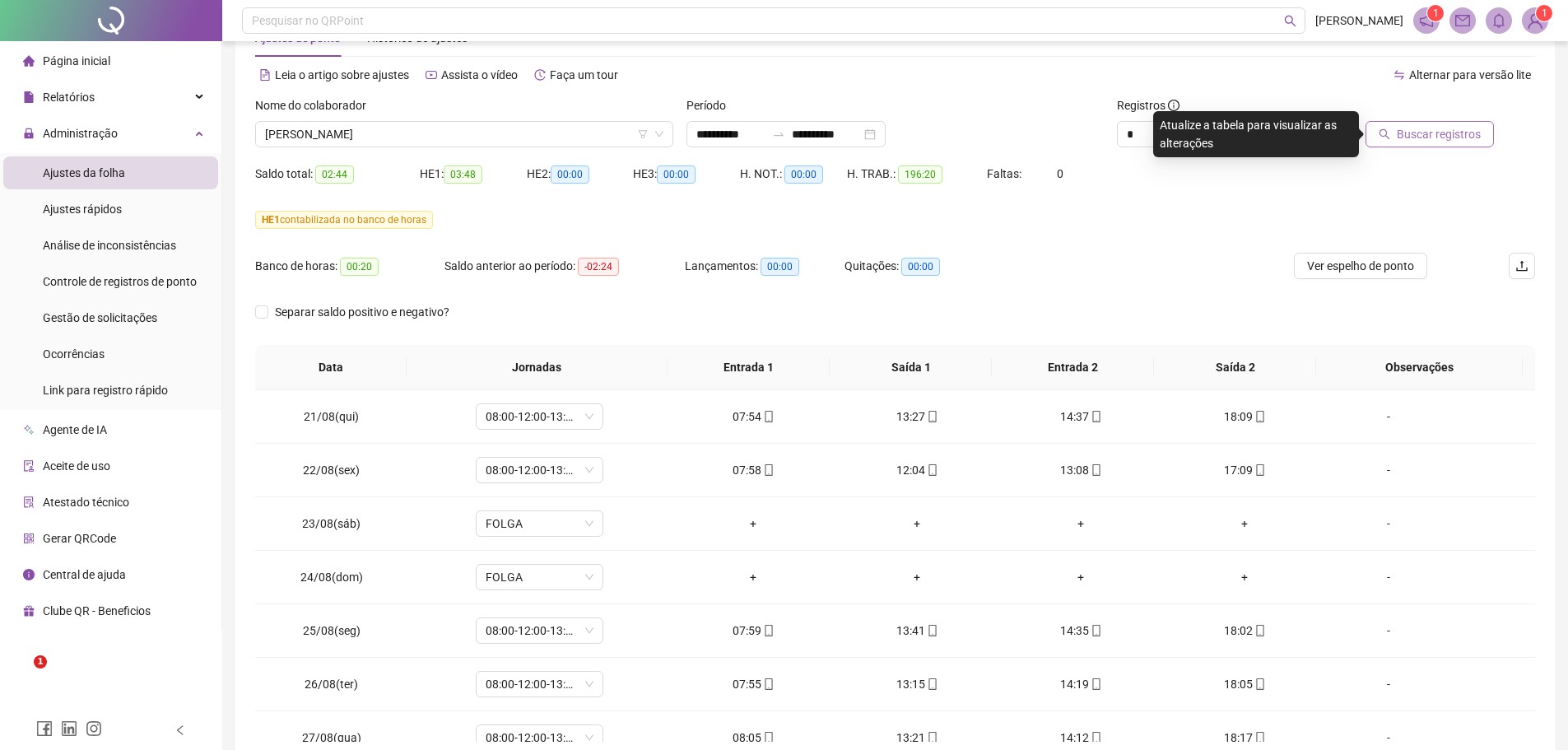
click at [1406, 133] on span "Buscar registros" at bounding box center [1438, 134] width 84 height 18
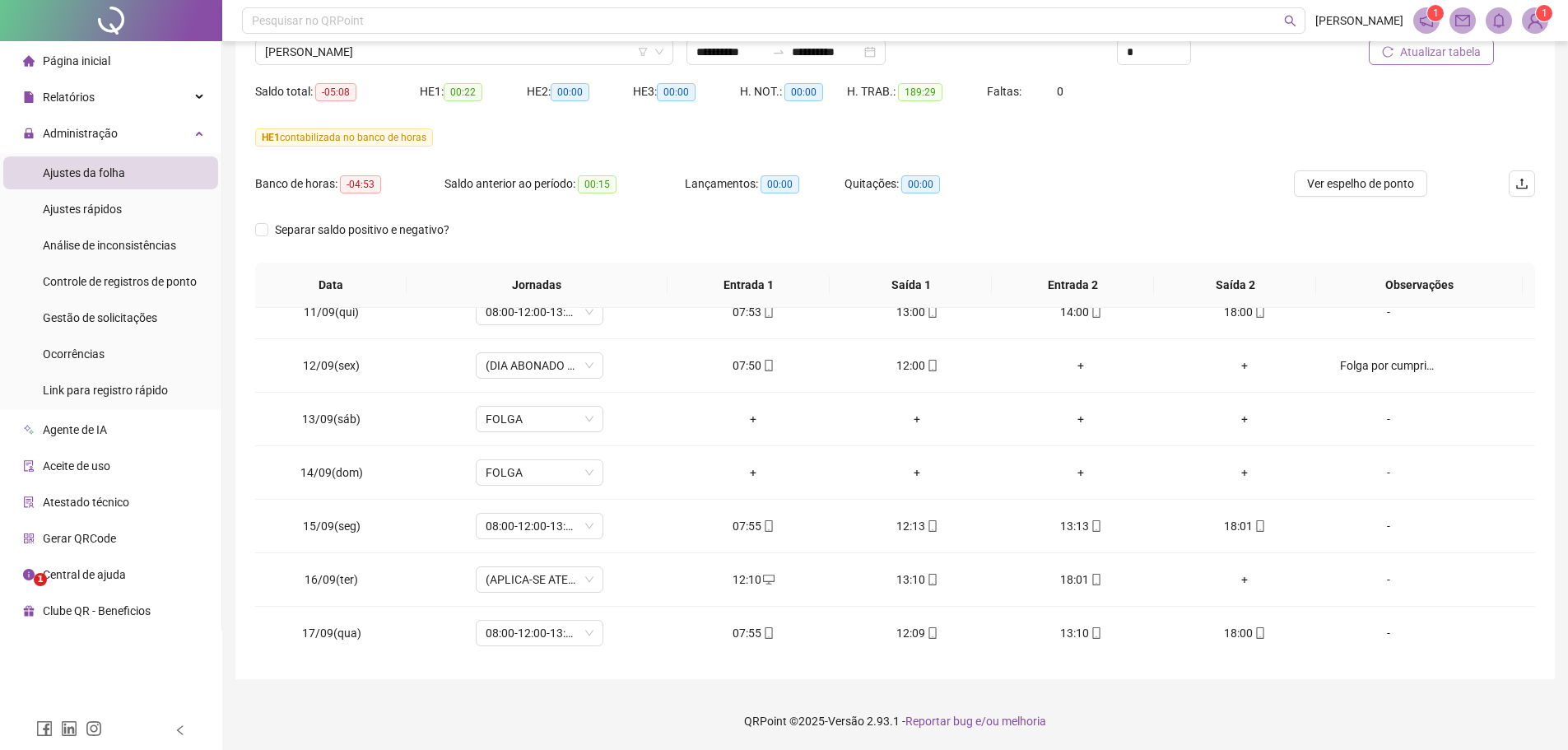
scroll to position [1142, 0]
click at [1357, 184] on span "Ver espelho de ponto" at bounding box center [1360, 184] width 107 height 18
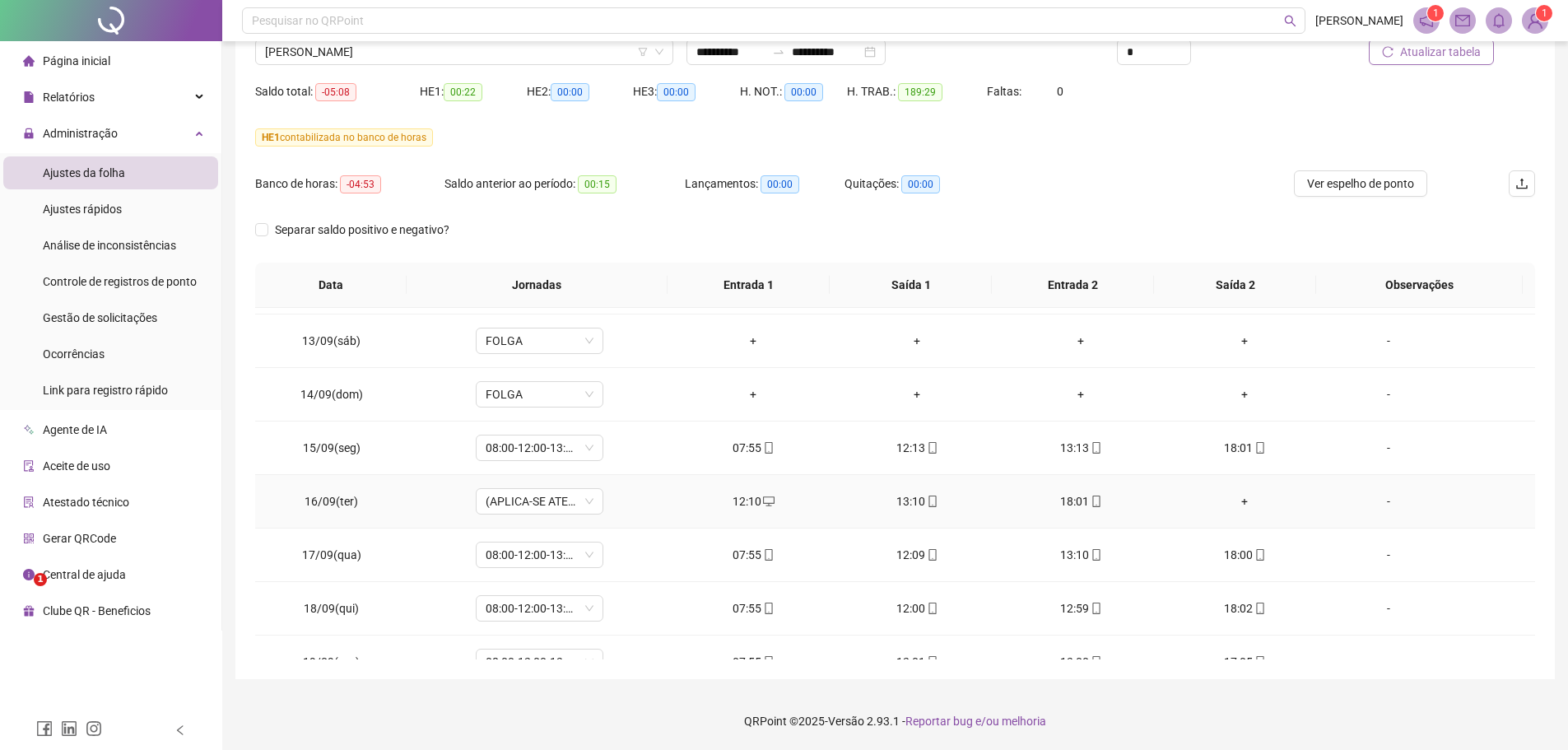
click at [1233, 499] on div "+" at bounding box center [1245, 501] width 138 height 18
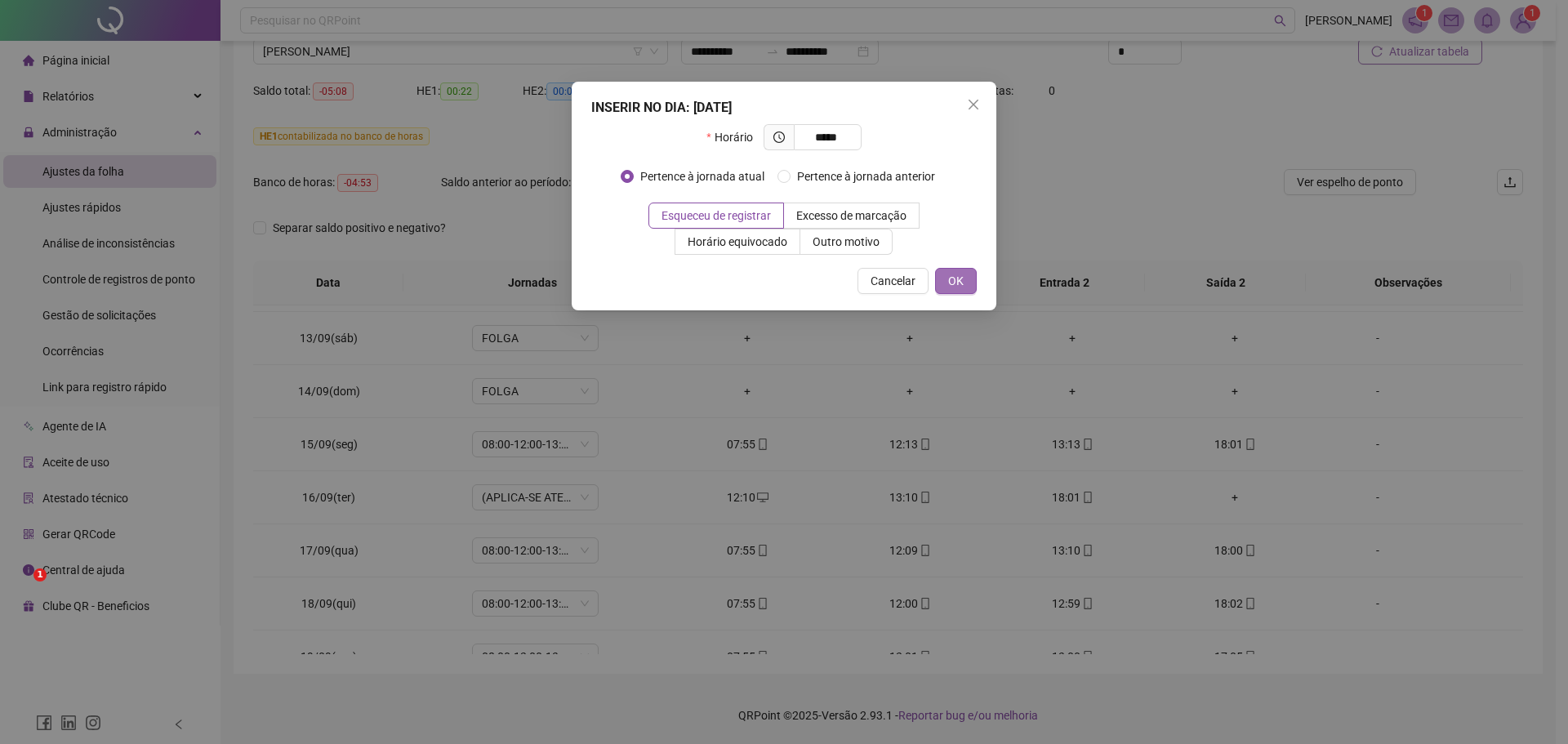
type input "*****"
click at [948, 281] on span "OK" at bounding box center [955, 281] width 16 height 18
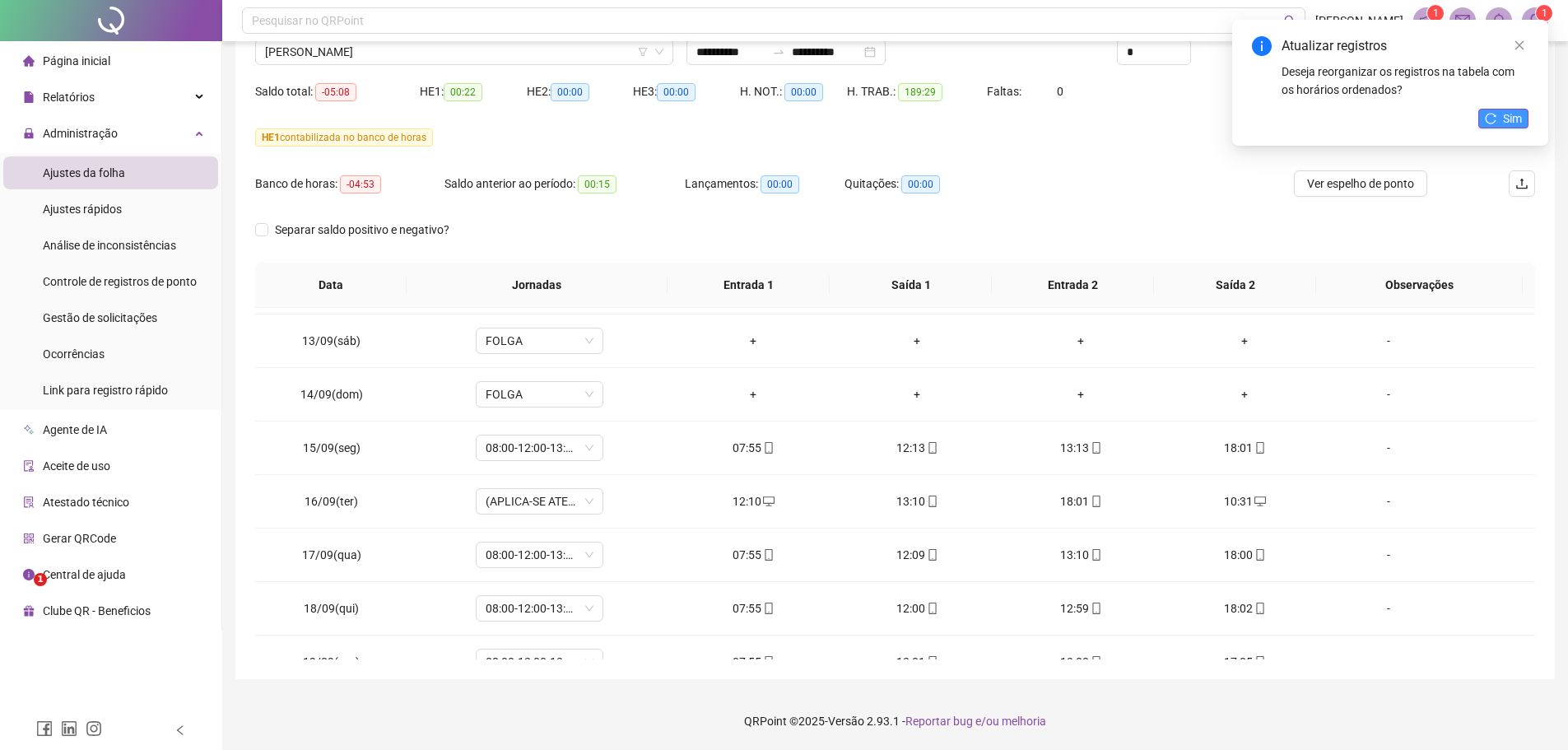
click at [1497, 118] on button "Sim" at bounding box center [1503, 119] width 51 height 20
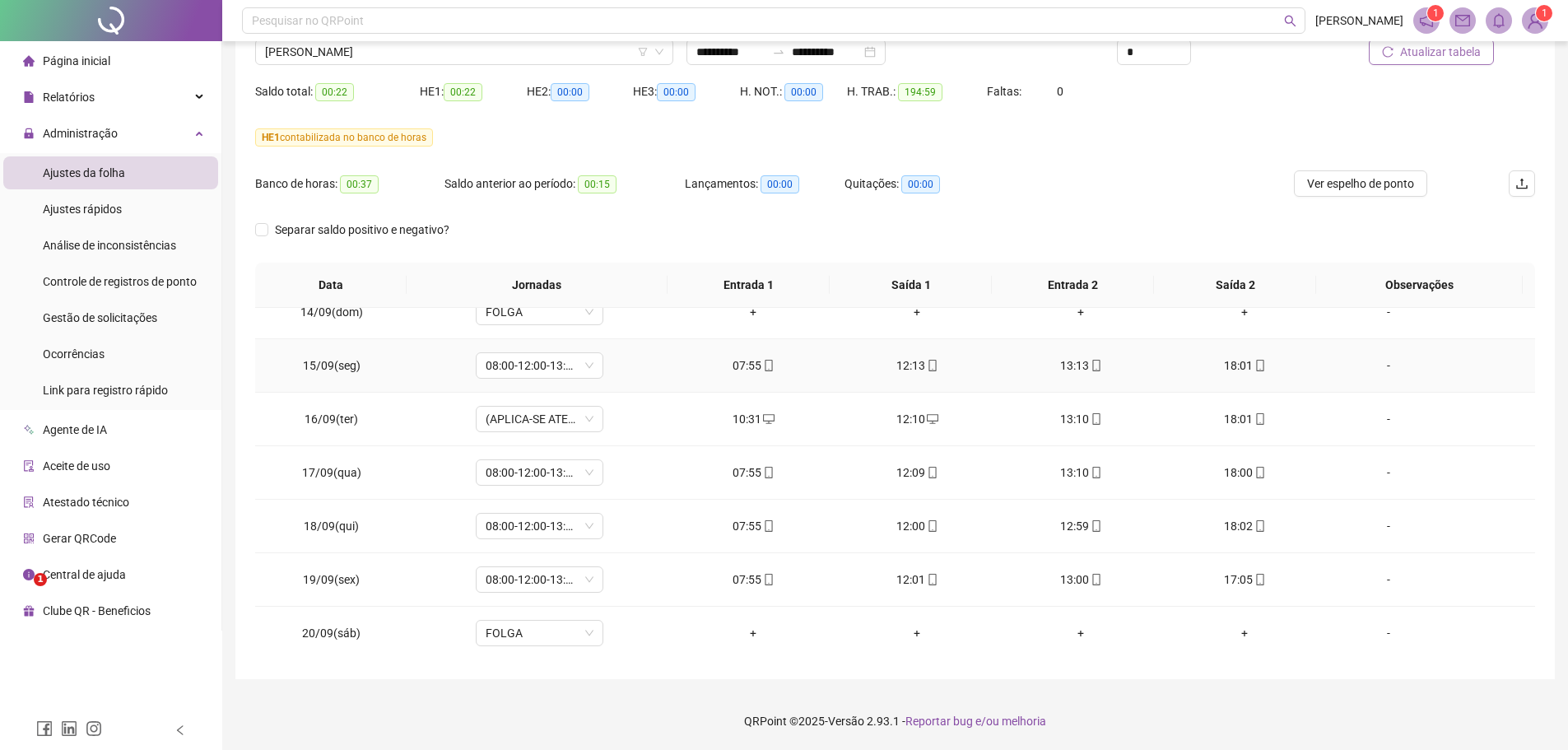
scroll to position [1308, 0]
click at [1330, 180] on span "Ver espelho de ponto" at bounding box center [1360, 184] width 107 height 18
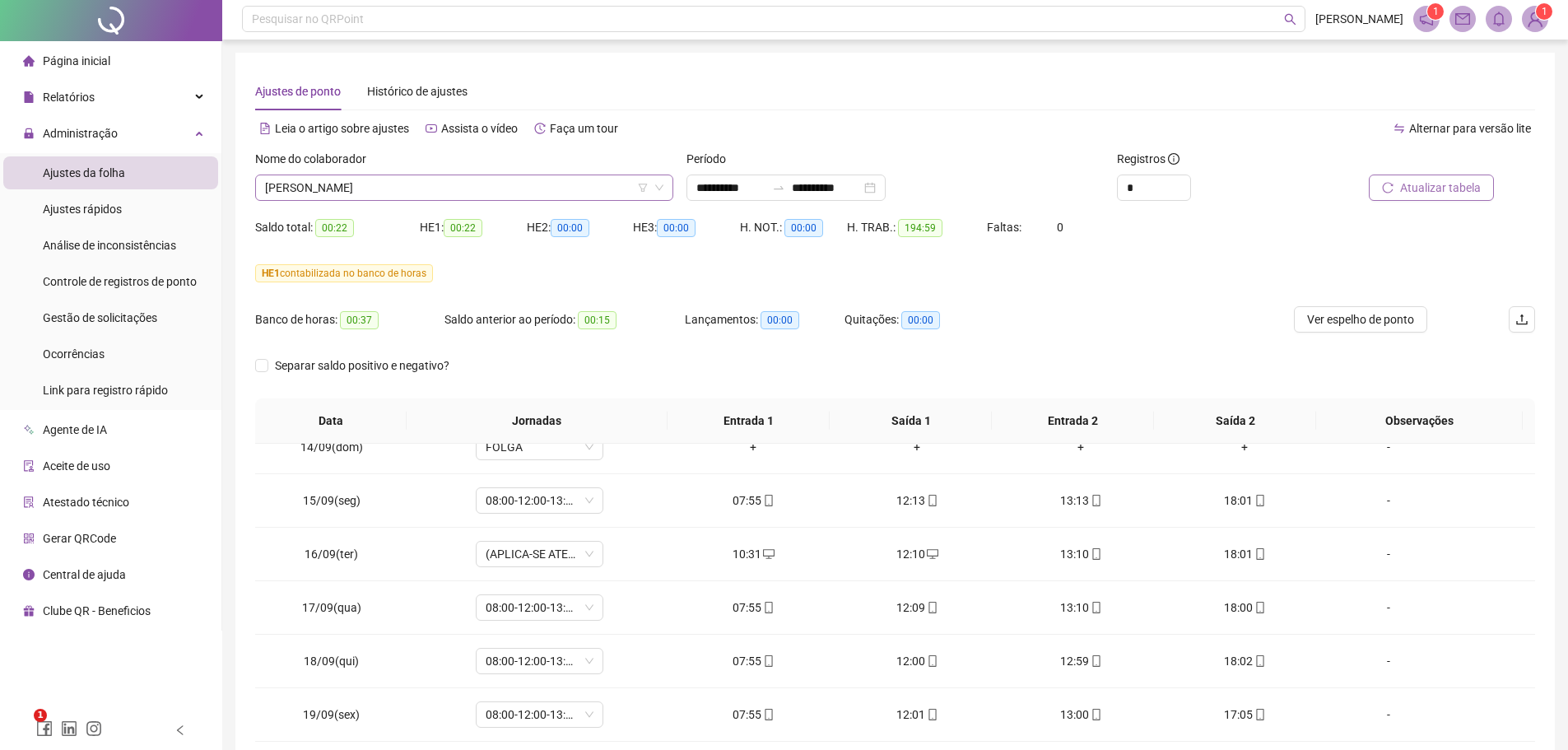
scroll to position [0, 0]
click at [456, 186] on span "[PERSON_NAME]" at bounding box center [464, 190] width 398 height 25
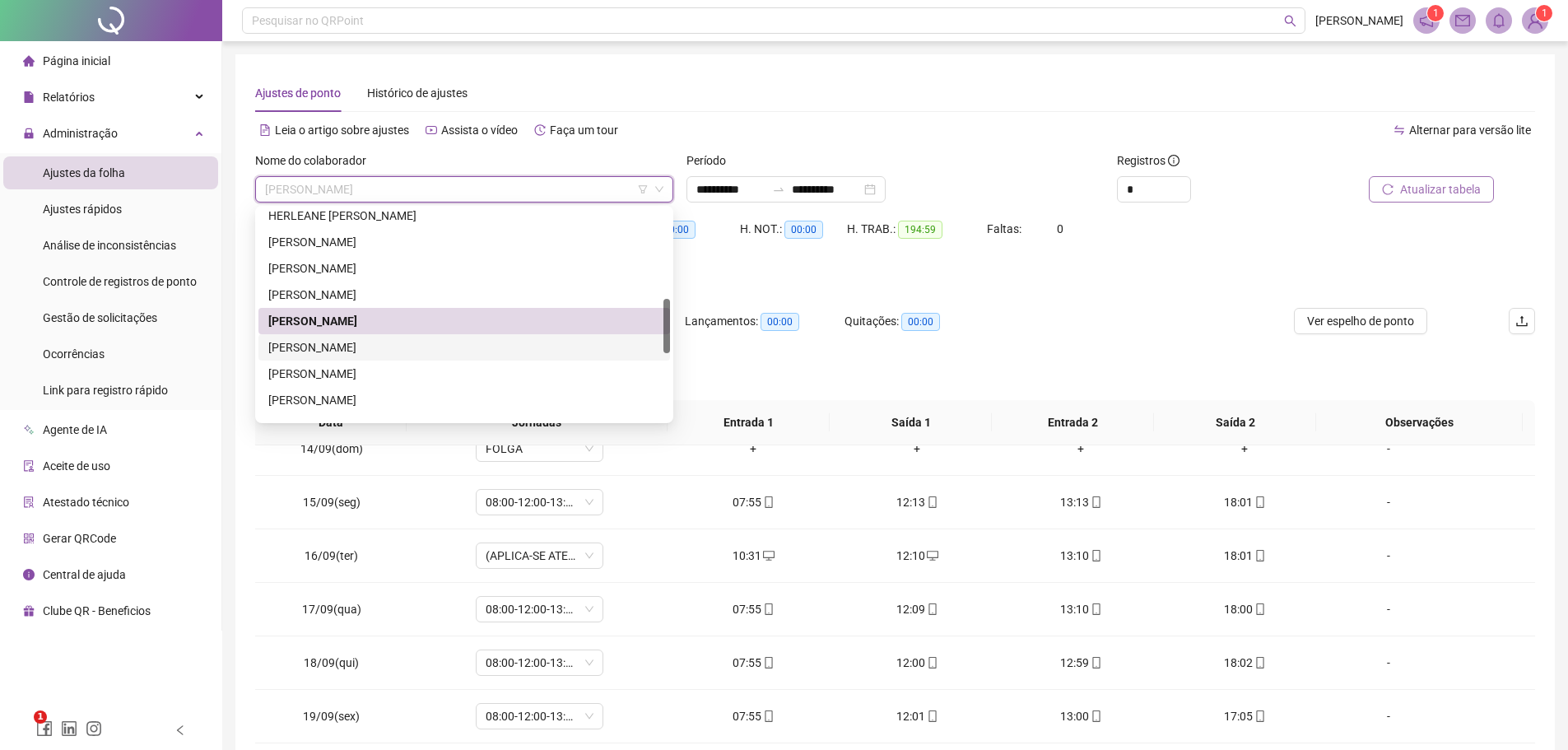
click at [391, 347] on div "[PERSON_NAME]" at bounding box center [464, 347] width 392 height 18
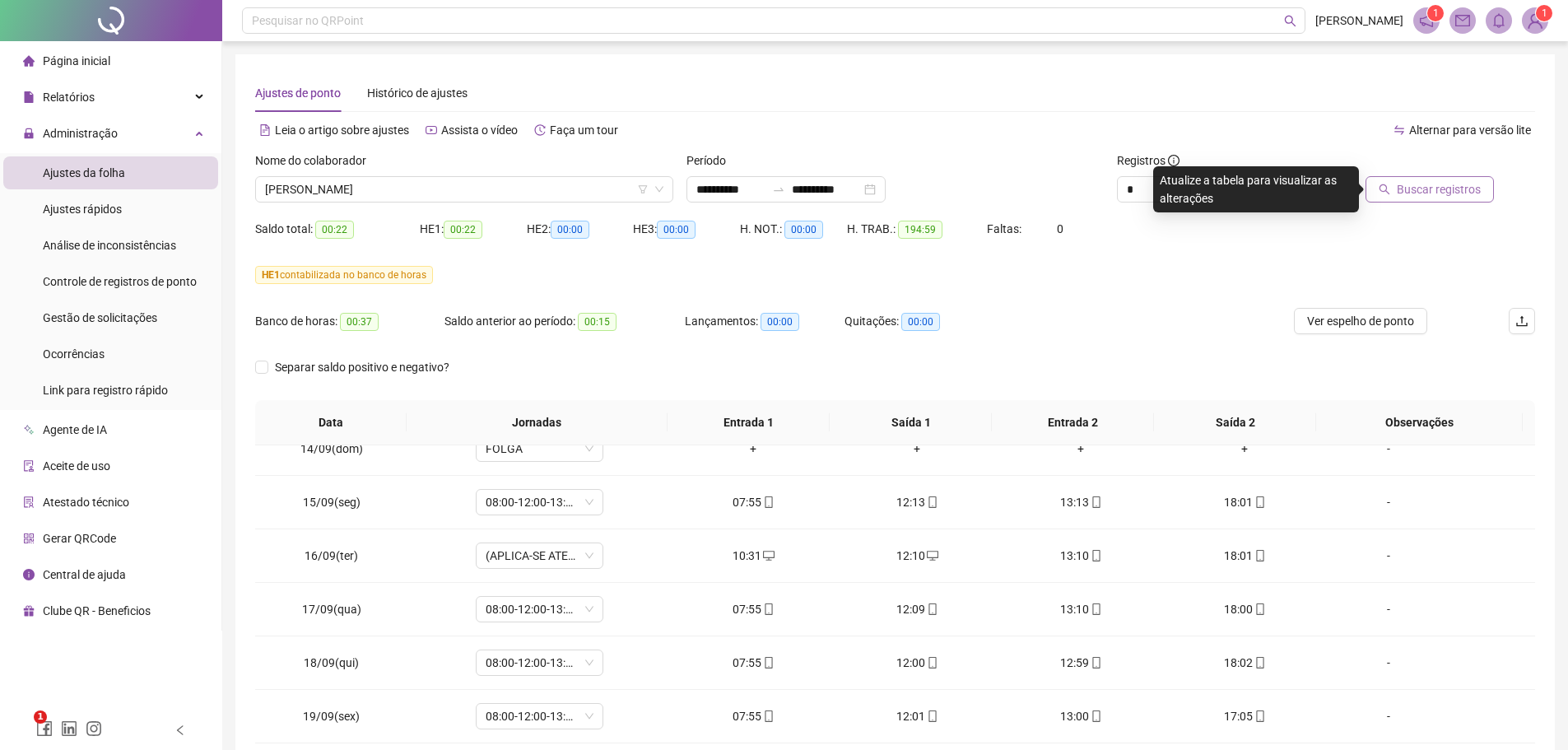
click at [1456, 188] on span "Buscar registros" at bounding box center [1438, 190] width 84 height 18
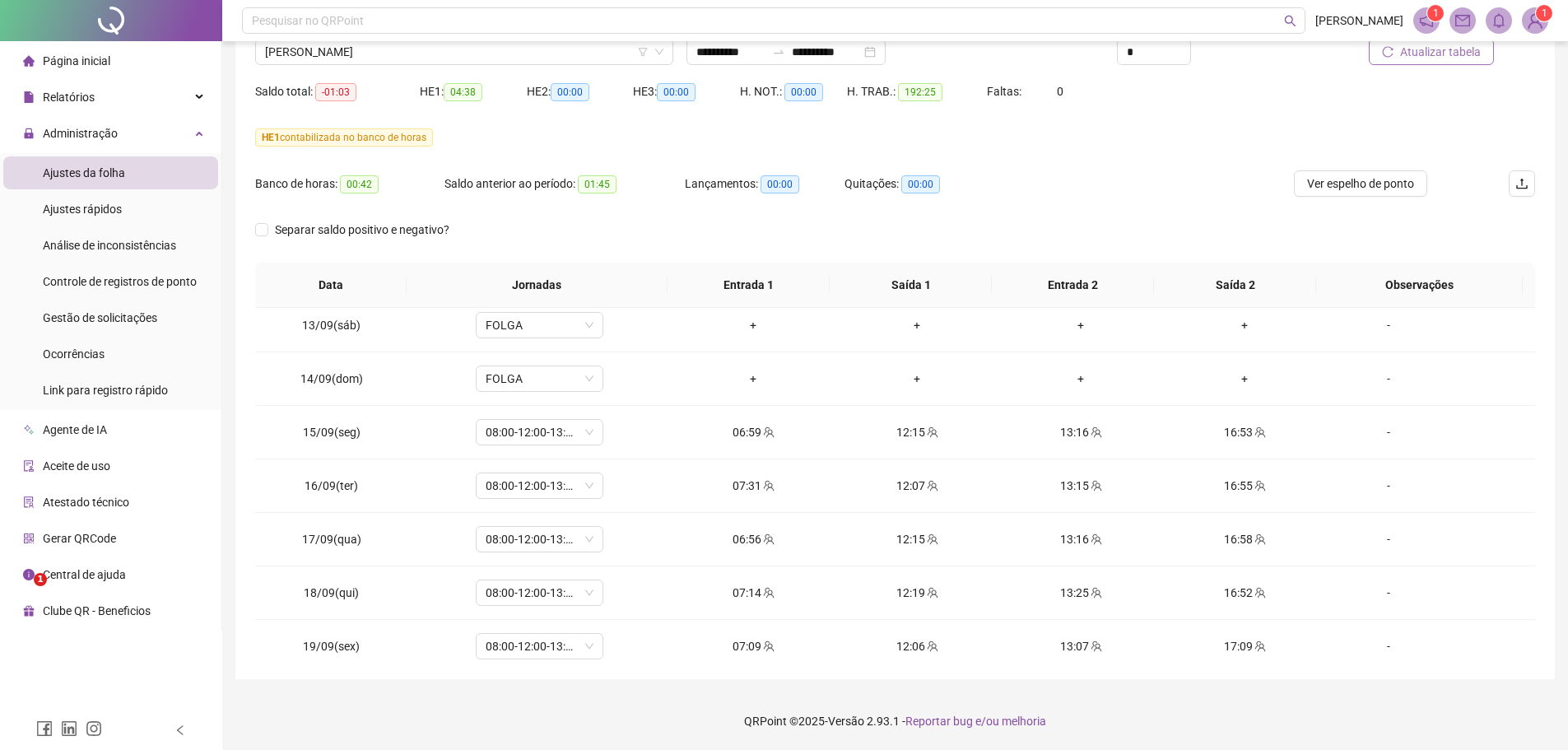
scroll to position [1308, 0]
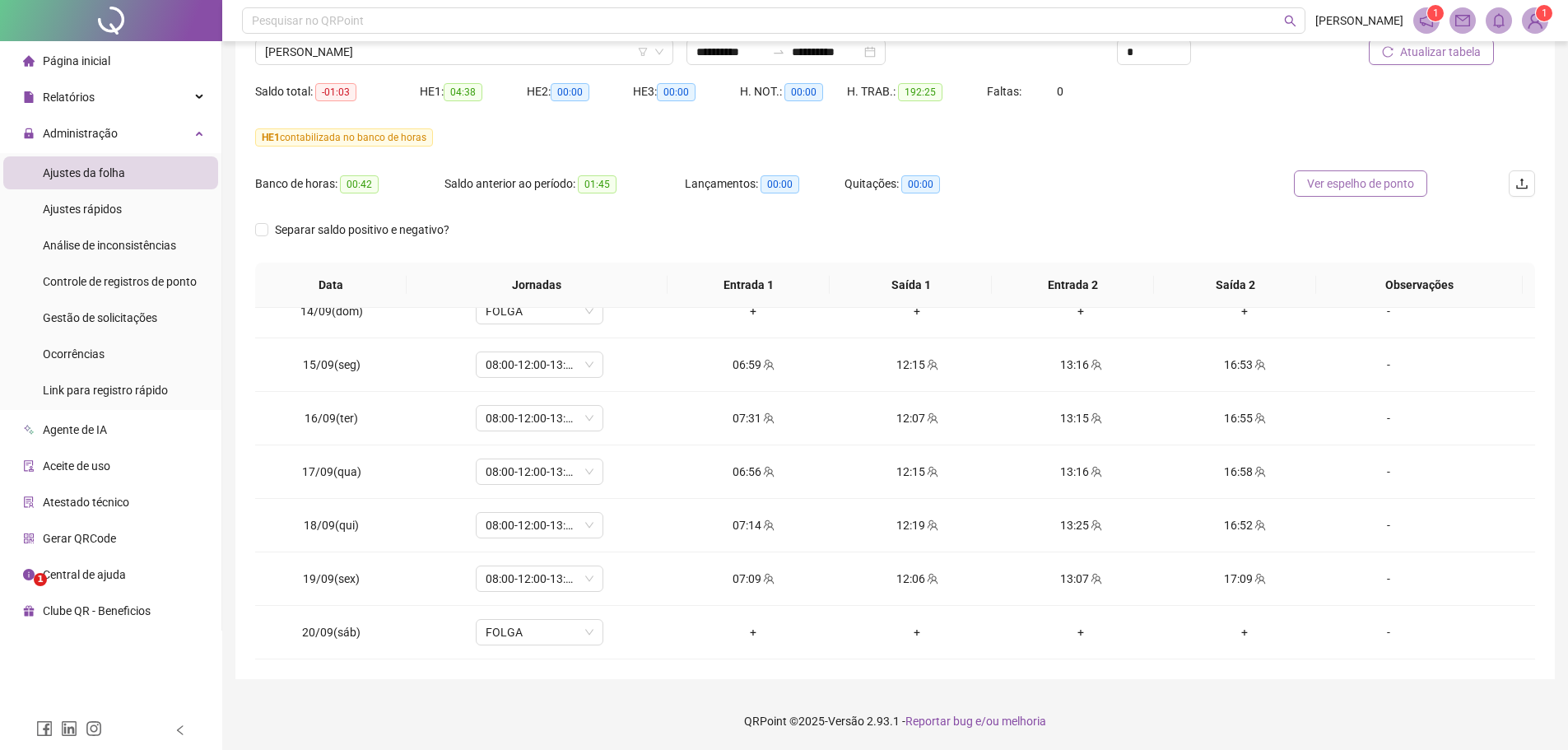
click at [1348, 181] on span "Ver espelho de ponto" at bounding box center [1360, 184] width 107 height 18
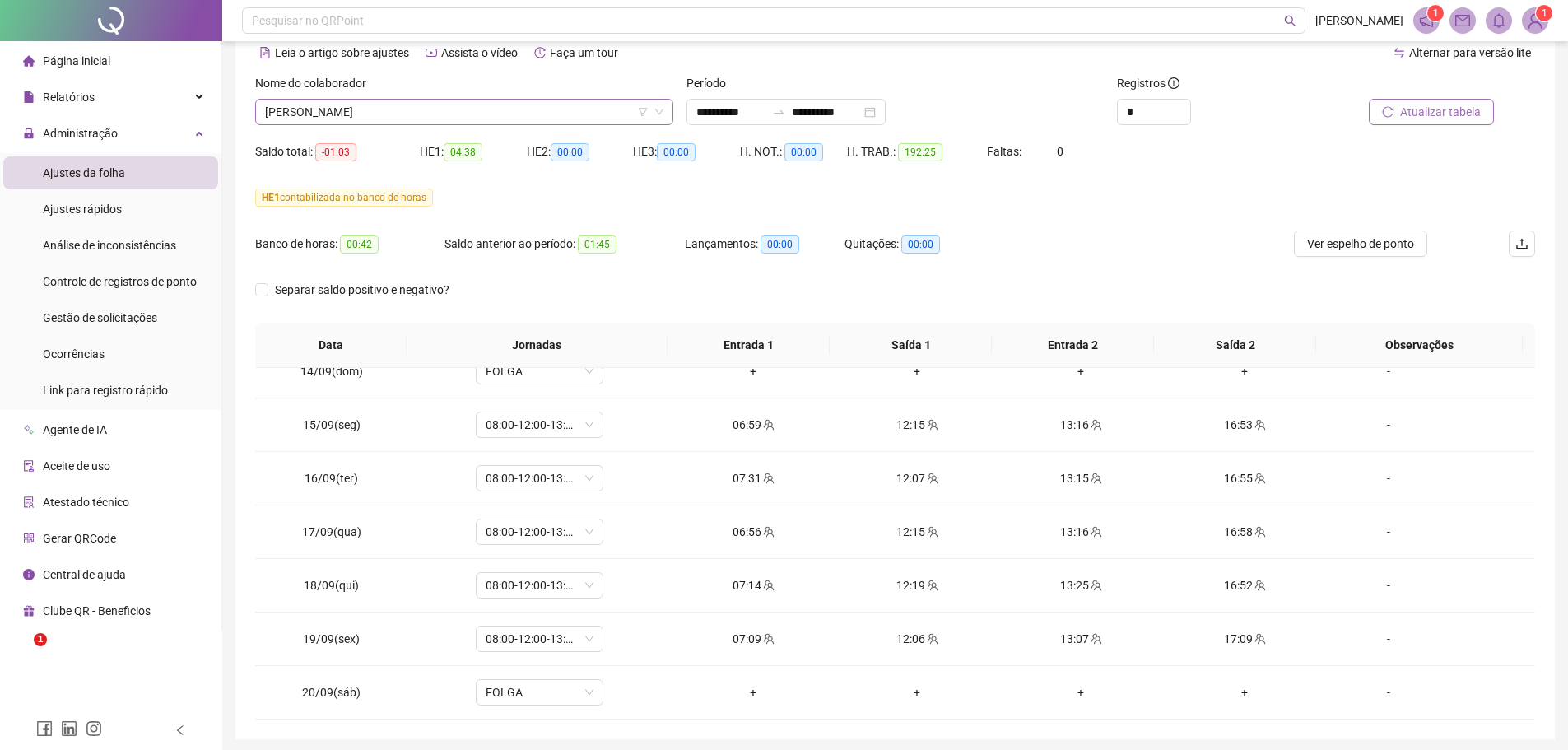
scroll to position [0, 0]
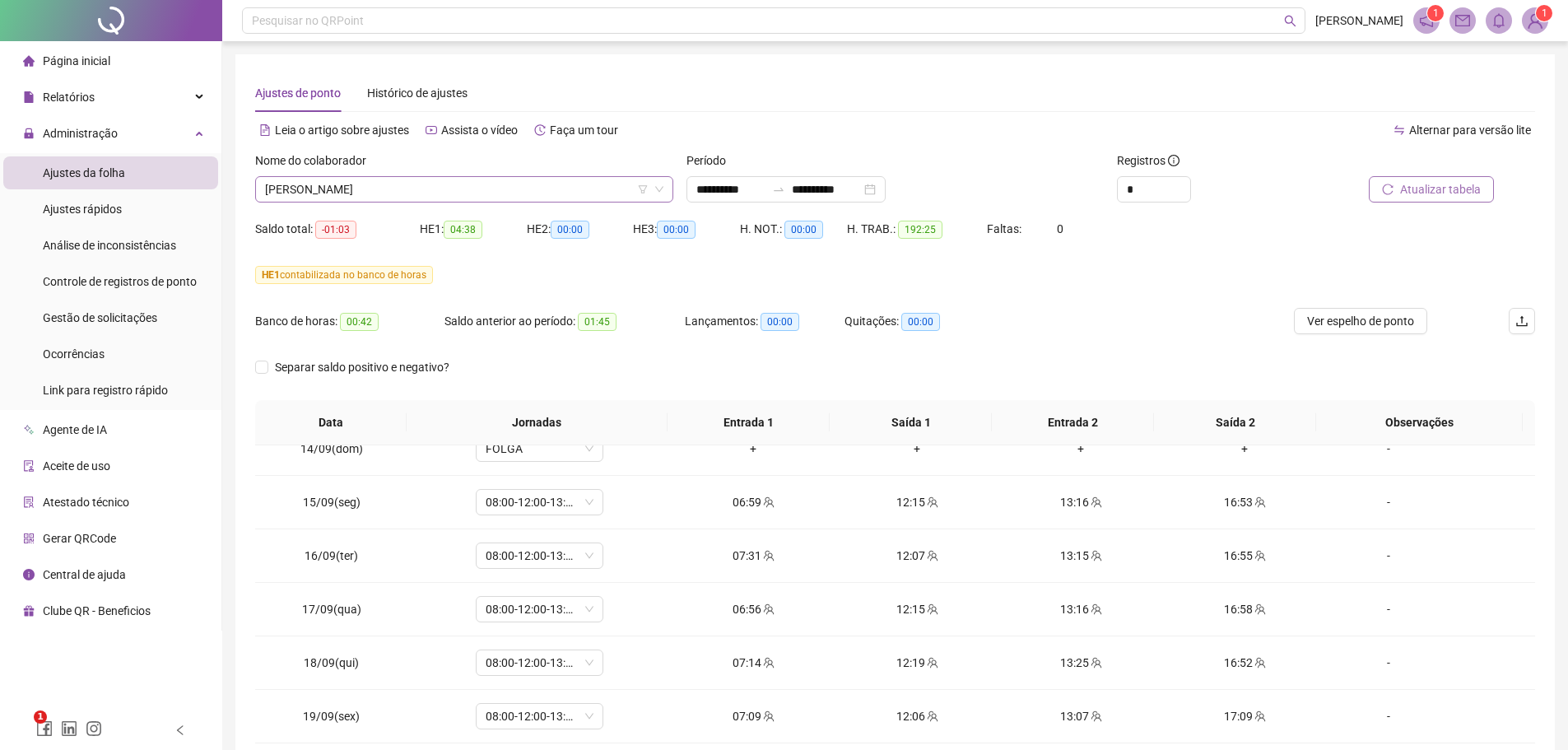
click at [453, 187] on span "[PERSON_NAME]" at bounding box center [464, 190] width 398 height 25
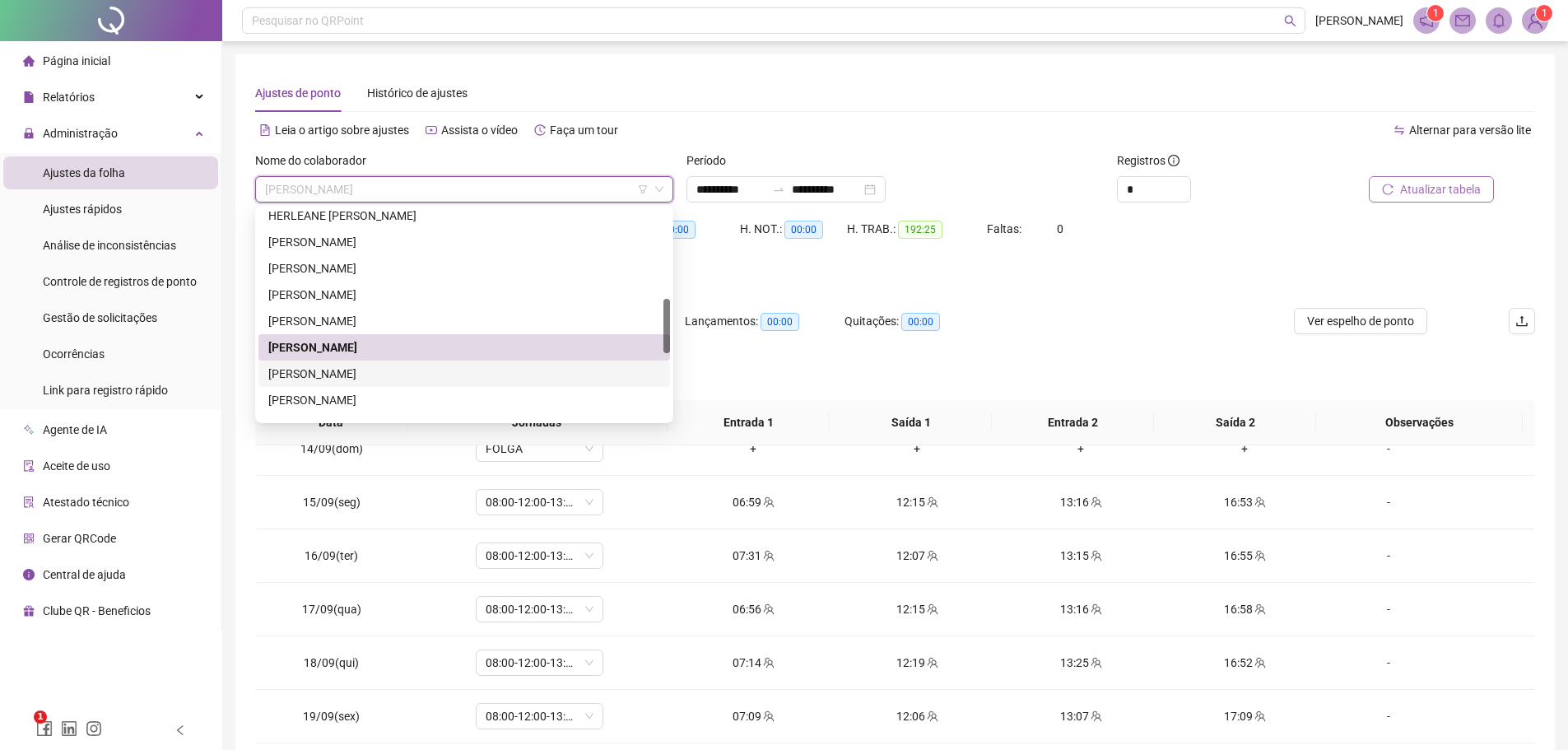
click at [400, 371] on div "[PERSON_NAME]" at bounding box center [464, 374] width 392 height 18
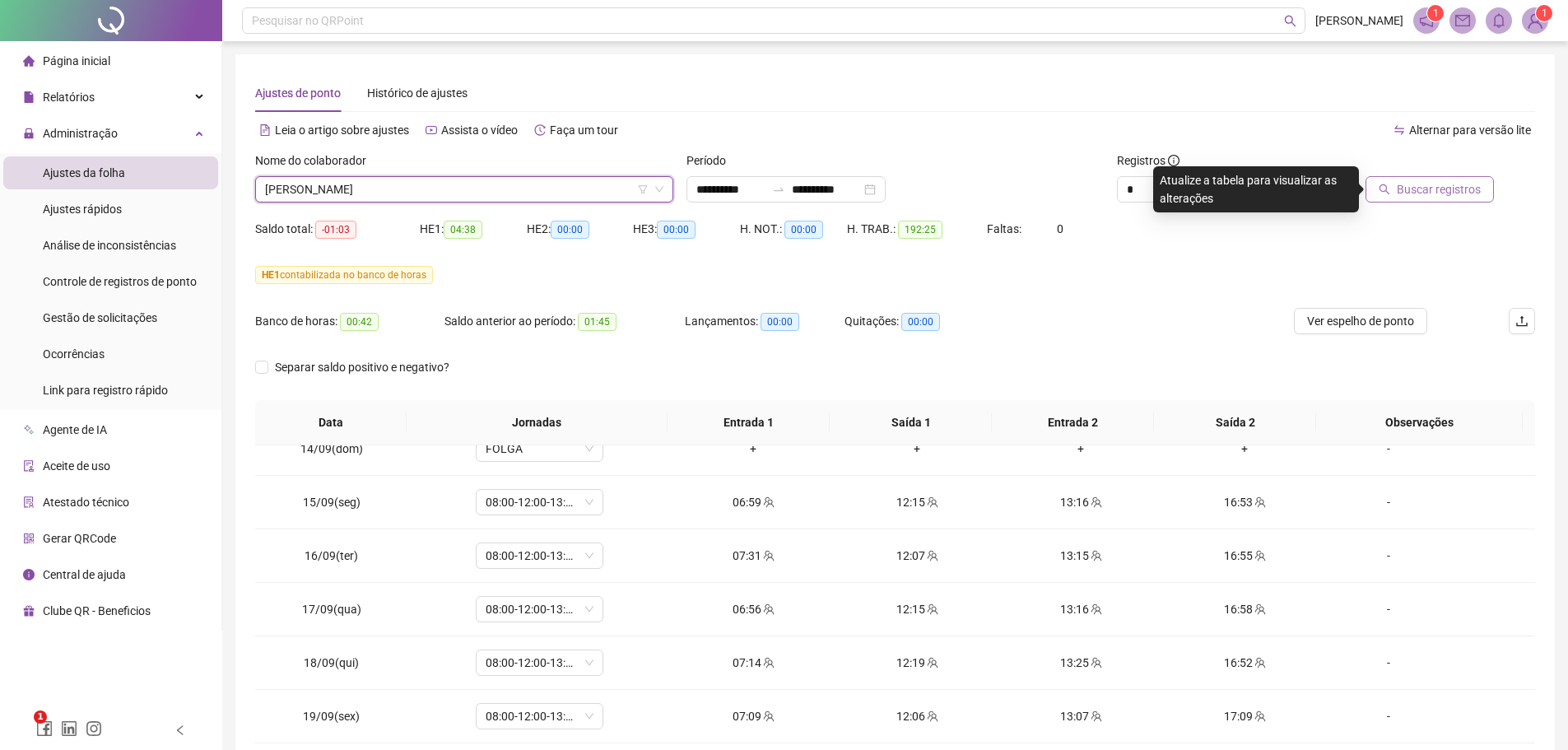
click at [1445, 184] on span "Buscar registros" at bounding box center [1438, 190] width 84 height 18
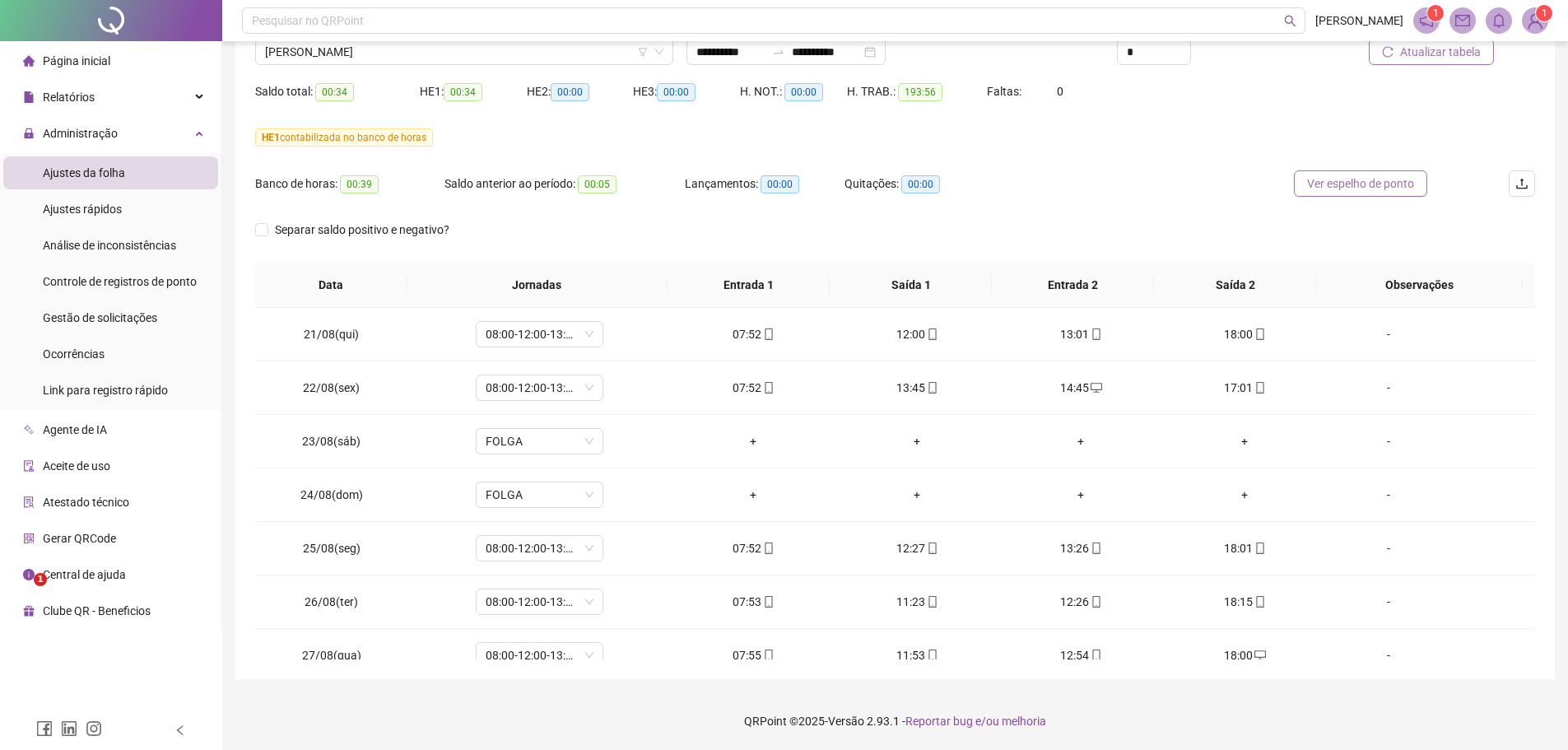
click at [1318, 185] on span "Ver espelho de ponto" at bounding box center [1360, 184] width 107 height 18
click at [494, 56] on span "[PERSON_NAME]" at bounding box center [464, 52] width 398 height 25
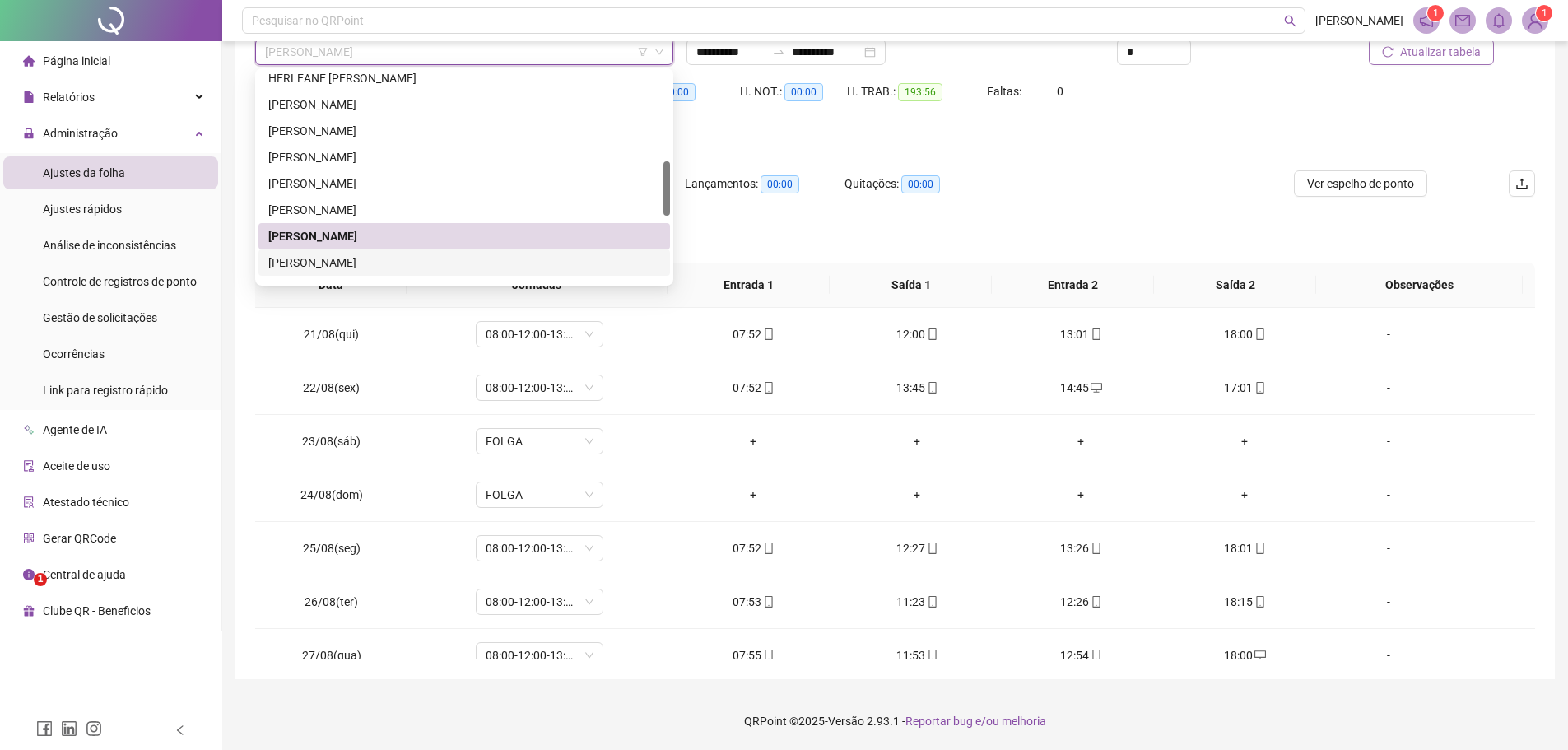
click at [408, 263] on div "[PERSON_NAME]" at bounding box center [464, 263] width 392 height 18
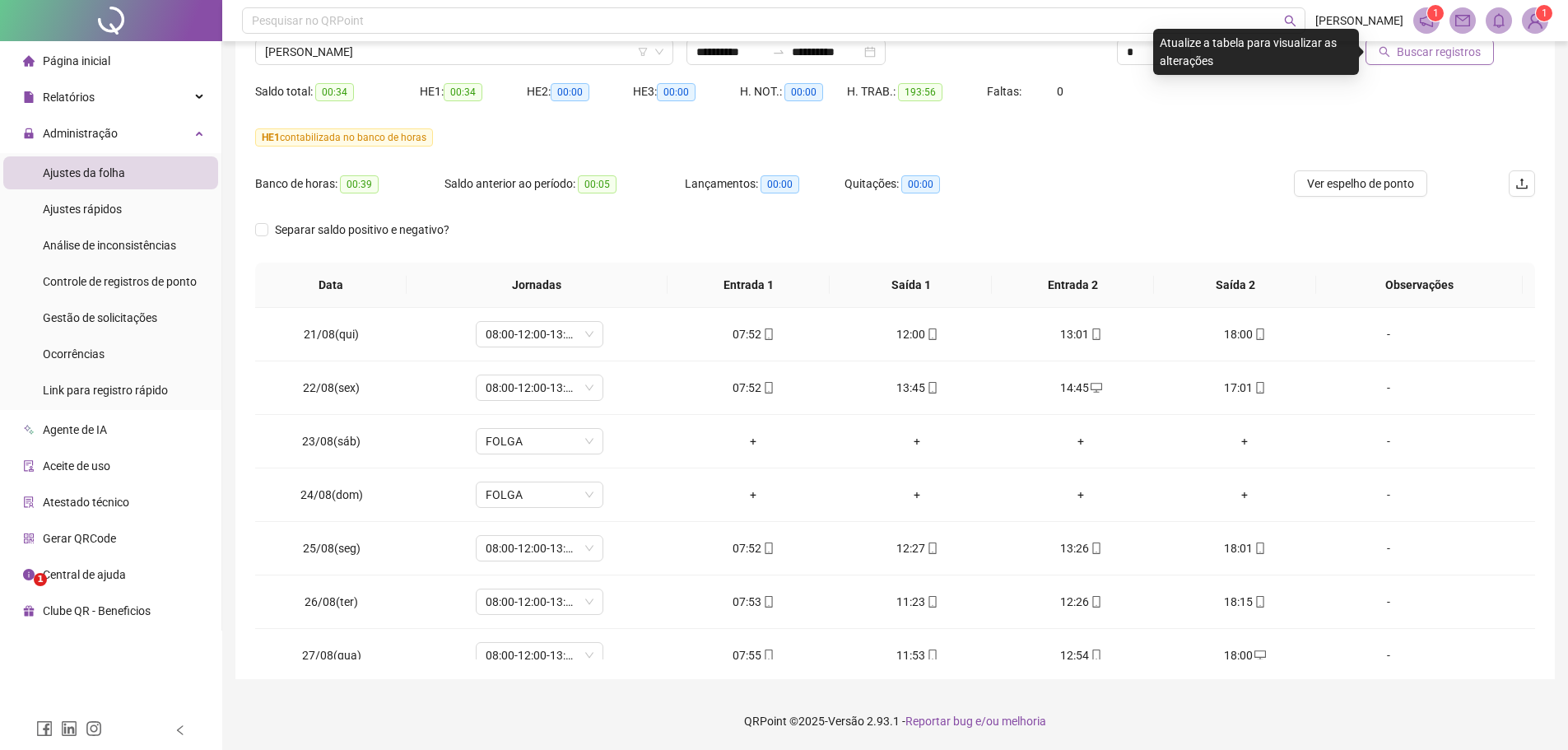
click at [1403, 50] on span "Buscar registros" at bounding box center [1438, 52] width 84 height 18
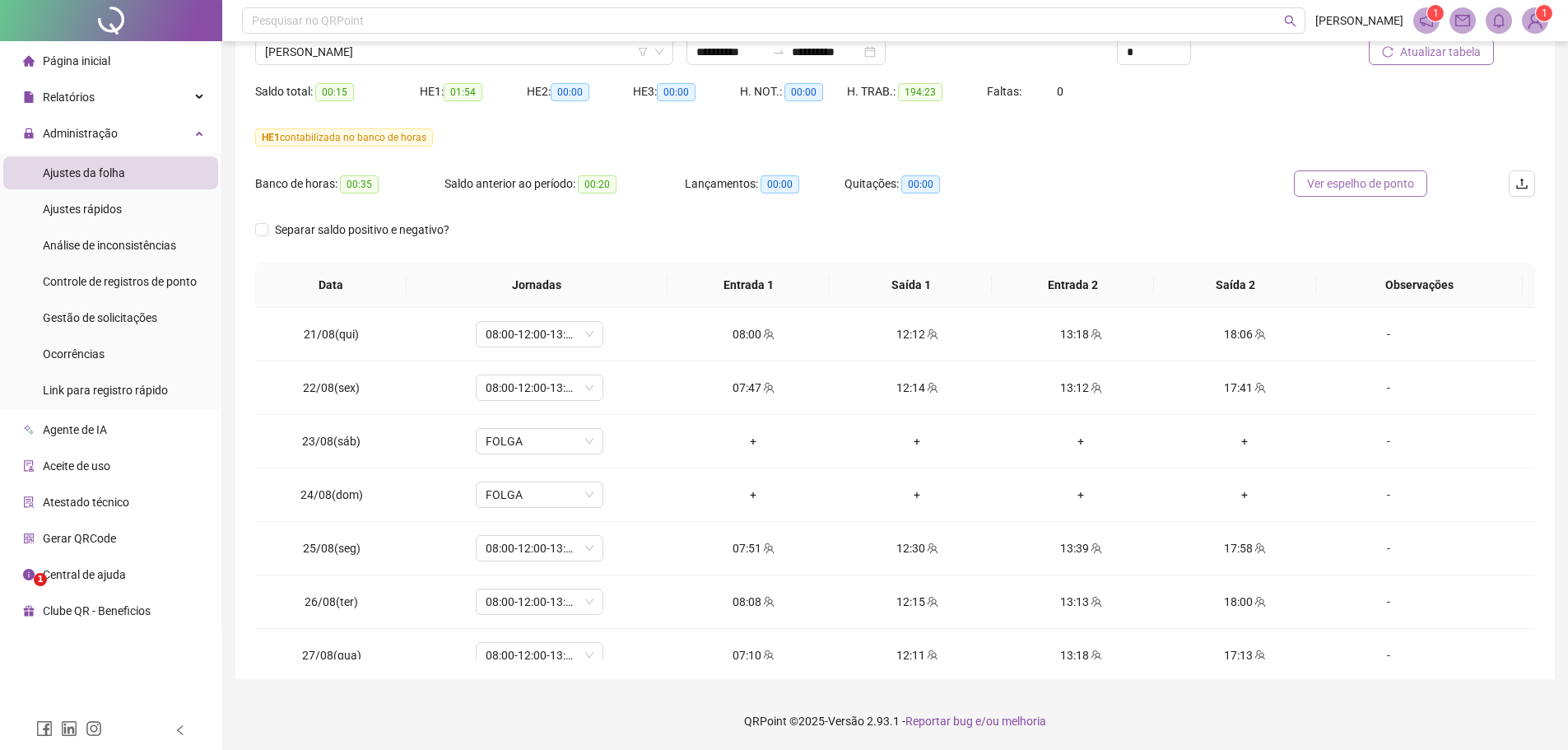
click at [1315, 182] on span "Ver espelho de ponto" at bounding box center [1360, 184] width 107 height 18
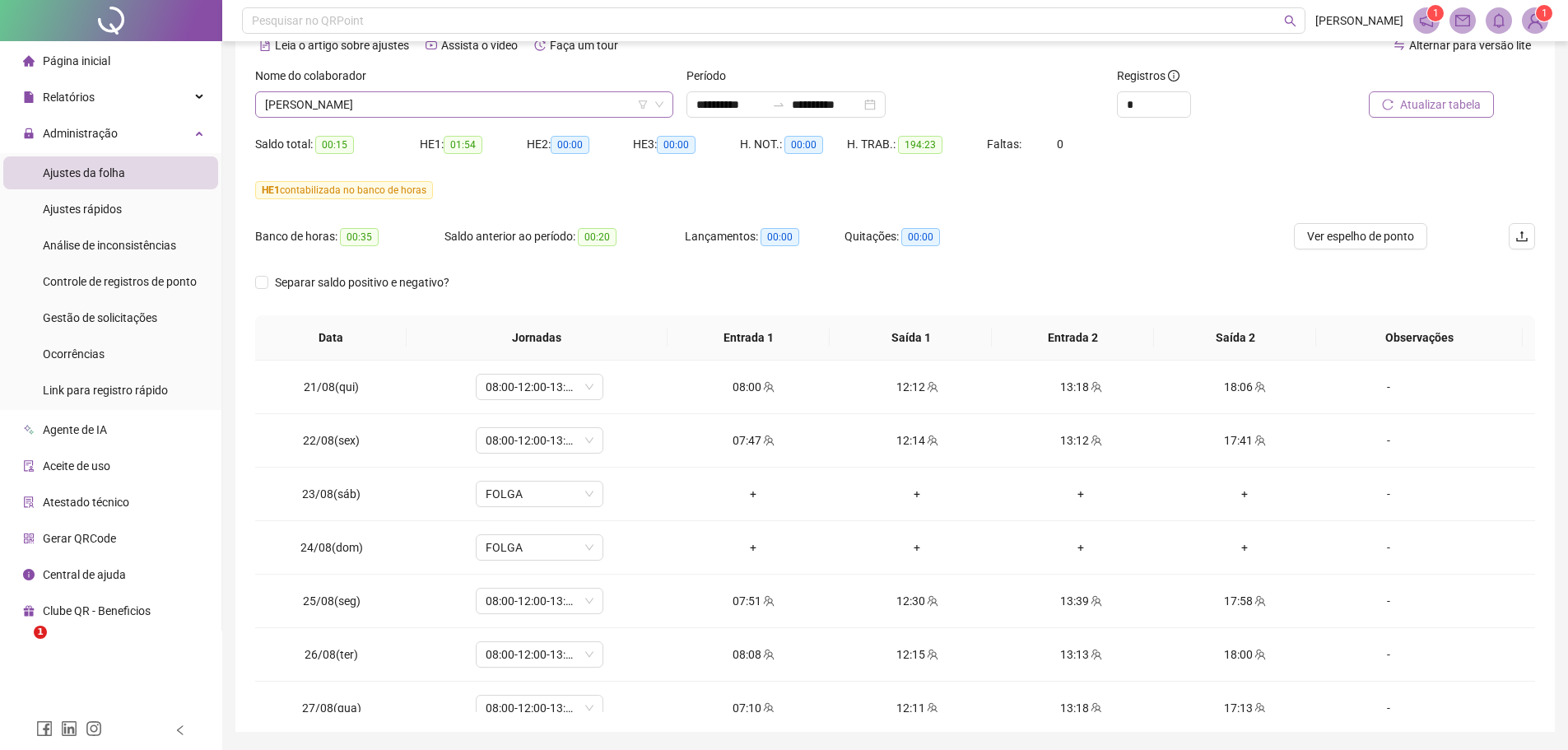
scroll to position [56, 0]
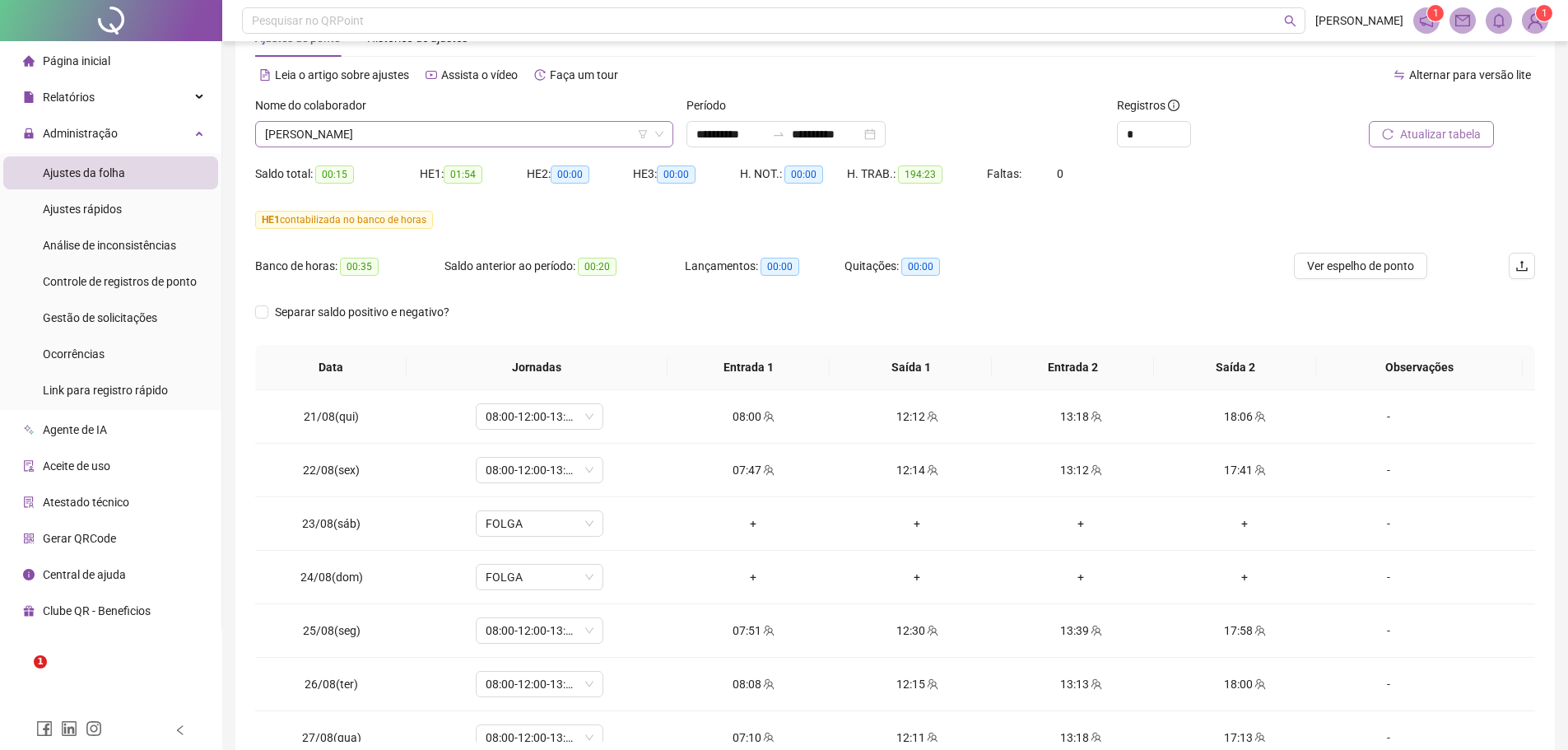
click at [493, 135] on span "[PERSON_NAME]" at bounding box center [464, 134] width 398 height 25
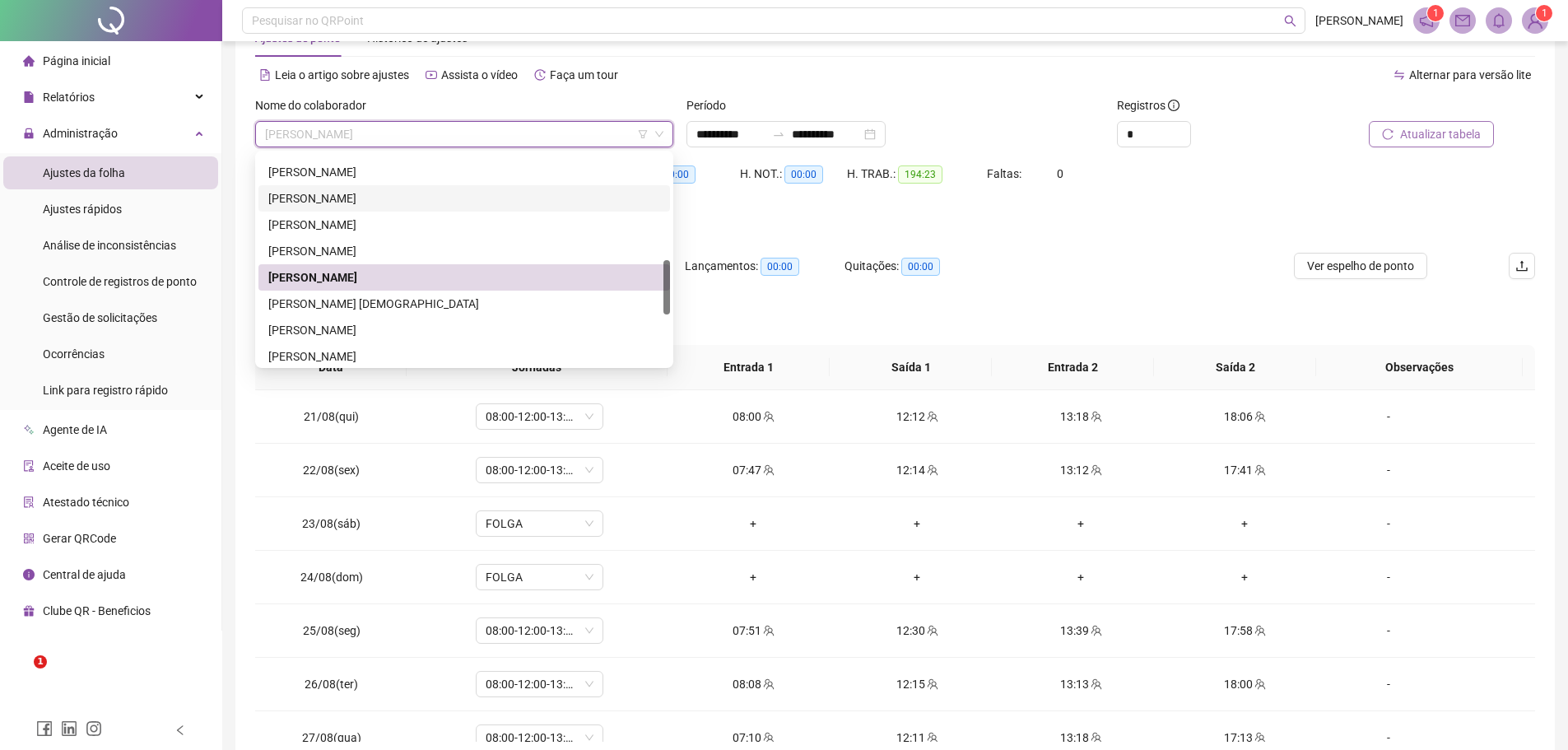
scroll to position [429, 0]
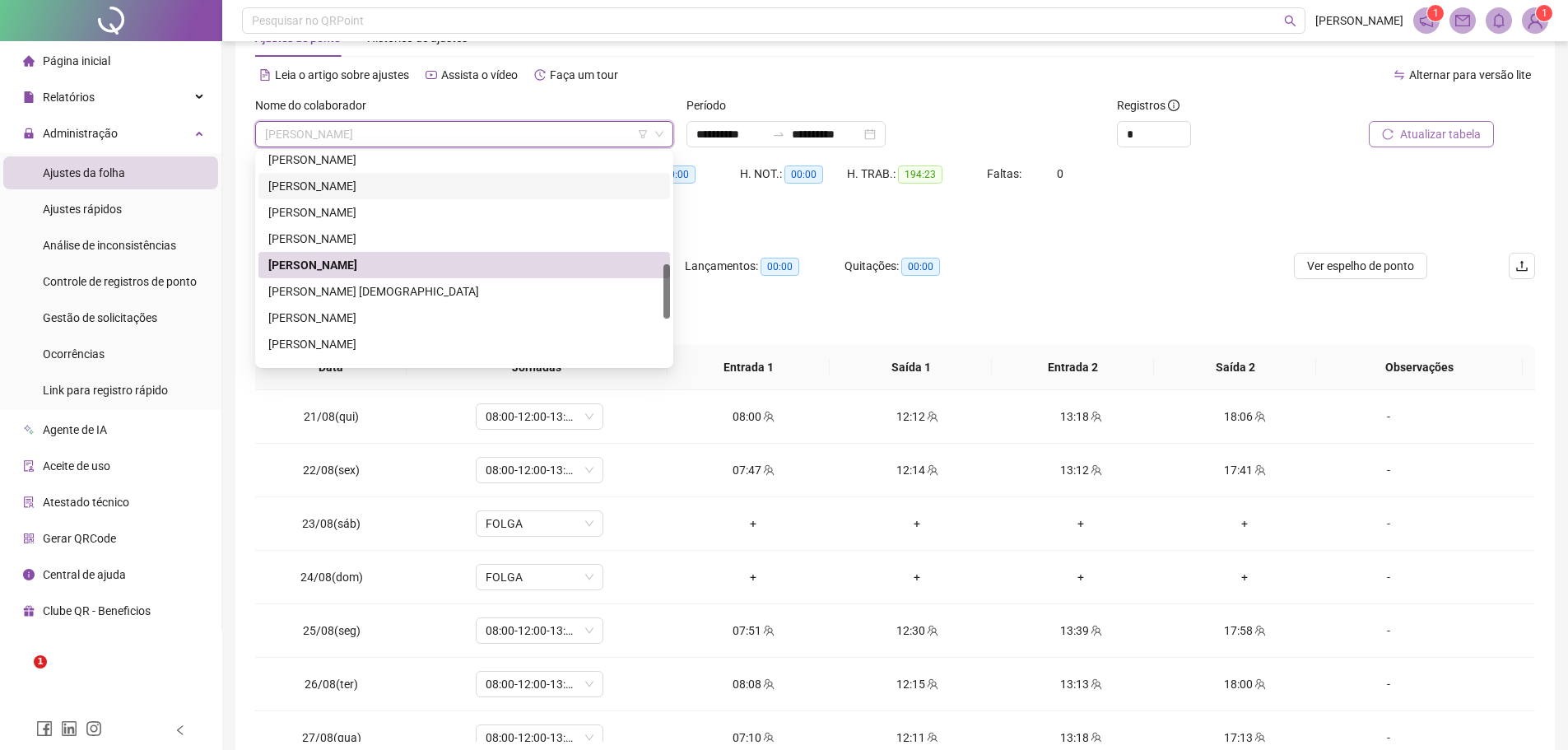
drag, startPoint x: 669, startPoint y: 274, endPoint x: 667, endPoint y: 295, distance: 21.1
click at [667, 295] on div at bounding box center [667, 292] width 7 height 55
click at [514, 291] on div "[PERSON_NAME] [DEMOGRAPHIC_DATA]" at bounding box center [464, 292] width 392 height 18
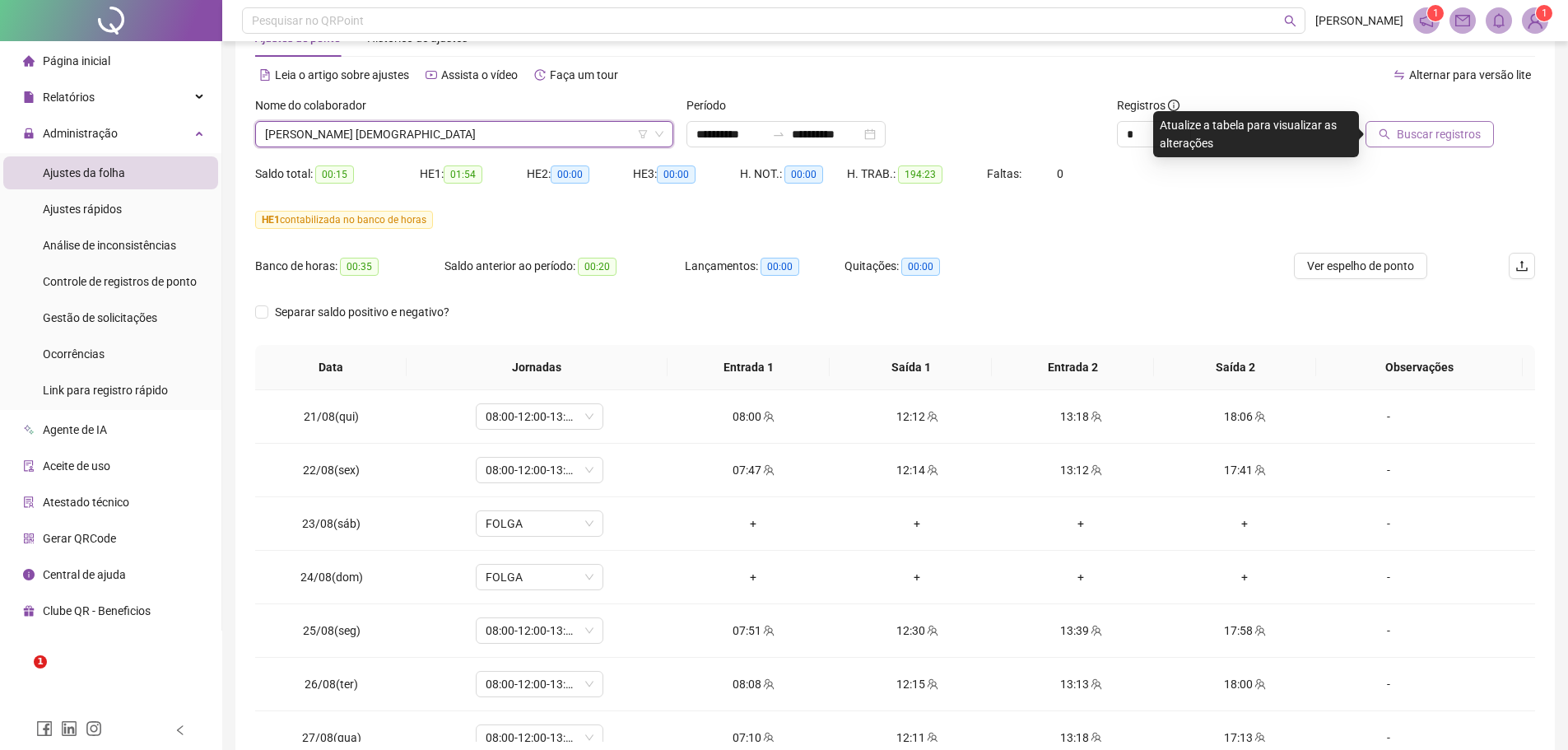
click at [1411, 137] on span "Buscar registros" at bounding box center [1438, 134] width 84 height 18
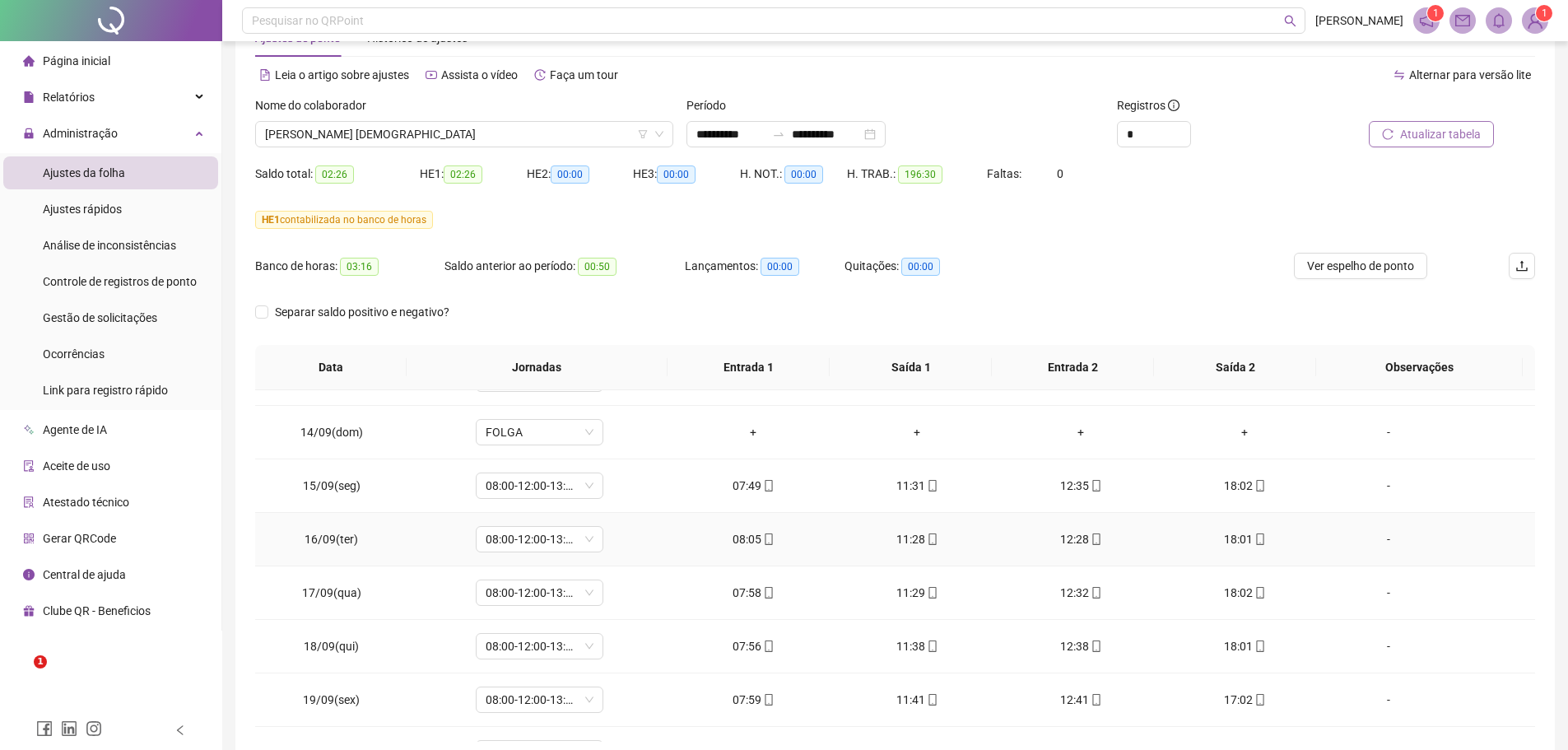
scroll to position [1308, 0]
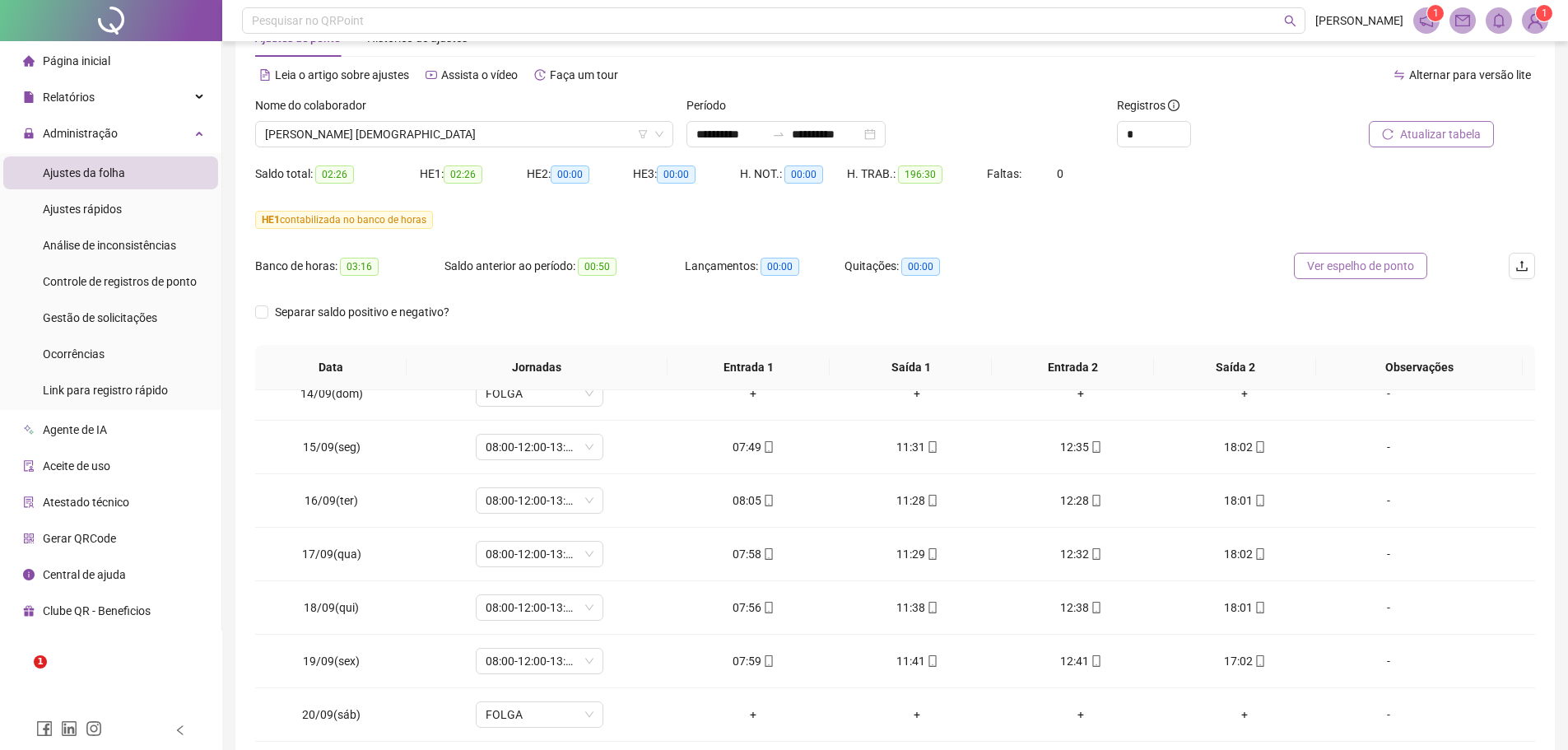
click at [1329, 269] on span "Ver espelho de ponto" at bounding box center [1360, 266] width 107 height 18
click at [462, 128] on span "[PERSON_NAME] [DEMOGRAPHIC_DATA]" at bounding box center [464, 134] width 398 height 25
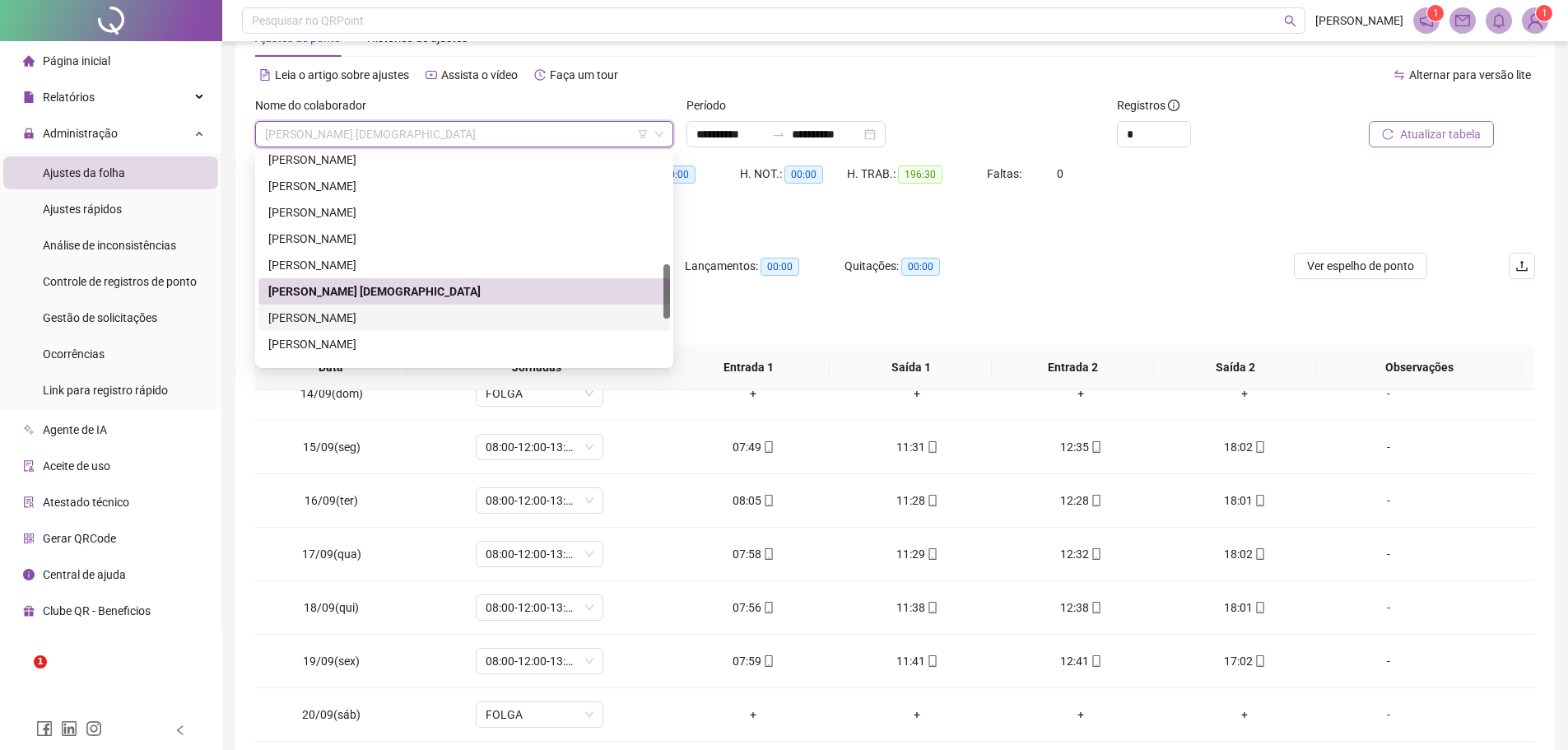
click at [369, 318] on div "[PERSON_NAME]" at bounding box center [464, 318] width 392 height 18
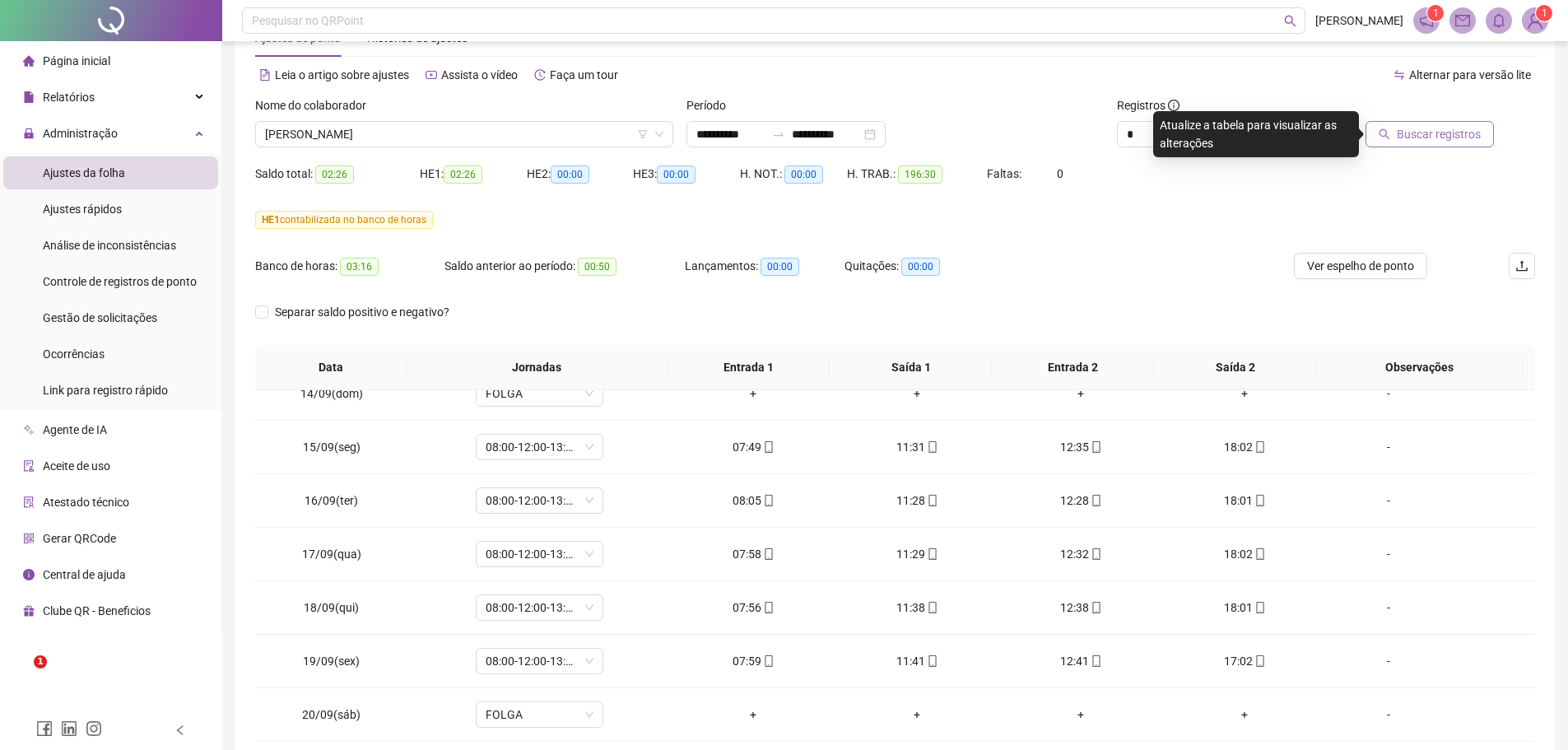
click at [1406, 136] on span "Buscar registros" at bounding box center [1438, 134] width 84 height 18
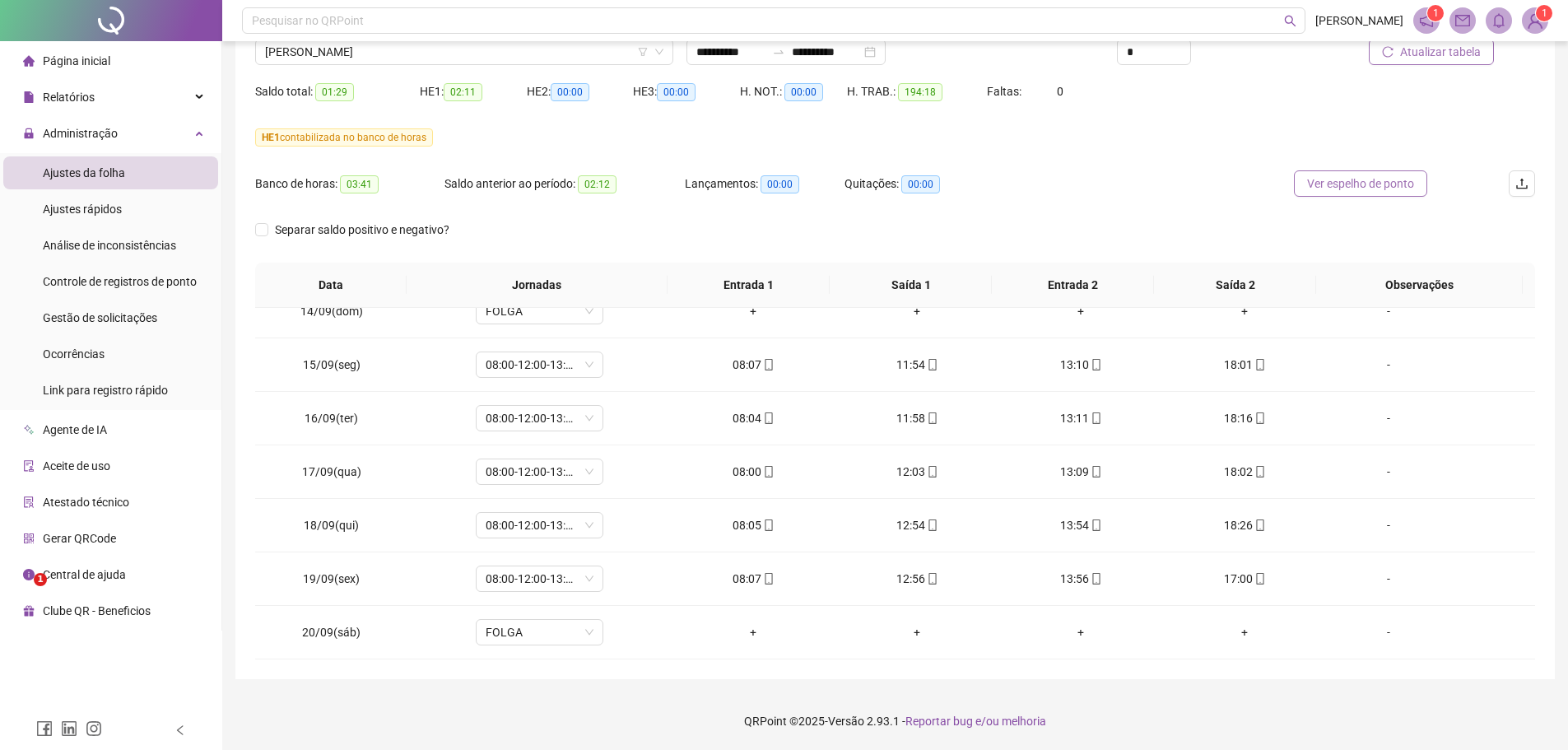
click at [1358, 181] on span "Ver espelho de ponto" at bounding box center [1360, 184] width 107 height 18
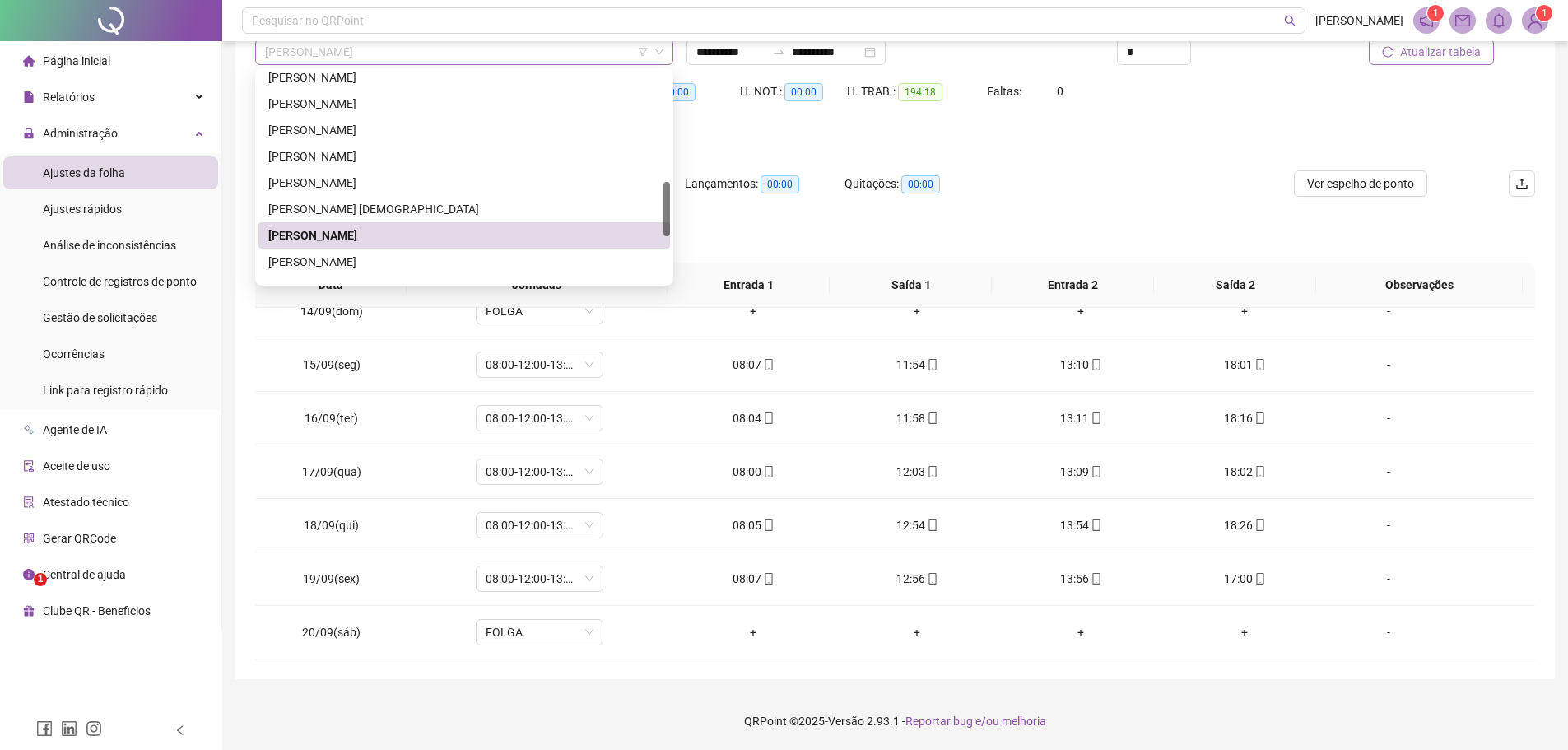
click at [400, 55] on span "[PERSON_NAME]" at bounding box center [464, 52] width 398 height 25
click at [378, 259] on div "[PERSON_NAME]" at bounding box center [464, 262] width 392 height 18
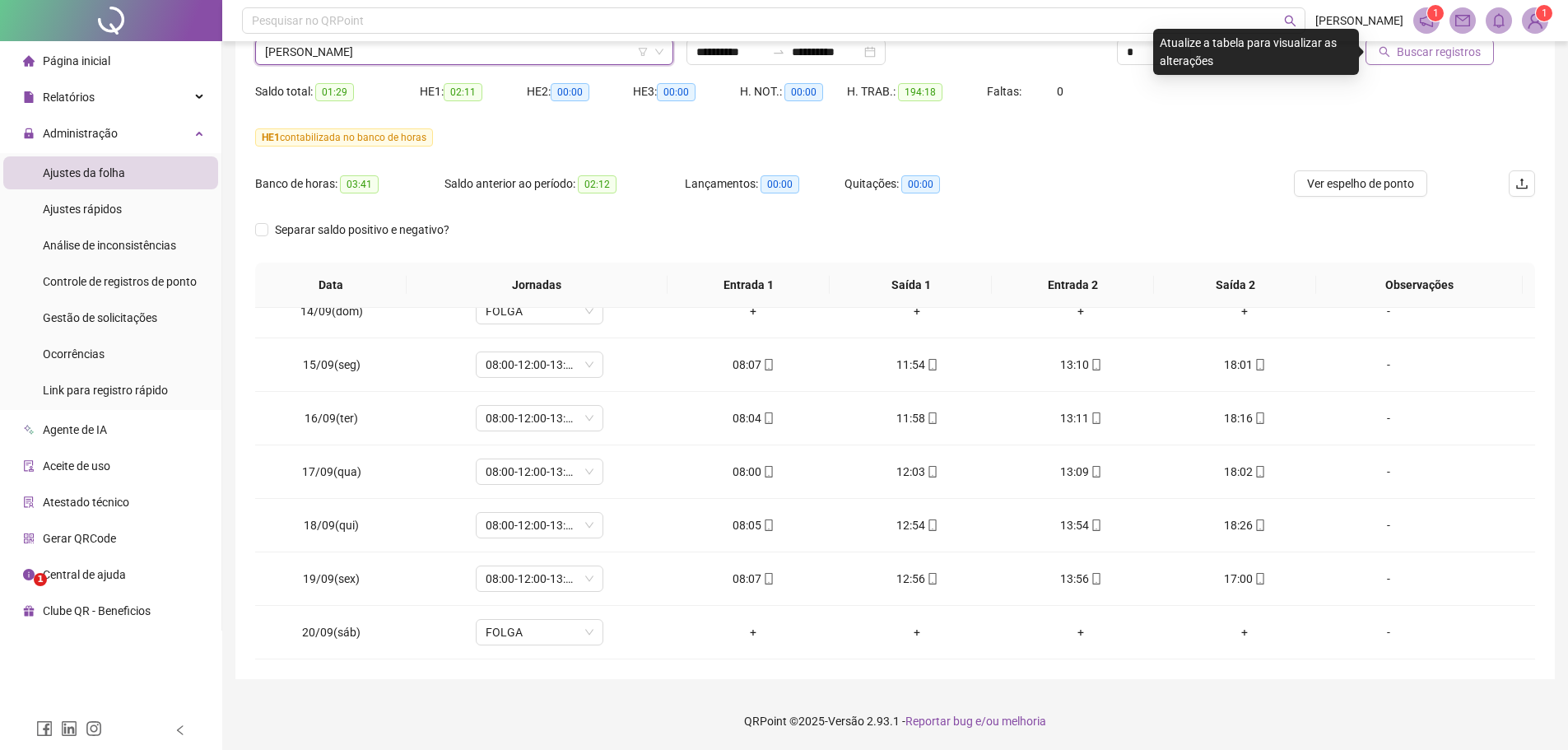
click at [1429, 54] on span "Buscar registros" at bounding box center [1438, 52] width 84 height 18
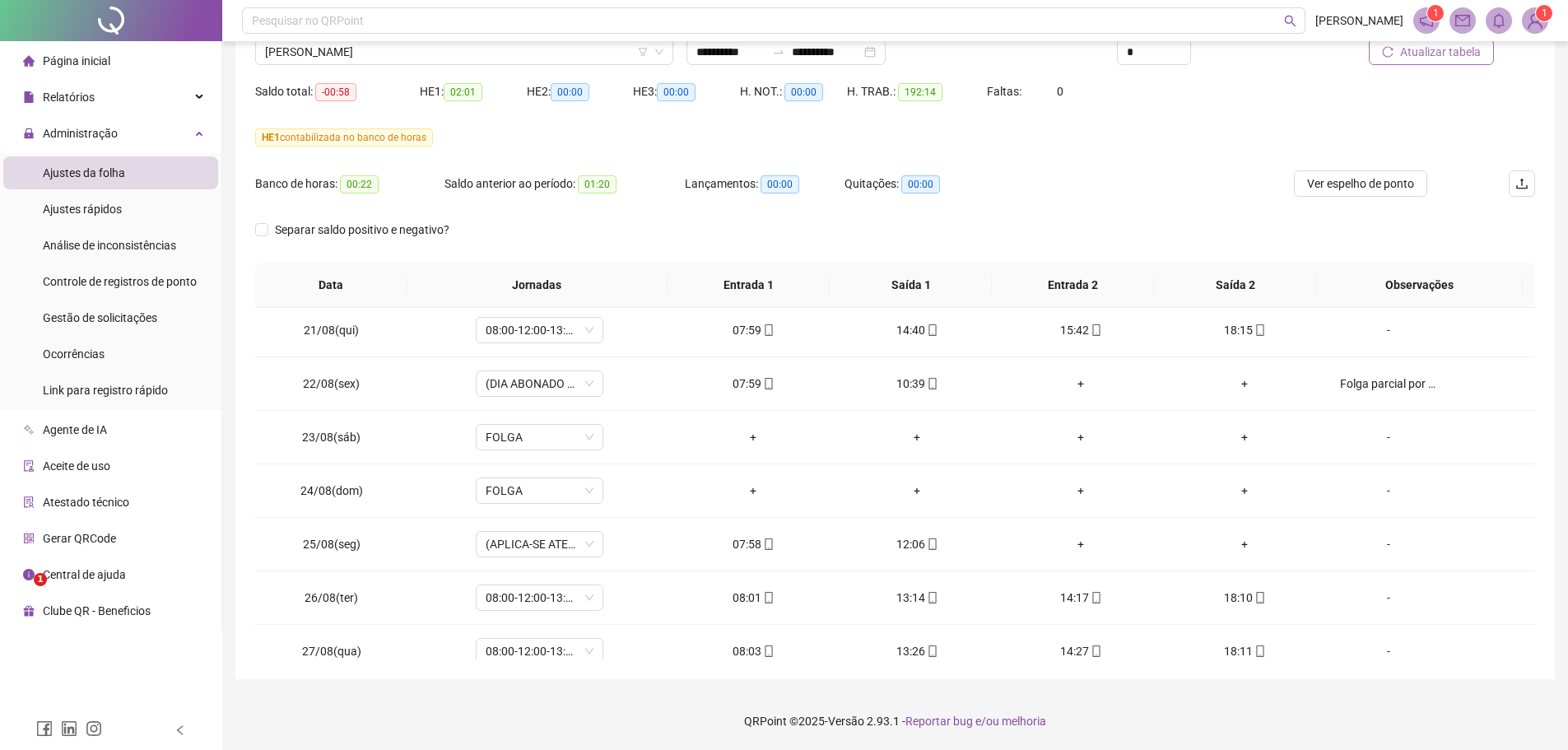
scroll to position [0, 0]
click at [1395, 184] on span "Ver espelho de ponto" at bounding box center [1360, 184] width 107 height 18
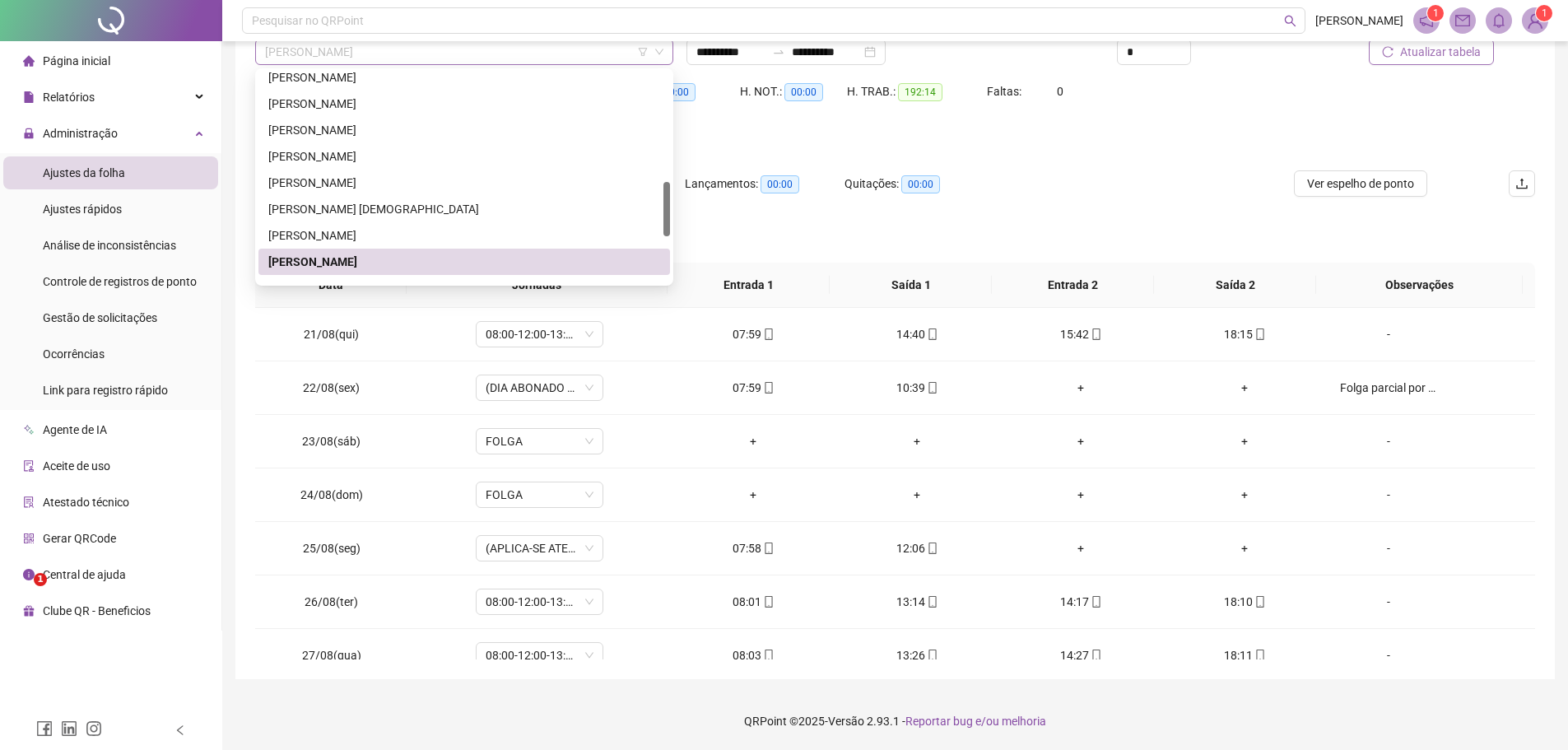
click at [422, 50] on span "[PERSON_NAME]" at bounding box center [464, 52] width 398 height 25
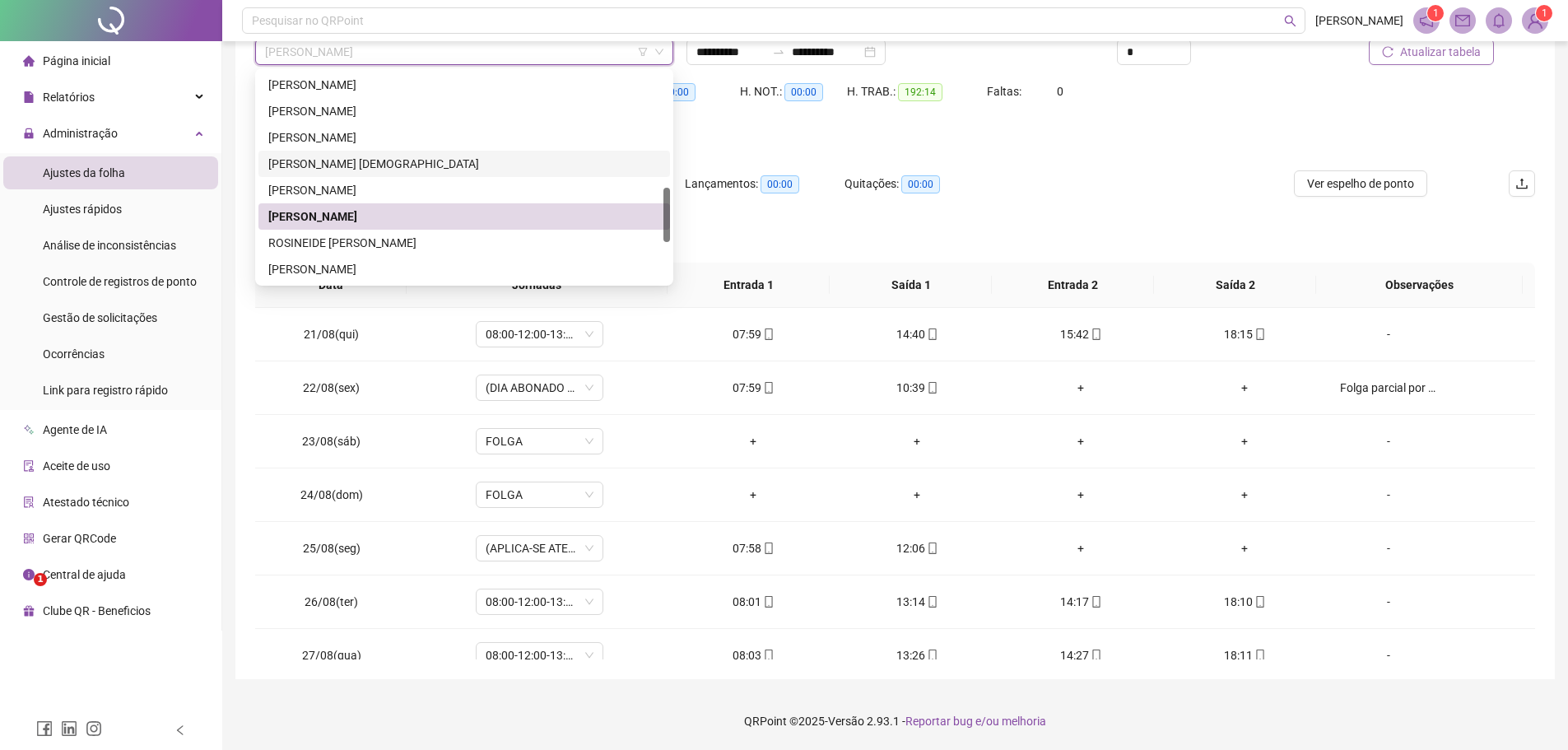
scroll to position [493, 0]
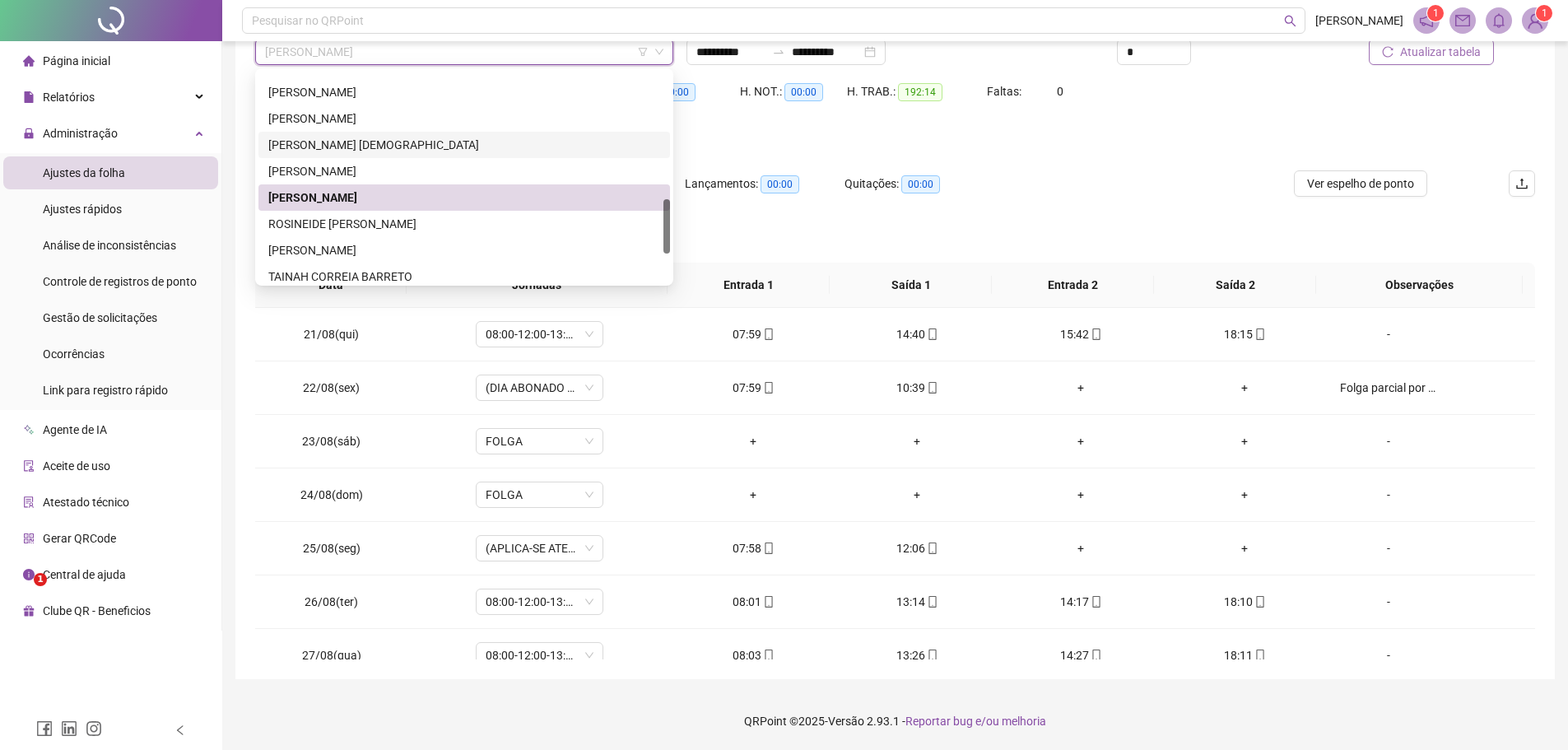
drag, startPoint x: 666, startPoint y: 199, endPoint x: 668, endPoint y: 215, distance: 16.1
click at [668, 215] on div at bounding box center [667, 226] width 7 height 55
click at [390, 221] on div "ROSINEIDE [PERSON_NAME]" at bounding box center [464, 224] width 392 height 18
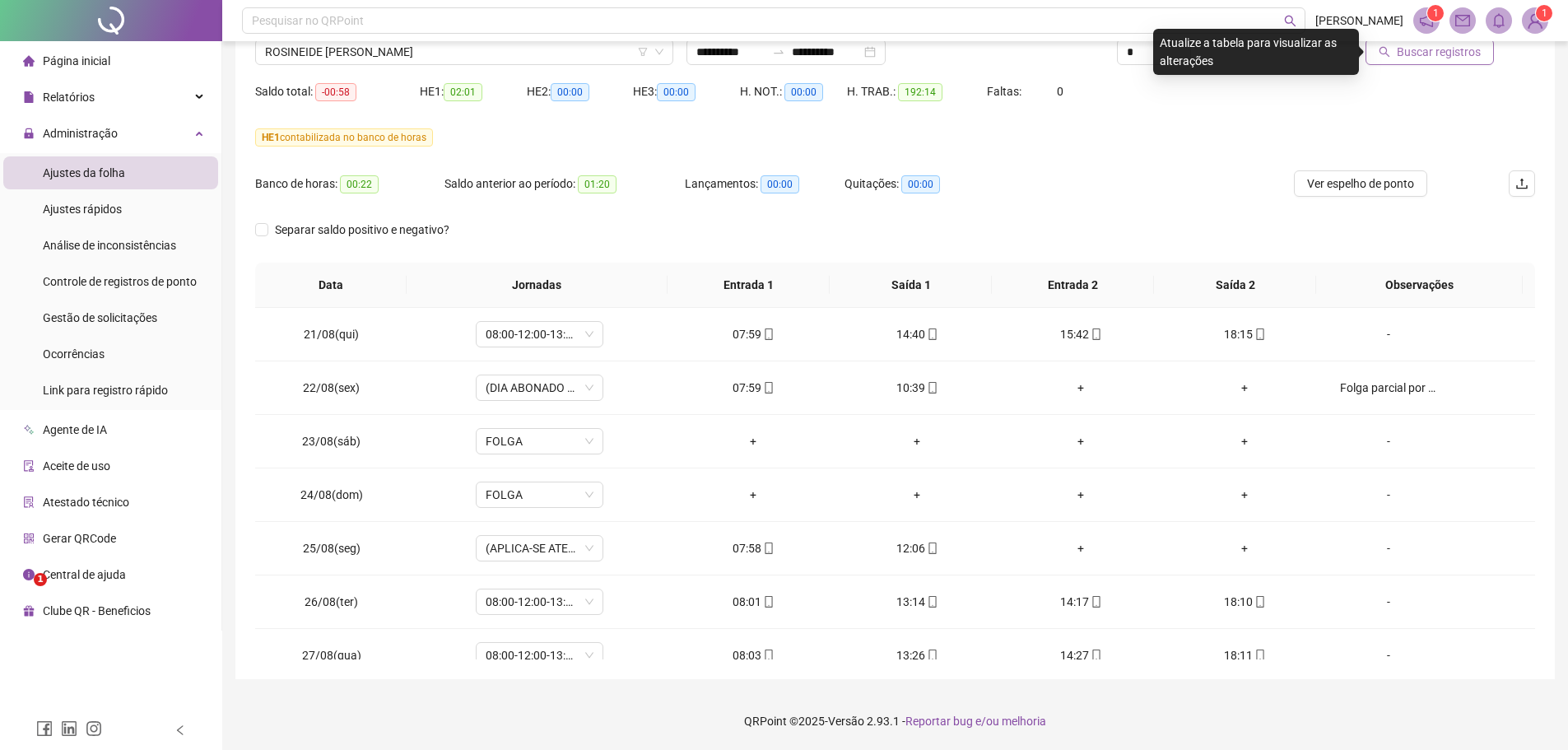
click at [1402, 55] on span "Buscar registros" at bounding box center [1438, 52] width 84 height 18
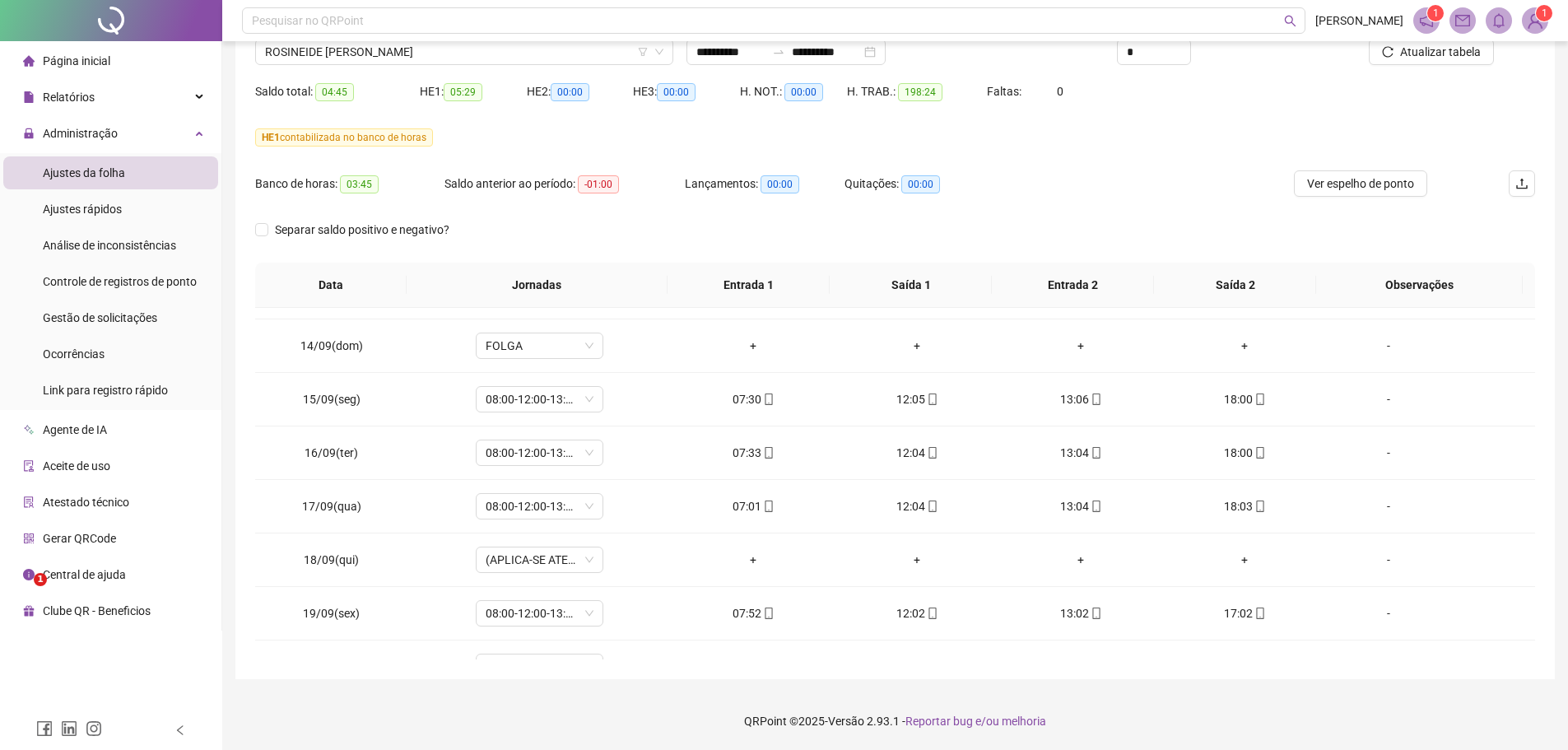
scroll to position [1308, 0]
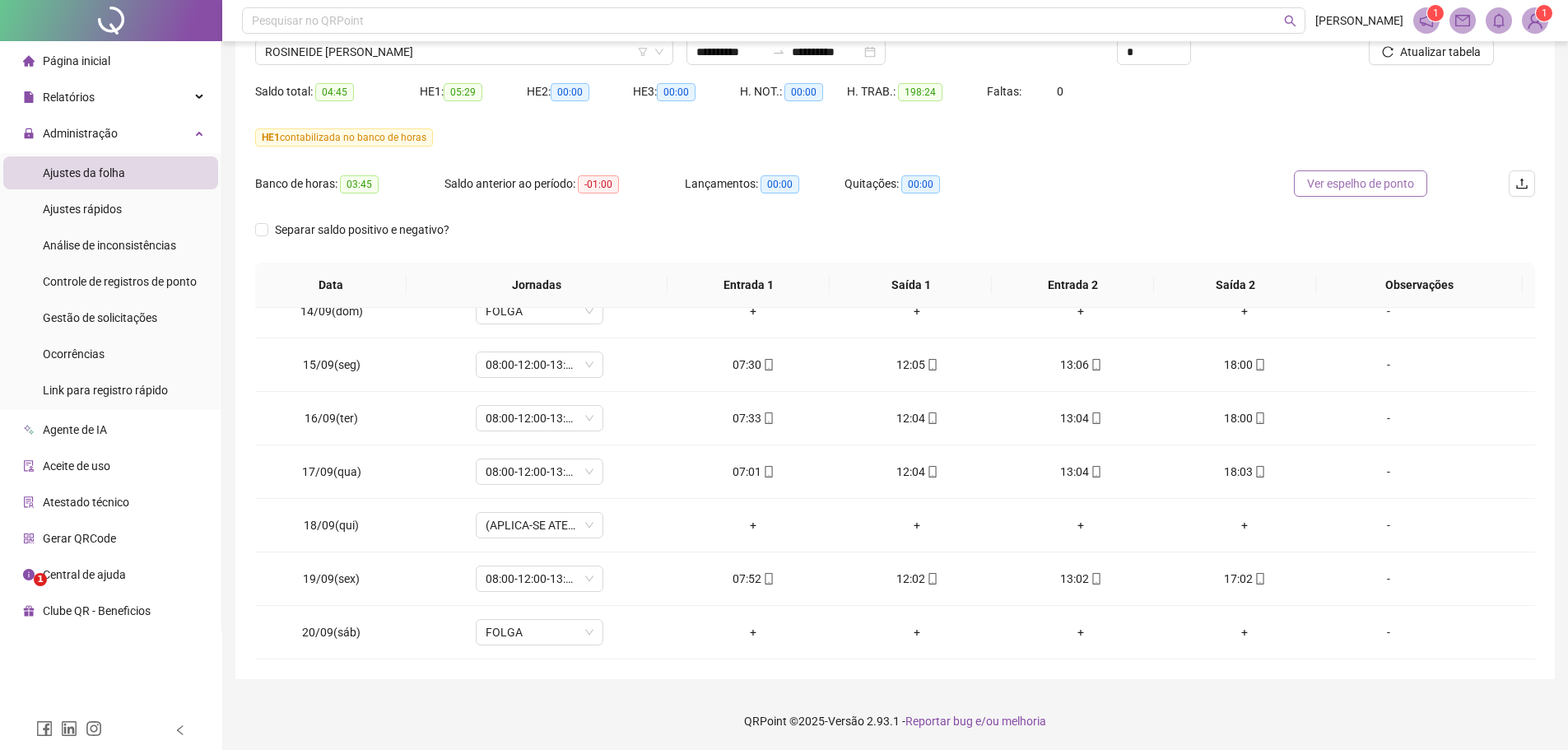
click at [1369, 187] on span "Ver espelho de ponto" at bounding box center [1360, 184] width 107 height 18
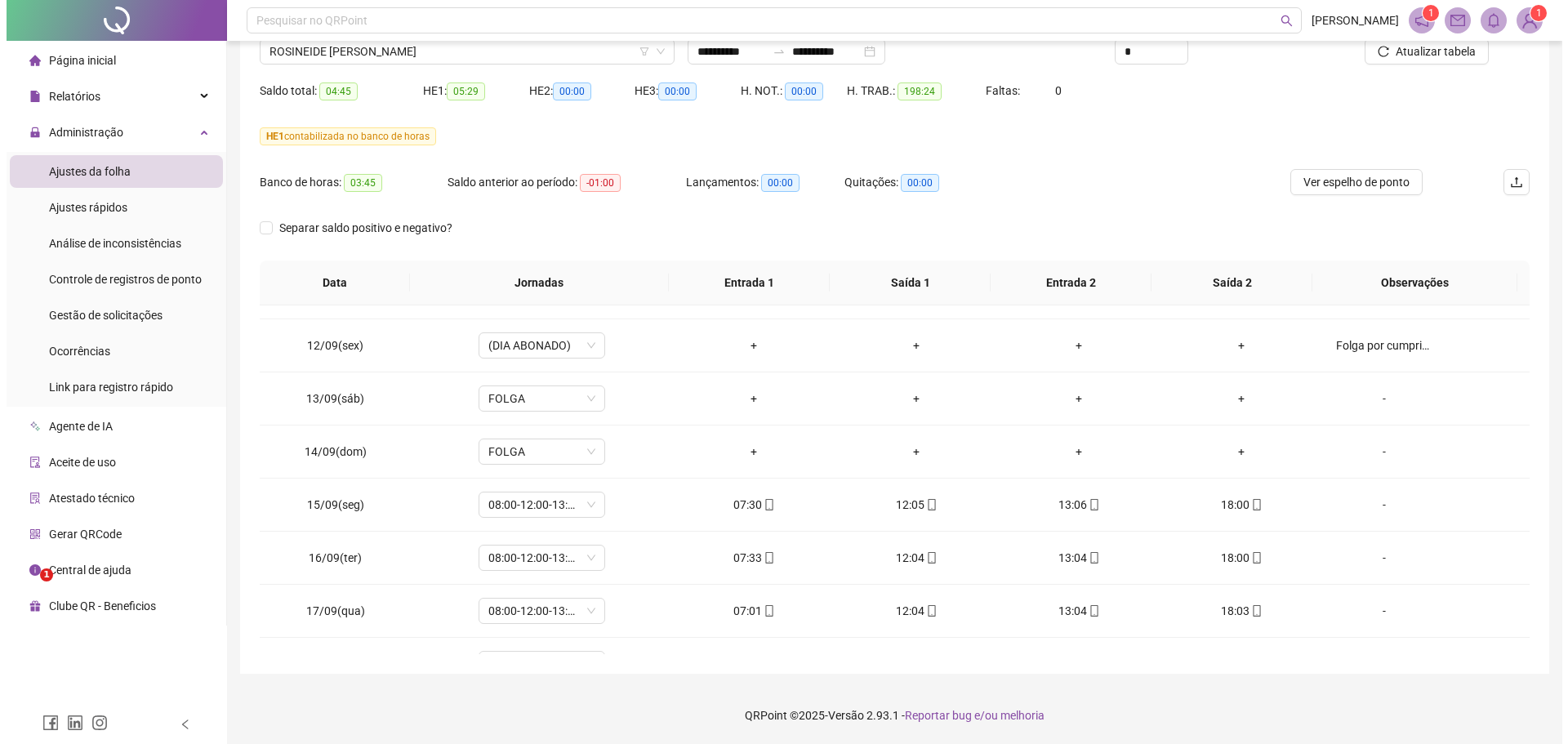
scroll to position [1134, 0]
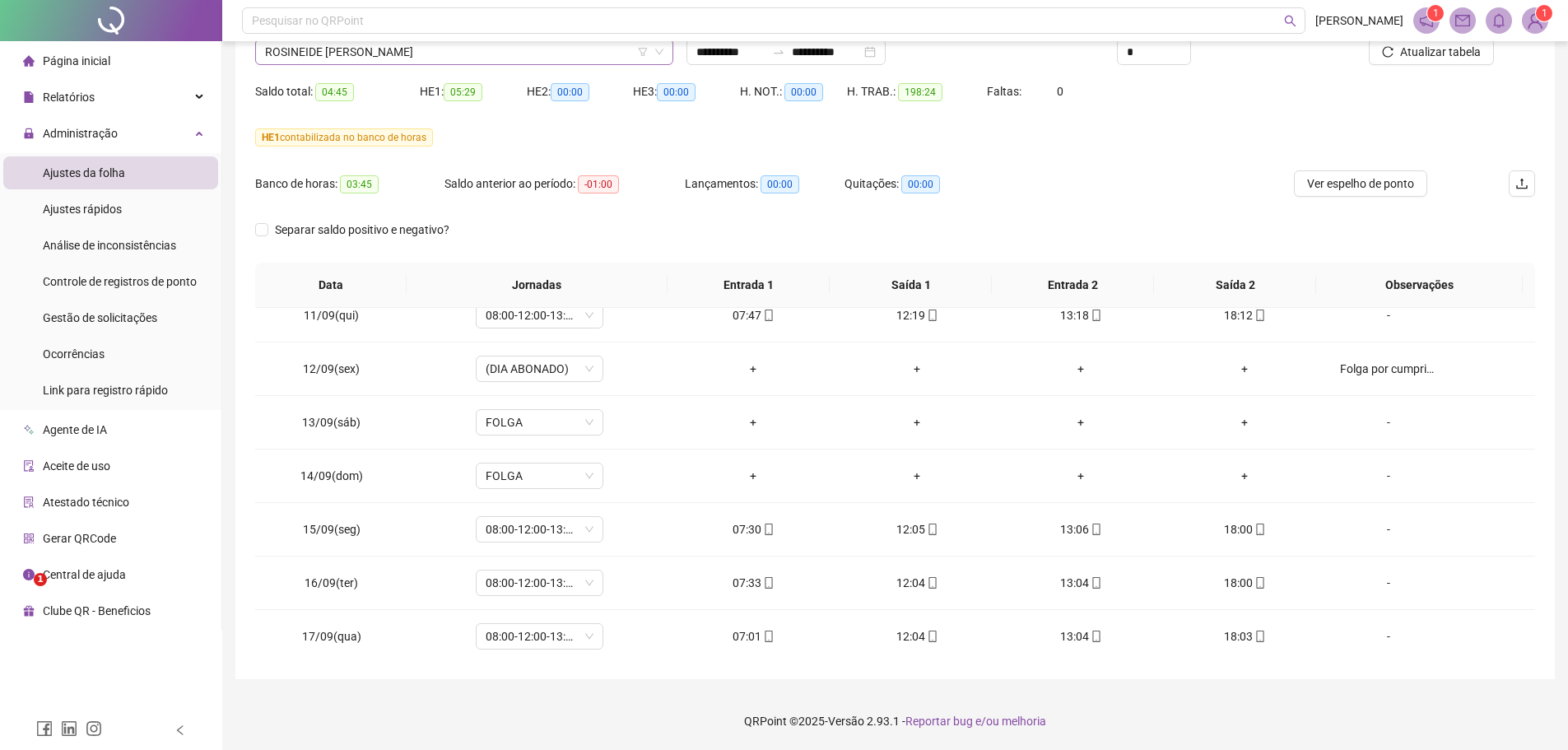
click at [521, 60] on span "ROSINEIDE [PERSON_NAME]" at bounding box center [464, 52] width 398 height 25
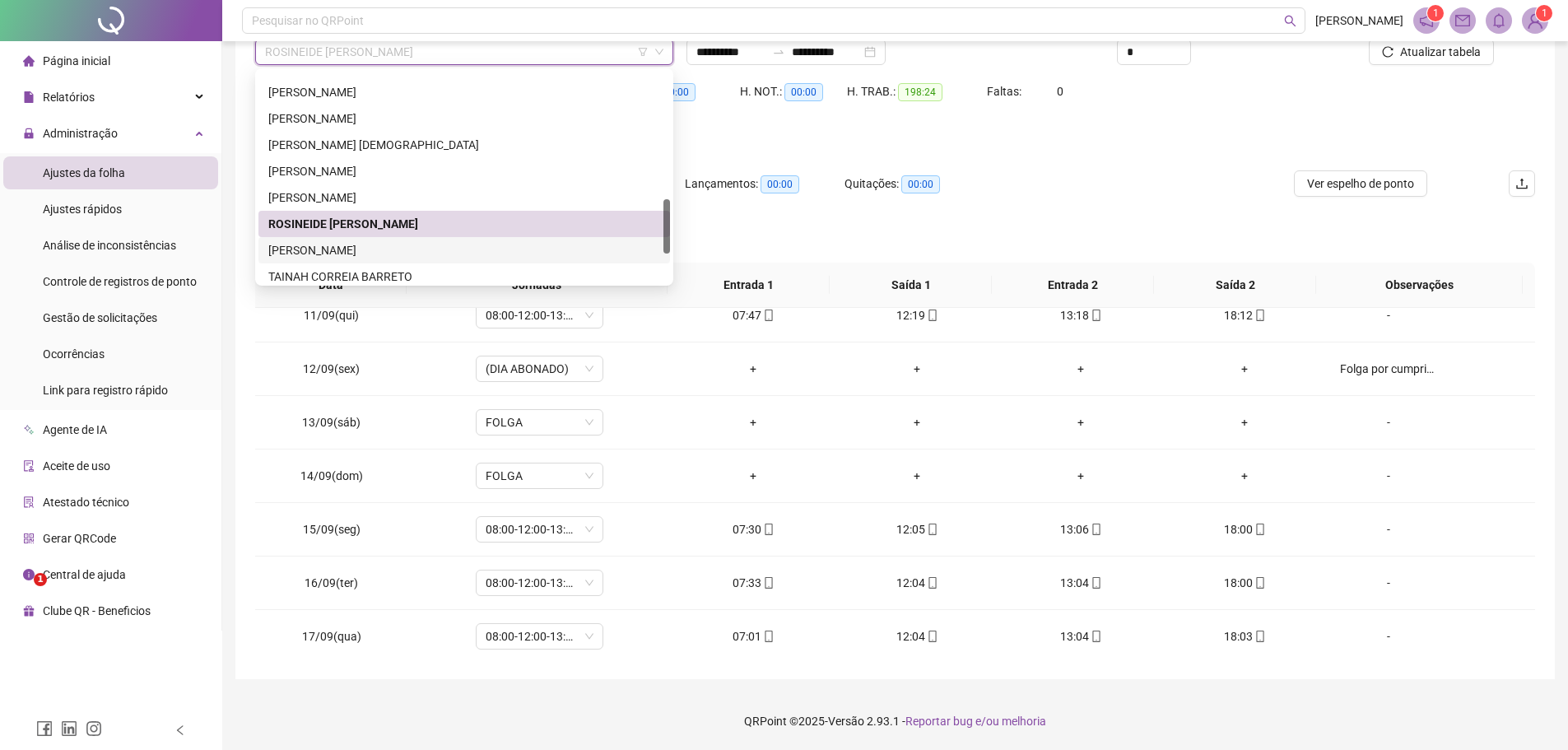
click at [417, 246] on div "[PERSON_NAME]" at bounding box center [464, 250] width 392 height 18
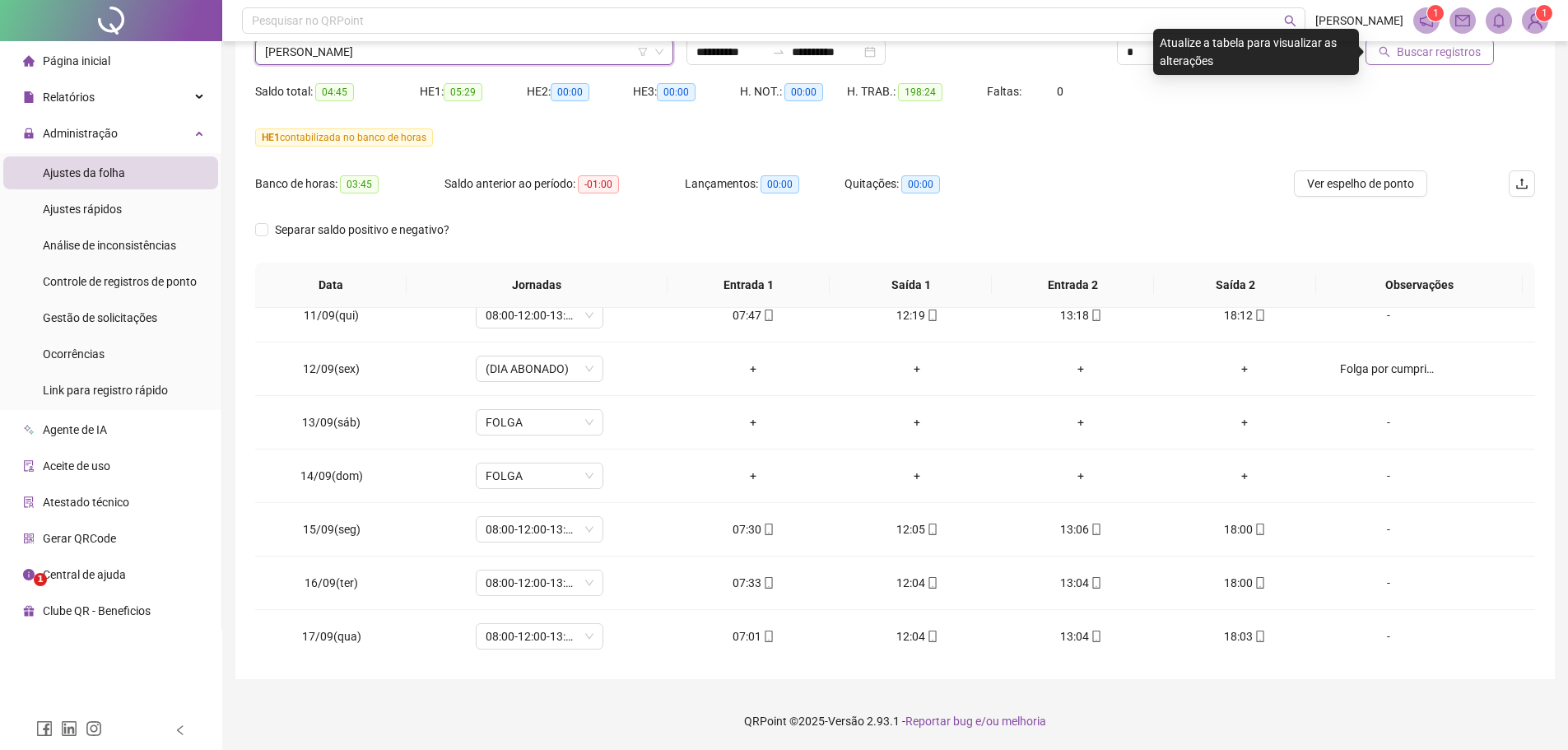
click at [1412, 51] on span "Buscar registros" at bounding box center [1438, 52] width 84 height 18
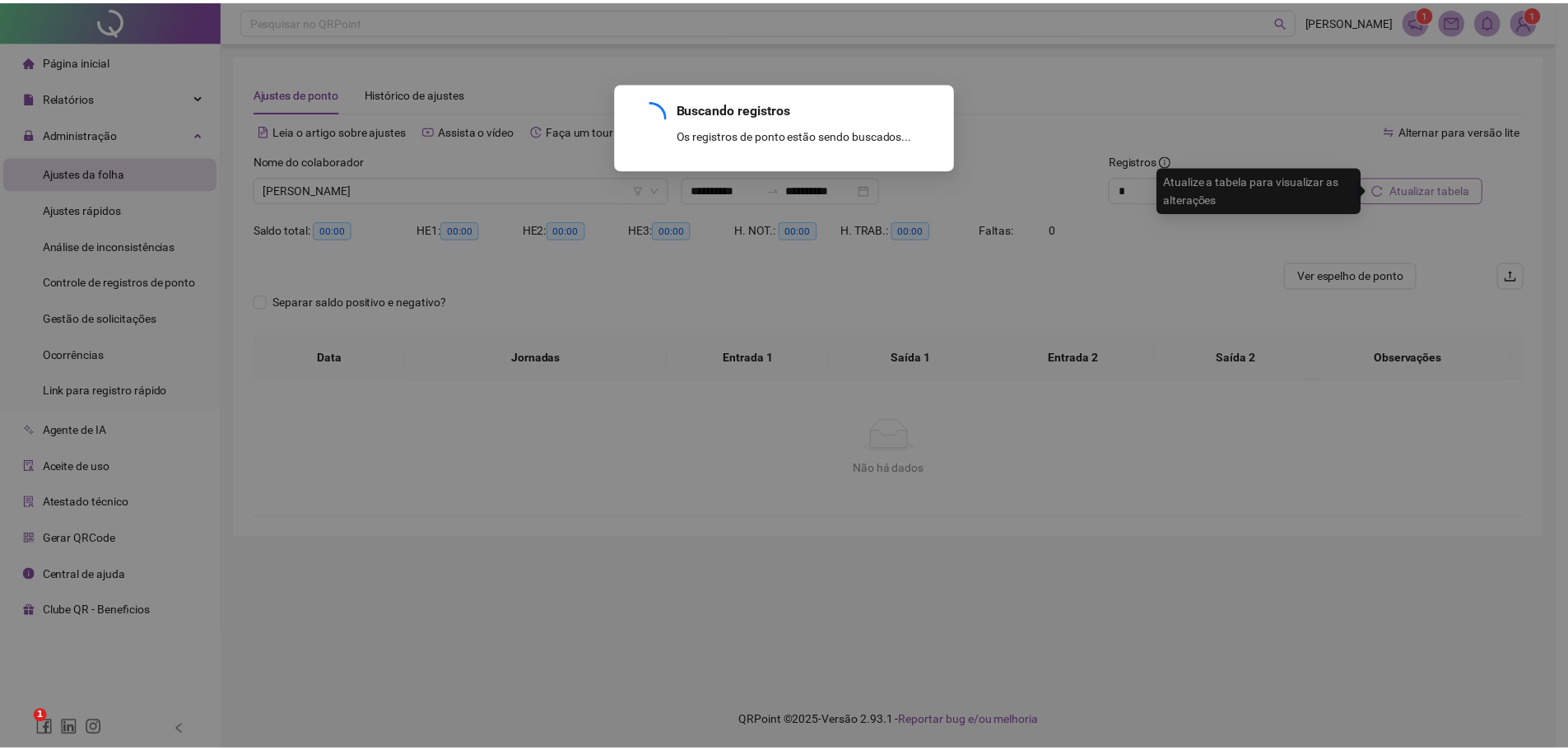
scroll to position [0, 0]
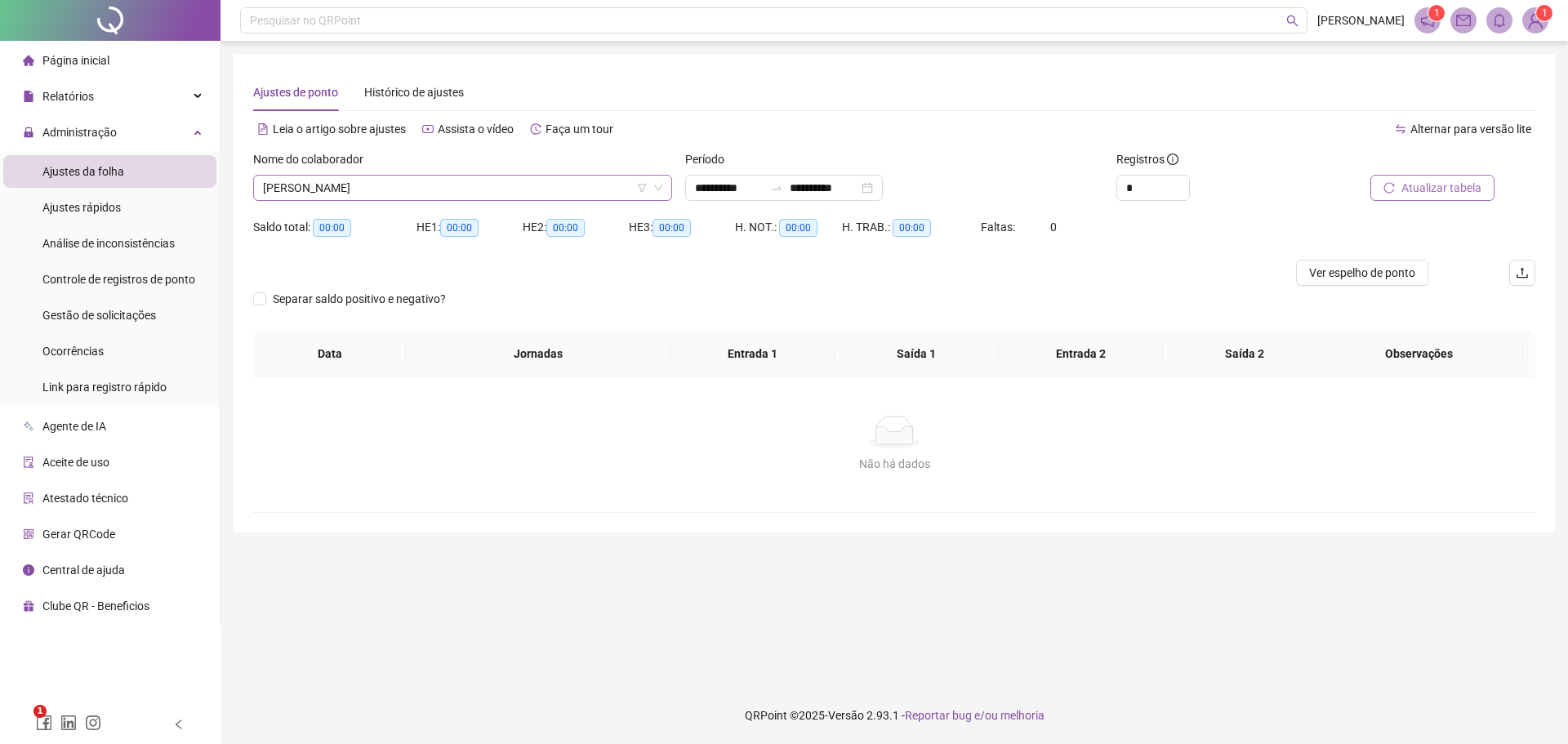
click at [345, 196] on span "[PERSON_NAME]" at bounding box center [463, 188] width 400 height 25
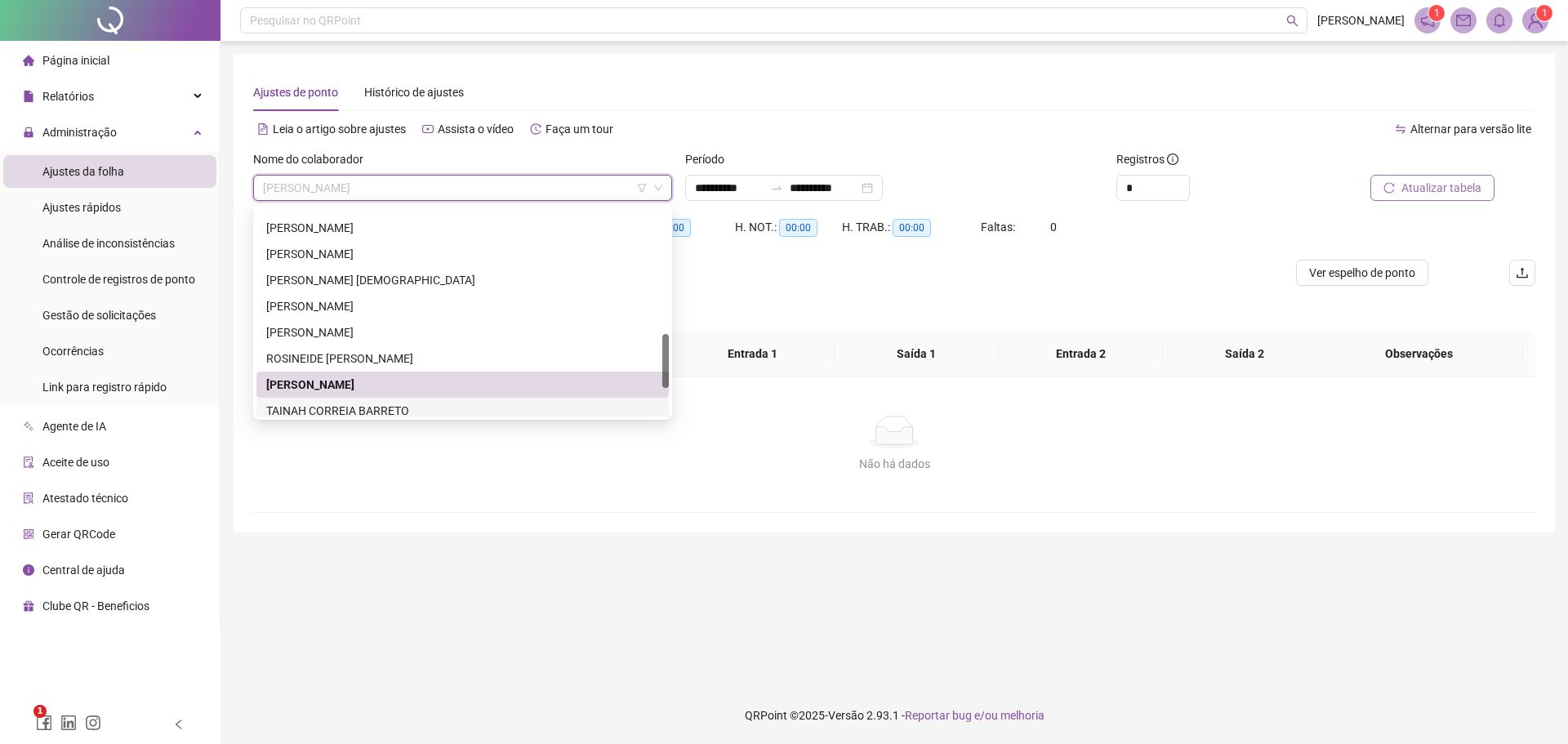
click at [326, 408] on div "TAINAH CORREIA BARRETO" at bounding box center [463, 411] width 393 height 18
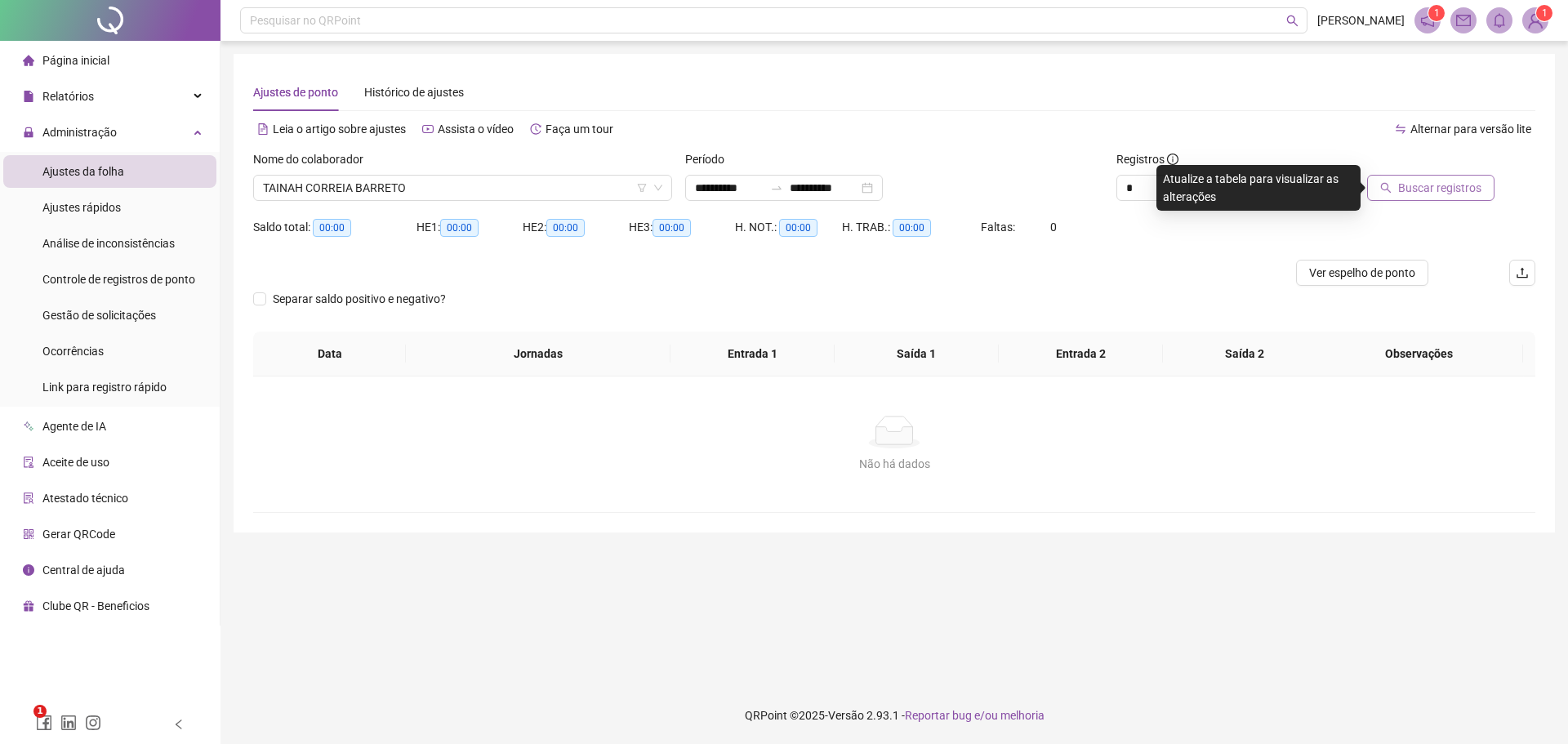
click at [1428, 190] on span "Buscar registros" at bounding box center [1440, 188] width 83 height 18
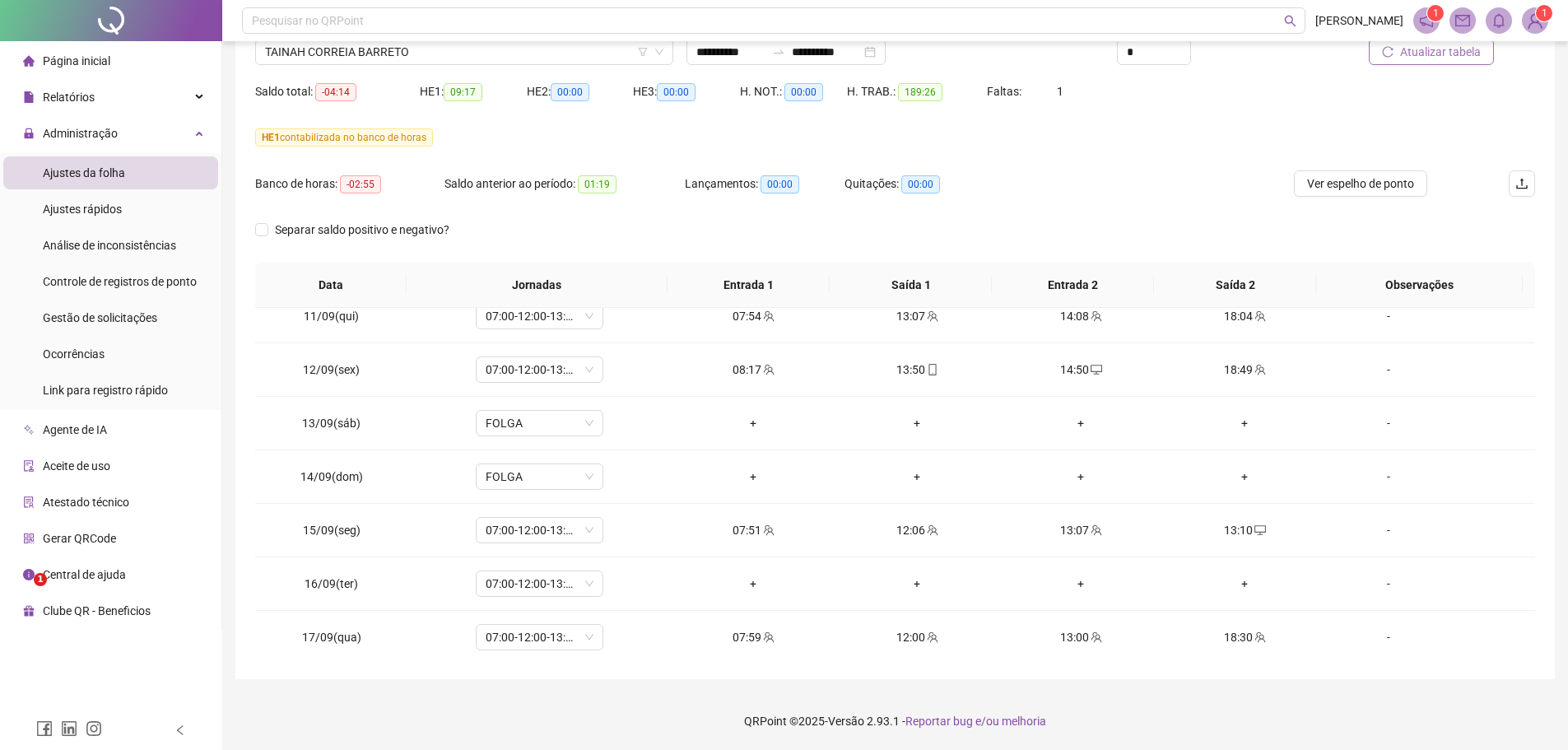
scroll to position [1176, 0]
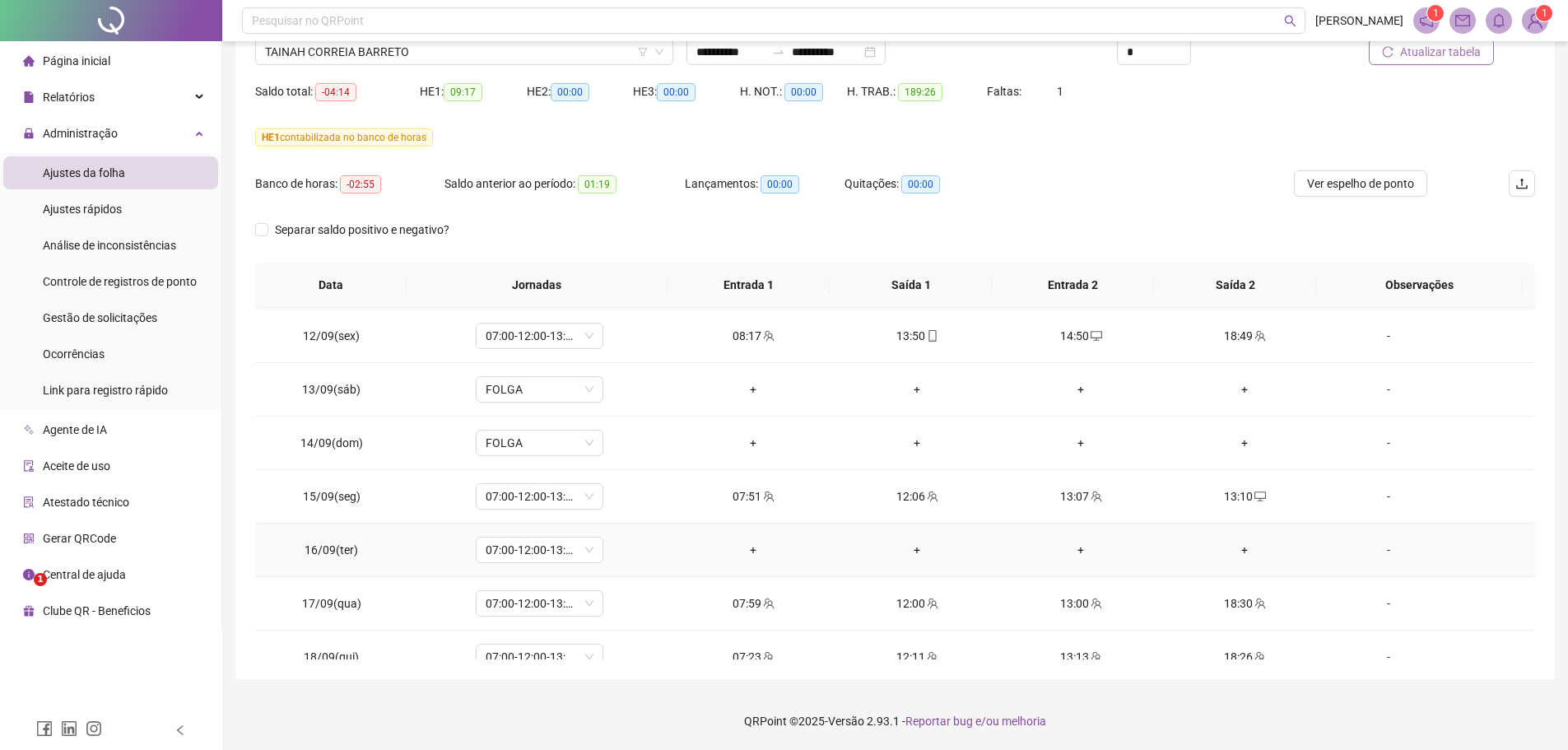
click at [1379, 554] on div "-" at bounding box center [1387, 550] width 97 height 18
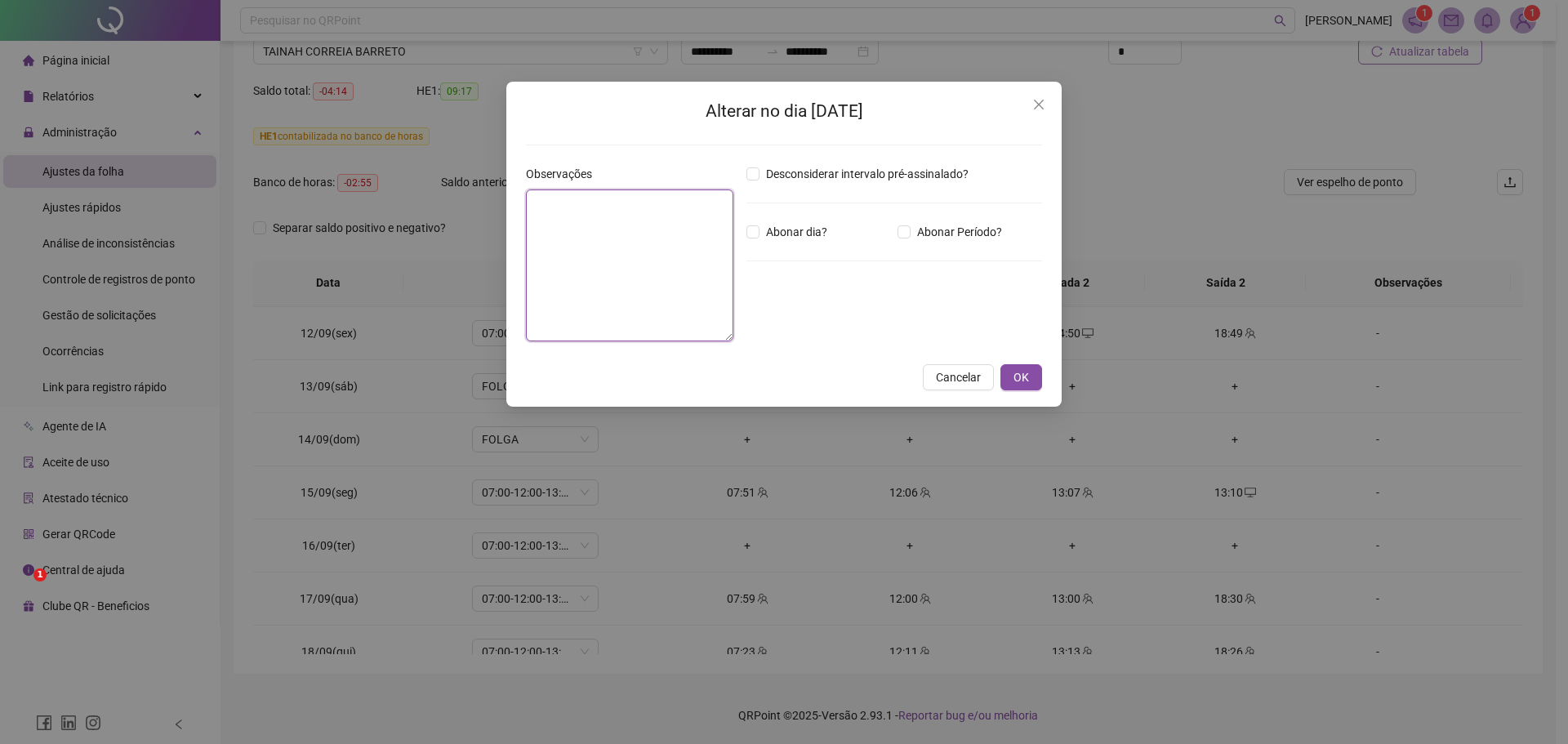
click at [557, 201] on textarea at bounding box center [630, 265] width 207 height 152
type textarea "**********"
click at [1028, 379] on span "OK" at bounding box center [1021, 377] width 16 height 18
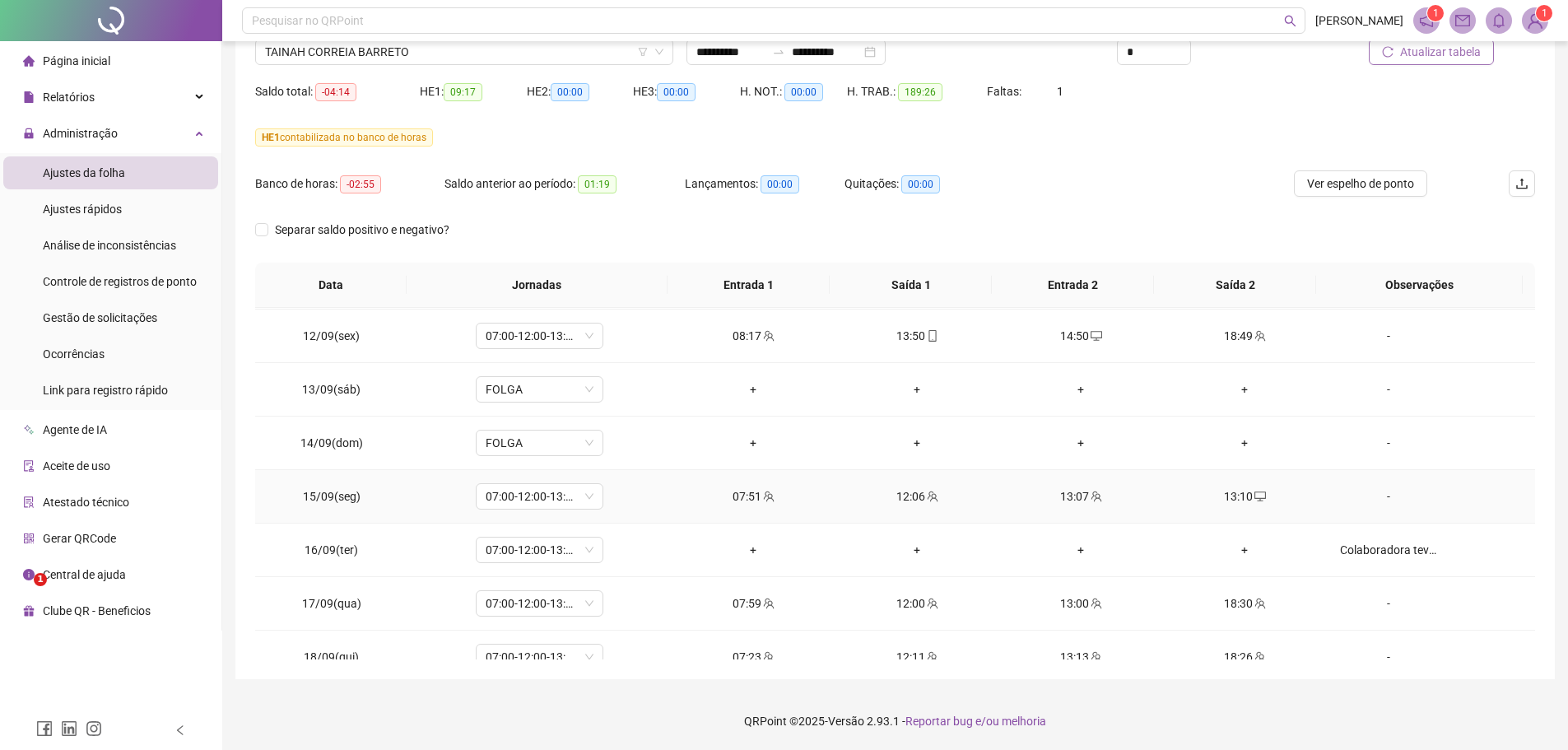
click at [1379, 495] on div "-" at bounding box center [1387, 496] width 97 height 18
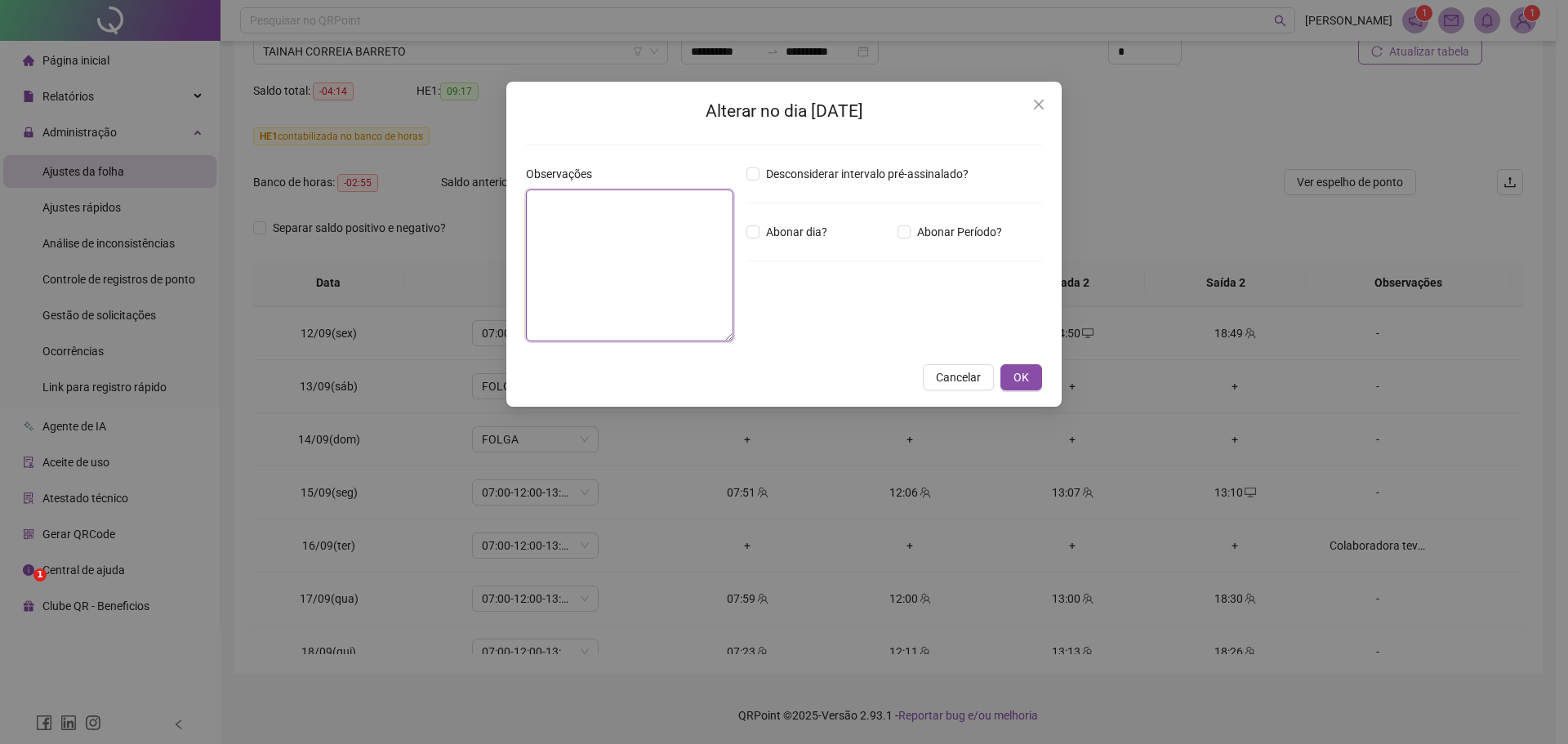
click at [649, 213] on textarea at bounding box center [630, 265] width 207 height 152
type textarea "**********"
click at [1020, 381] on span "OK" at bounding box center [1021, 377] width 16 height 18
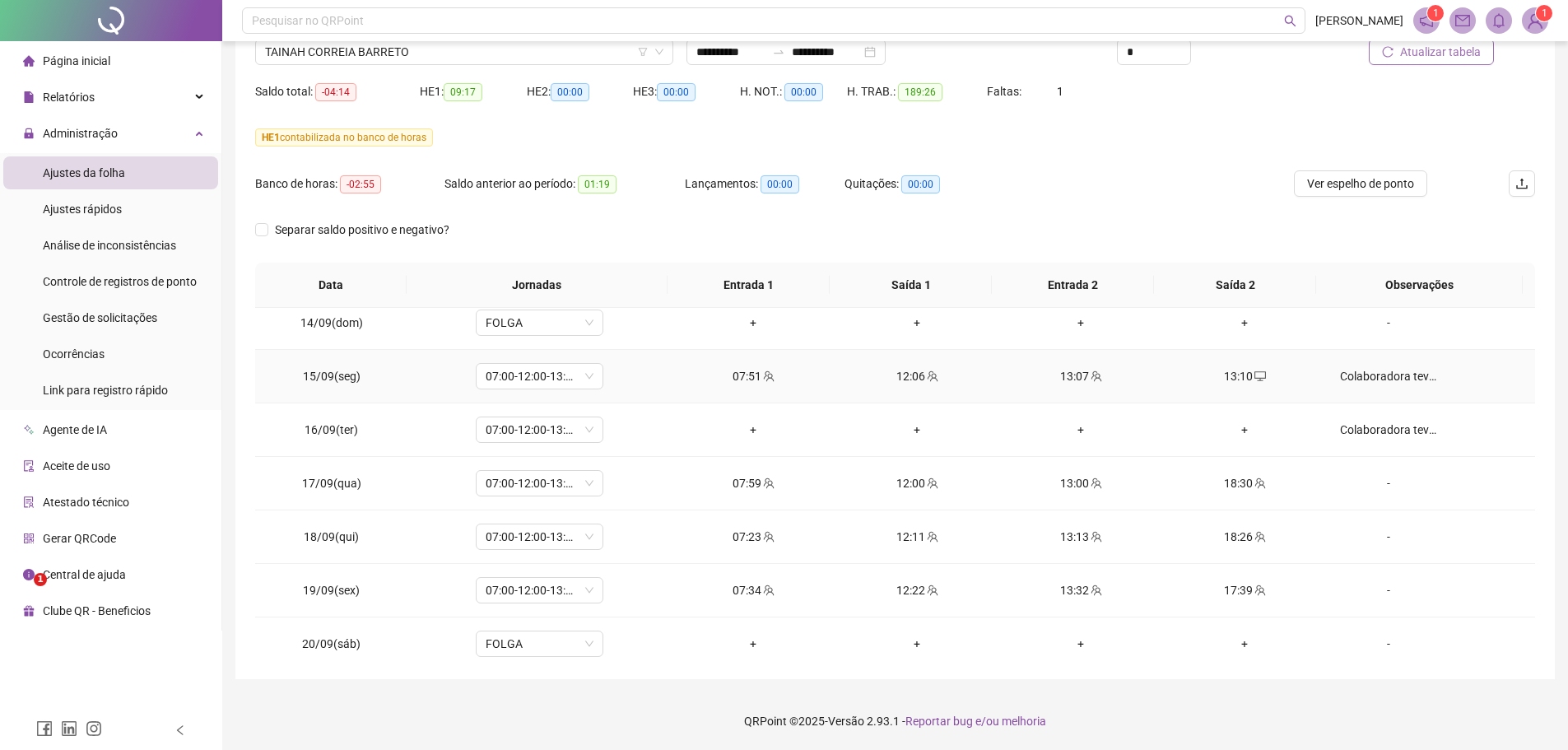
scroll to position [1308, 0]
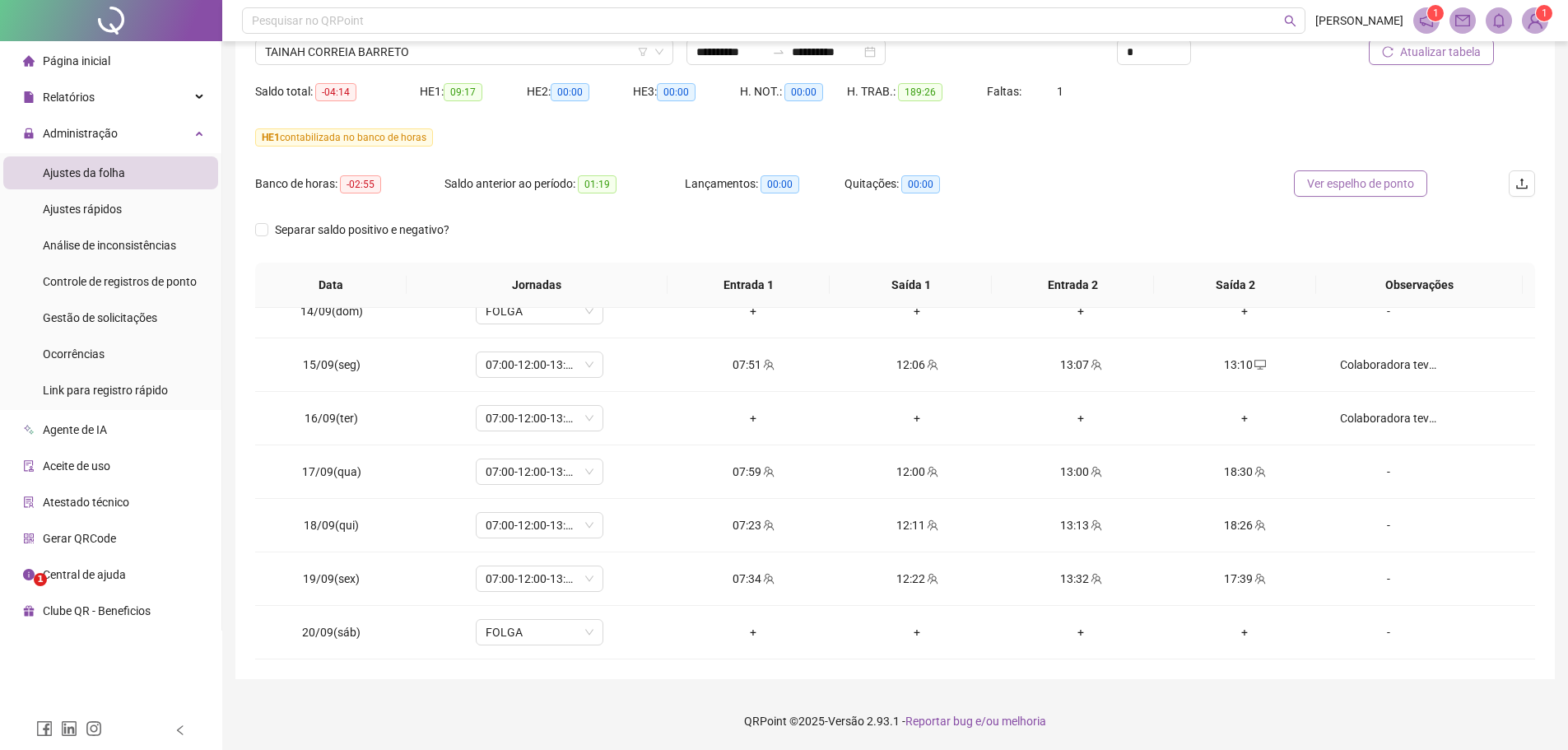
click at [1339, 182] on span "Ver espelho de ponto" at bounding box center [1360, 184] width 107 height 18
click at [437, 53] on span "TAINAH CORREIA BARRETO" at bounding box center [464, 52] width 398 height 25
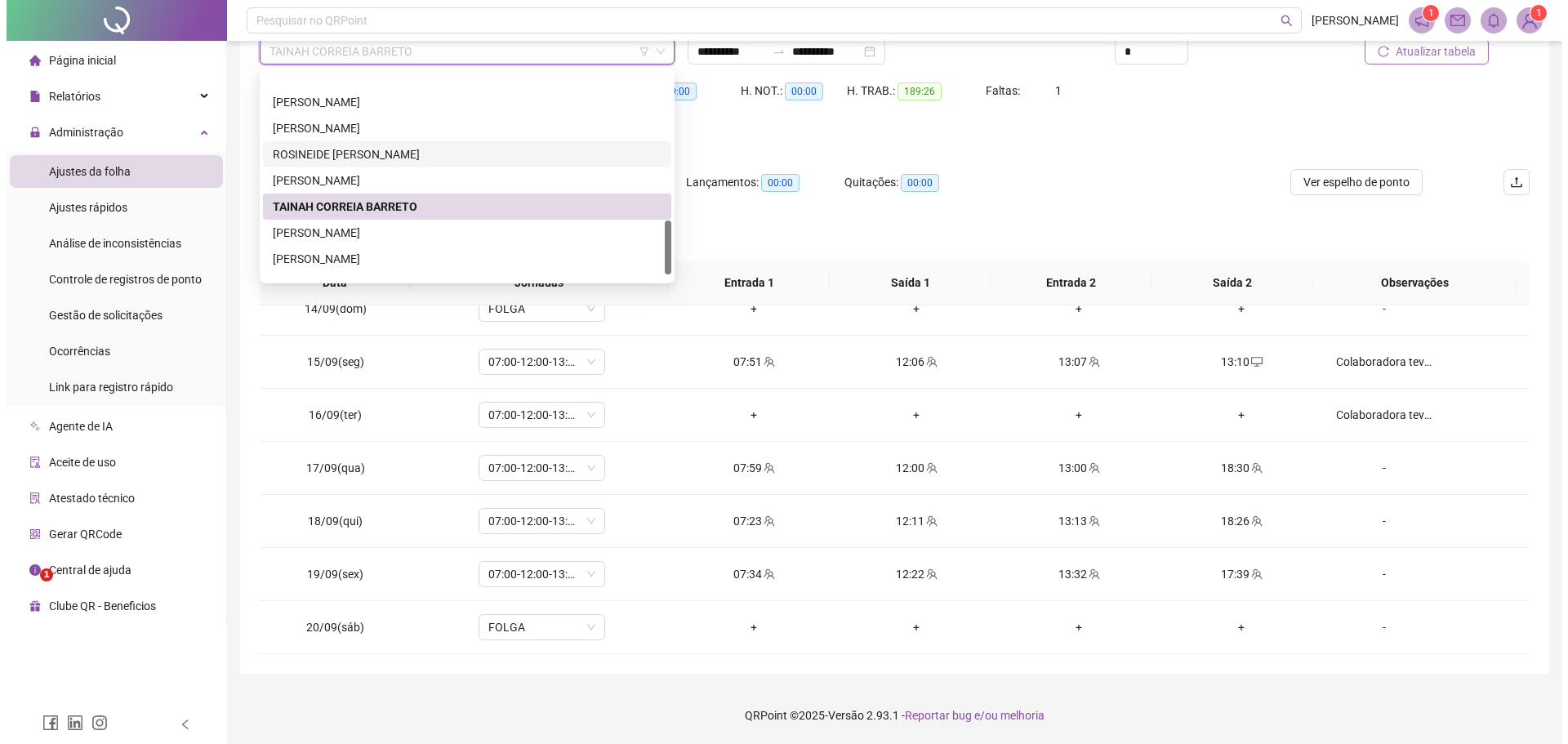
scroll to position [582, 0]
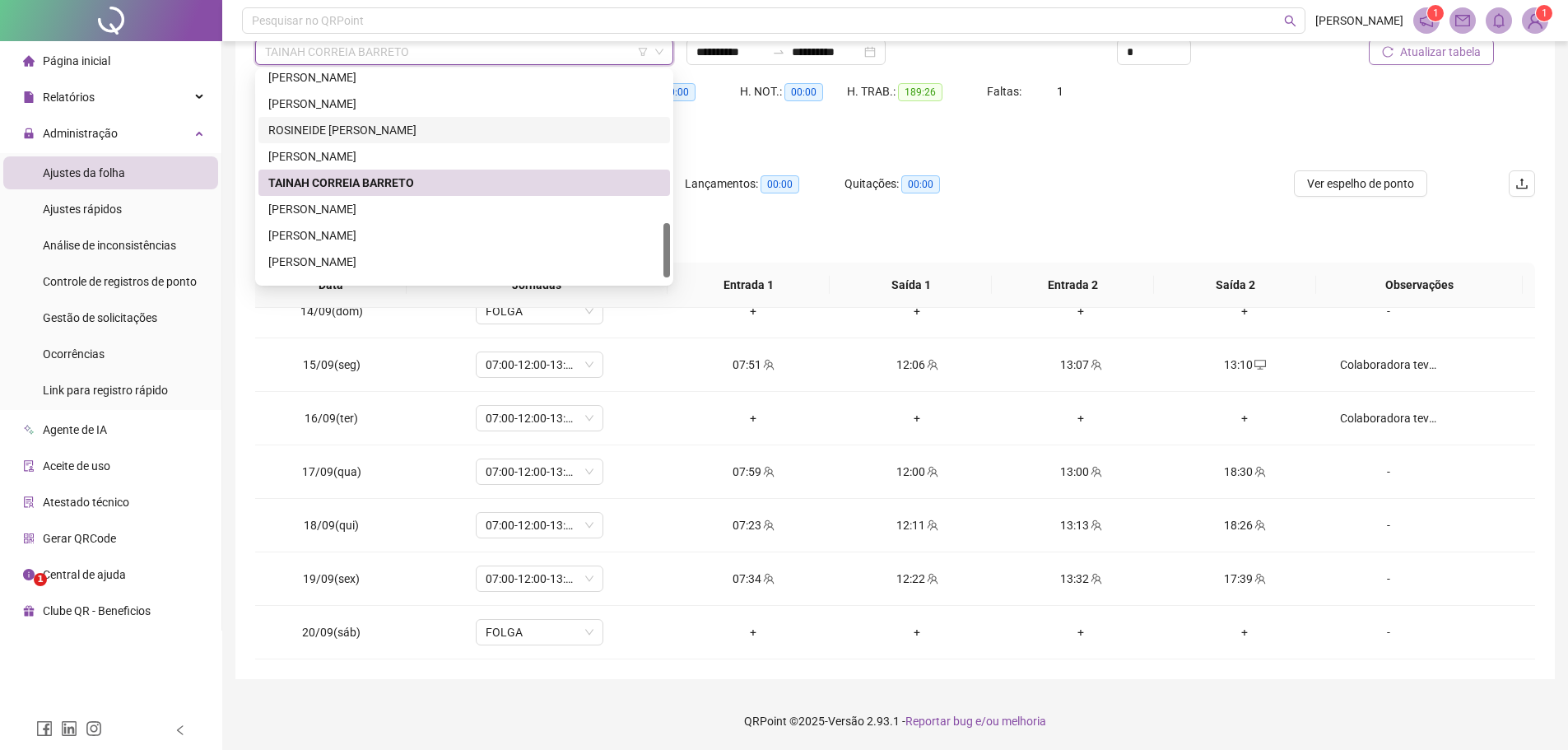
drag, startPoint x: 668, startPoint y: 217, endPoint x: 672, endPoint y: 240, distance: 23.3
click at [672, 240] on div "273760 204680 302422 [PERSON_NAME] [PERSON_NAME]" at bounding box center [464, 177] width 418 height 217
click at [500, 209] on div "[PERSON_NAME]" at bounding box center [464, 209] width 392 height 18
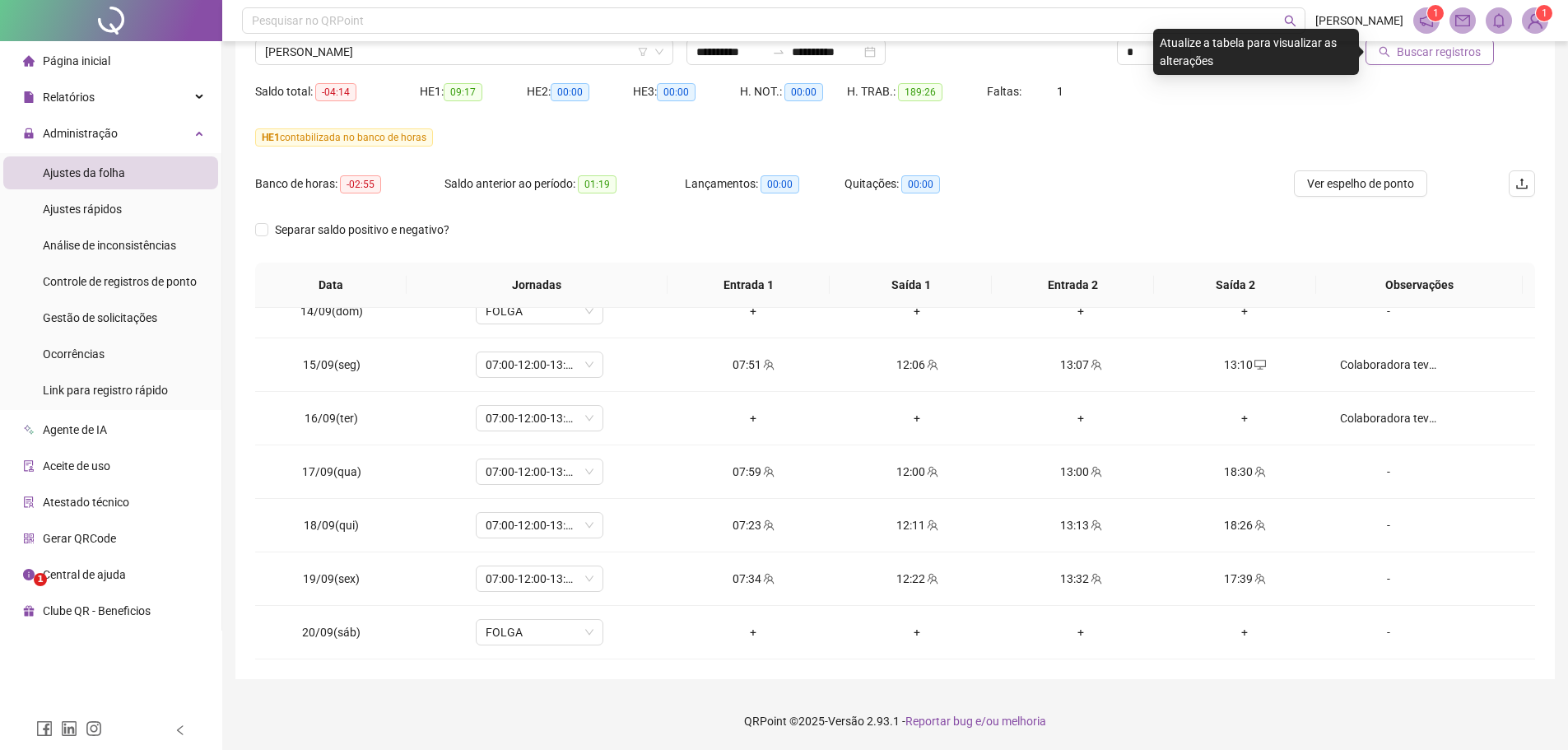
click at [1429, 53] on span "Buscar registros" at bounding box center [1438, 52] width 84 height 18
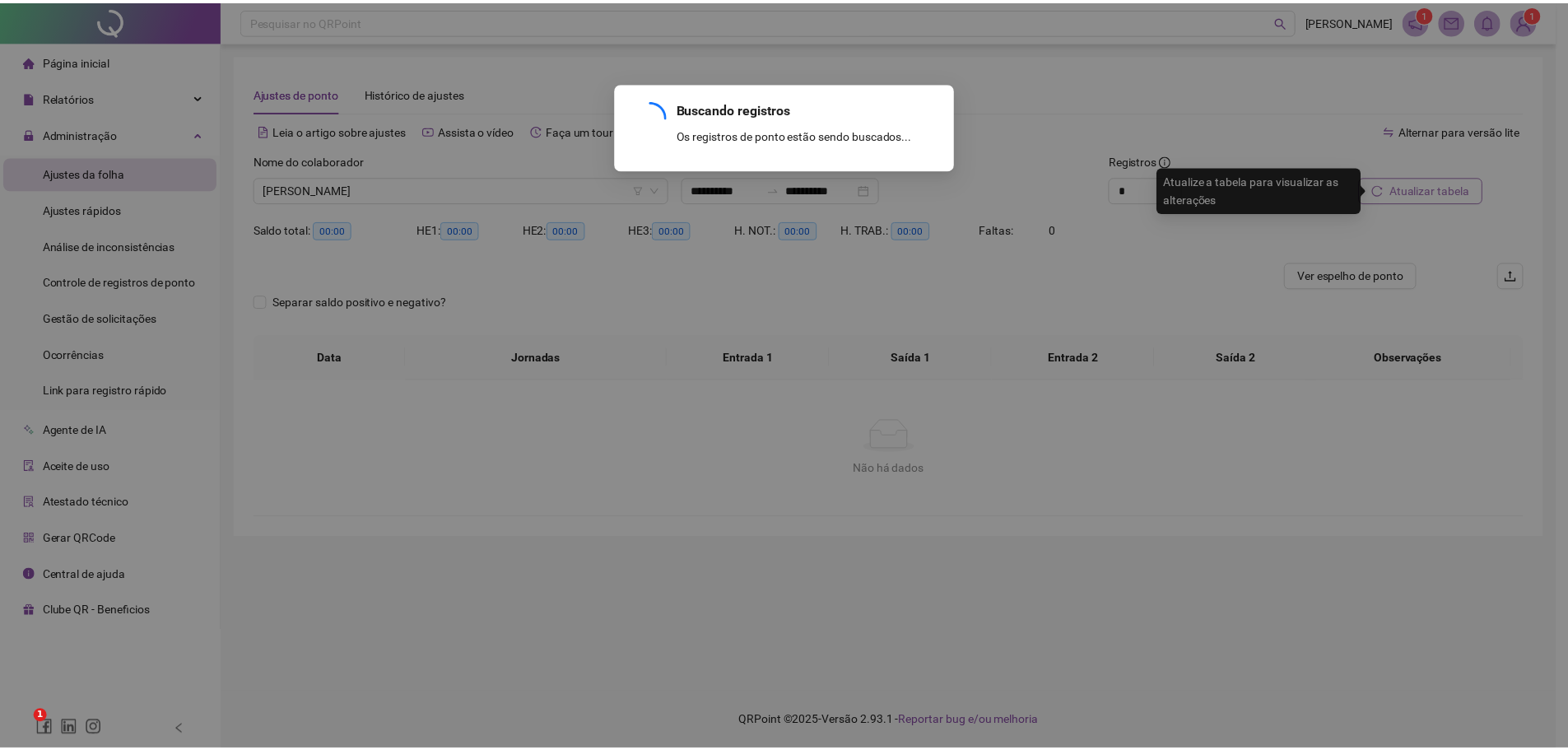
scroll to position [0, 0]
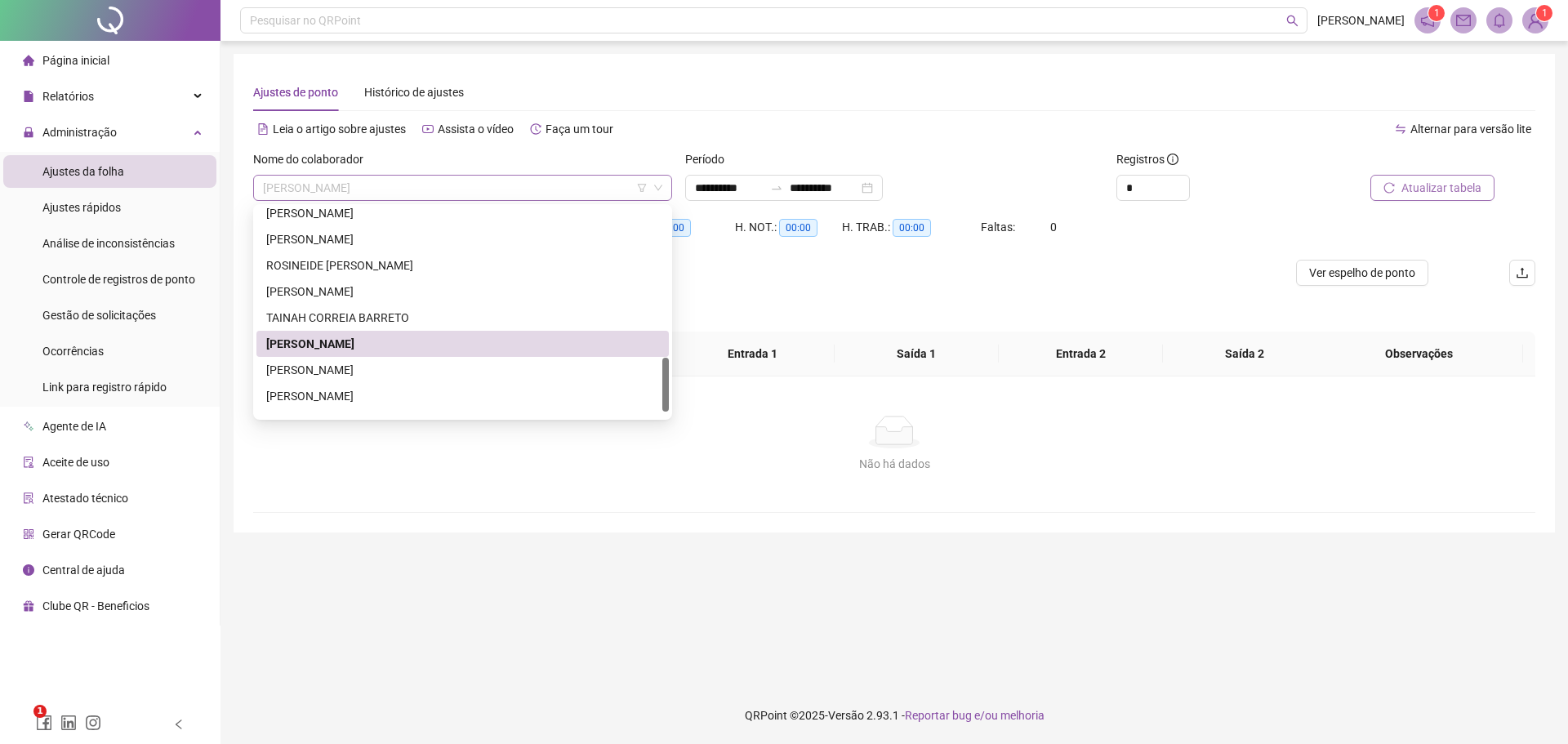
click at [475, 187] on span "[PERSON_NAME]" at bounding box center [463, 188] width 400 height 25
click at [359, 365] on div "[PERSON_NAME]" at bounding box center [463, 370] width 393 height 18
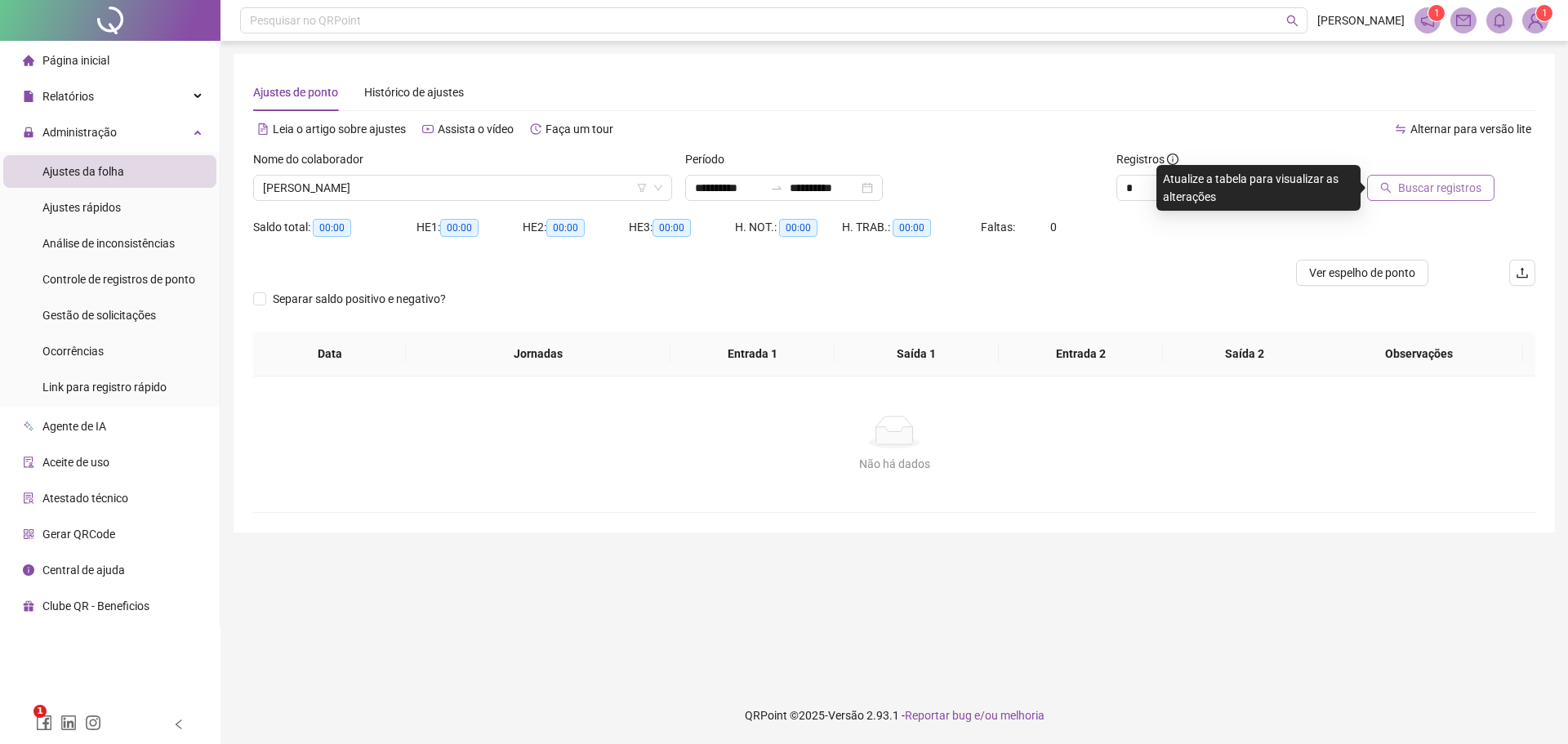
click at [1417, 187] on span "Buscar registros" at bounding box center [1440, 188] width 83 height 18
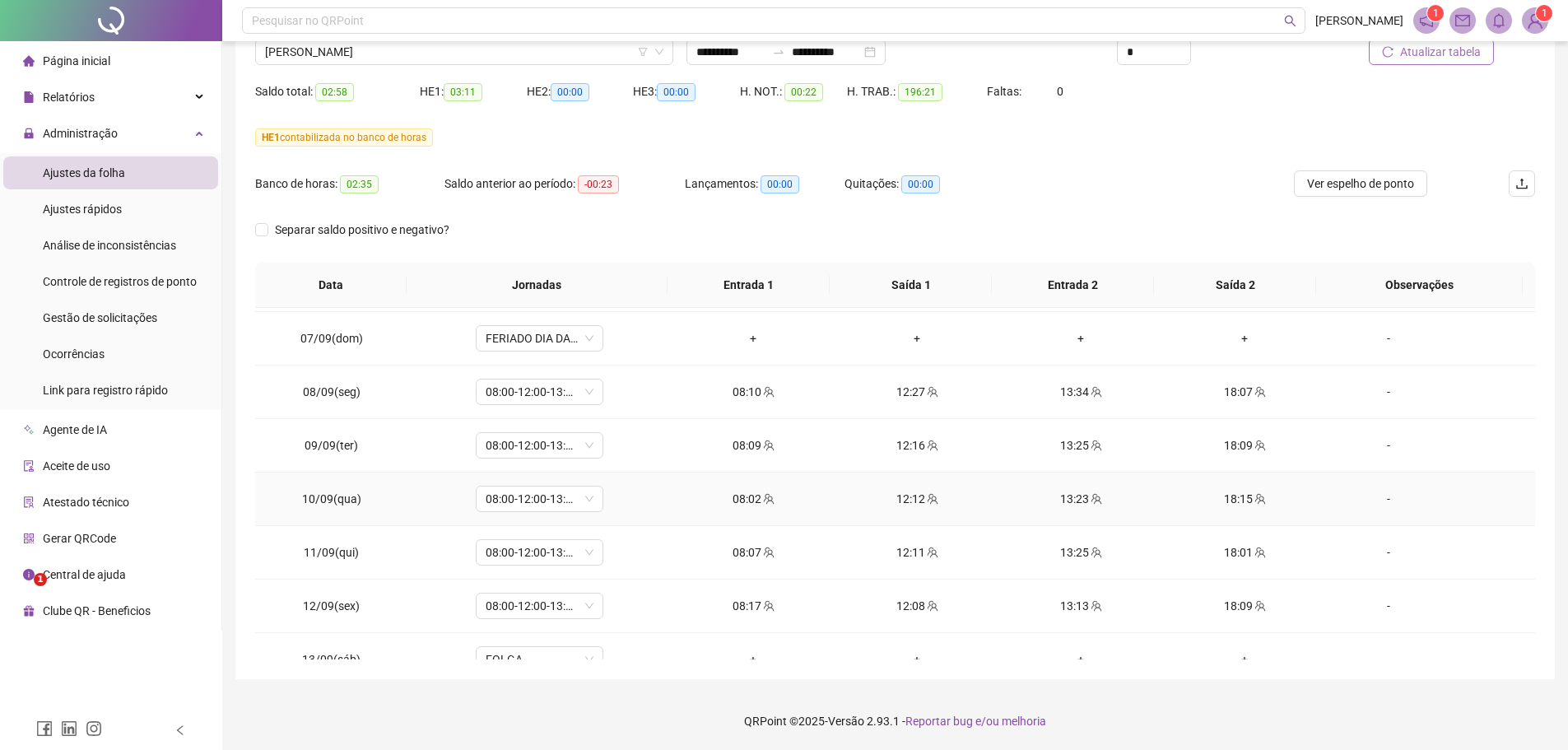
scroll to position [1308, 0]
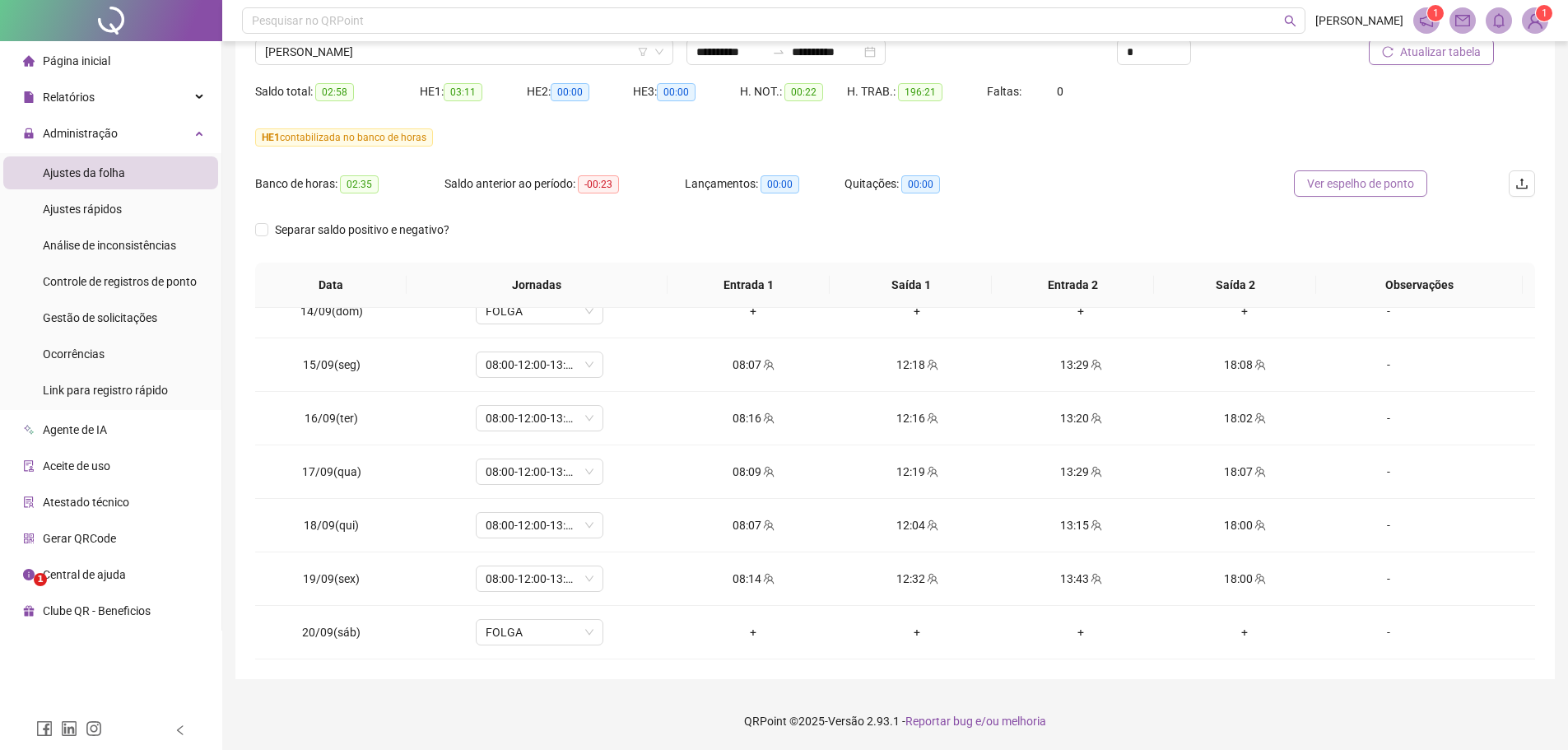
click at [1341, 181] on span "Ver espelho de ponto" at bounding box center [1360, 184] width 107 height 18
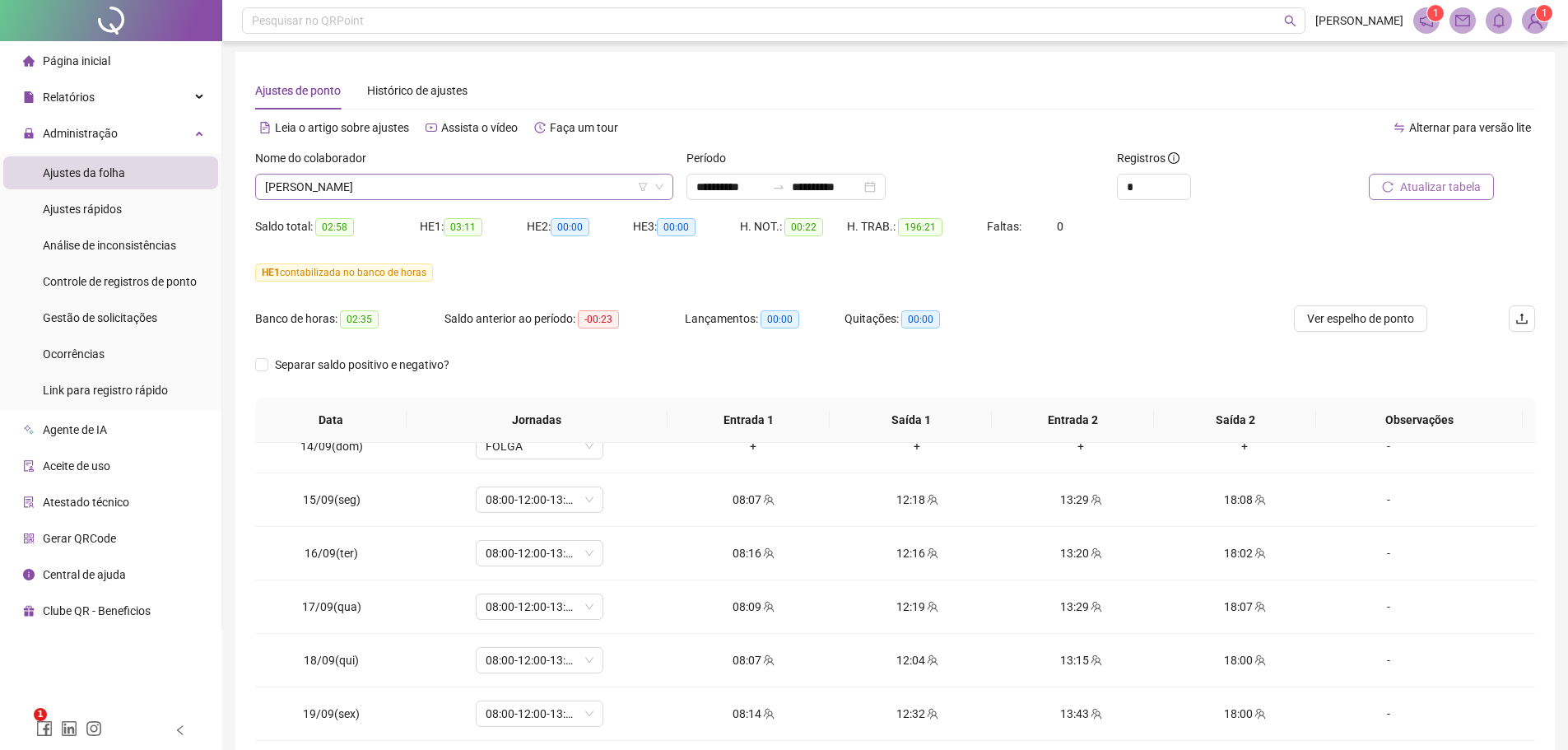
scroll to position [0, 0]
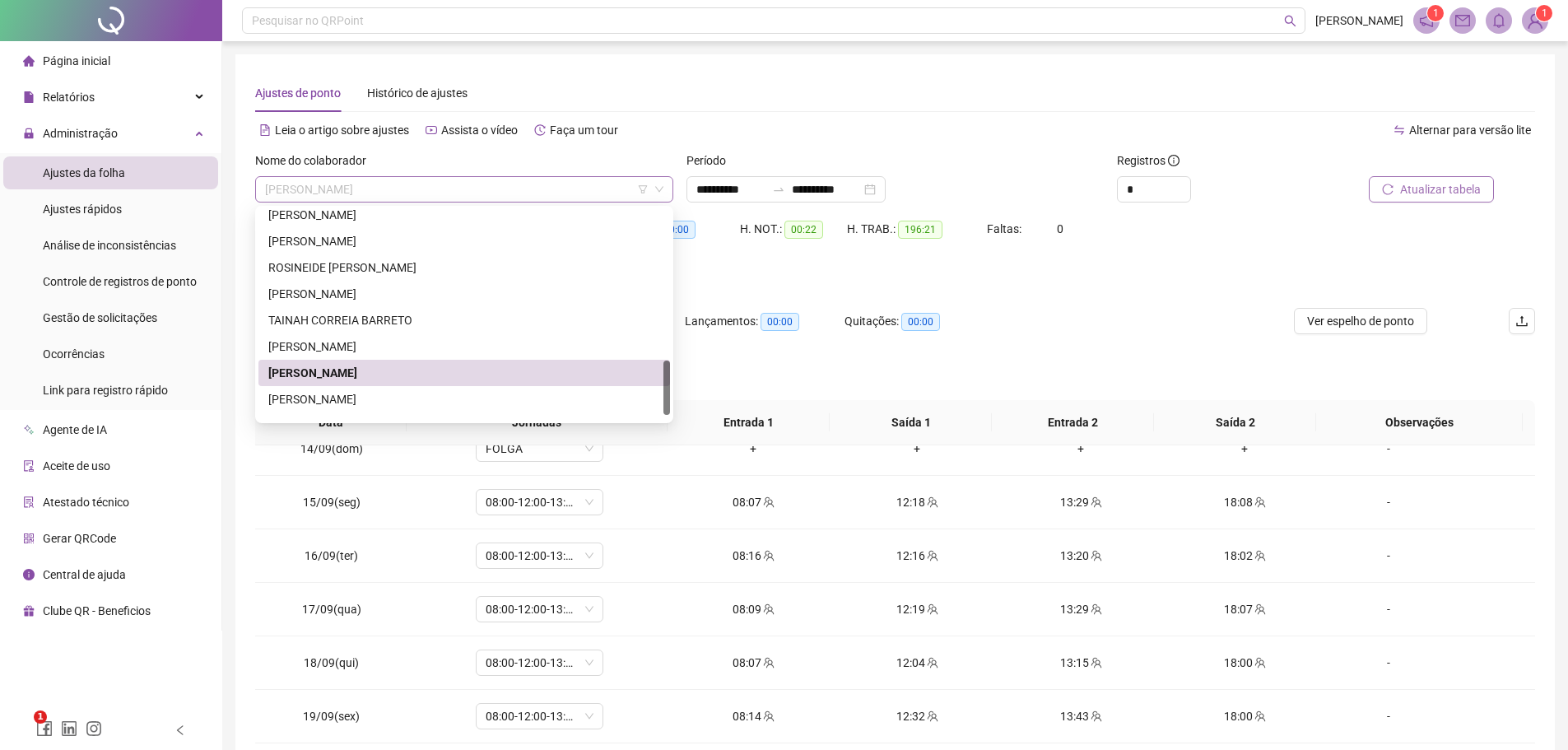
click at [495, 193] on span "[PERSON_NAME]" at bounding box center [464, 190] width 398 height 25
click at [408, 401] on div "[PERSON_NAME]" at bounding box center [464, 399] width 392 height 18
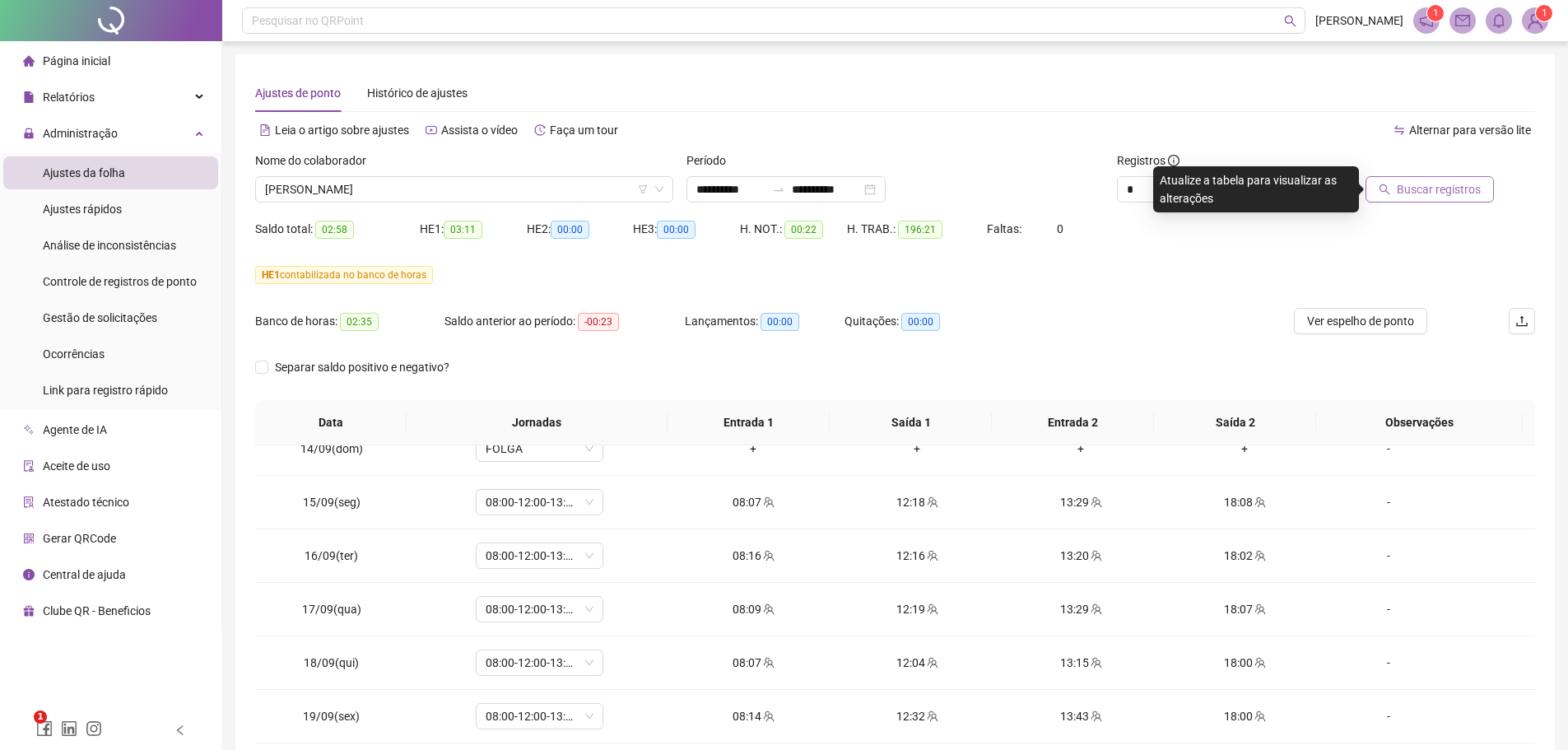
click at [1414, 191] on span "Buscar registros" at bounding box center [1438, 190] width 84 height 18
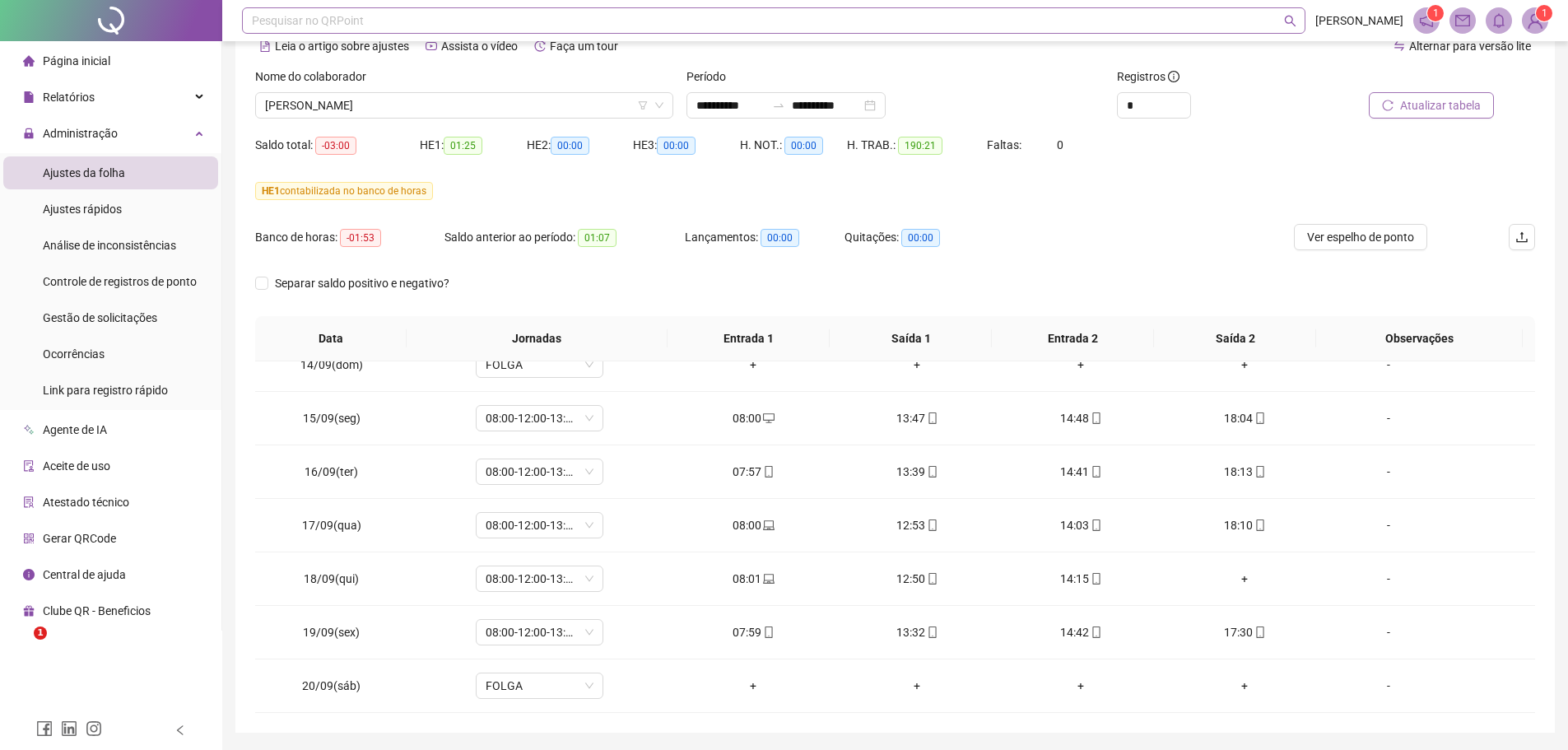
scroll to position [56, 0]
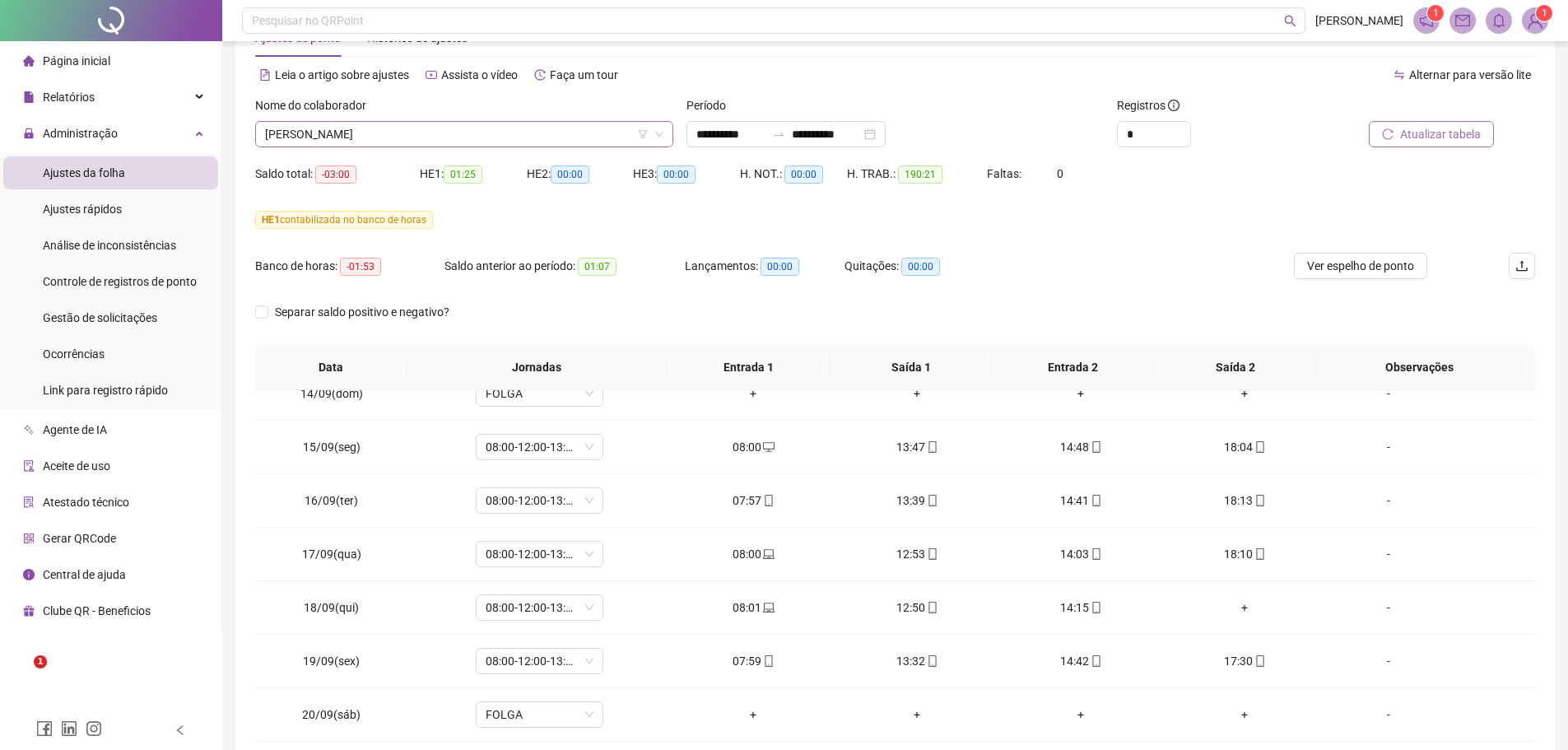
click at [443, 130] on span "[PERSON_NAME]" at bounding box center [464, 134] width 398 height 25
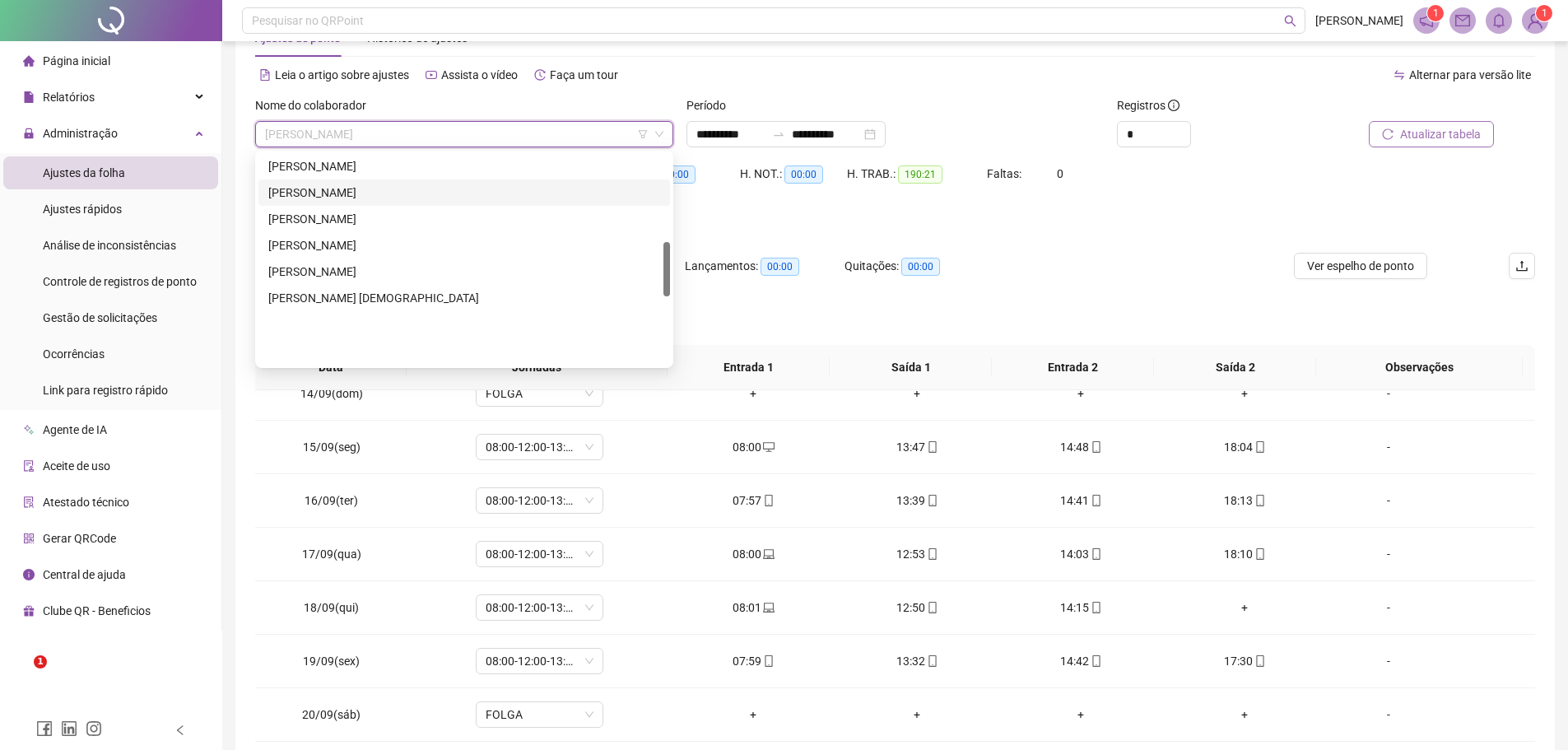
scroll to position [340, 0]
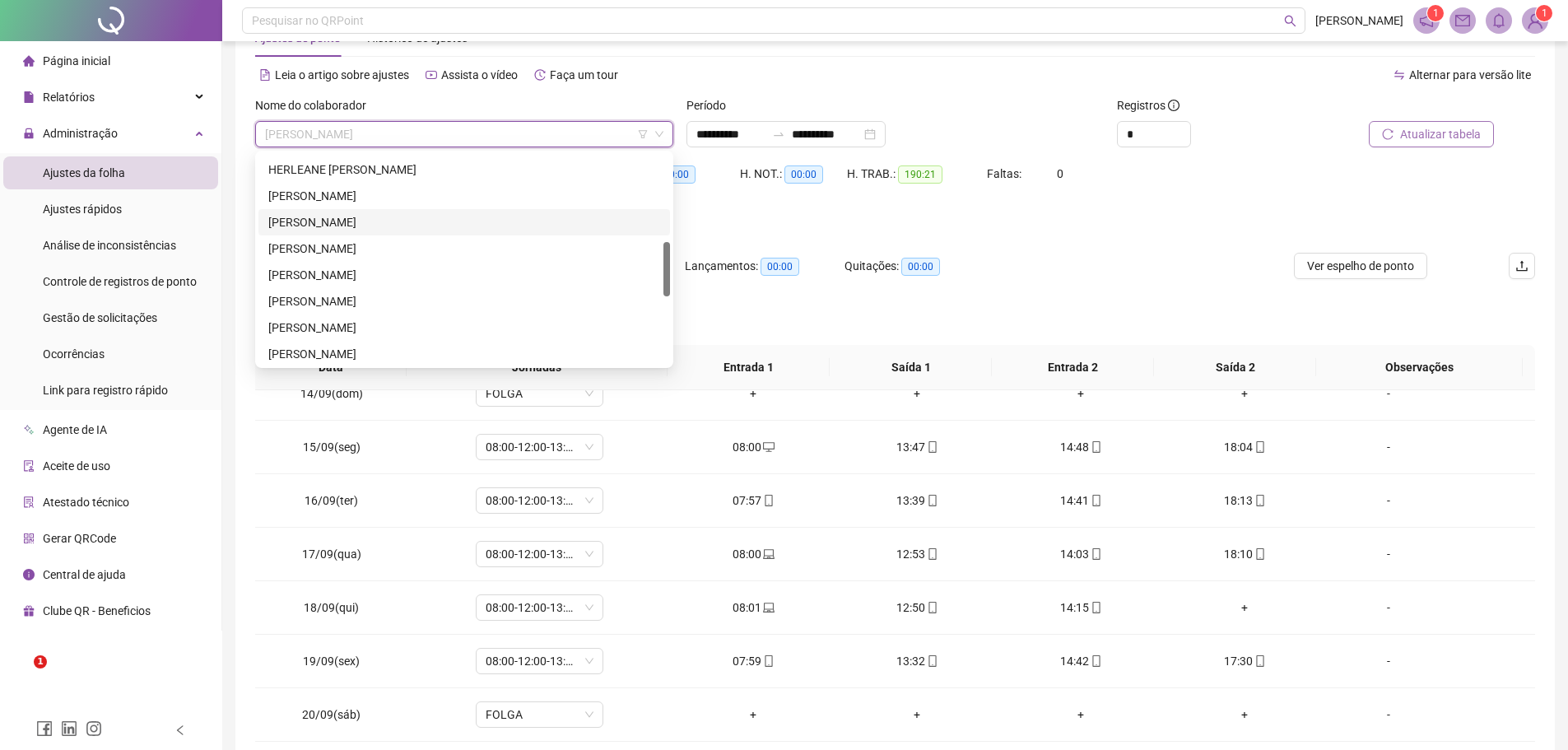
click at [345, 220] on div "[PERSON_NAME]" at bounding box center [464, 222] width 392 height 18
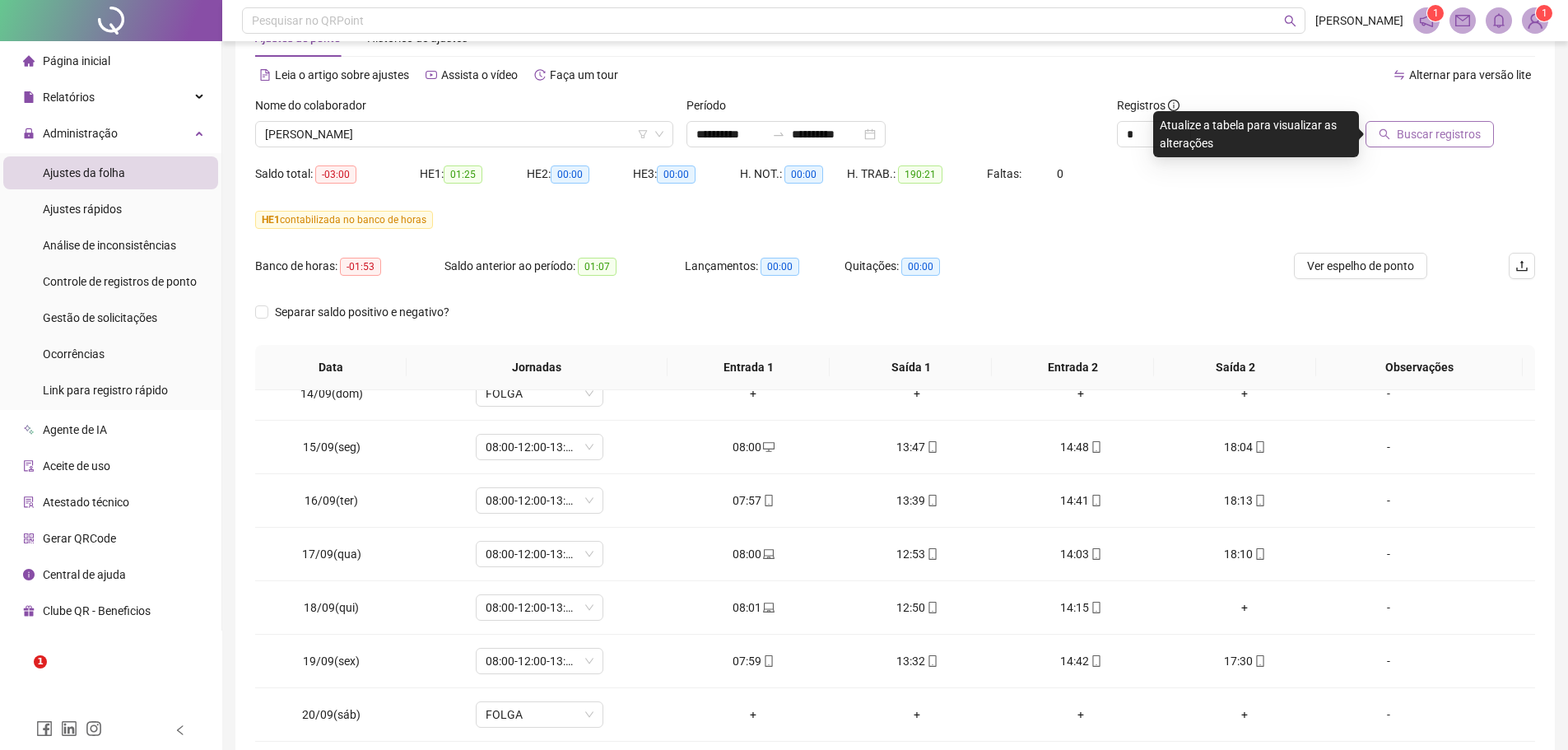
click at [1461, 136] on span "Buscar registros" at bounding box center [1438, 134] width 84 height 18
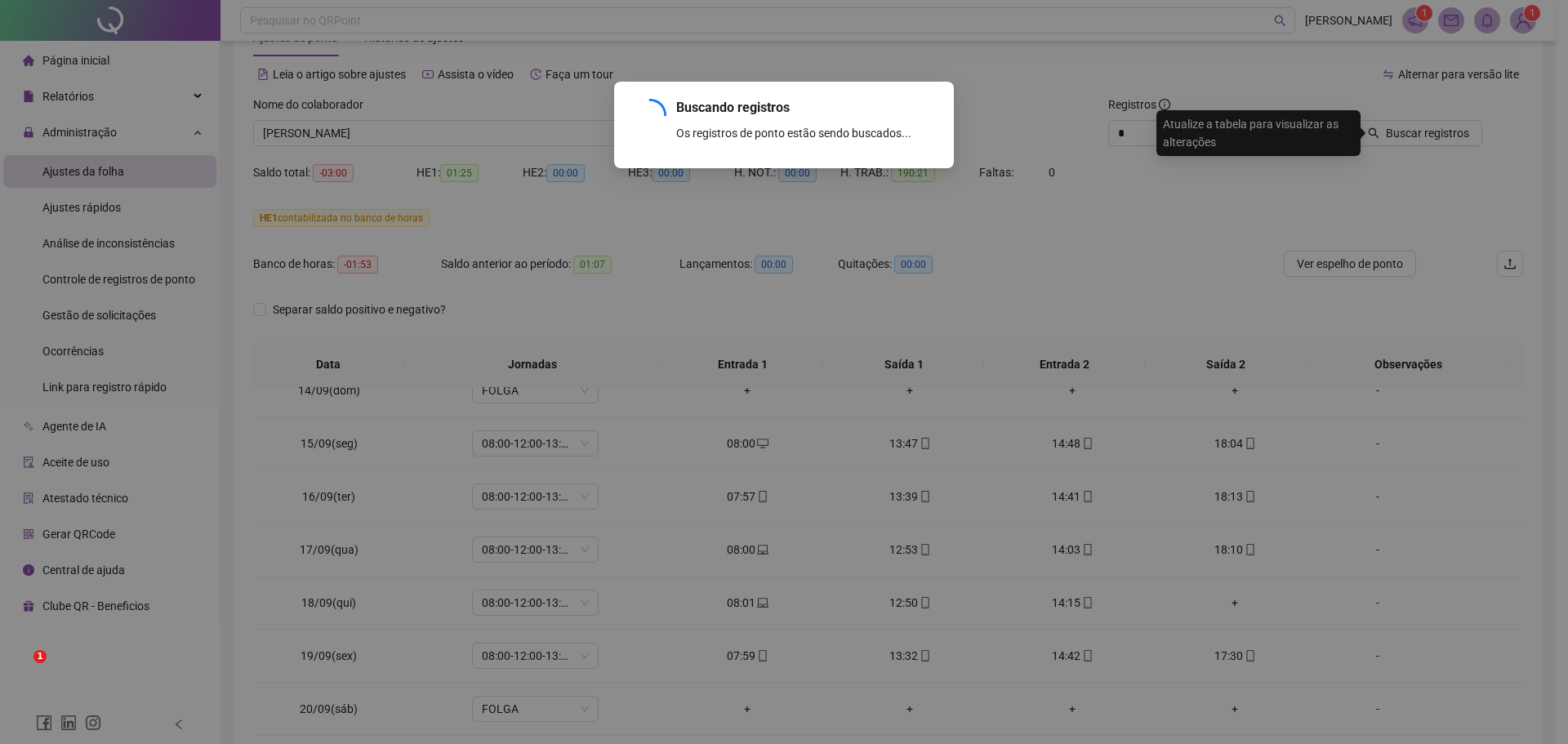
click at [1137, 132] on div "Buscando registros Os registros de ponto estão sendo buscados... OK" at bounding box center [784, 372] width 1568 height 744
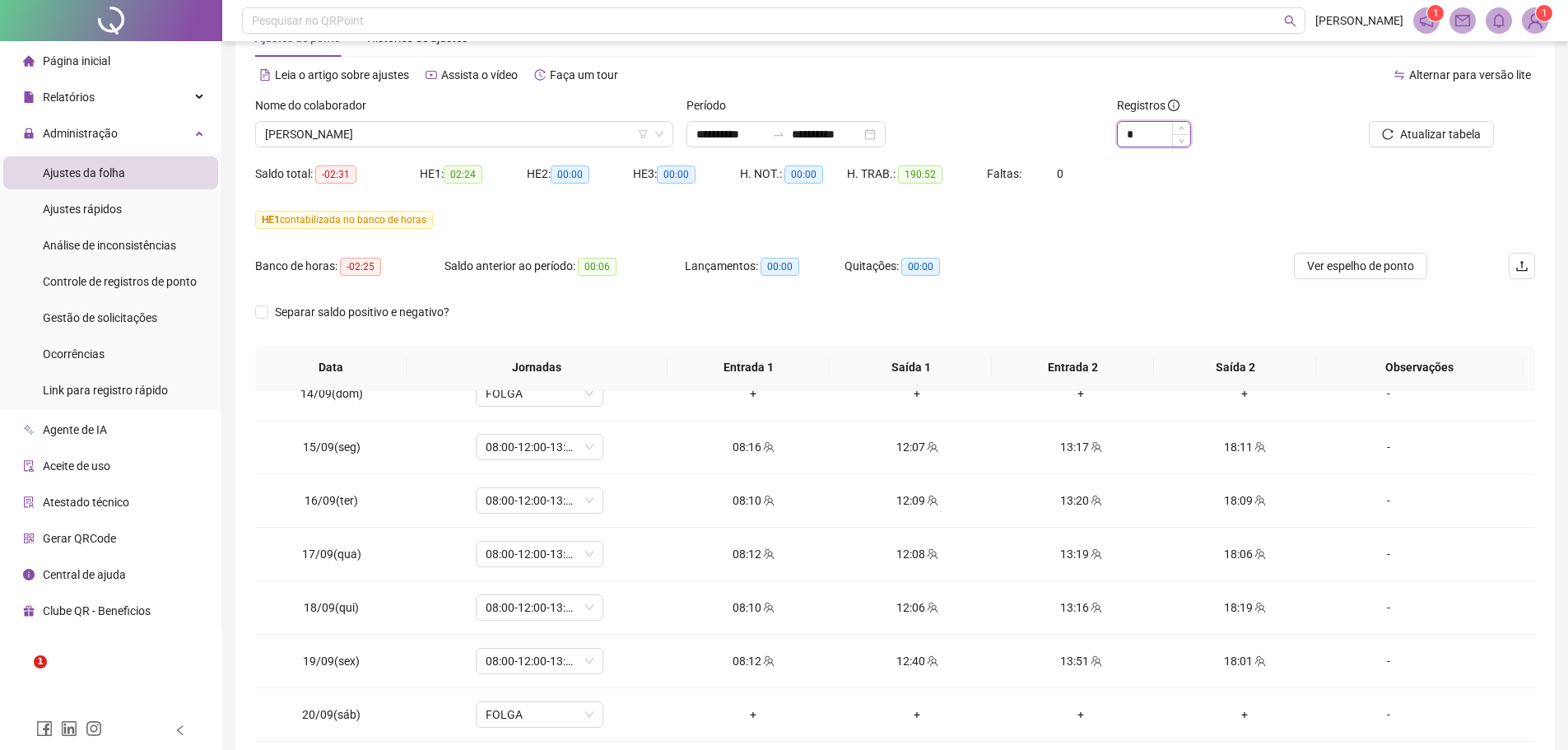
click at [1141, 133] on input "*" at bounding box center [1153, 134] width 72 height 25
type input "*"
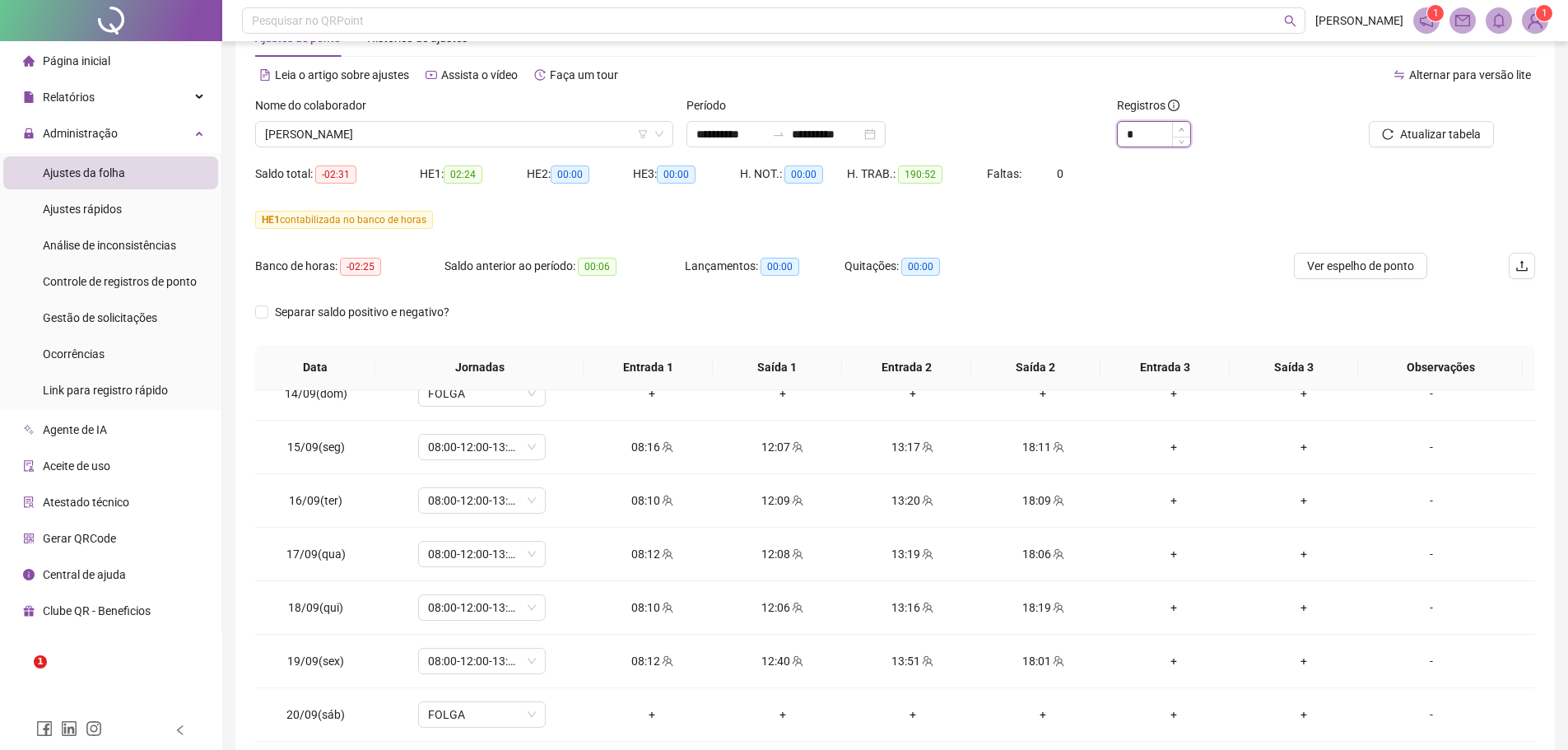
click at [1180, 129] on icon "up" at bounding box center [1181, 129] width 6 height 6
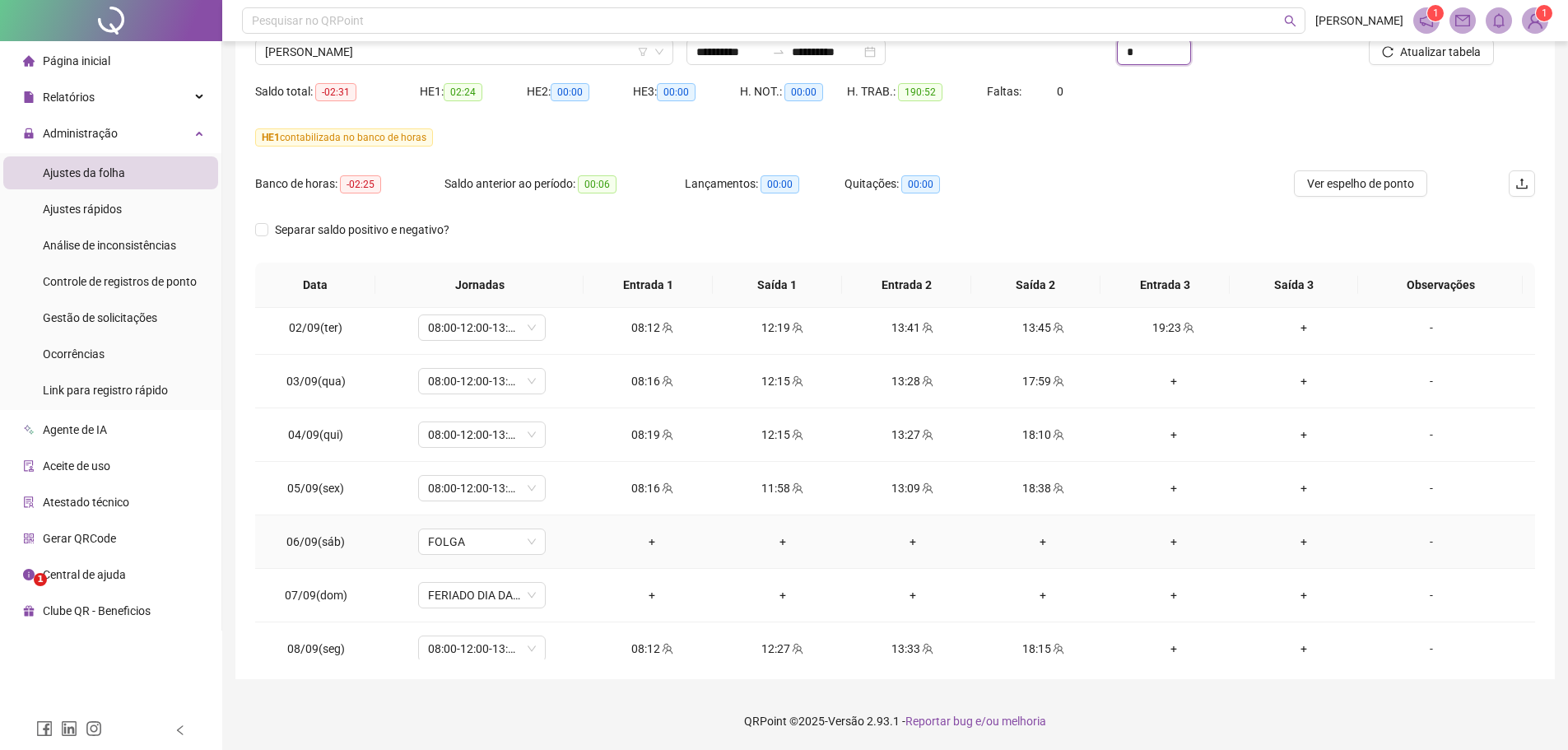
scroll to position [567, 0]
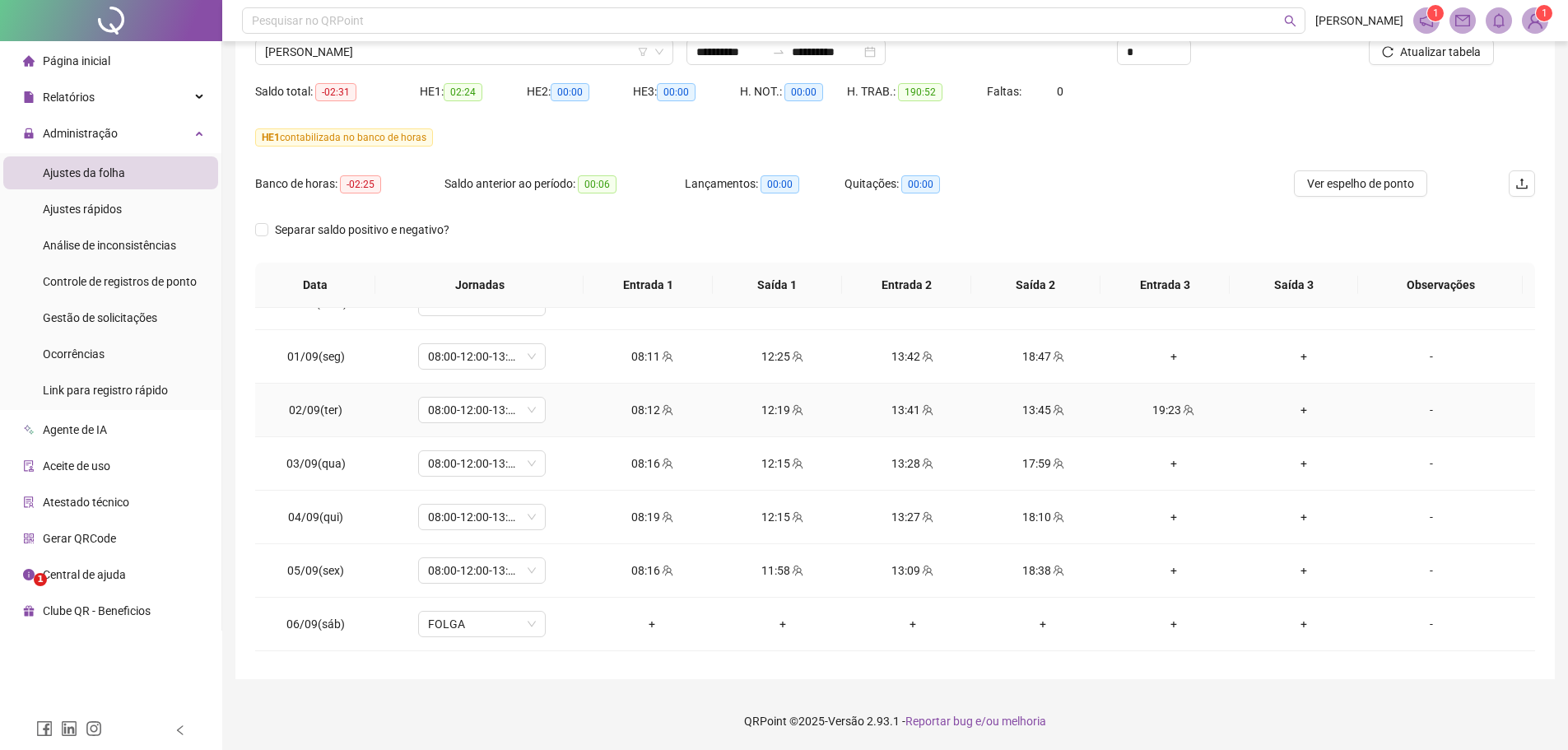
click at [896, 413] on div "13:41" at bounding box center [912, 410] width 104 height 18
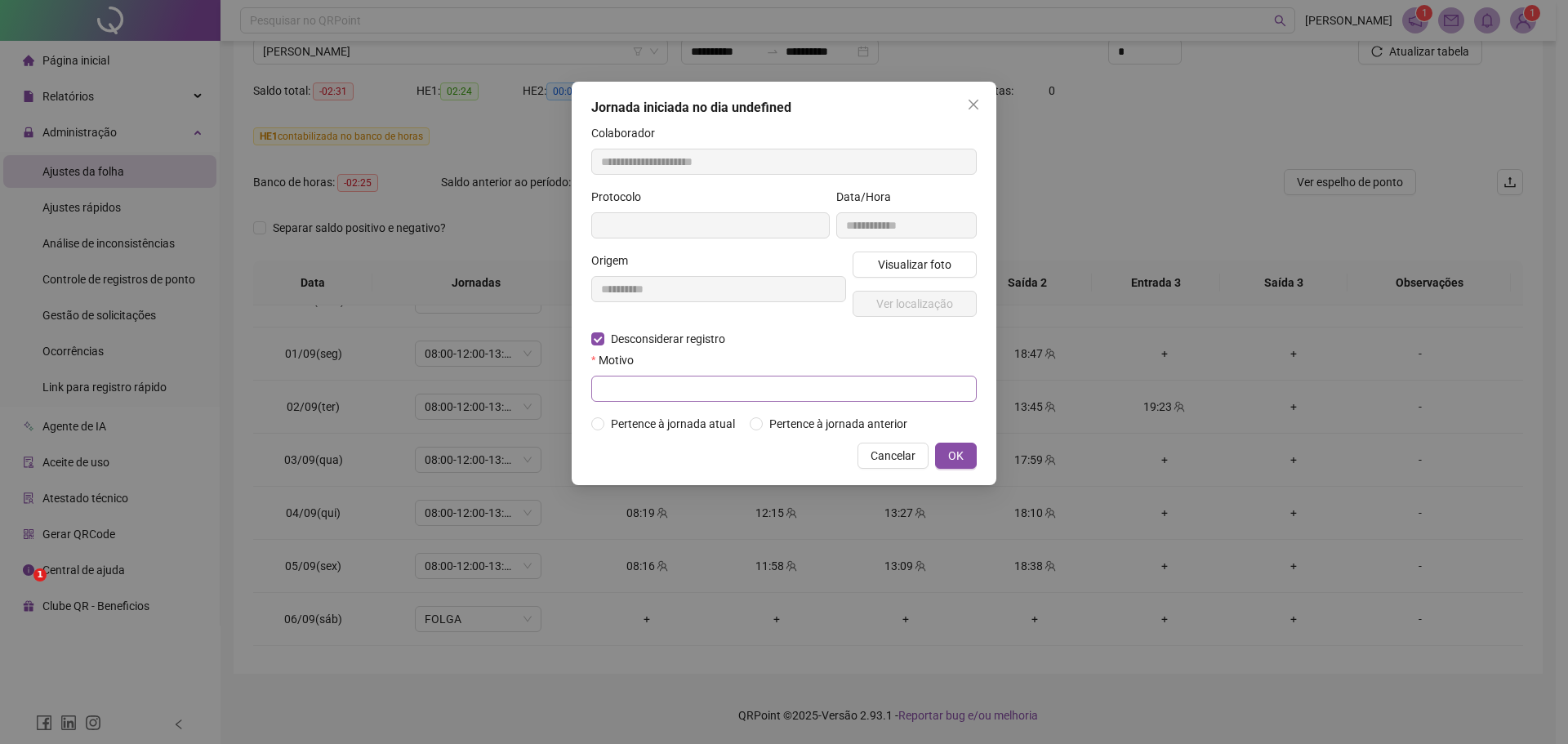
type input "**********"
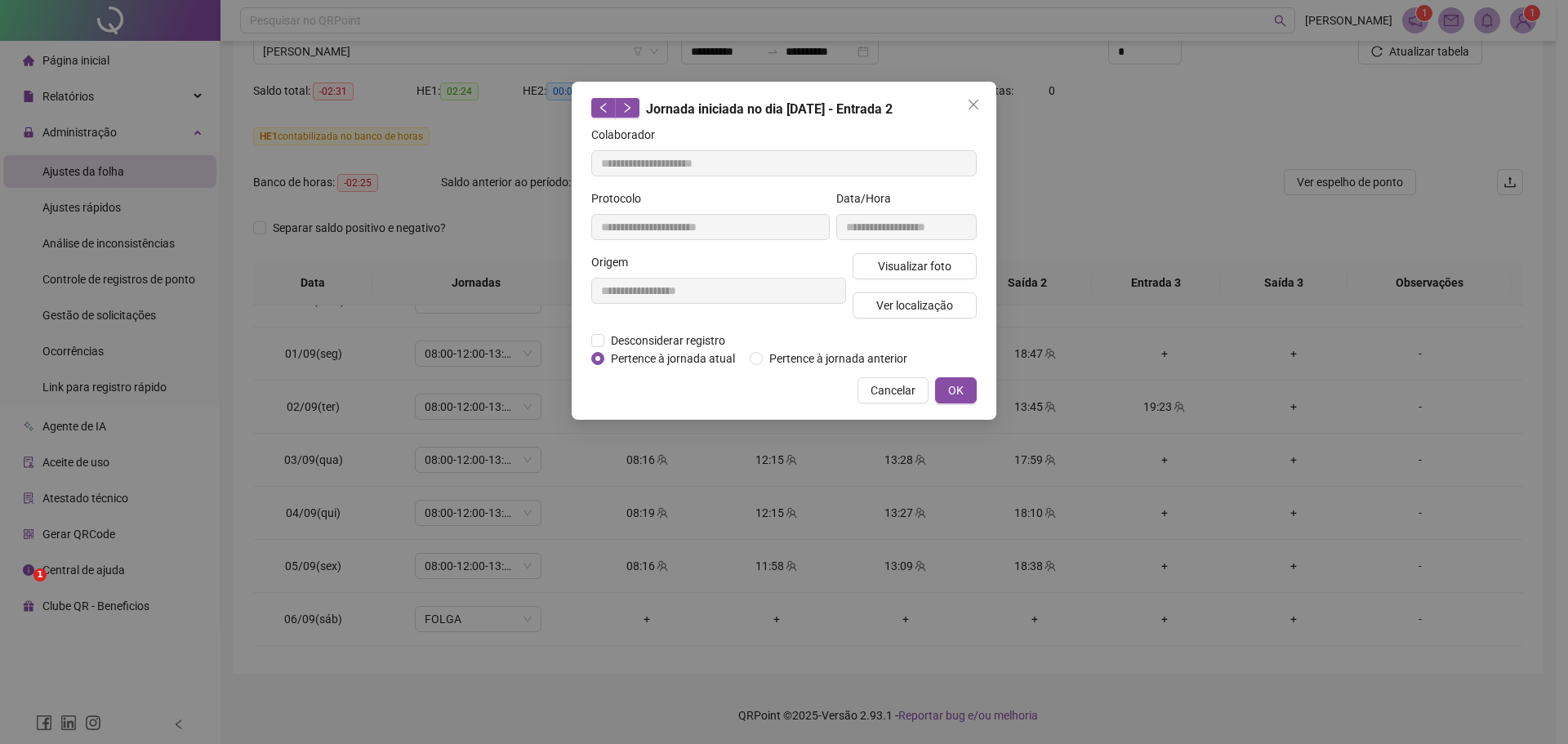
click at [644, 384] on div "Cancelar OK" at bounding box center [784, 390] width 386 height 26
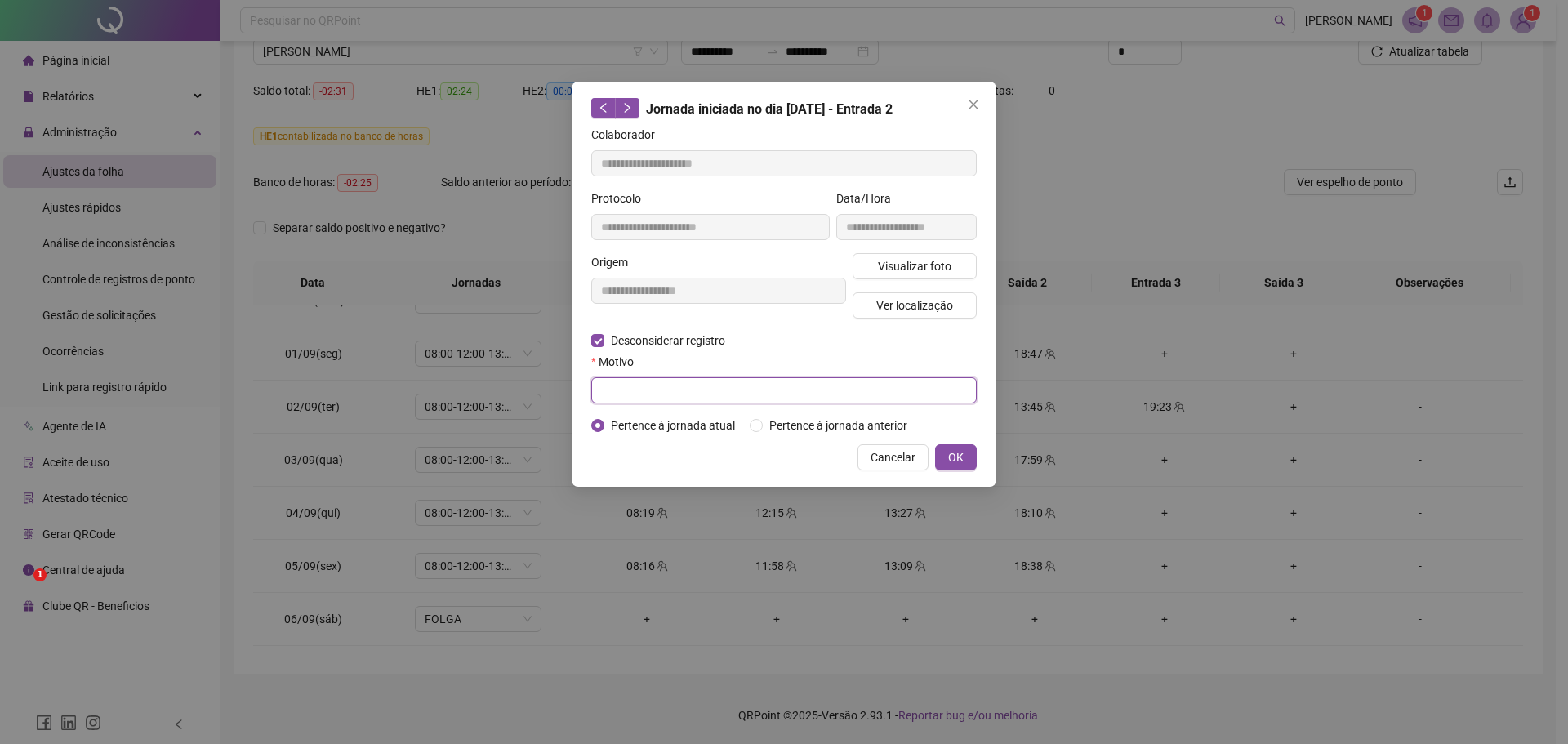
click at [615, 396] on input "text" at bounding box center [784, 390] width 386 height 26
type input "**********"
click at [953, 451] on span "OK" at bounding box center [955, 457] width 16 height 18
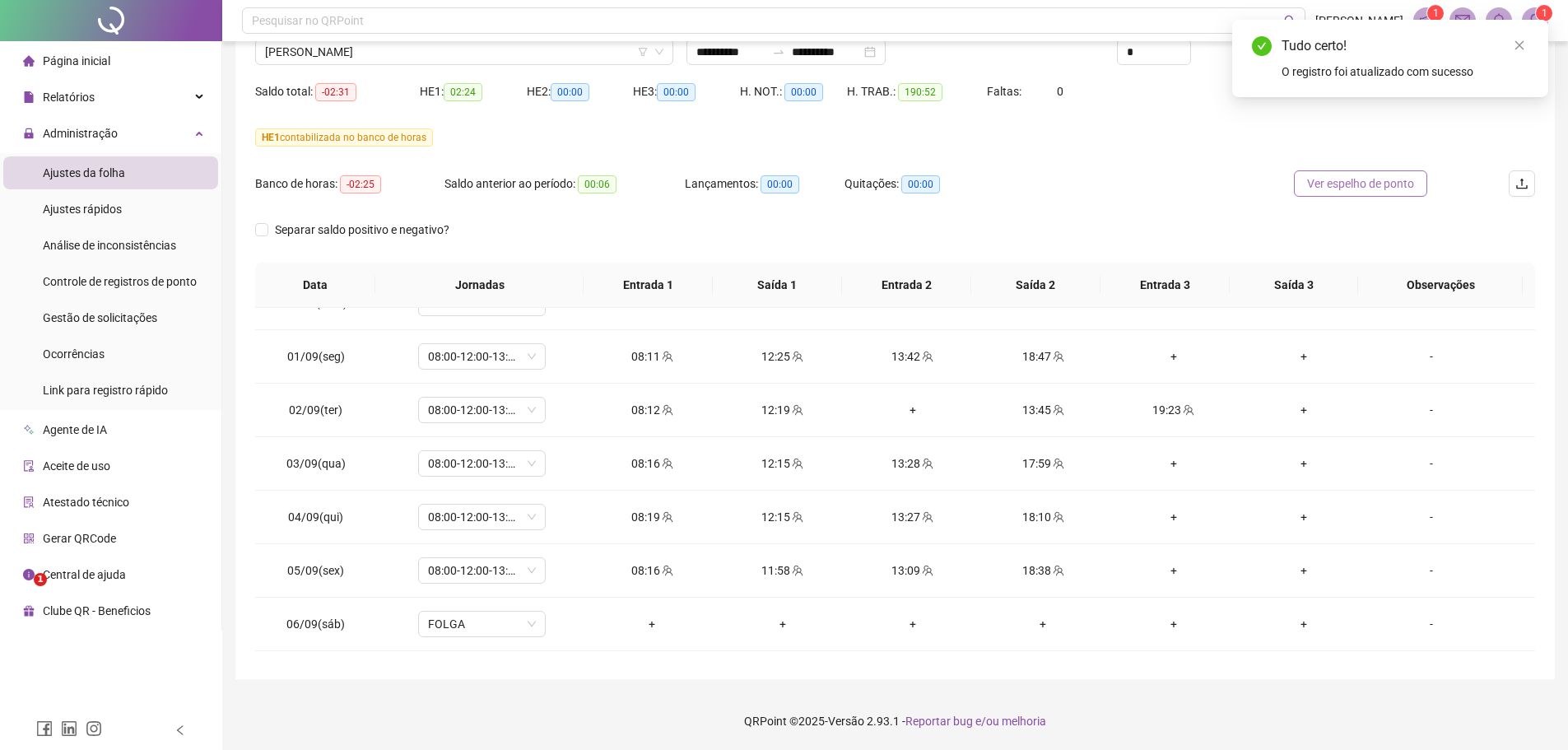
click at [1329, 188] on span "Ver espelho de ponto" at bounding box center [1360, 184] width 107 height 18
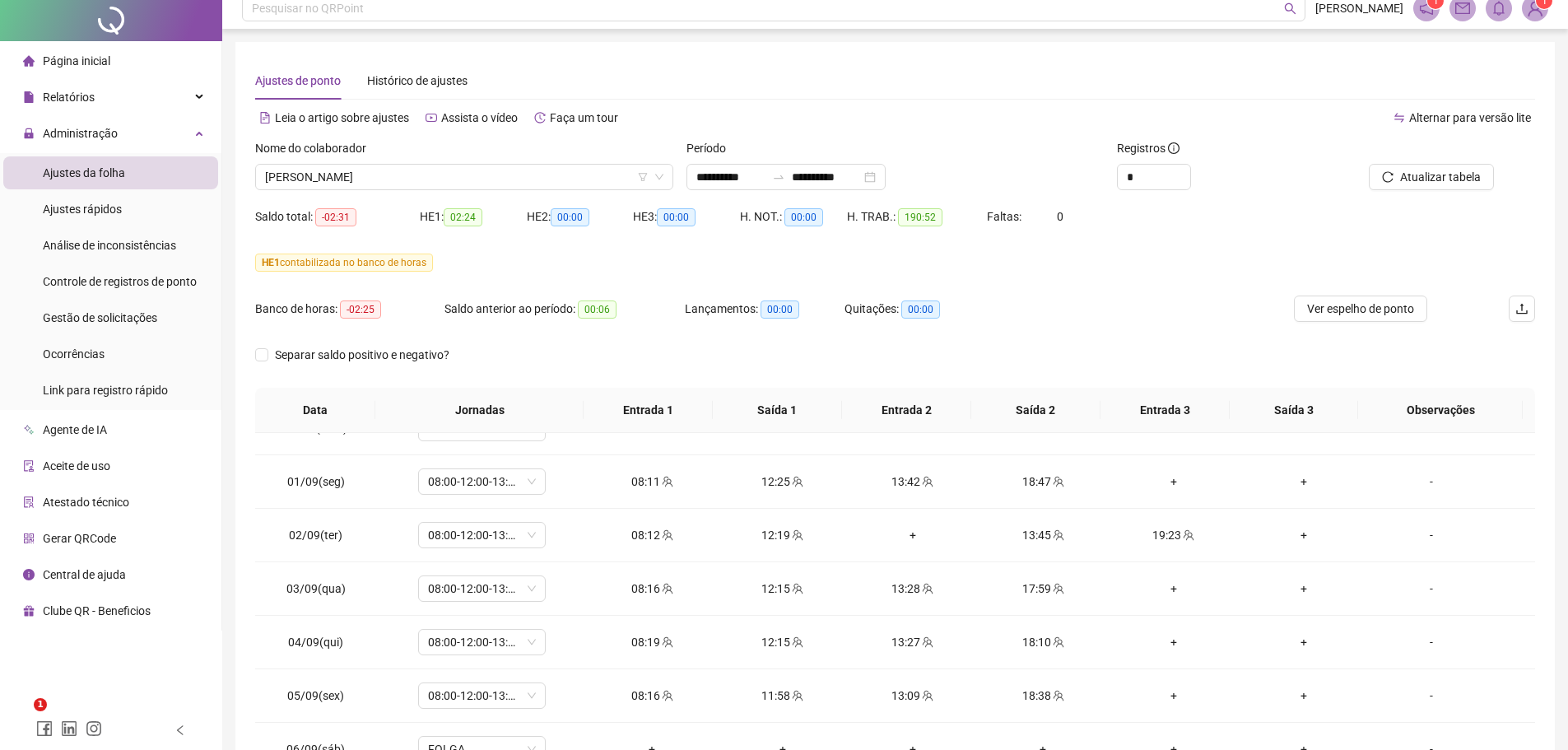
scroll to position [0, 0]
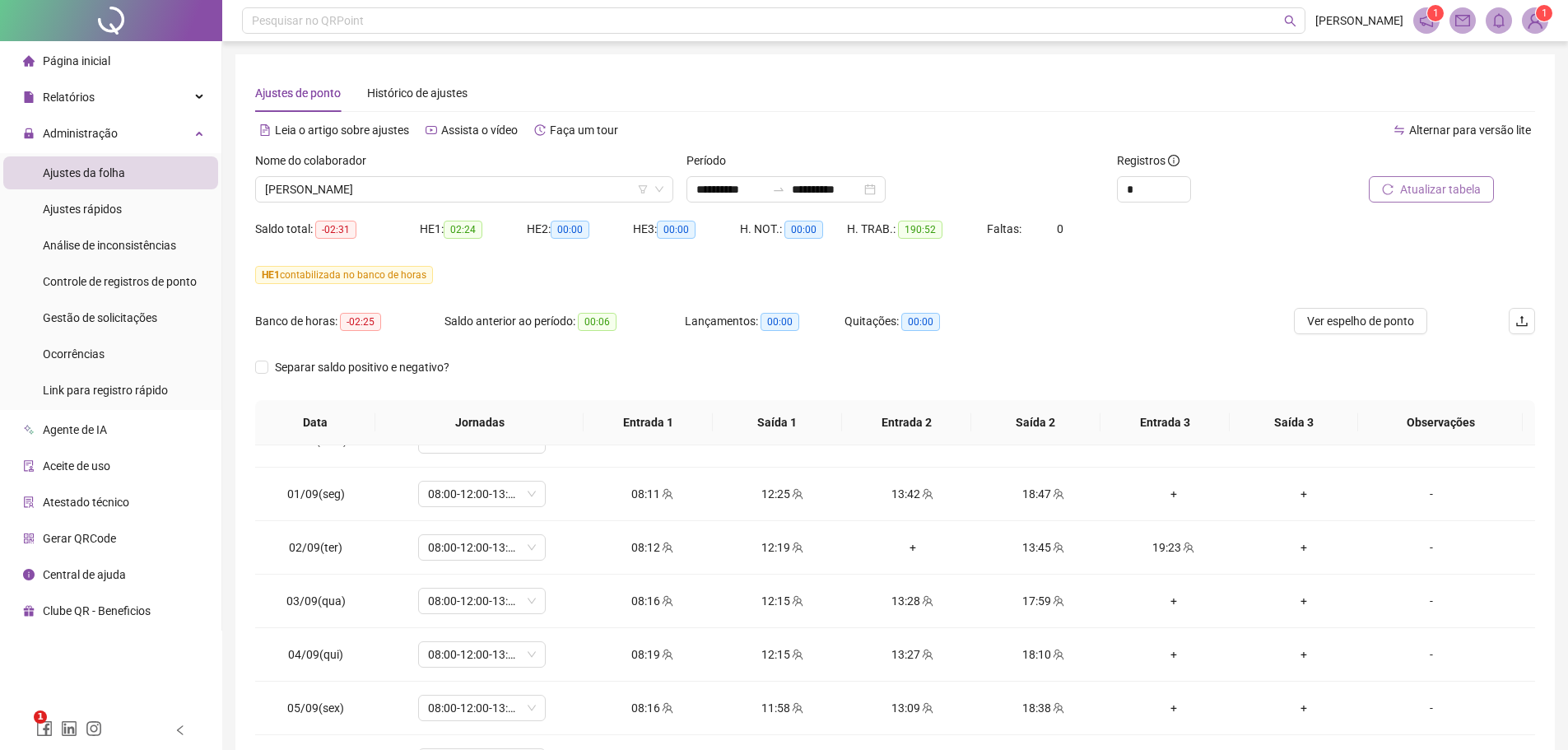
click at [1406, 186] on span "Atualizar tabela" at bounding box center [1440, 190] width 80 height 18
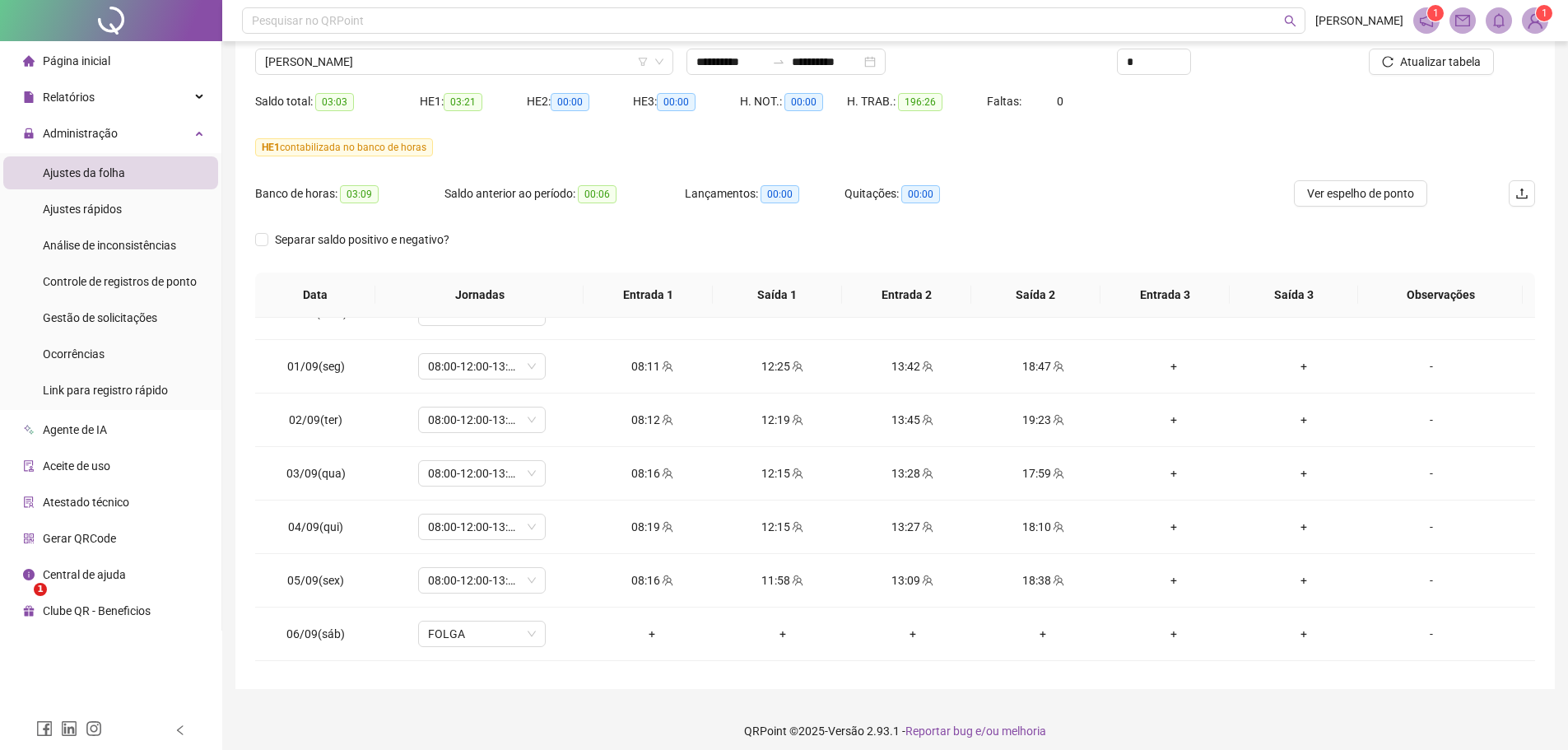
scroll to position [138, 0]
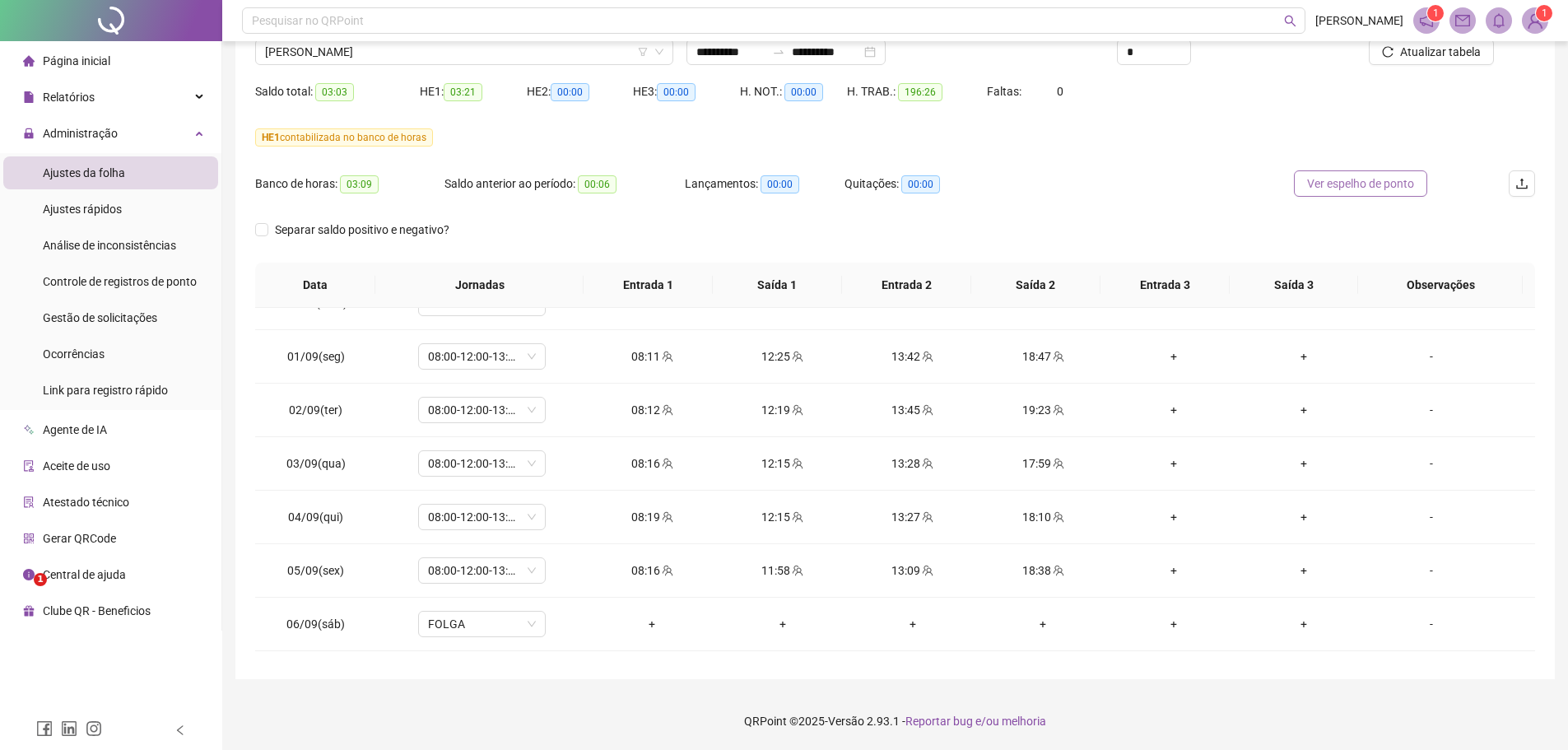
click at [1343, 187] on span "Ver espelho de ponto" at bounding box center [1360, 184] width 107 height 18
click at [461, 51] on span "[PERSON_NAME]" at bounding box center [464, 52] width 398 height 25
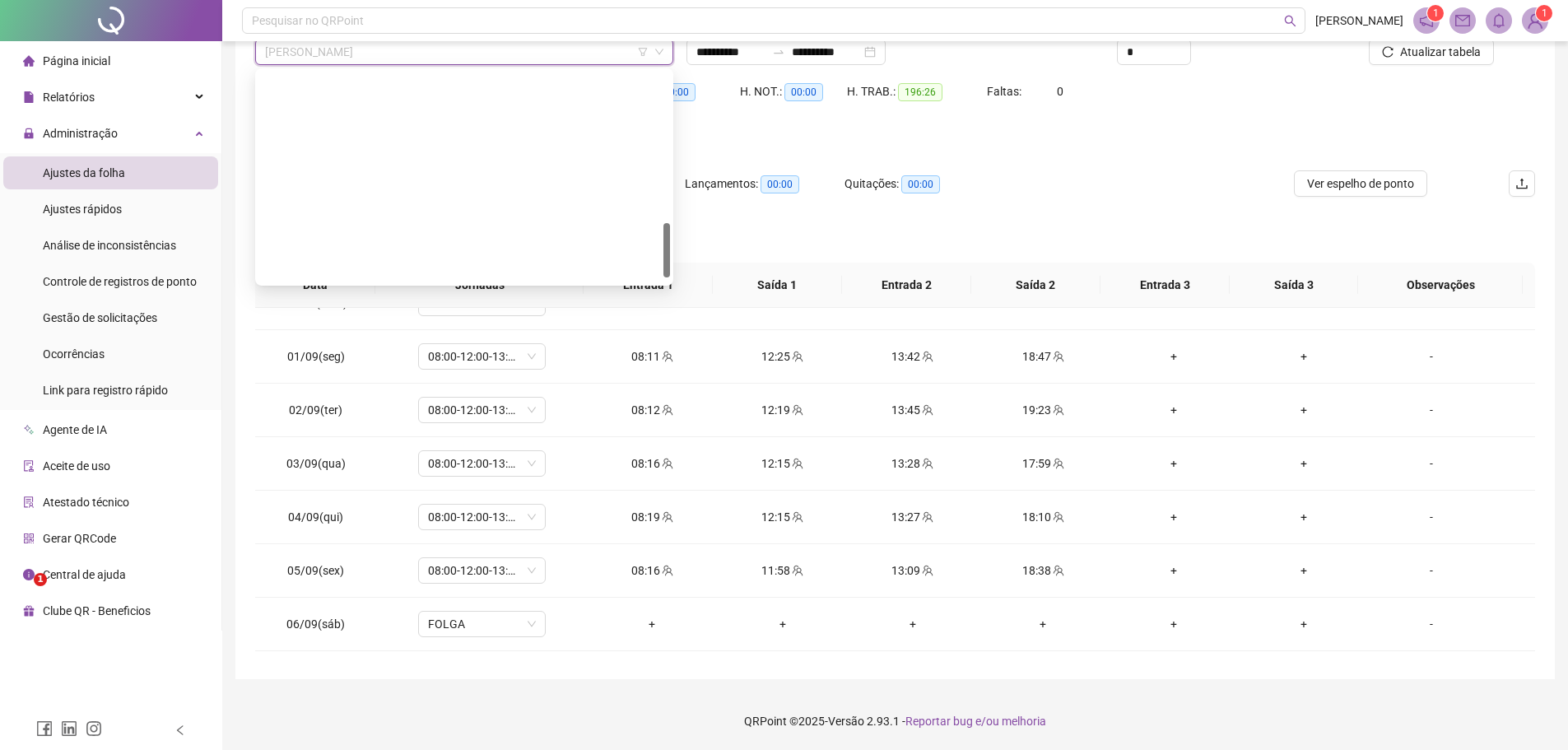
scroll to position [606, 0]
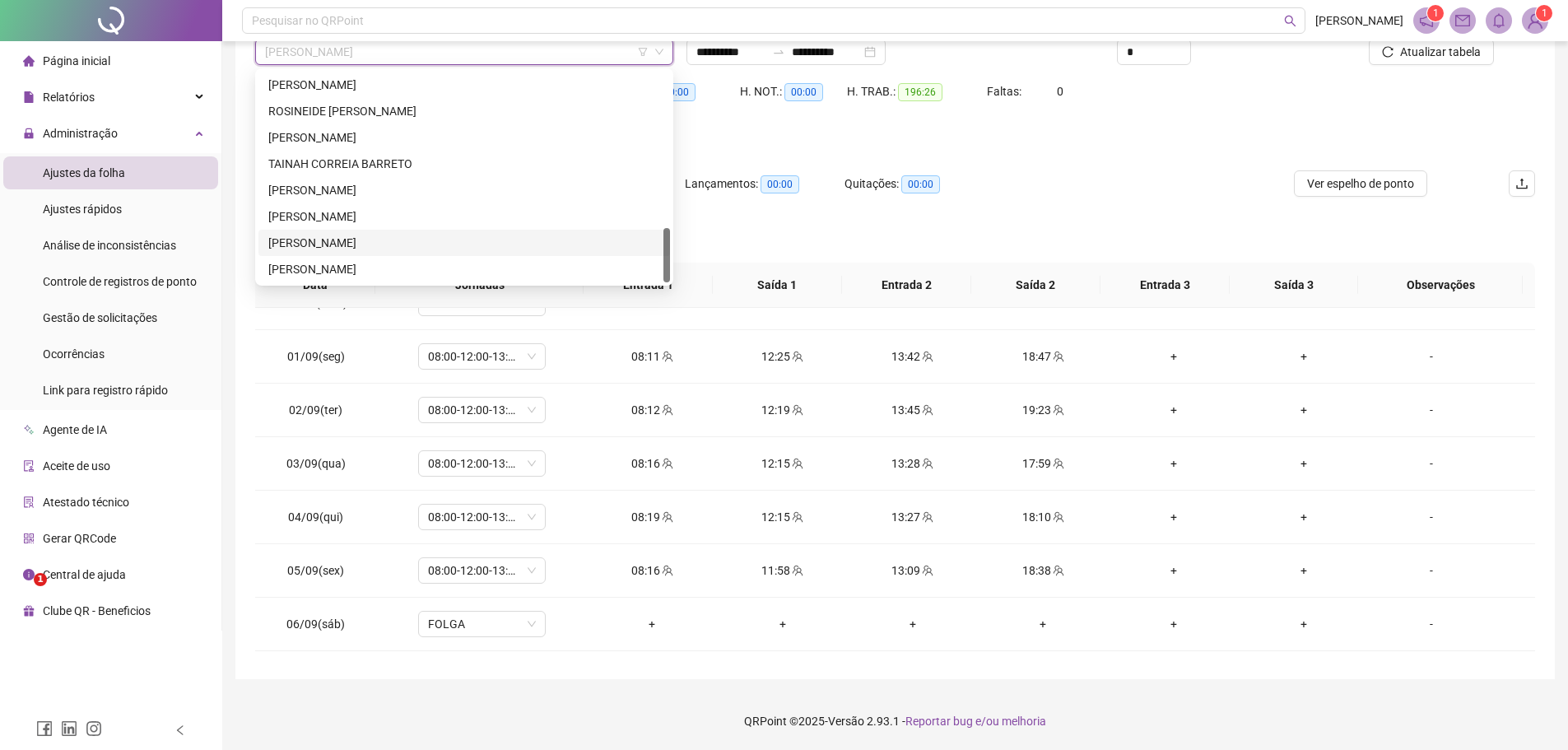
click at [340, 242] on div "[PERSON_NAME]" at bounding box center [464, 243] width 392 height 18
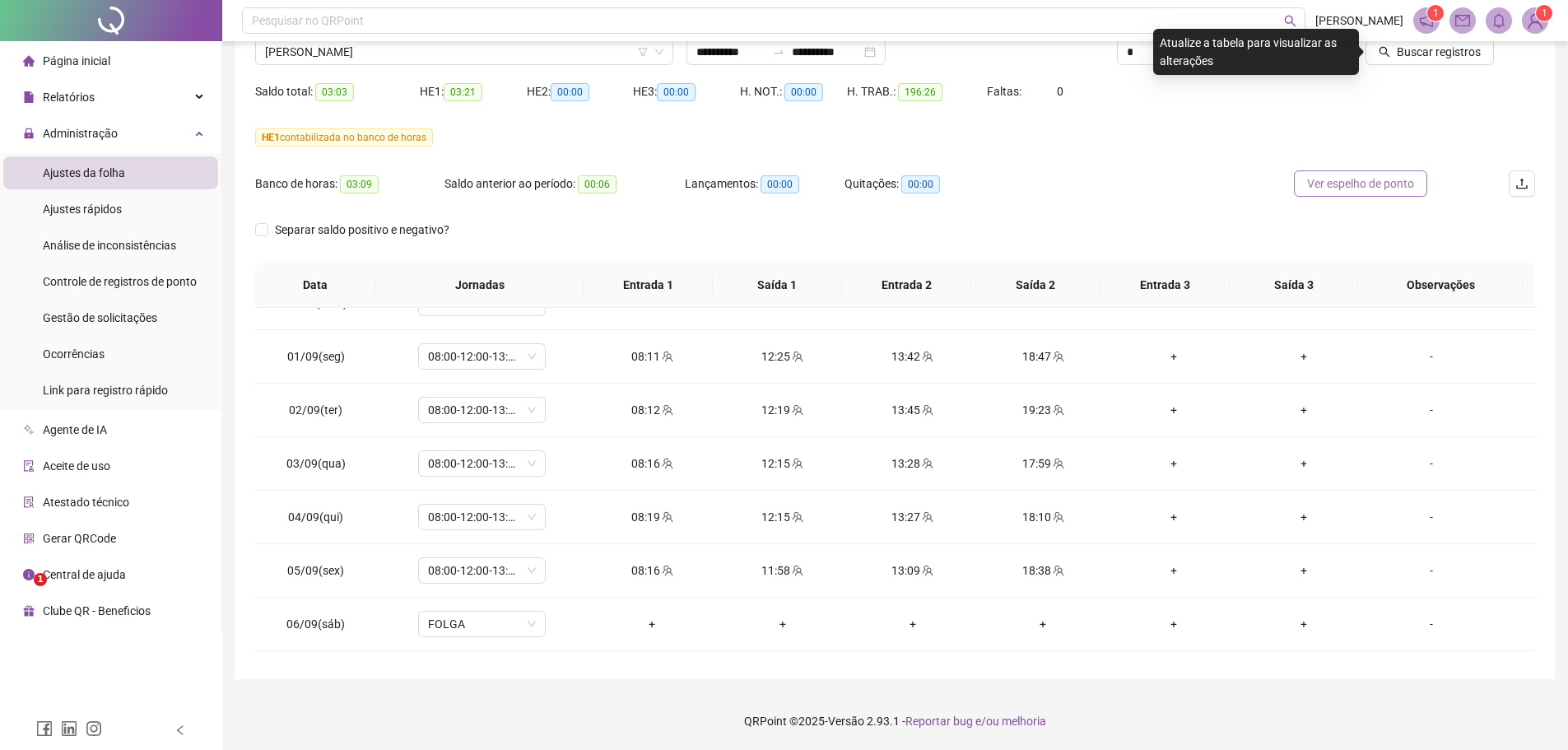
click at [1337, 181] on span "Ver espelho de ponto" at bounding box center [1360, 184] width 107 height 18
click at [1408, 54] on span "Buscar registros" at bounding box center [1438, 52] width 84 height 18
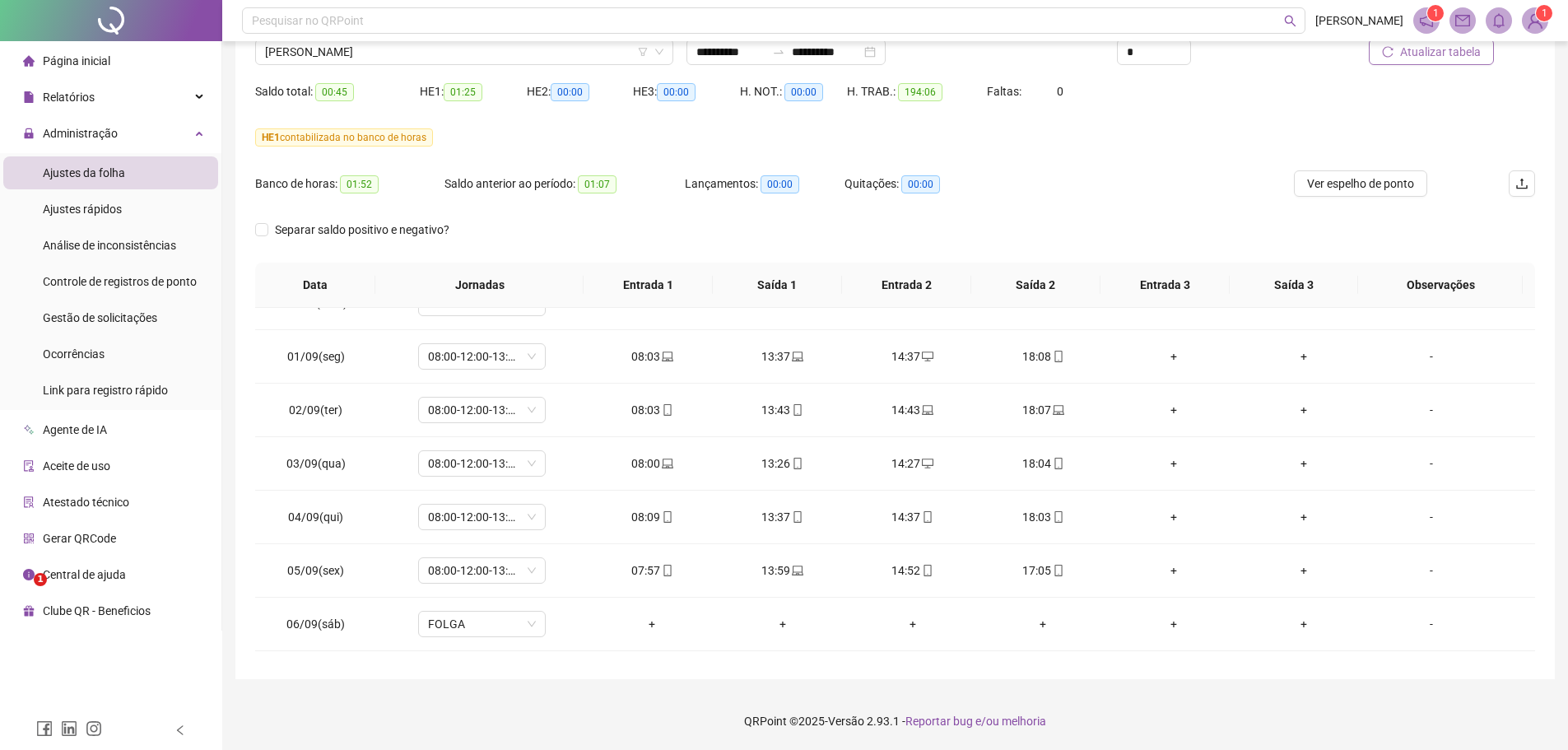
click at [1418, 56] on span "Atualizar tabela" at bounding box center [1440, 52] width 80 height 18
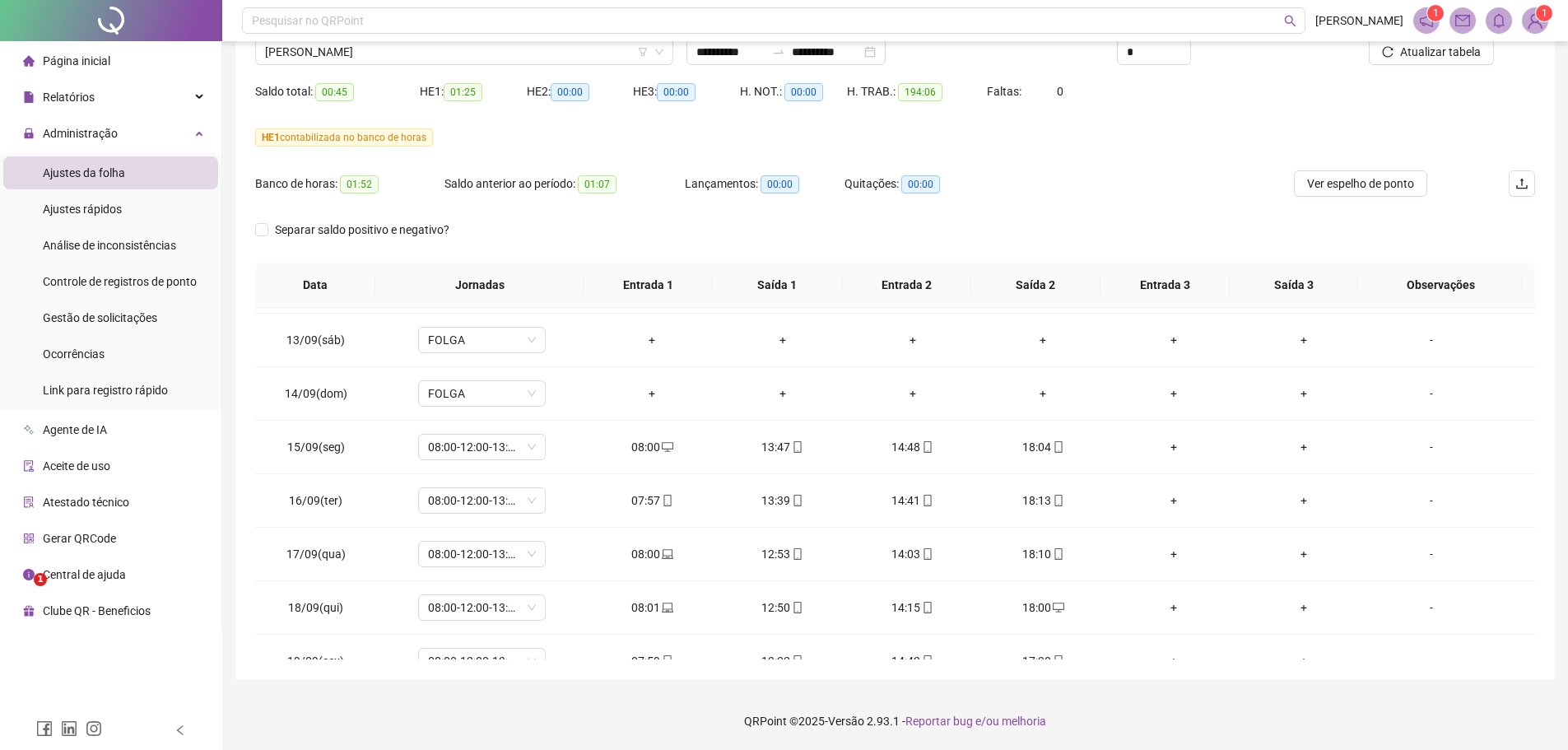
scroll to position [1308, 0]
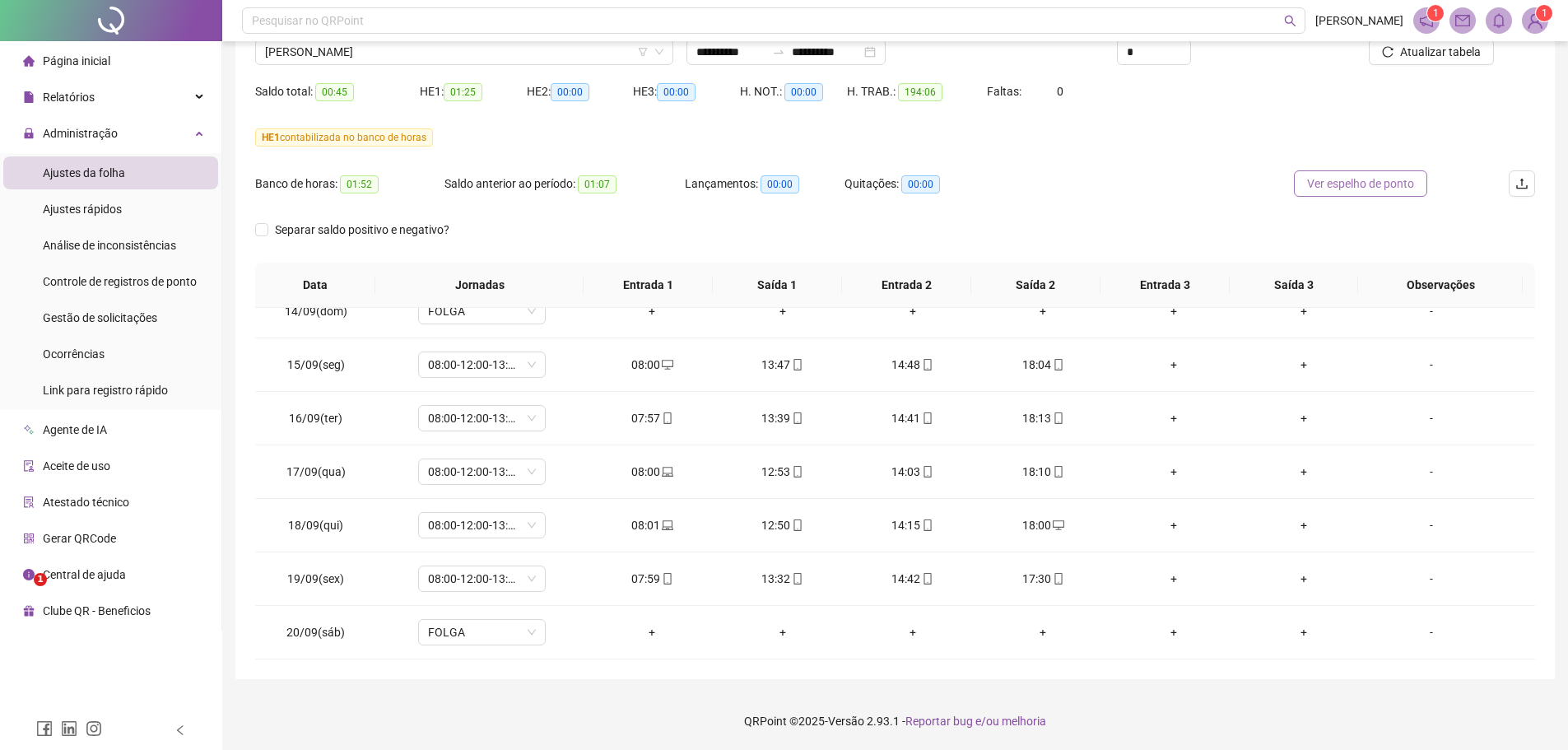
click at [1336, 189] on span "Ver espelho de ponto" at bounding box center [1360, 184] width 107 height 18
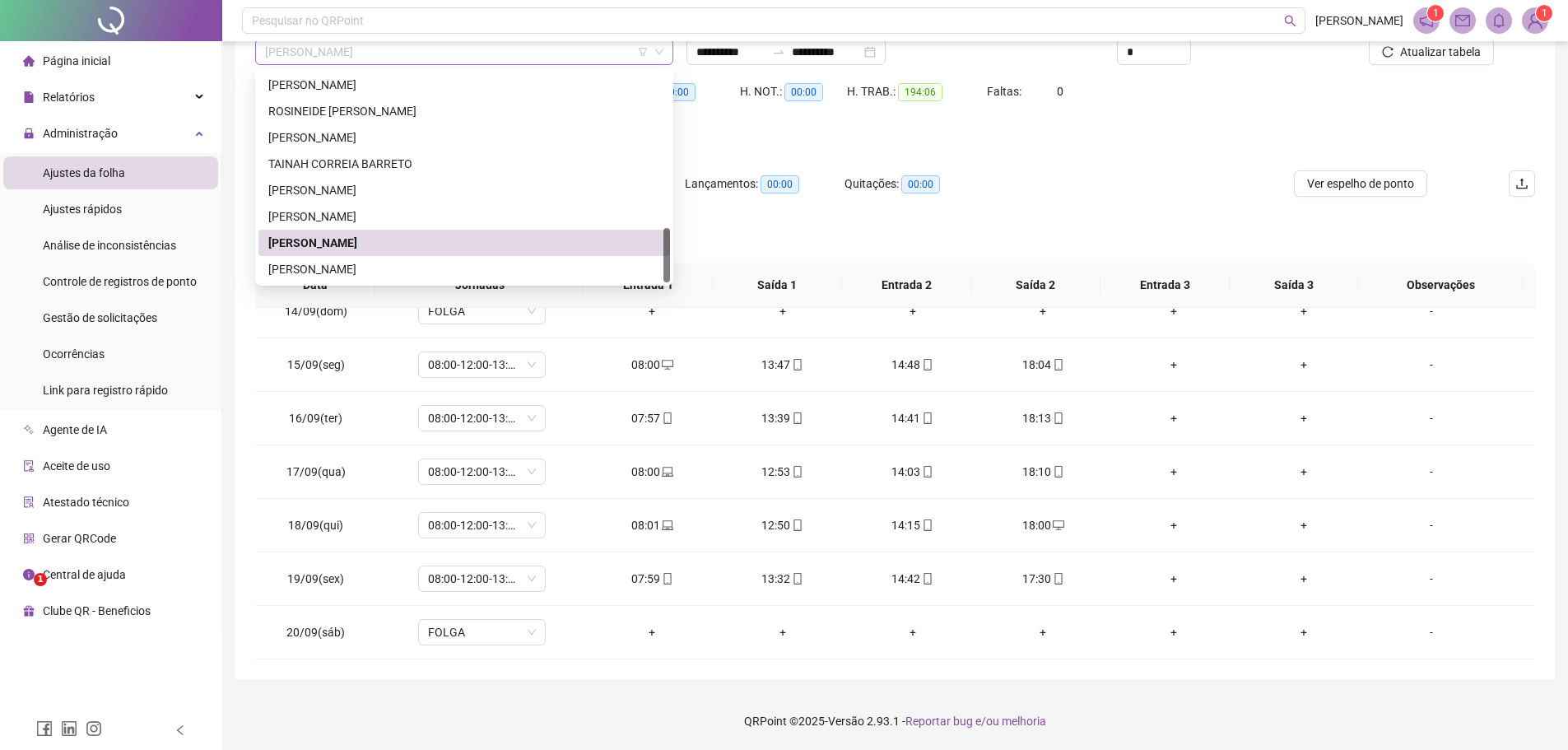
click at [388, 50] on span "[PERSON_NAME]" at bounding box center [464, 52] width 398 height 25
click at [454, 267] on div "[PERSON_NAME]" at bounding box center [464, 269] width 392 height 18
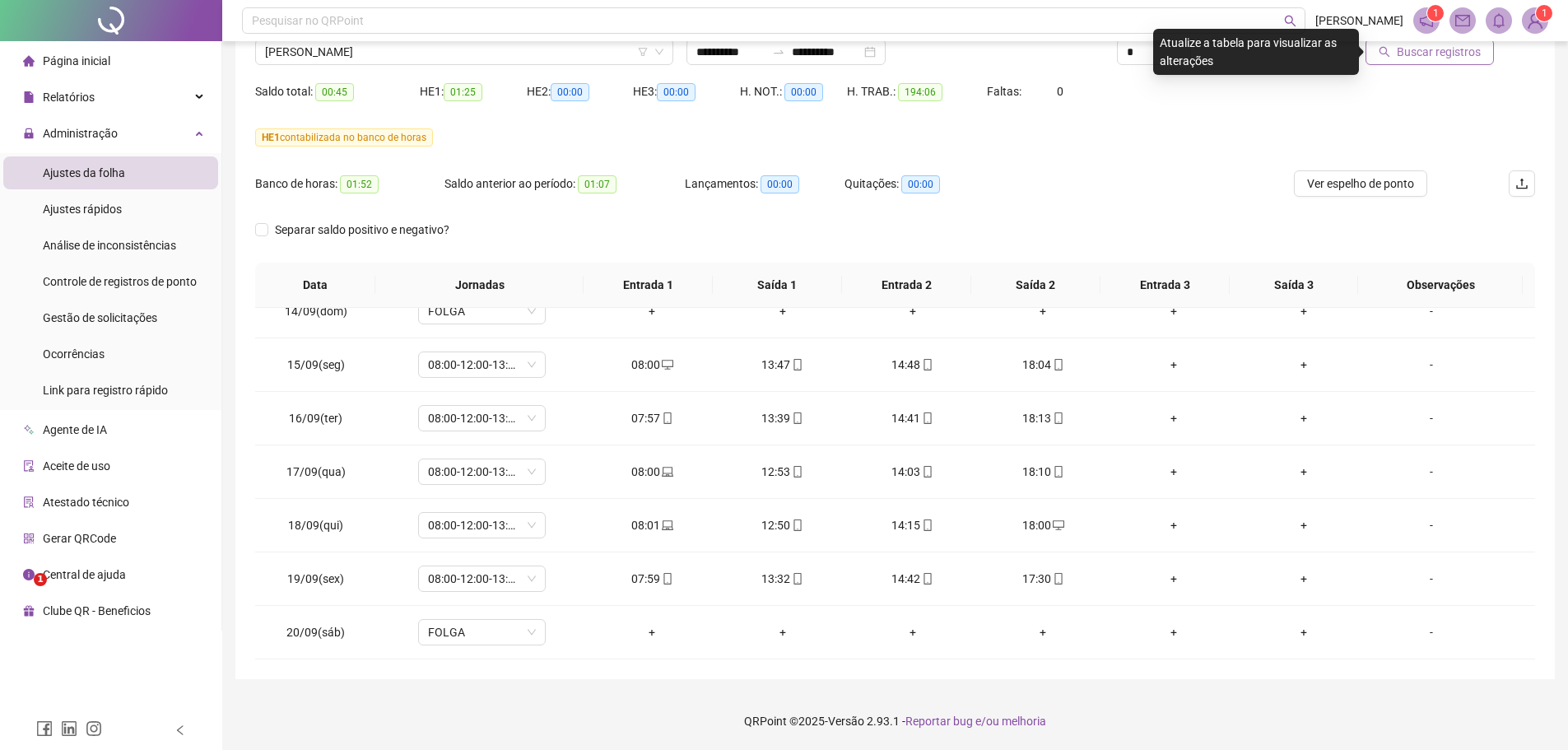
click at [1397, 54] on button "Buscar registros" at bounding box center [1429, 52] width 128 height 27
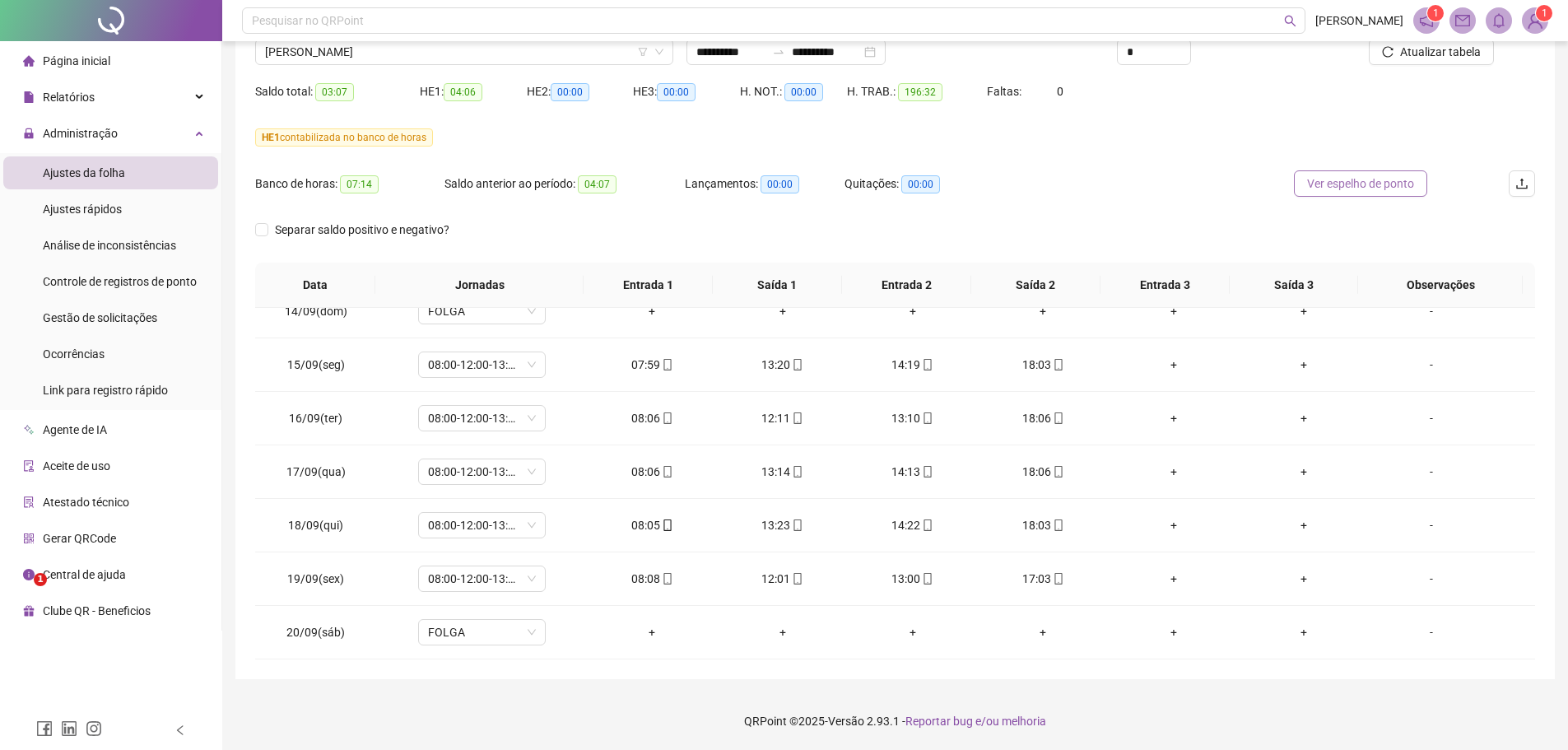
click at [1351, 183] on span "Ver espelho de ponto" at bounding box center [1360, 184] width 107 height 18
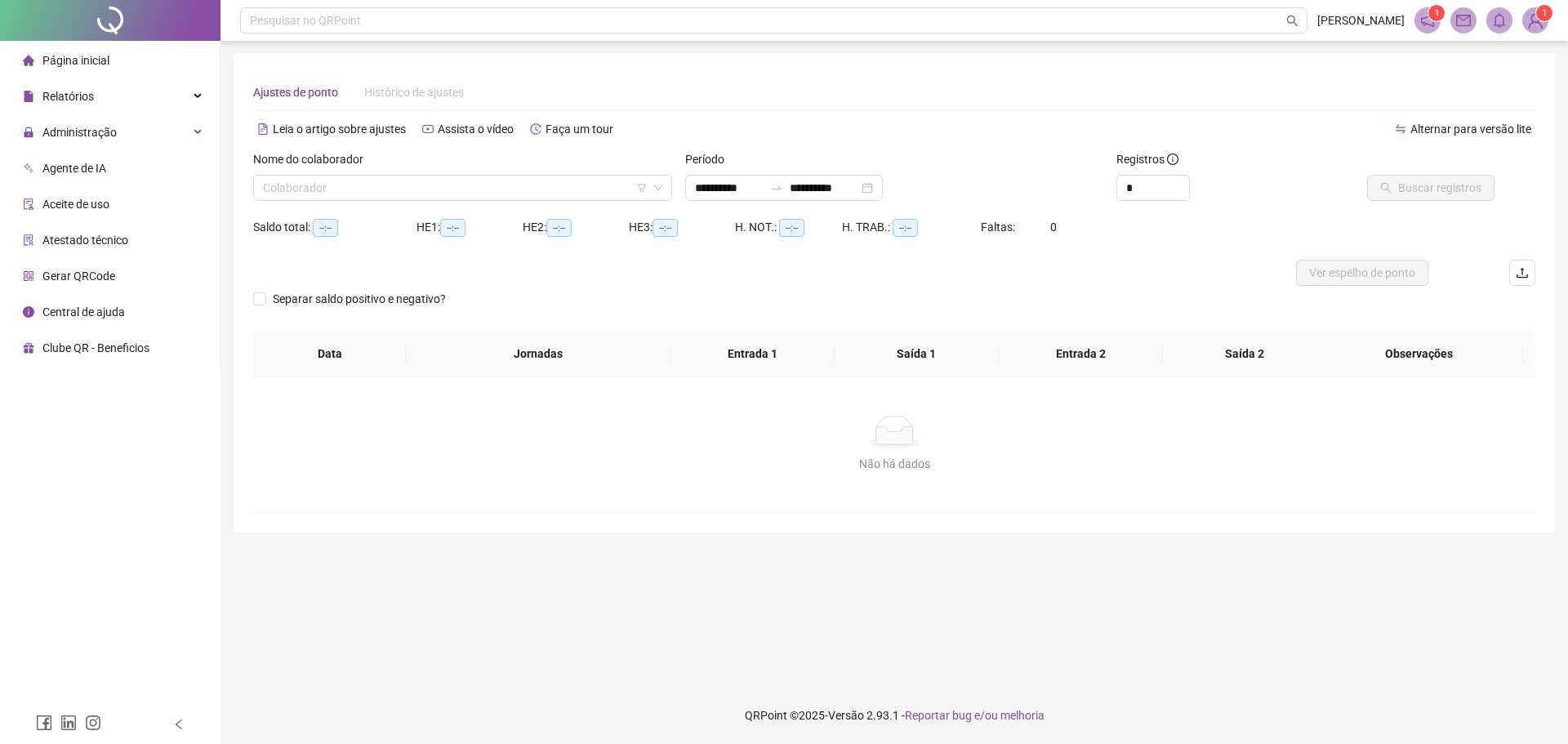
type input "**********"
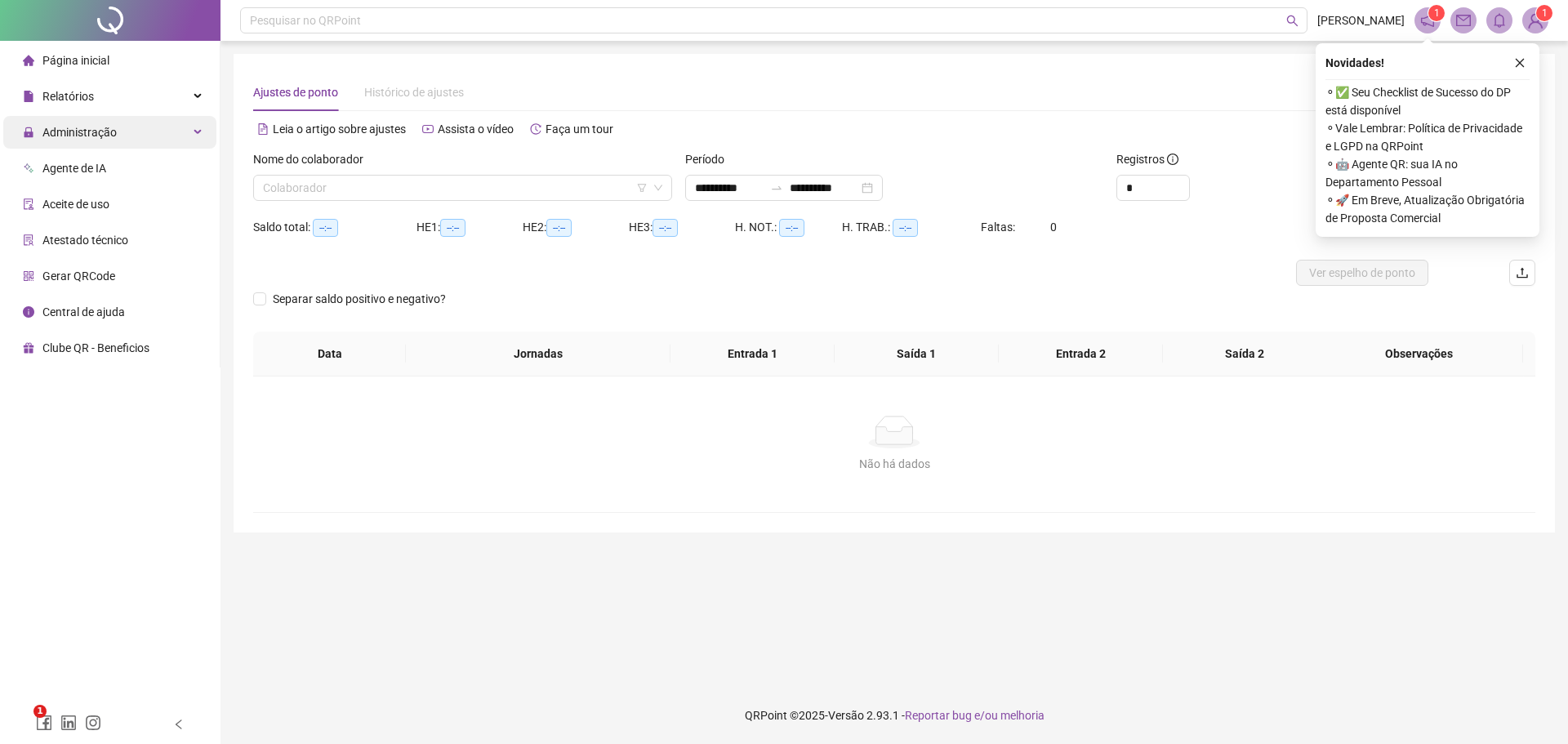
click at [67, 135] on span "Administração" at bounding box center [80, 132] width 74 height 13
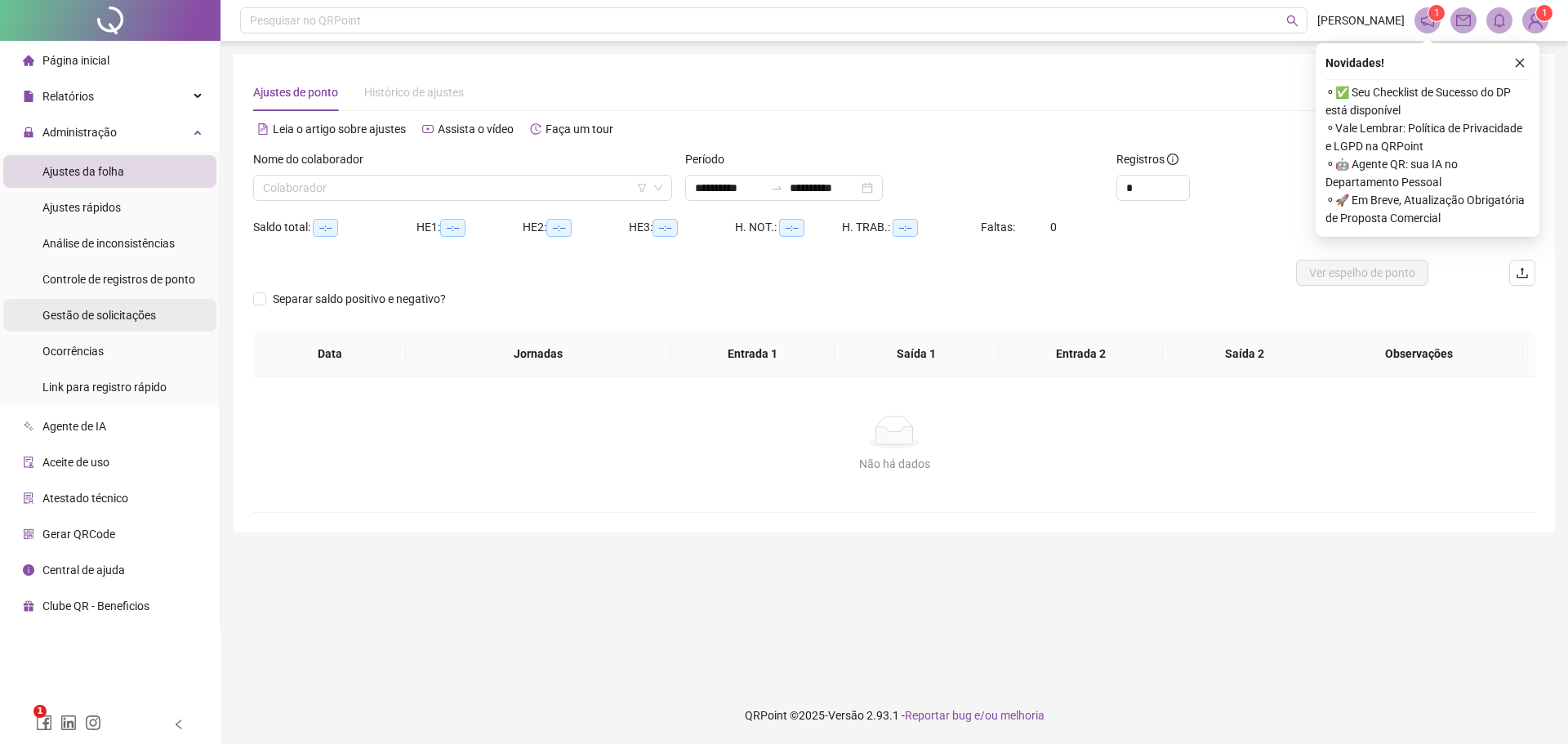
click at [86, 318] on span "Gestão de solicitações" at bounding box center [99, 316] width 113 height 13
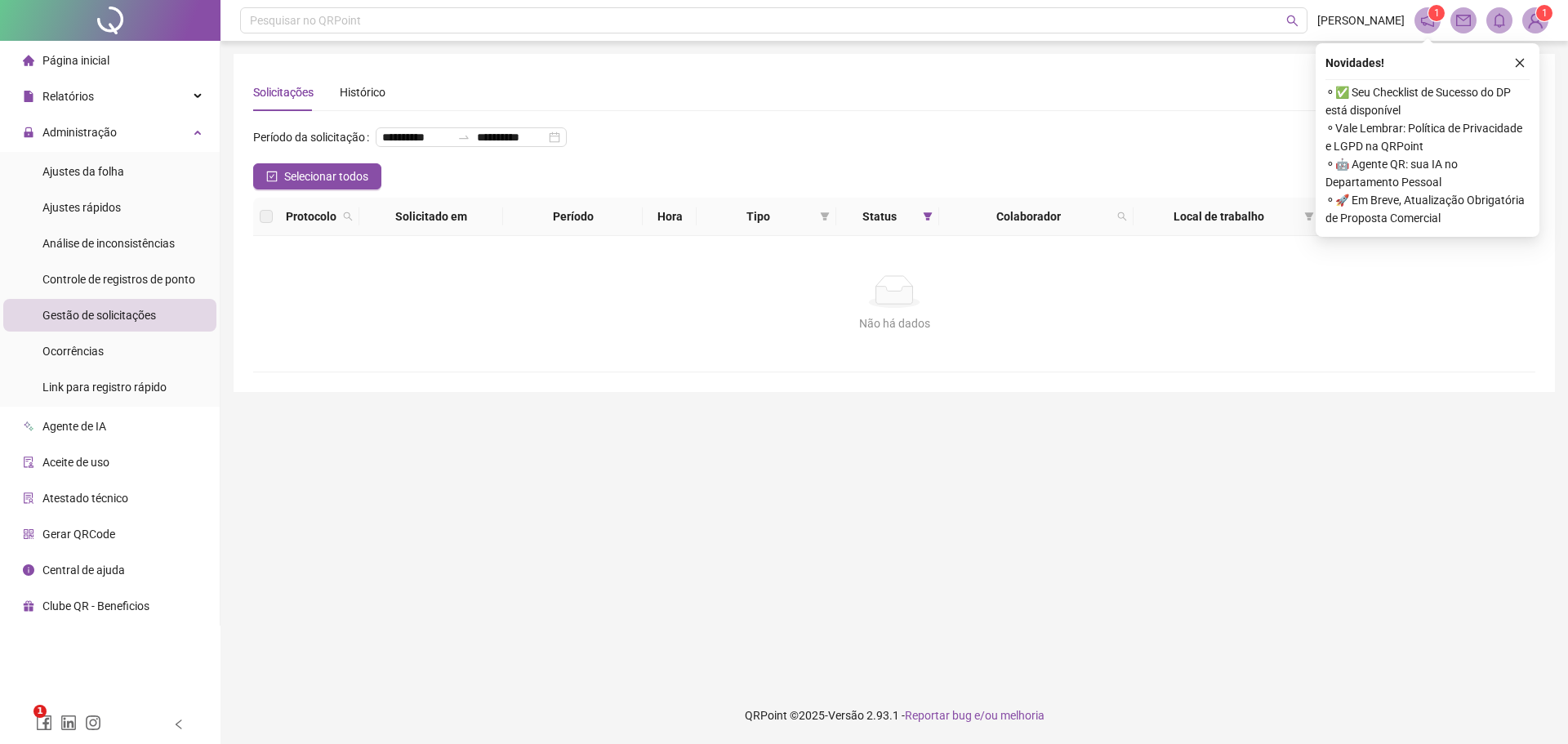
click at [1523, 60] on icon "close" at bounding box center [1520, 63] width 12 height 12
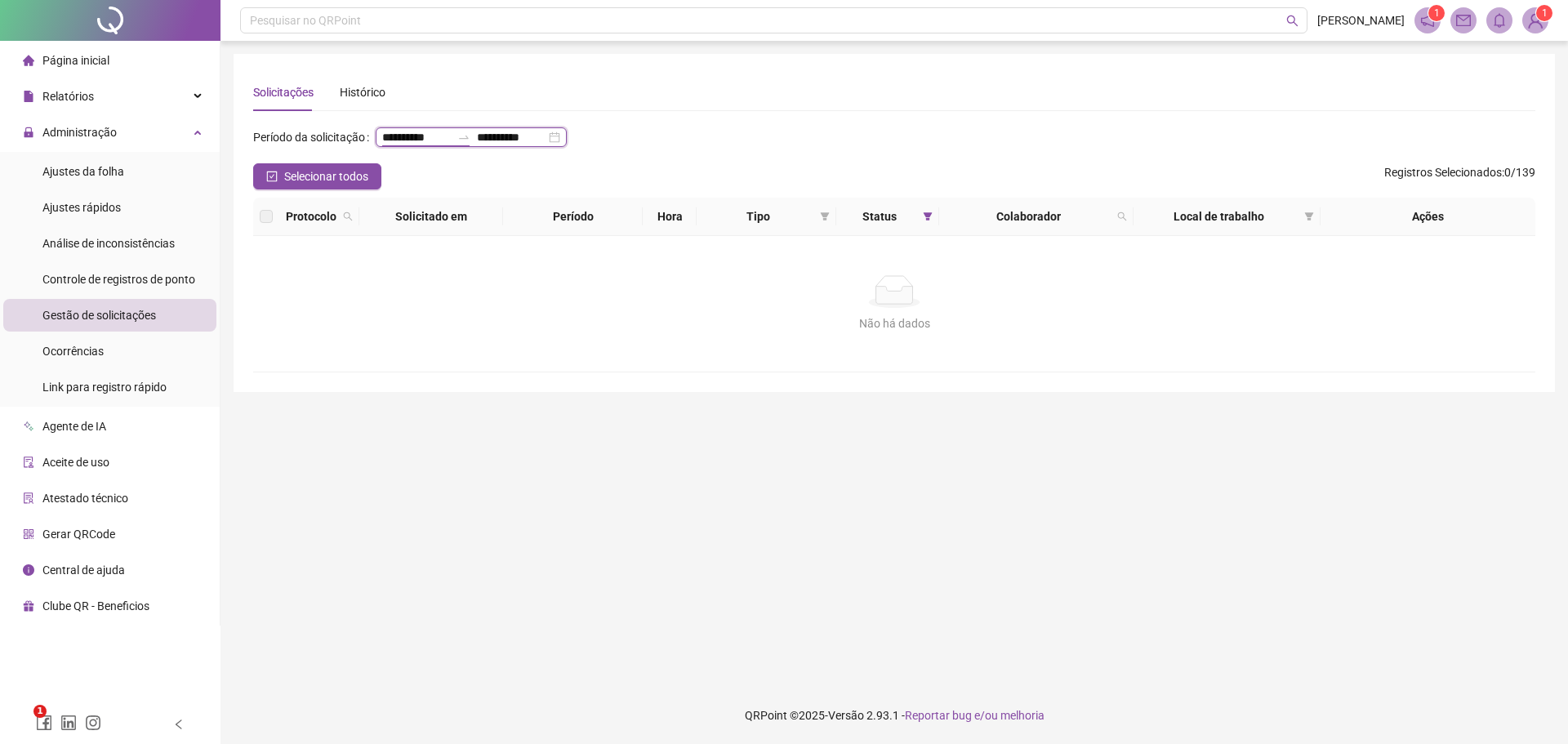
click at [382, 146] on input "**********" at bounding box center [416, 137] width 68 height 18
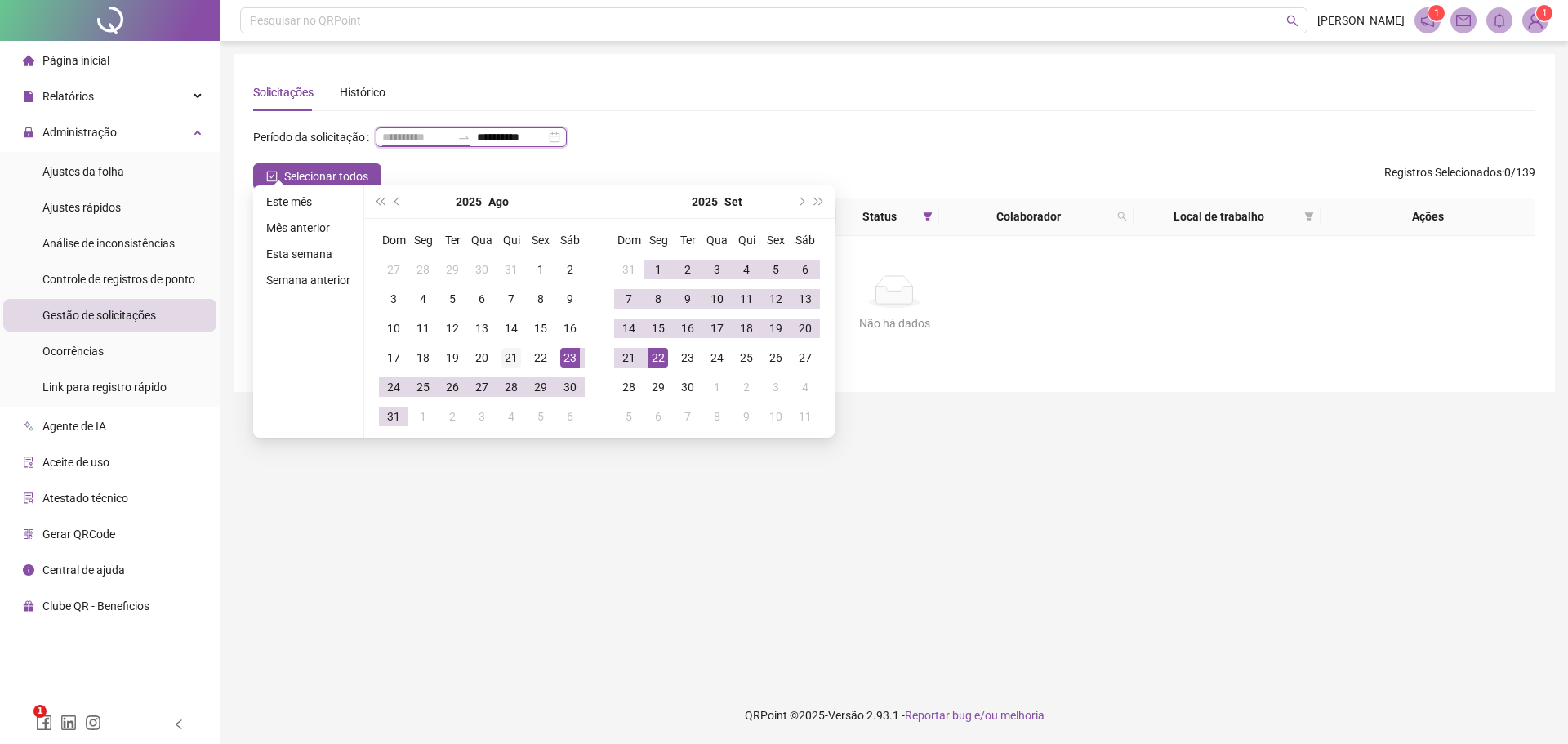
type input "**********"
click at [514, 355] on div "21" at bounding box center [511, 358] width 20 height 20
type input "**********"
click at [805, 325] on div "20" at bounding box center [806, 328] width 20 height 20
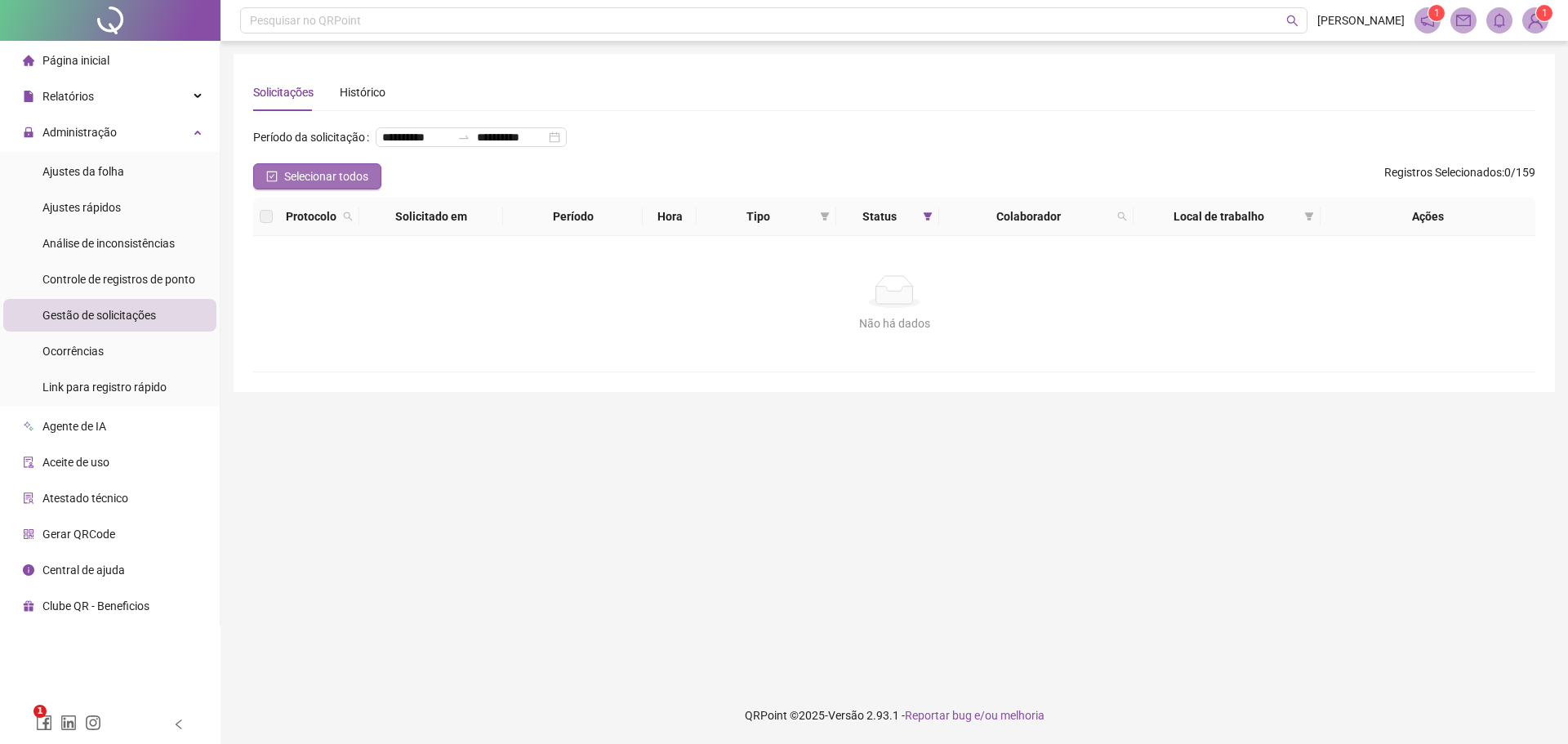
click at [314, 186] on span "Selecionar todos" at bounding box center [326, 177] width 84 height 18
click at [925, 221] on icon "filter" at bounding box center [928, 216] width 10 height 10
click at [919, 361] on span "OK" at bounding box center [914, 362] width 16 height 18
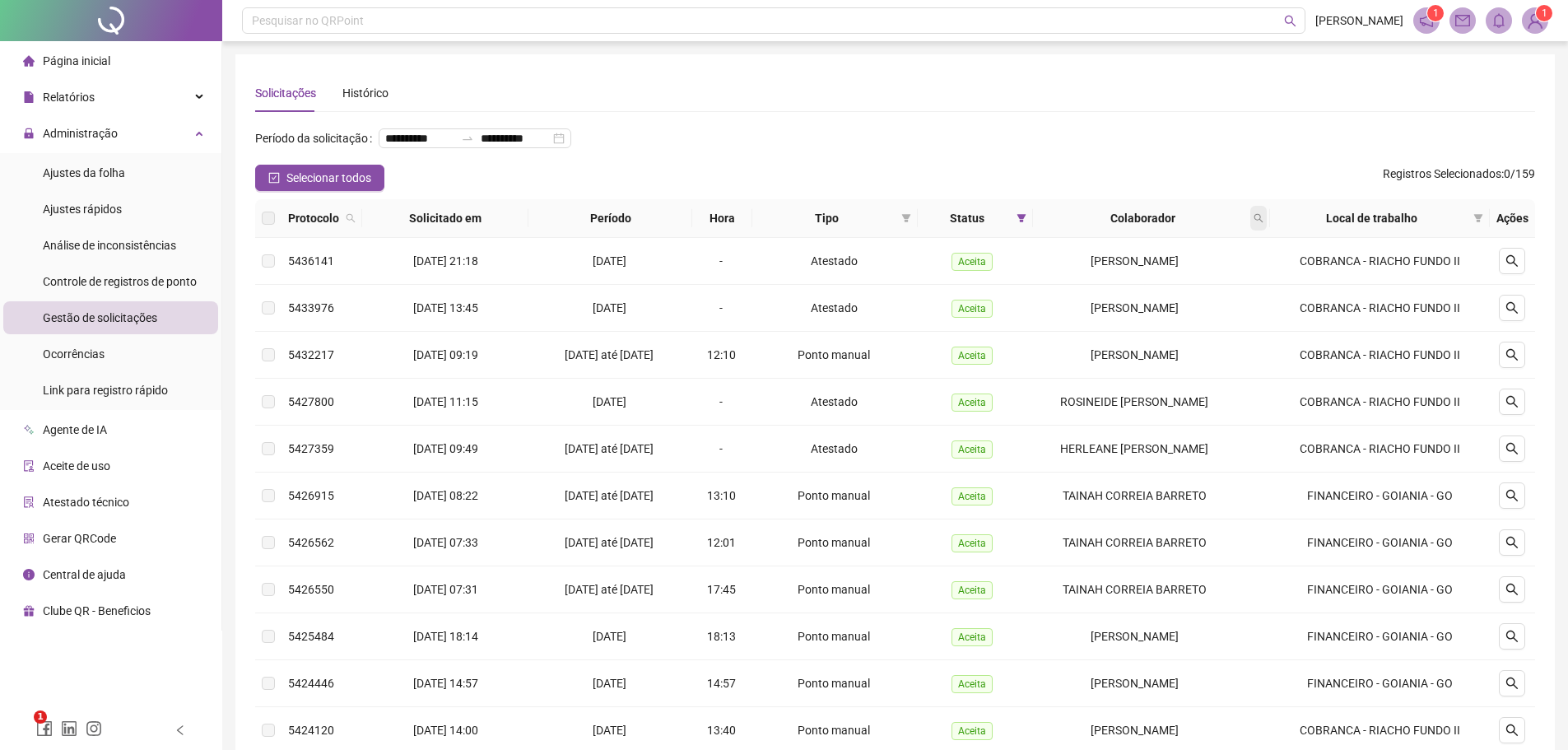
click at [1262, 223] on icon "search" at bounding box center [1257, 218] width 9 height 9
type input "******"
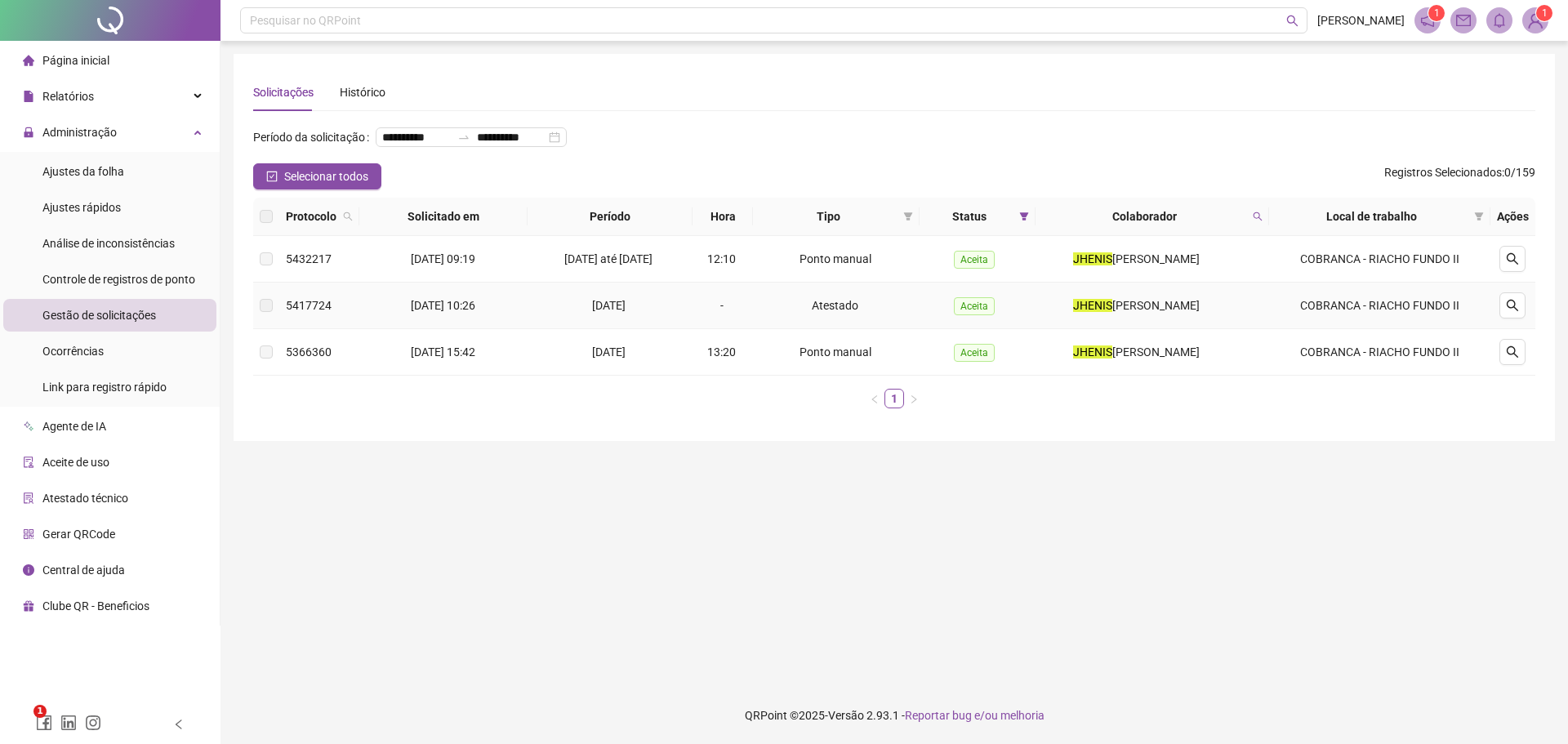
drag, startPoint x: 1510, startPoint y: 283, endPoint x: 1473, endPoint y: 354, distance: 80.1
click at [1442, 343] on tbody "5432217 19/09/2025 09:19 16/09/2025 até 19/09/2025 12:10 Ponto manual Aceita JH…" at bounding box center [895, 306] width 1283 height 140
click at [1512, 312] on icon "search" at bounding box center [1513, 306] width 13 height 13
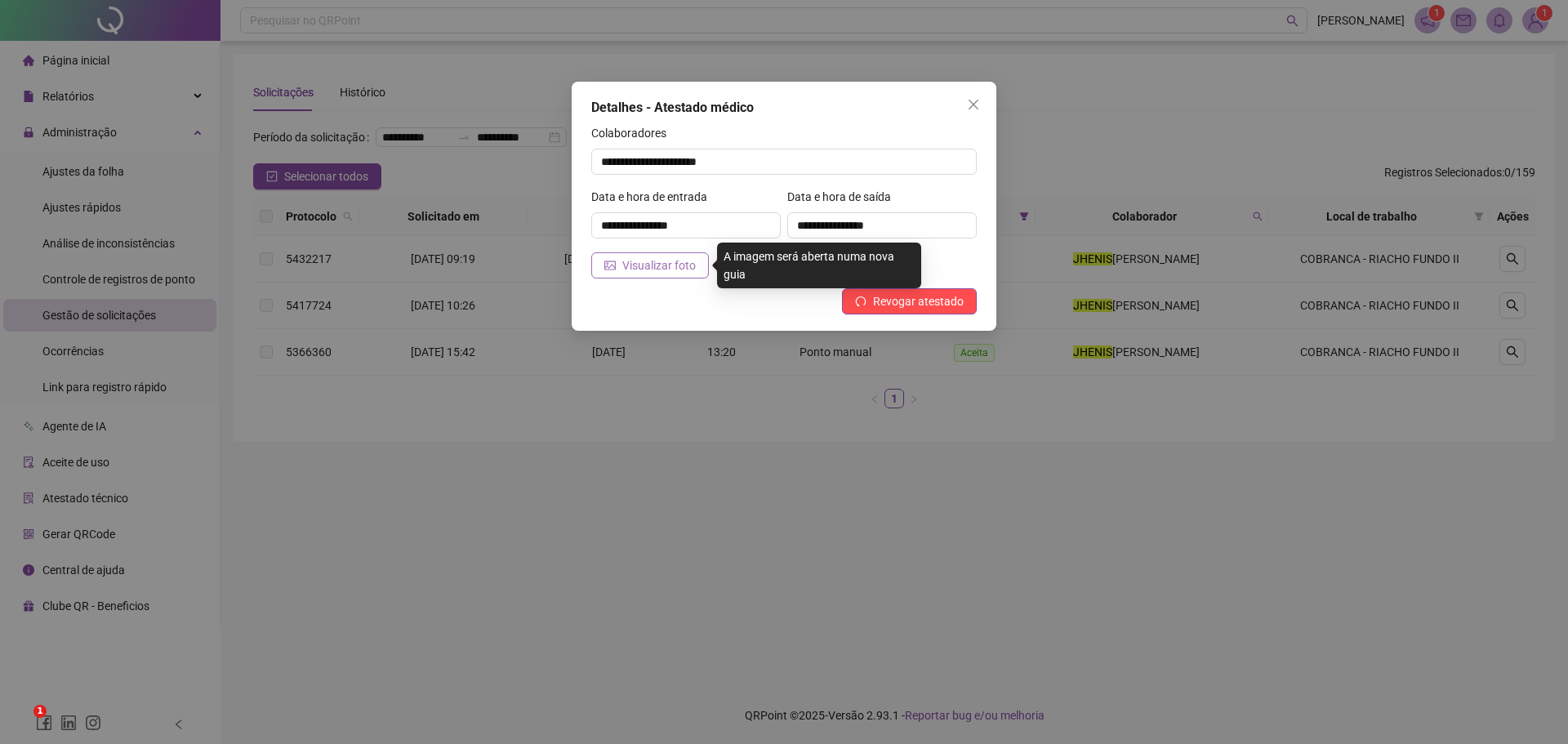
click at [664, 260] on span "Visualizar foto" at bounding box center [659, 266] width 73 height 18
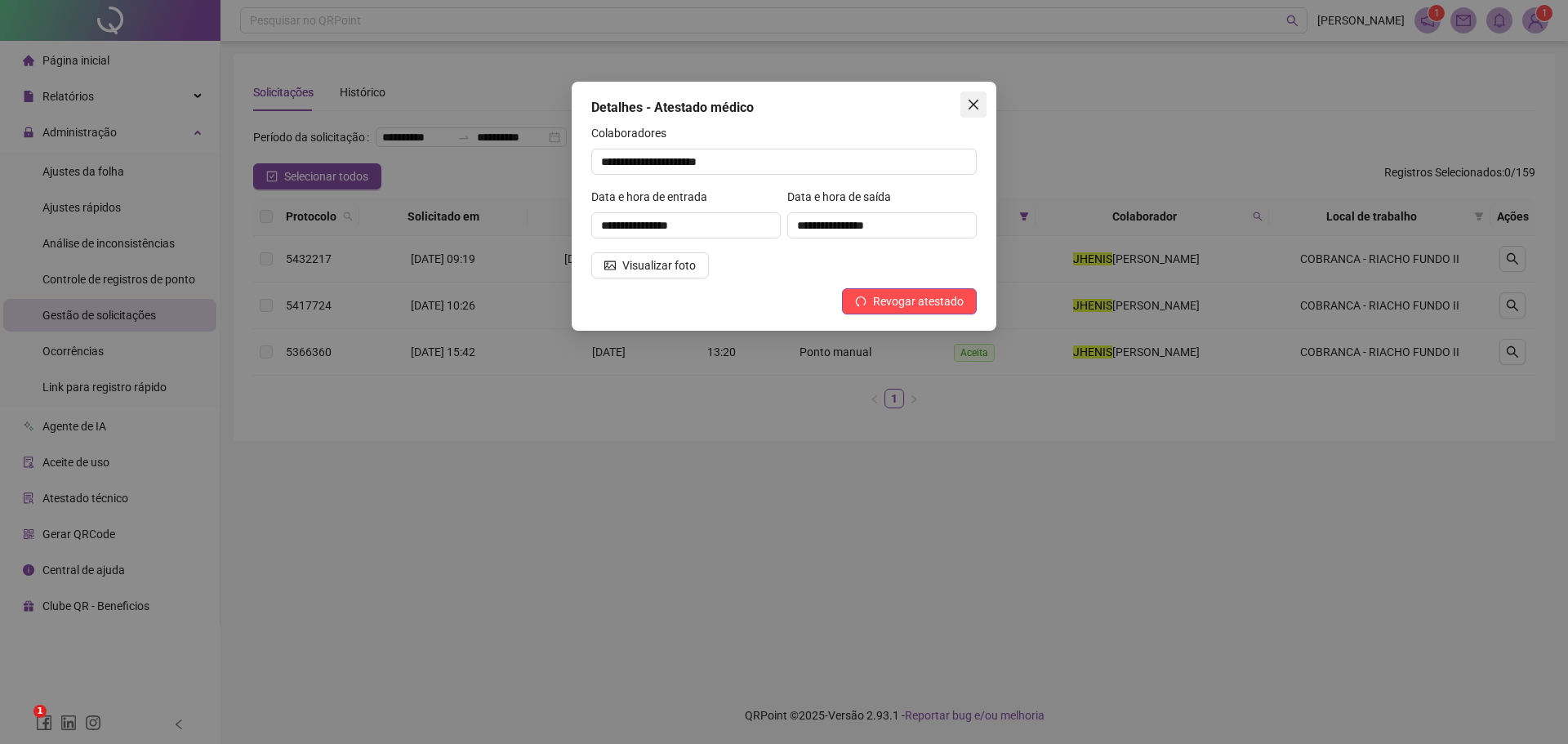
click at [974, 109] on icon "close" at bounding box center [974, 104] width 13 height 13
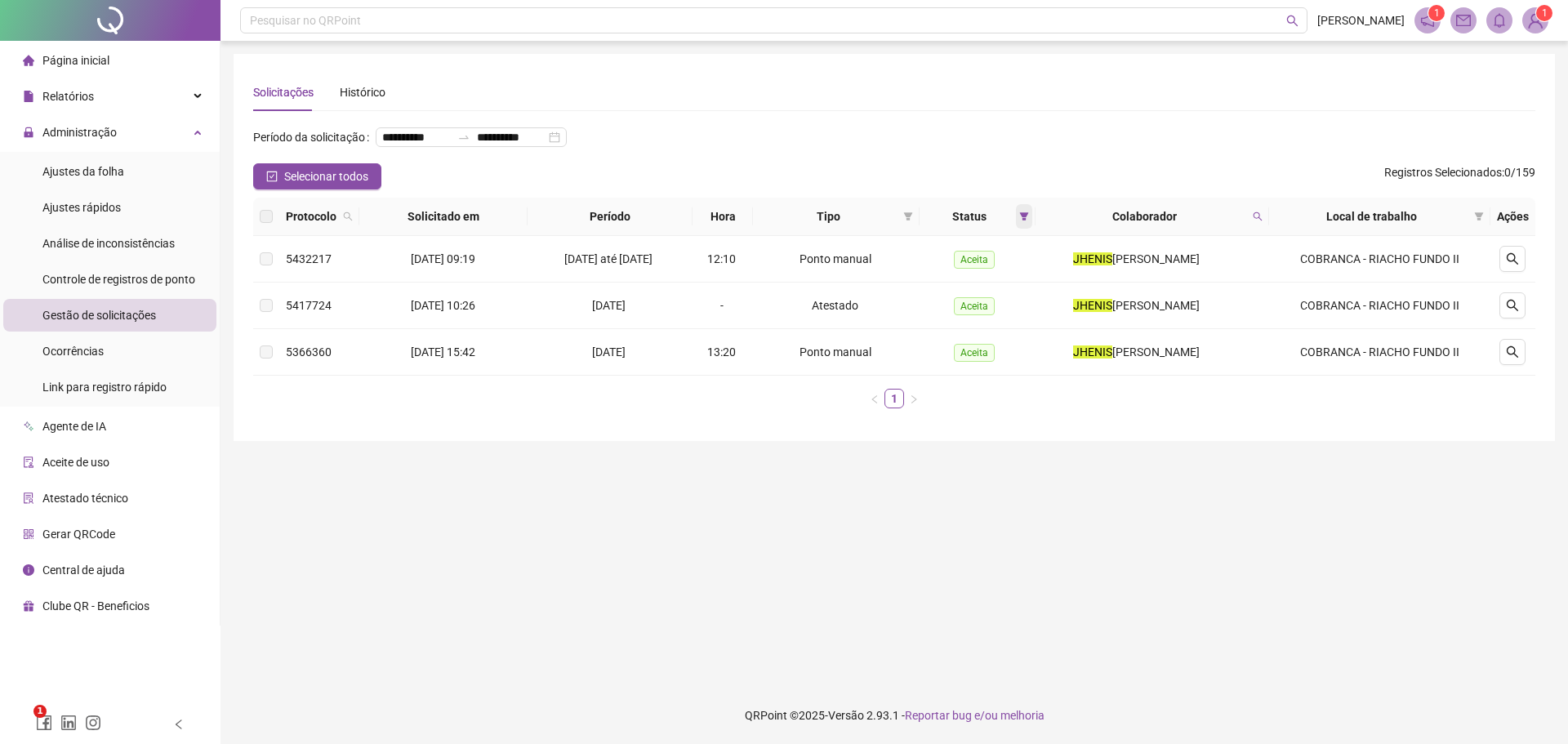
click at [1027, 229] on span at bounding box center [1025, 216] width 16 height 25
click at [1015, 362] on span "OK" at bounding box center [1012, 362] width 16 height 18
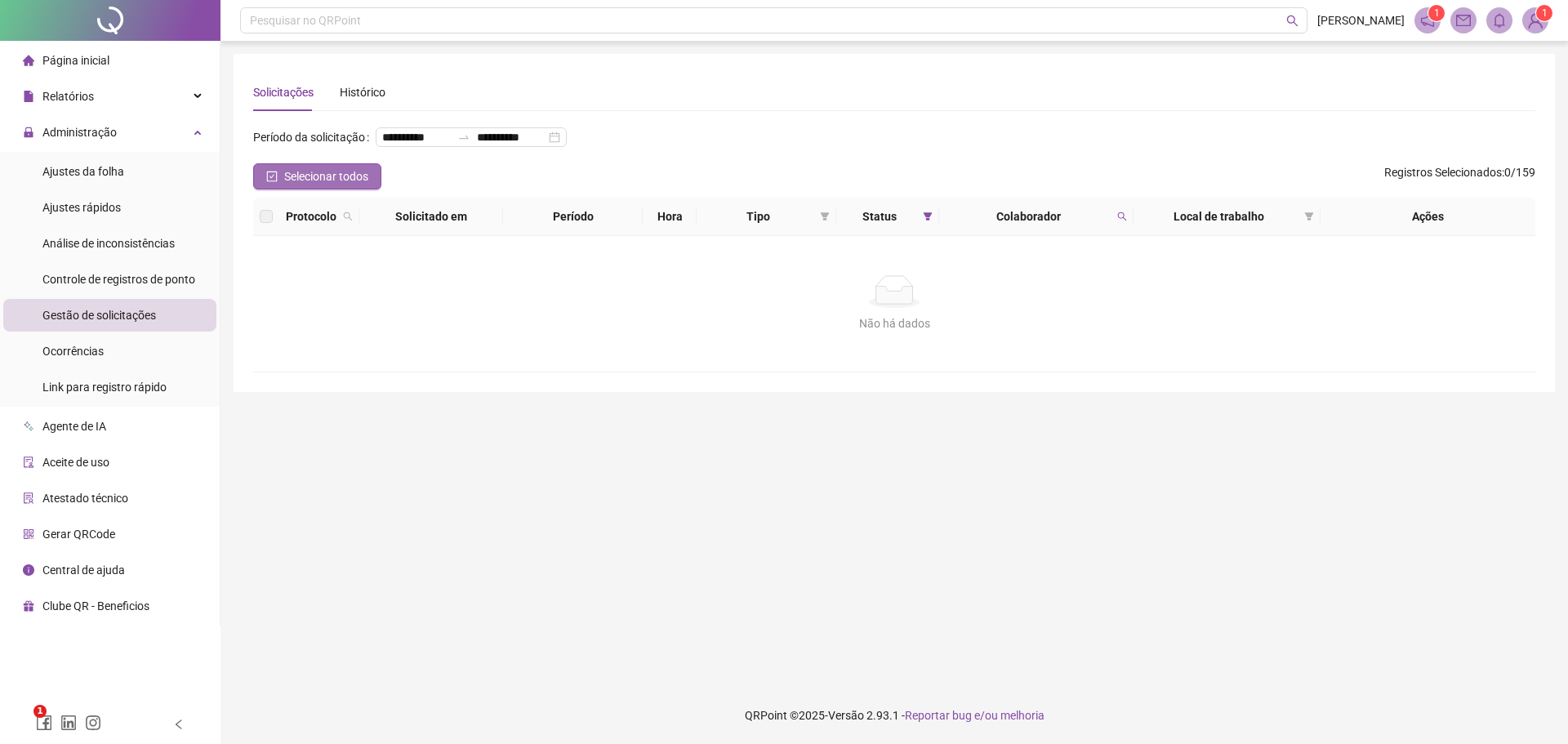
click at [302, 186] on span "Selecionar todos" at bounding box center [326, 177] width 84 height 18
click at [477, 147] on div "**********" at bounding box center [471, 137] width 191 height 20
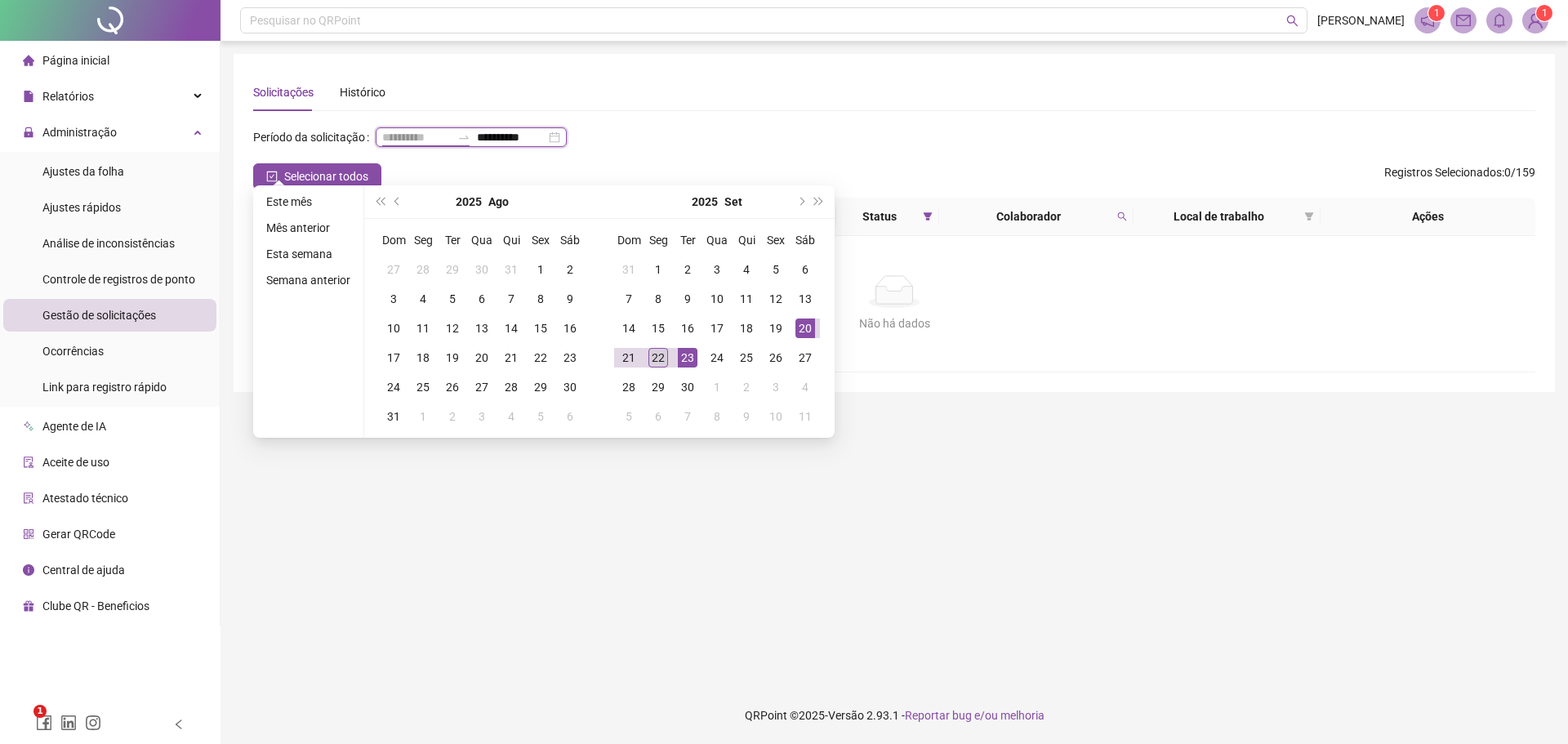
type input "**********"
click at [664, 358] on div "22" at bounding box center [659, 358] width 20 height 20
type input "**********"
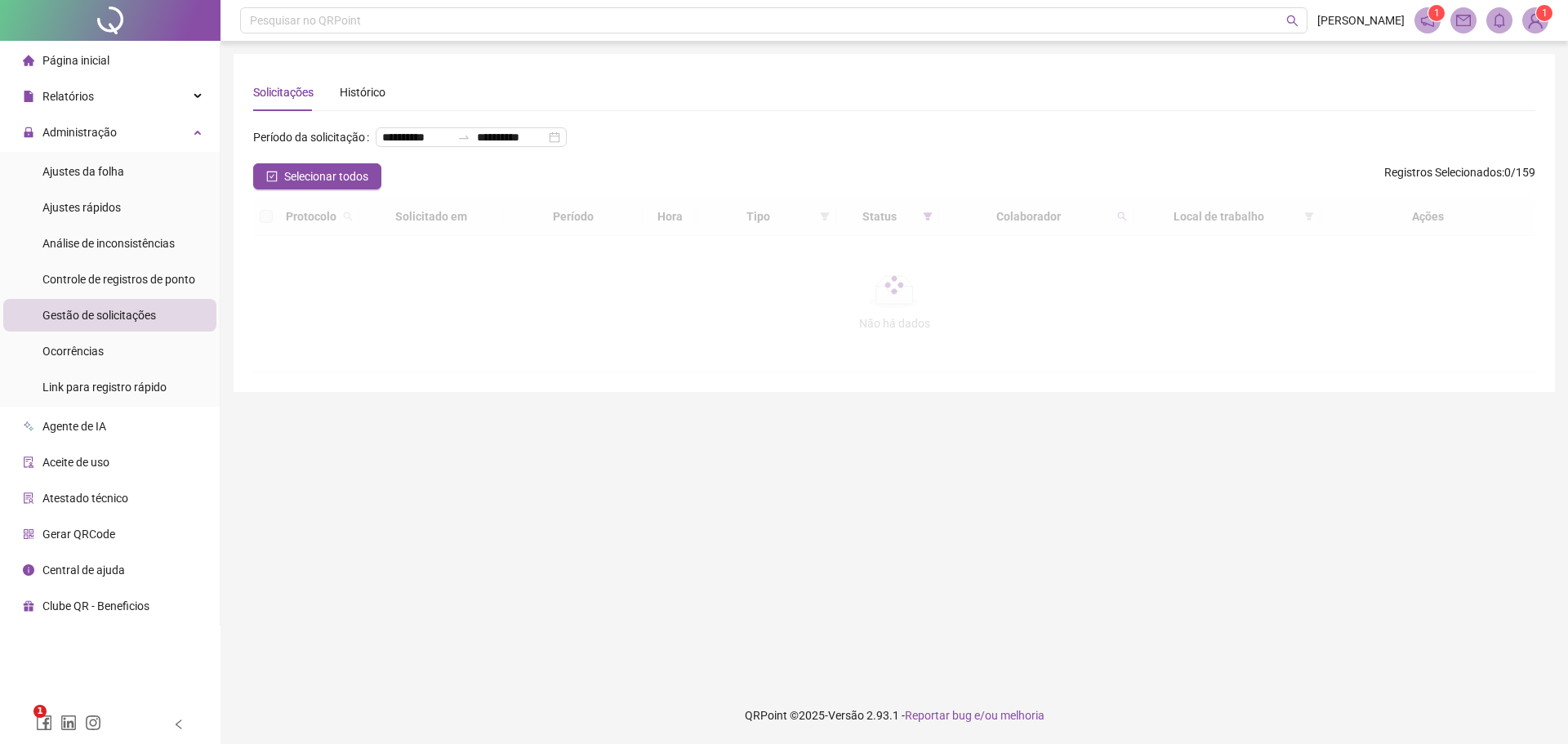
click at [802, 141] on div "**********" at bounding box center [895, 144] width 1283 height 39
click at [331, 186] on span "Selecionar todos" at bounding box center [326, 177] width 84 height 18
click at [468, 147] on div "**********" at bounding box center [471, 137] width 191 height 20
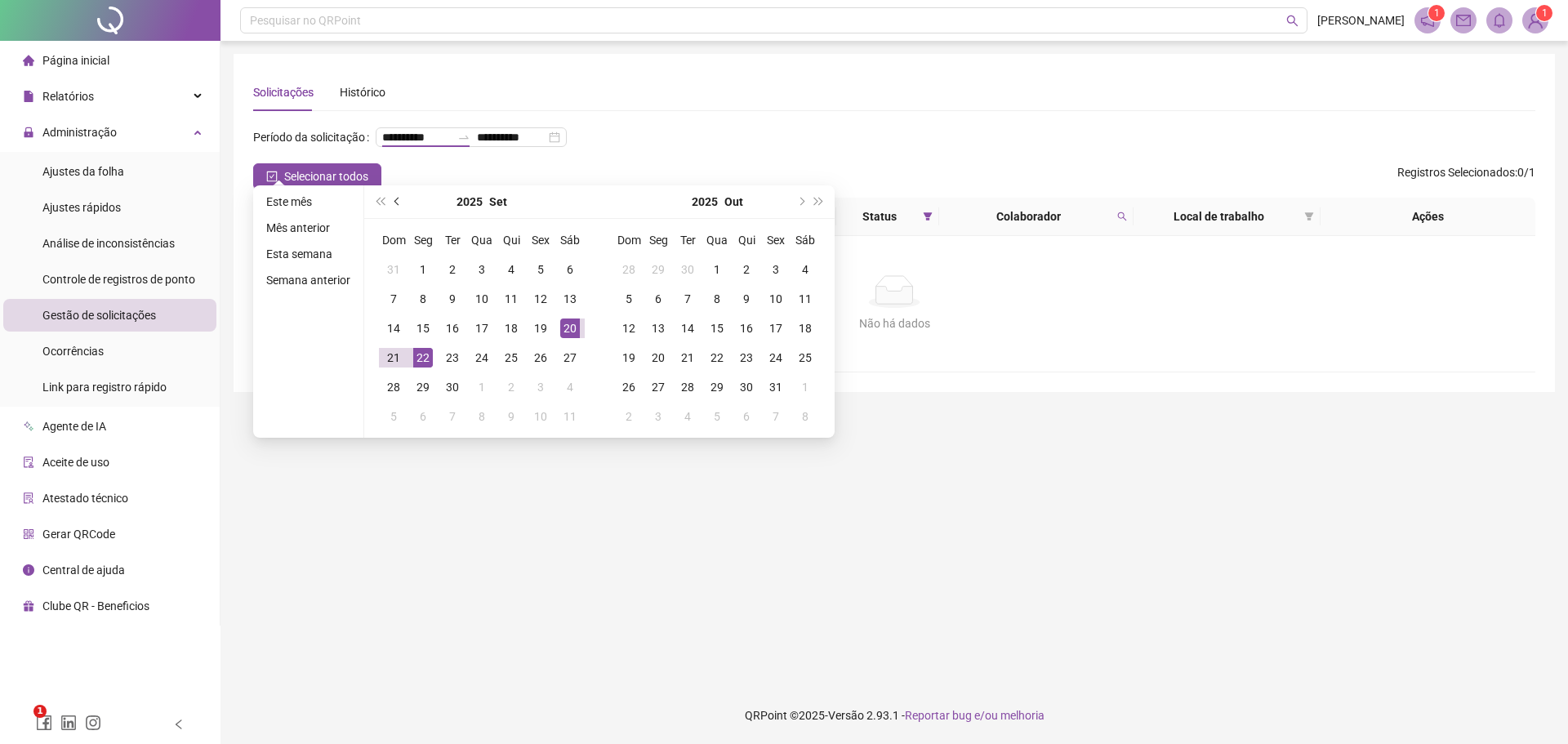
click at [396, 201] on span "prev-year" at bounding box center [399, 201] width 8 height 8
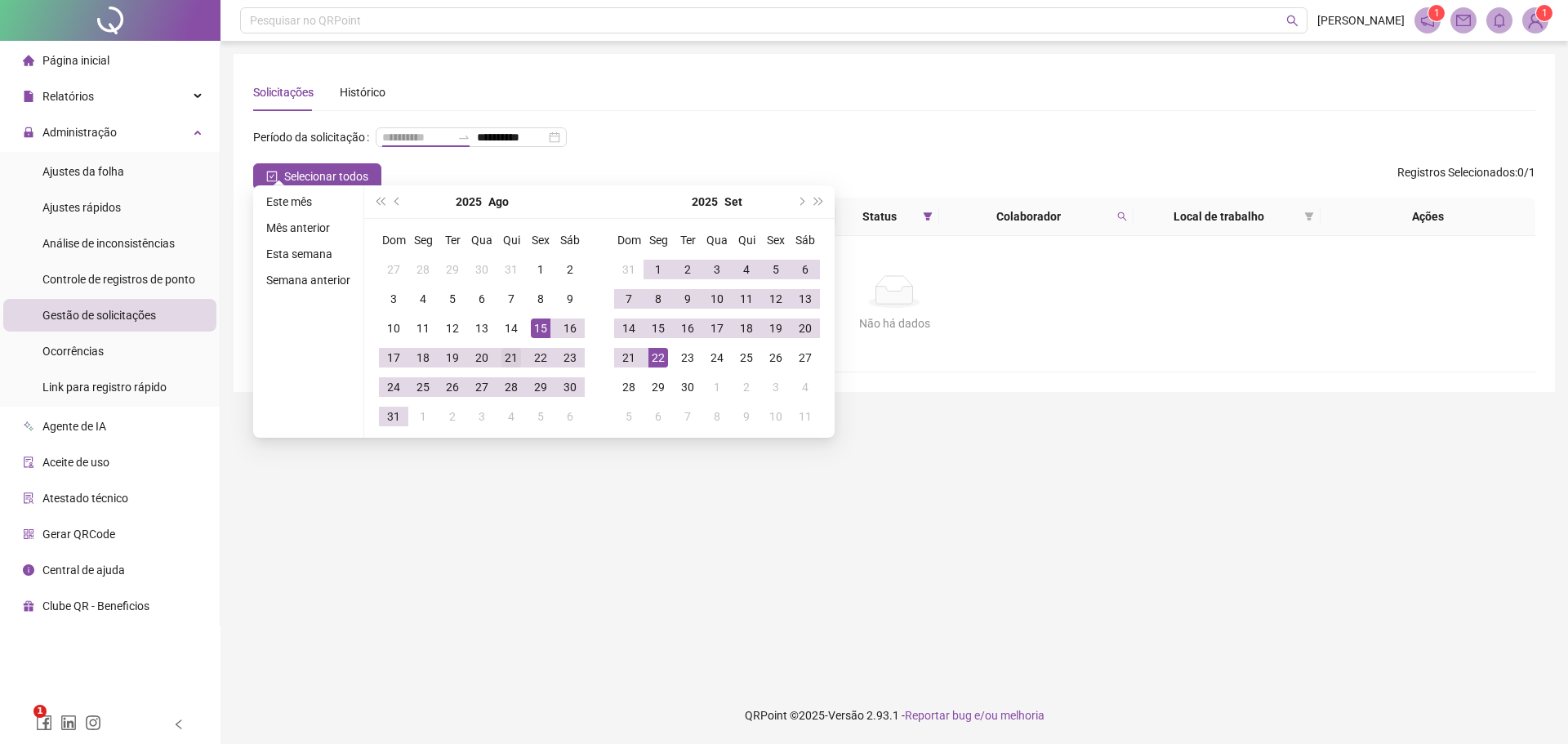
type input "**********"
click at [510, 362] on div "21" at bounding box center [511, 358] width 20 height 20
type input "**********"
click at [661, 356] on div "22" at bounding box center [659, 358] width 20 height 20
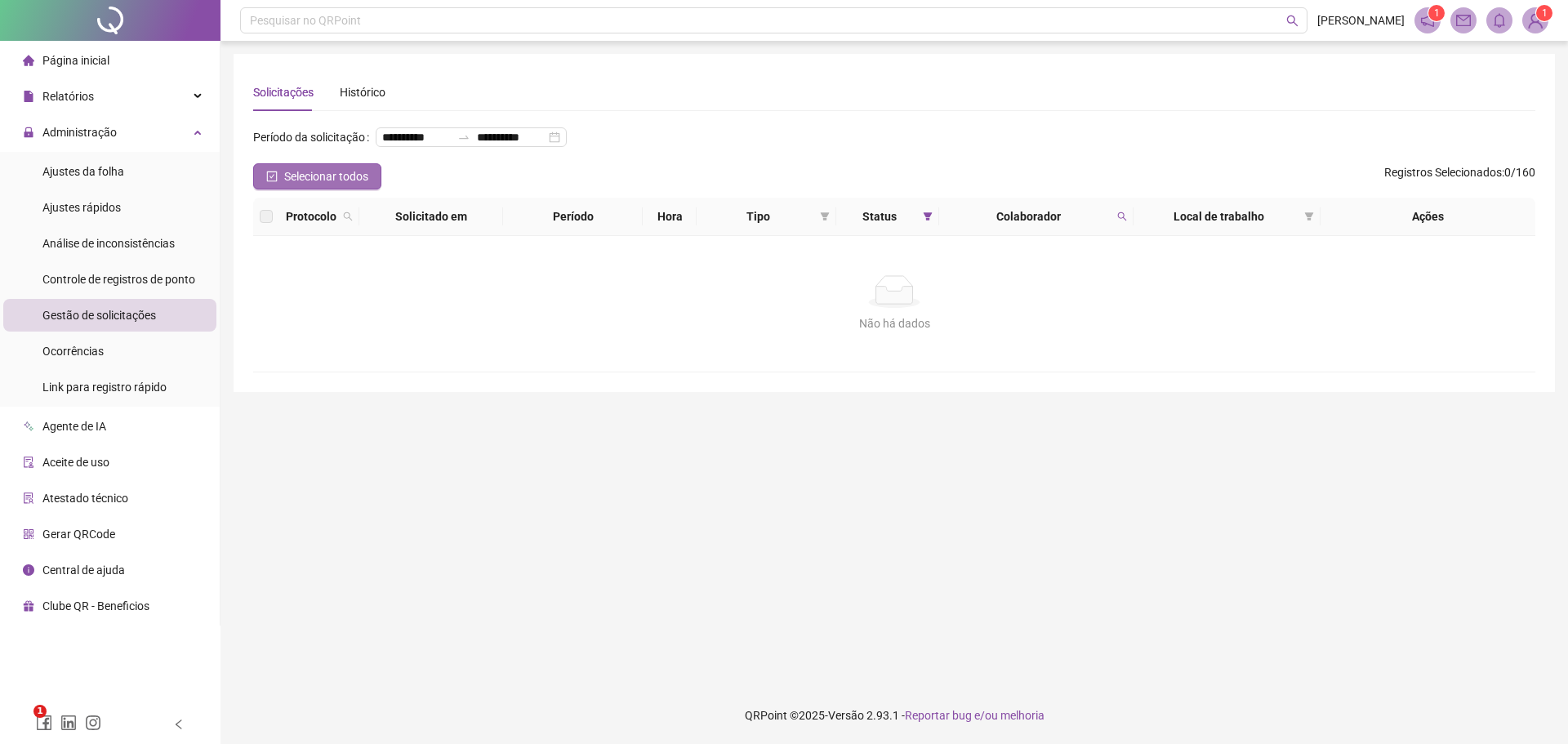
click at [319, 186] on span "Selecionar todos" at bounding box center [326, 177] width 84 height 18
click at [322, 186] on span "Selecionar todos" at bounding box center [326, 177] width 84 height 18
click at [127, 317] on span "Gestão de solicitações" at bounding box center [99, 316] width 113 height 13
click at [472, 147] on div "**********" at bounding box center [471, 137] width 191 height 20
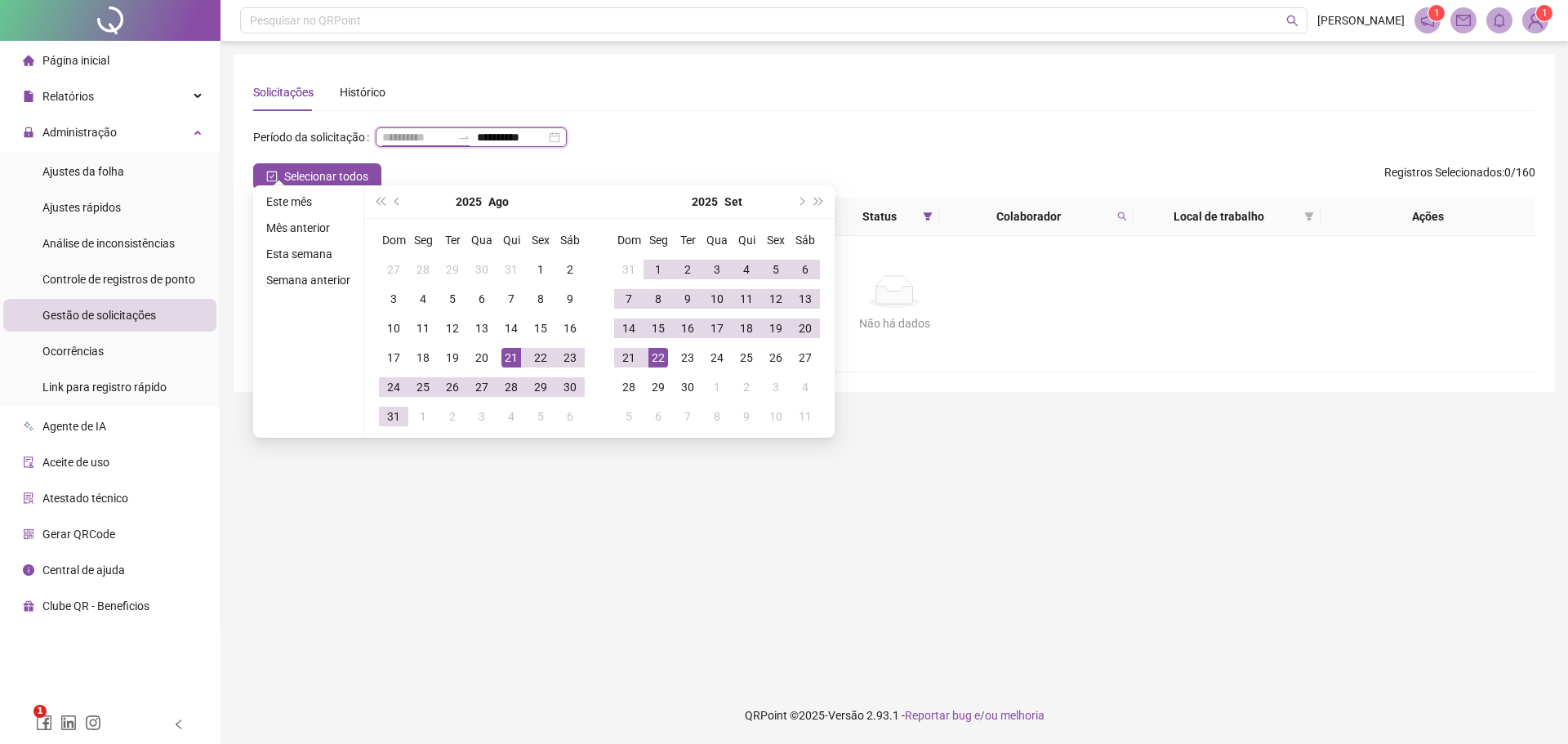
type input "**********"
click at [502, 356] on div "21" at bounding box center [511, 358] width 20 height 20
type input "**********"
click at [687, 352] on div "23" at bounding box center [688, 358] width 20 height 20
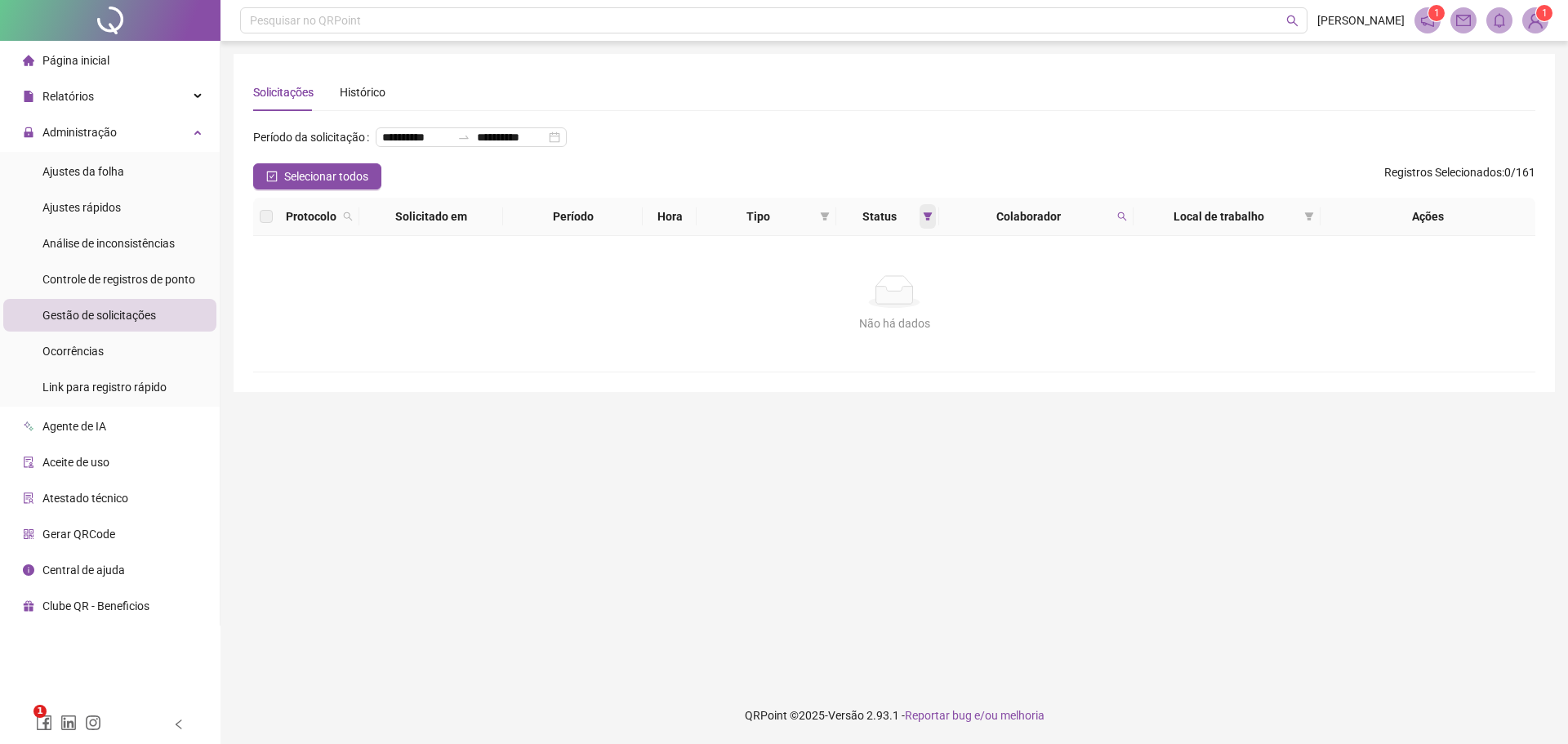
click at [927, 220] on icon "filter" at bounding box center [928, 216] width 9 height 8
click at [914, 358] on span "OK" at bounding box center [914, 362] width 16 height 18
click at [146, 320] on span "Gestão de solicitações" at bounding box center [99, 316] width 113 height 13
click at [355, 90] on div "Histórico" at bounding box center [363, 92] width 46 height 18
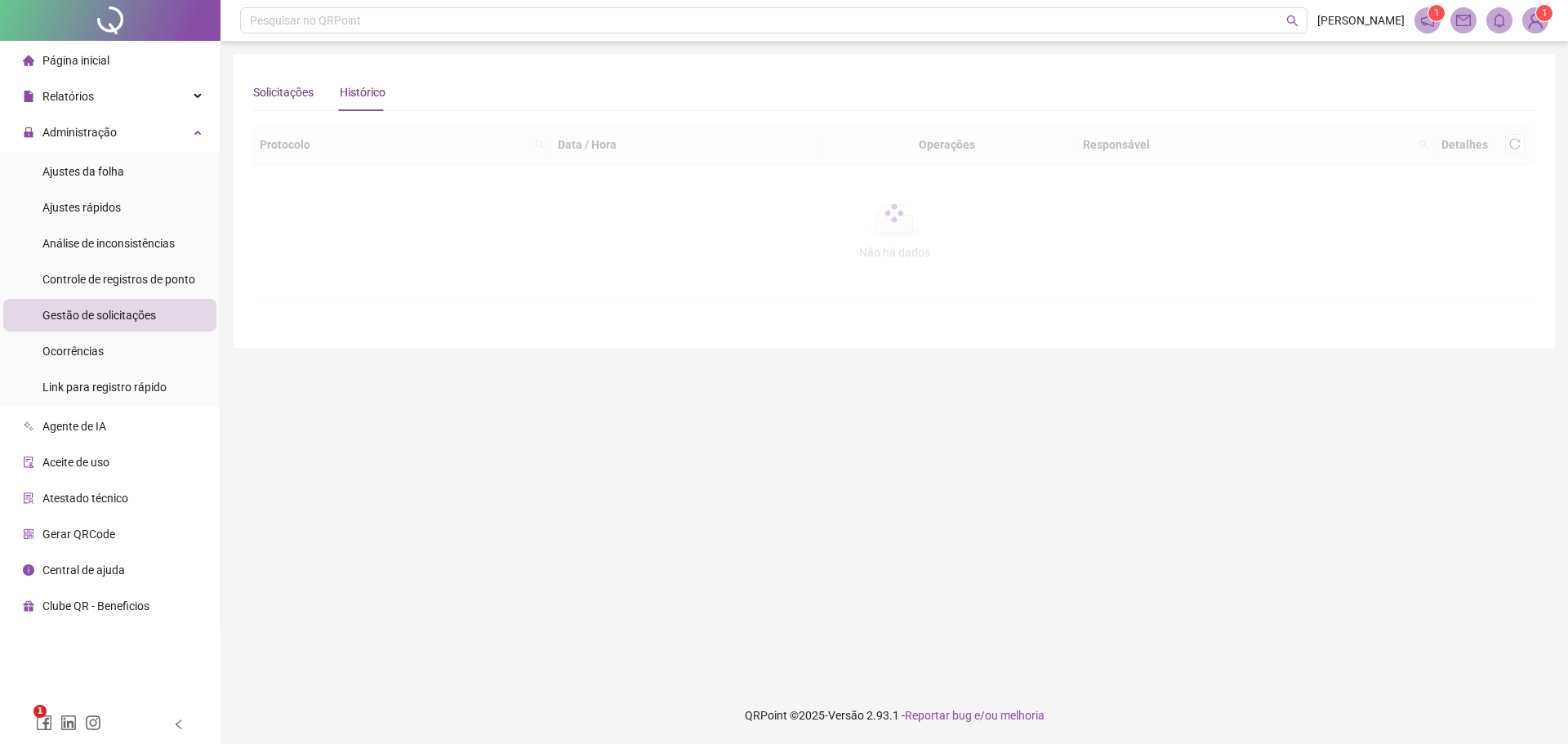
click at [301, 90] on div "Solicitações" at bounding box center [284, 92] width 61 height 18
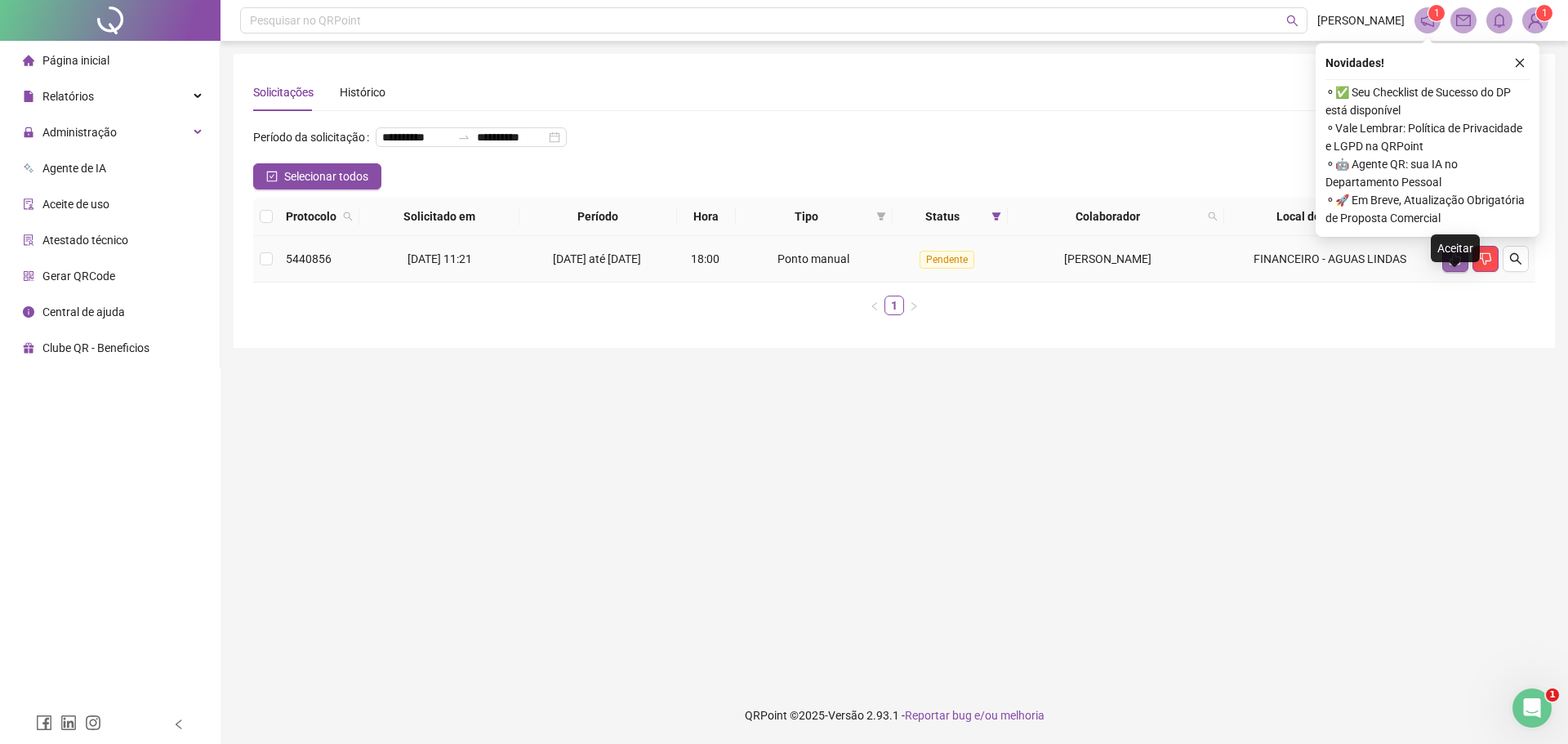
click at [1453, 266] on icon "like" at bounding box center [1455, 259] width 12 height 12
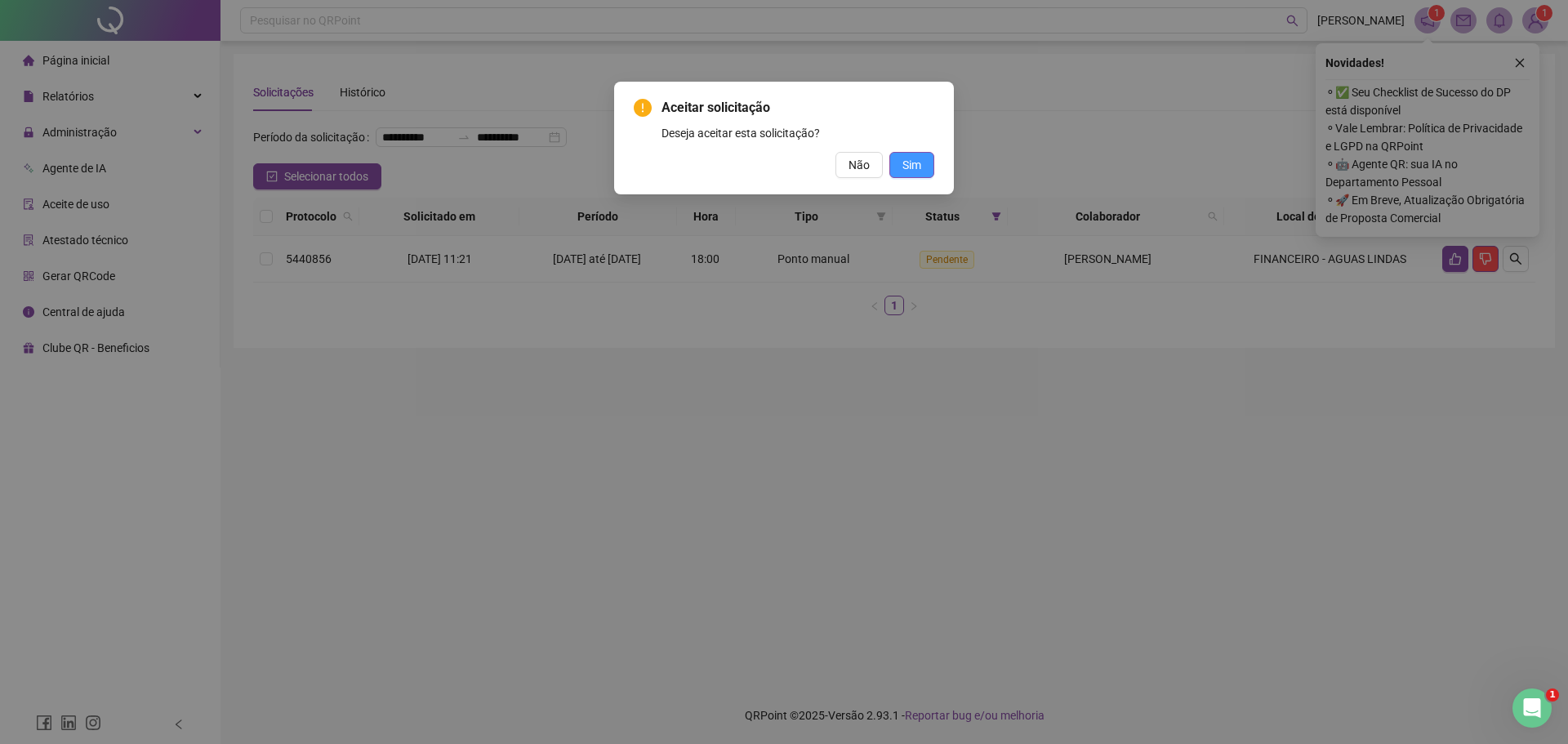
click at [914, 165] on span "Sim" at bounding box center [912, 165] width 19 height 18
